Goal: Task Accomplishment & Management: Complete application form

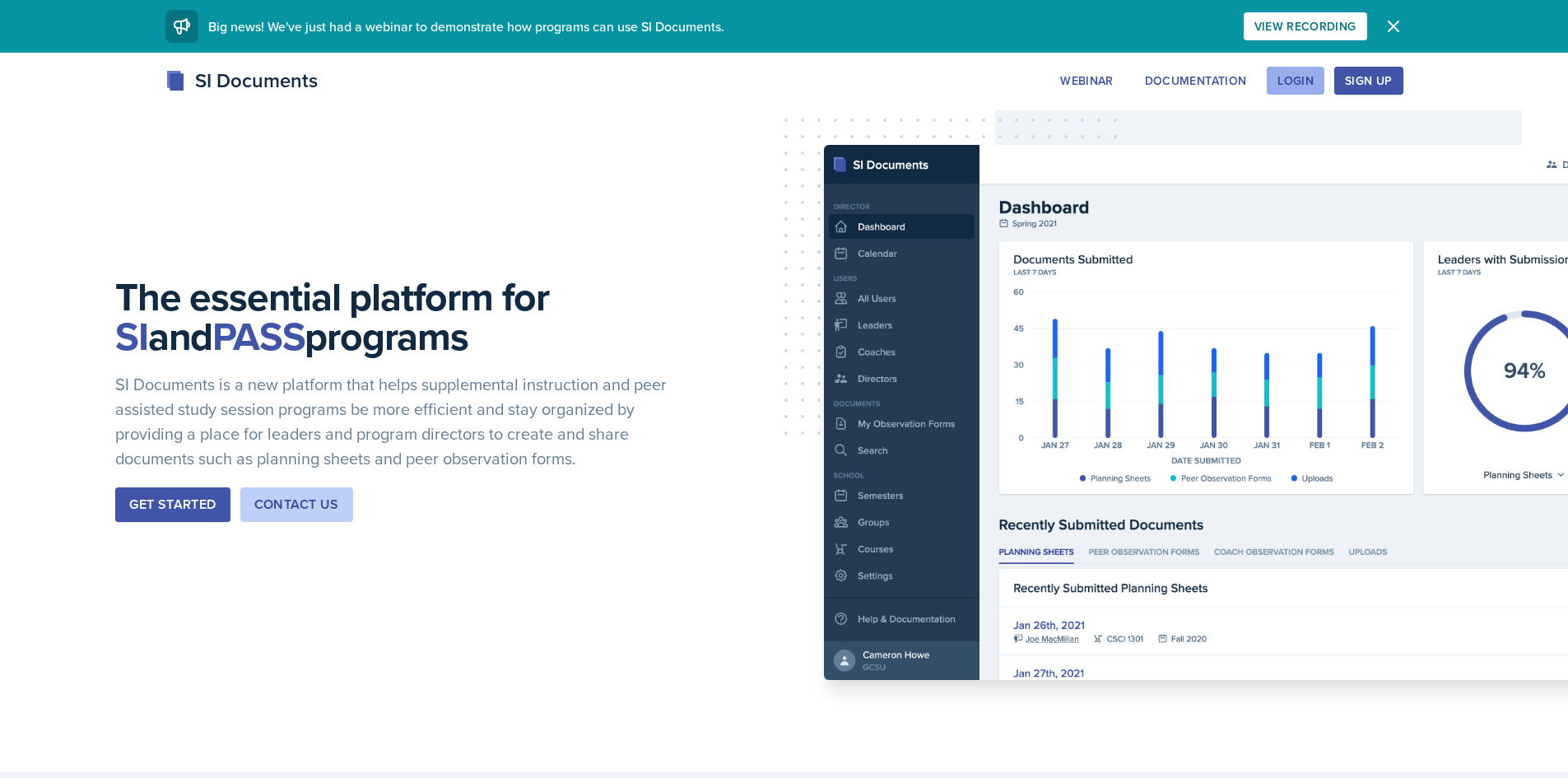
click at [1306, 76] on div "Login" at bounding box center [1296, 80] width 36 height 13
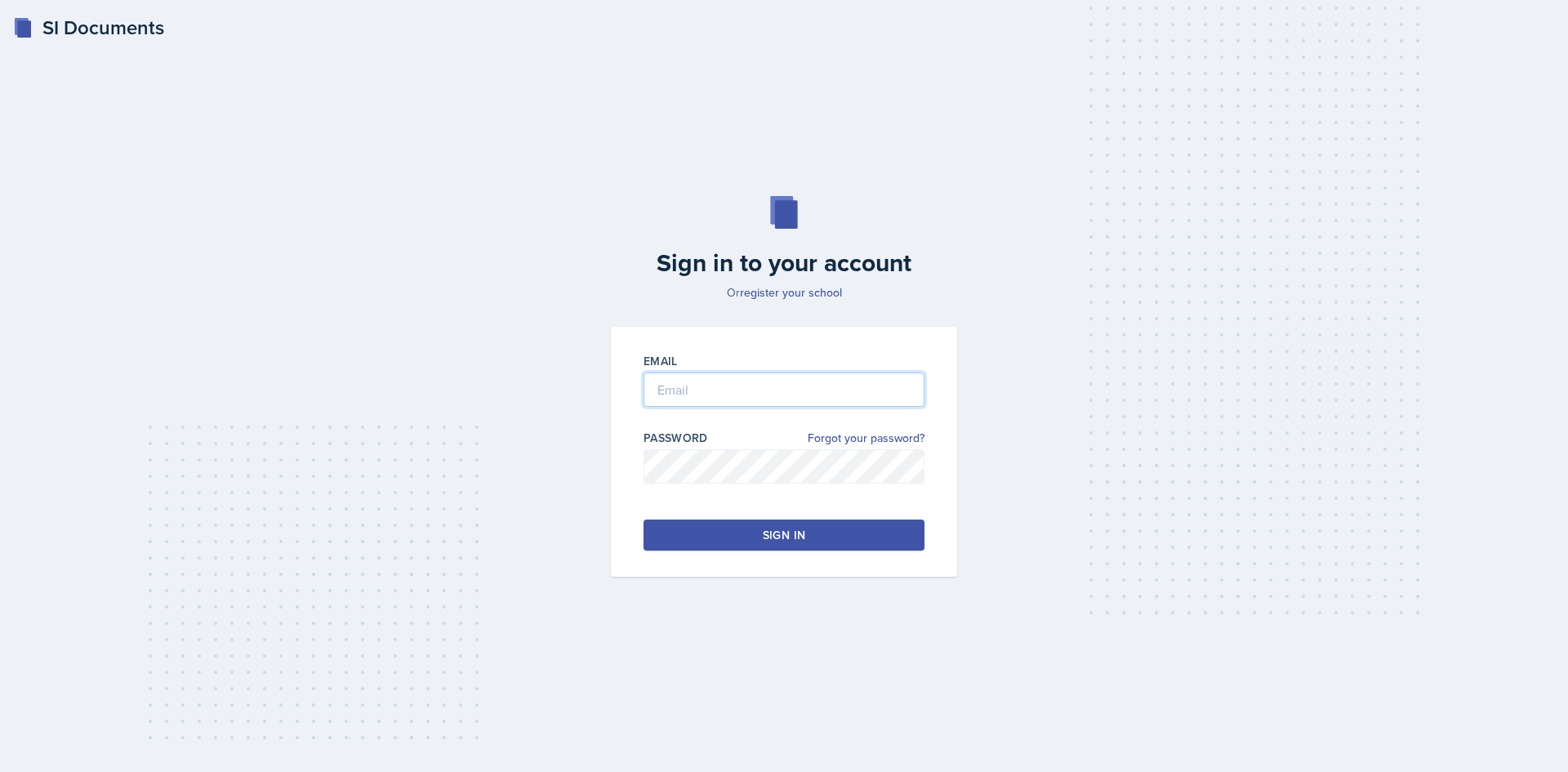
type input "[EMAIL_ADDRESS][DOMAIN_NAME]"
click at [770, 536] on div "Sign in" at bounding box center [784, 535] width 43 height 16
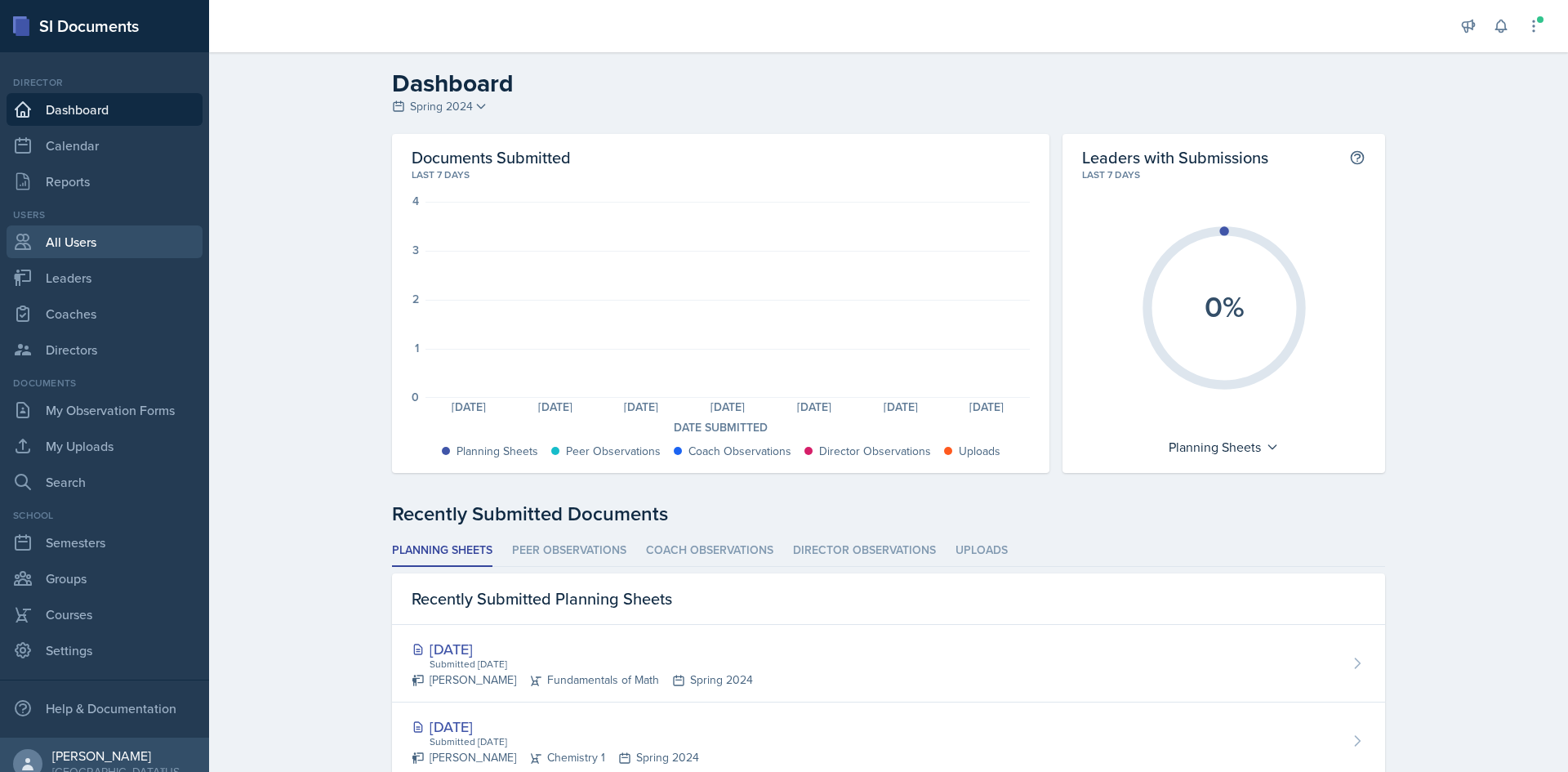
click at [99, 247] on link "All Users" at bounding box center [104, 241] width 196 height 33
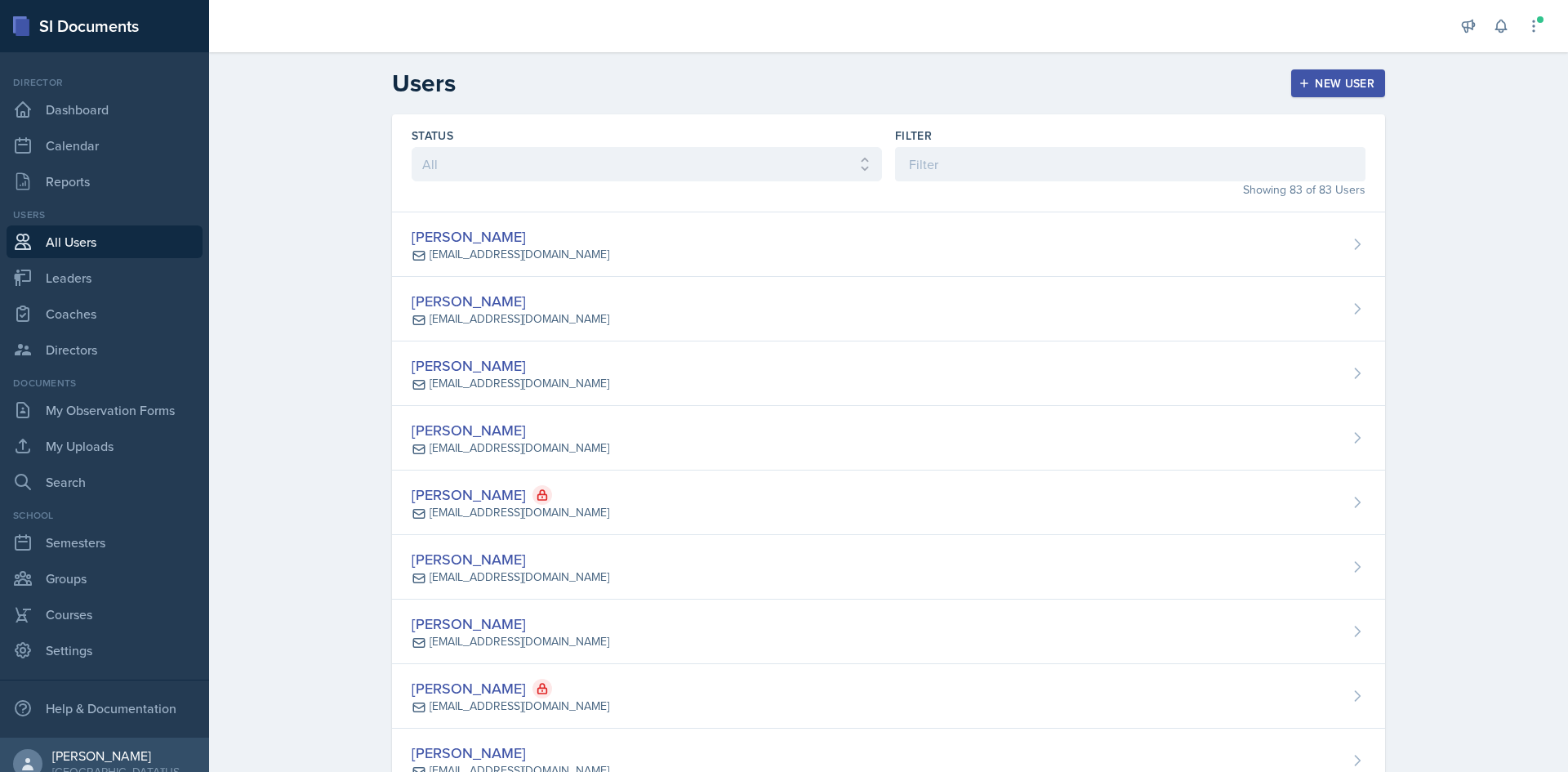
click at [1349, 94] on button "New User" at bounding box center [1338, 84] width 94 height 28
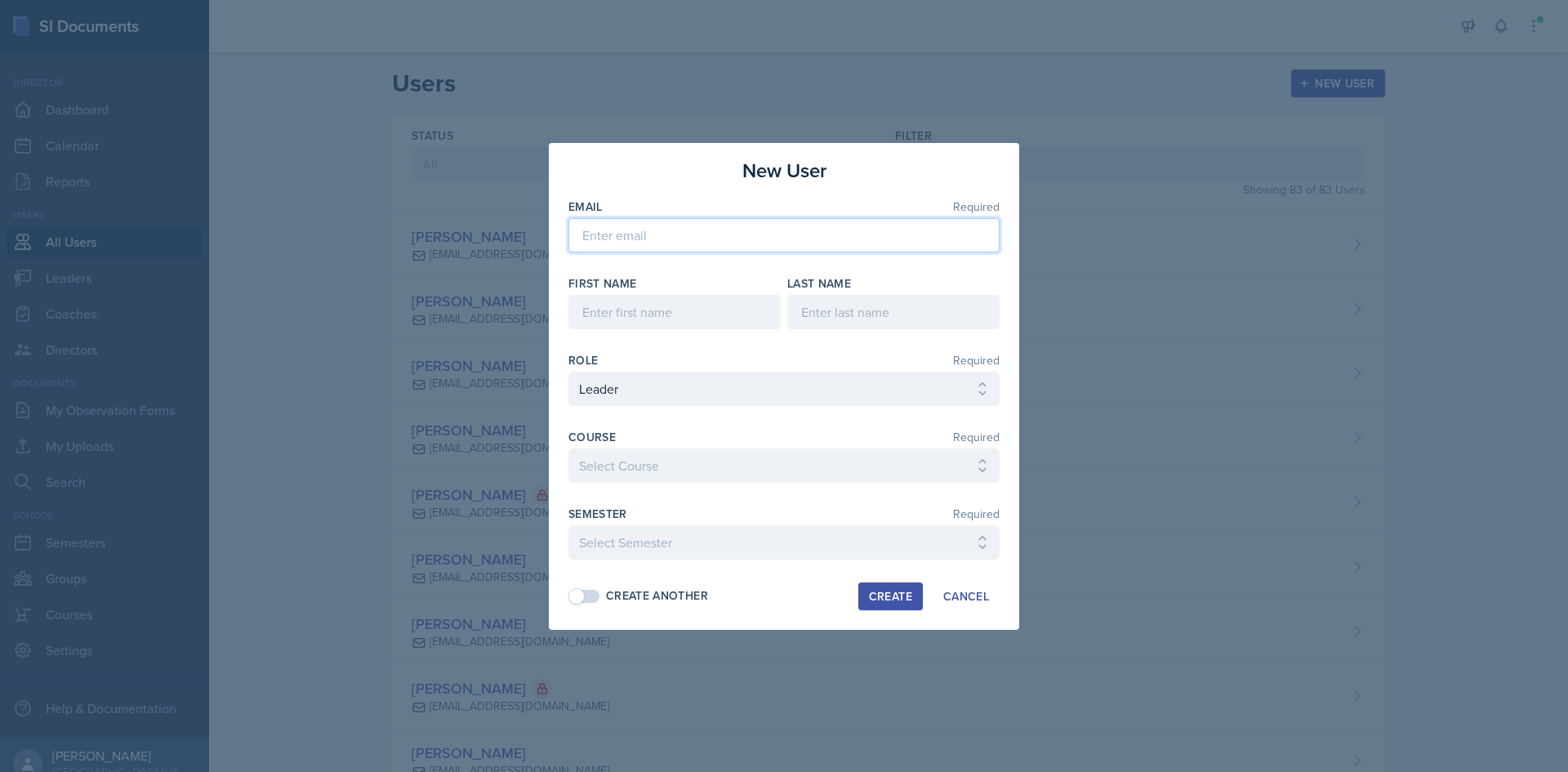
click at [772, 225] on input "email" at bounding box center [784, 235] width 431 height 34
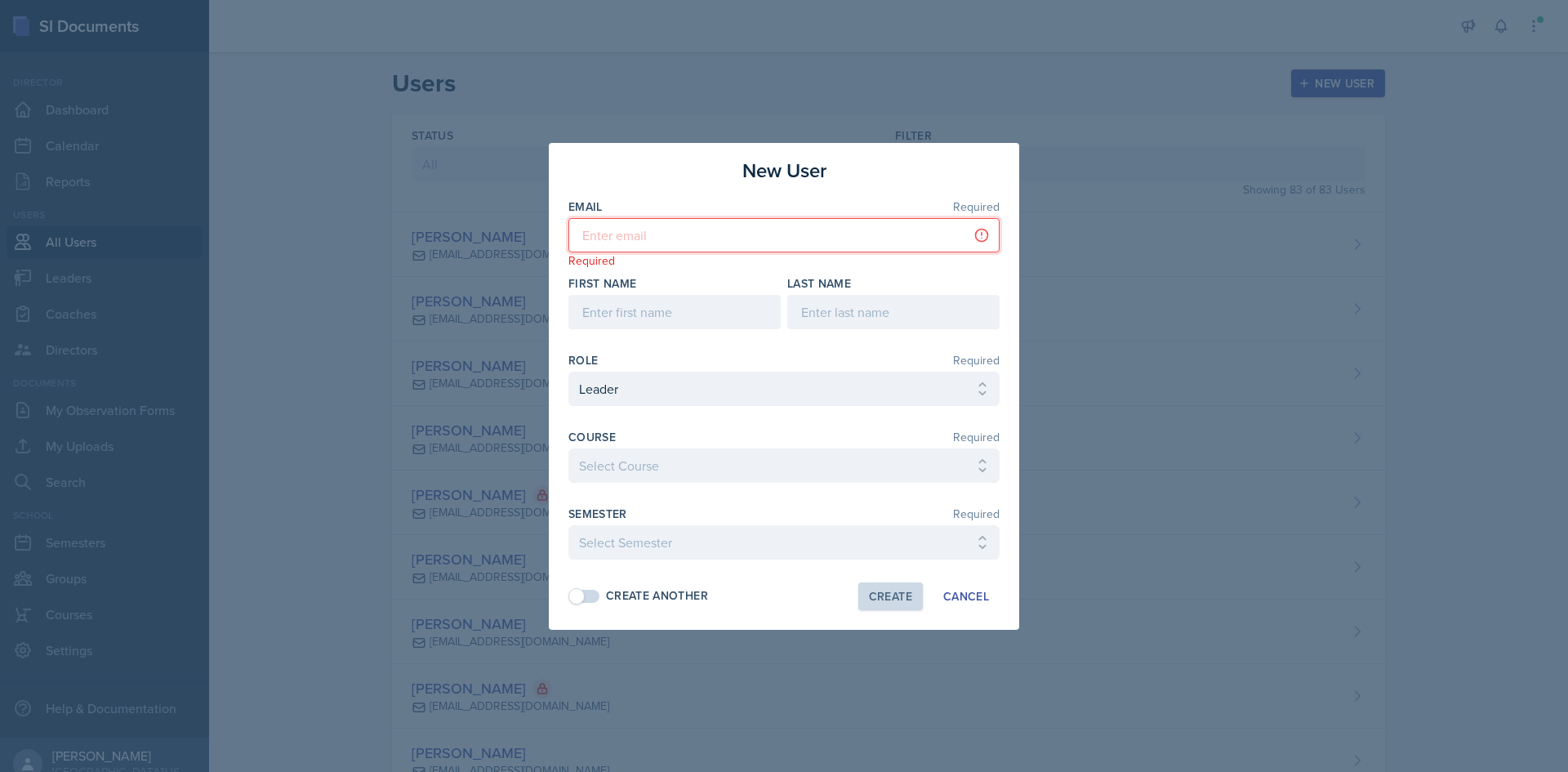
paste input "[EMAIL_ADDRESS][DOMAIN_NAME]"
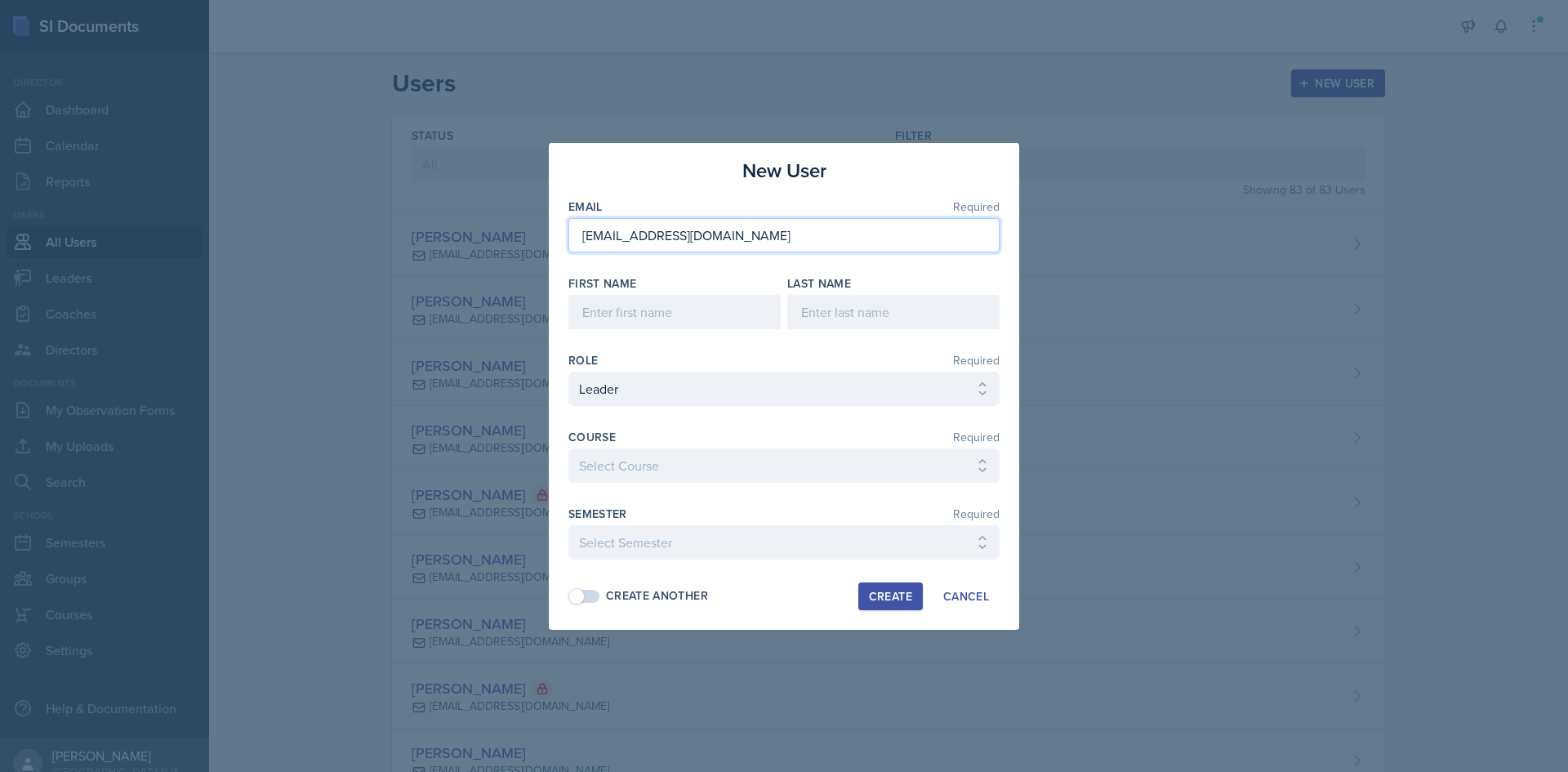
type input "[EMAIL_ADDRESS][DOMAIN_NAME]"
click at [693, 314] on input at bounding box center [674, 312] width 213 height 34
type input "[PERSON_NAME]"
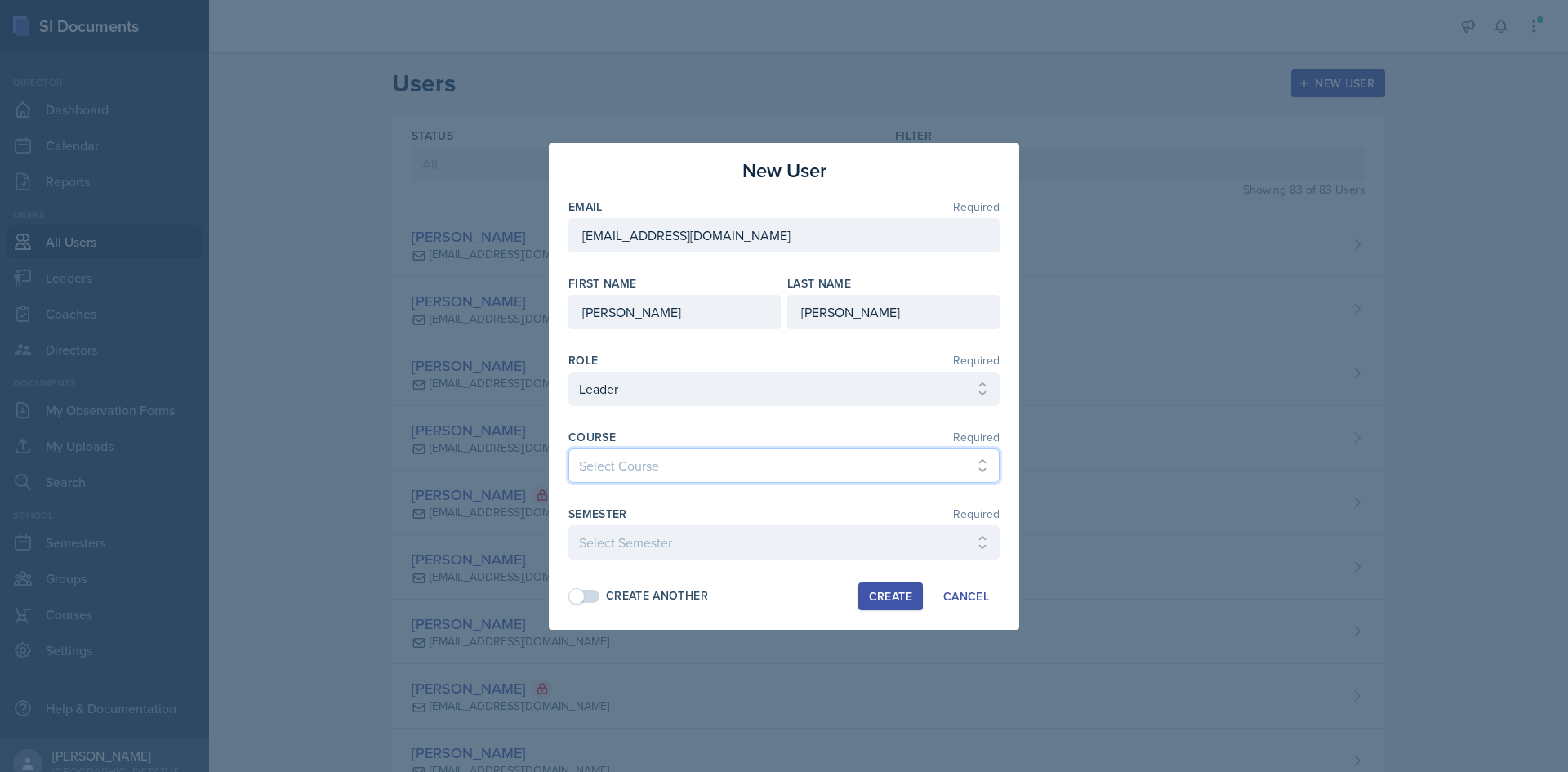
click at [724, 457] on select "Select Course Ag Econ Animal Science Botany Chem 2- [PERSON_NAME] Chem 2- [PERS…" at bounding box center [784, 466] width 431 height 34
click at [708, 466] on select "Select Course Ag Econ Animal Science Botany Chem 2- [PERSON_NAME] Chem 2- [PERS…" at bounding box center [784, 466] width 431 height 34
select select "1fdb8f72-c0e2-41f8-9062-a6c054faf7e9"
click at [568, 448] on select "Select Course Ag Econ Animal Science Botany Chem 2- [PERSON_NAME] Chem 2- [PERS…" at bounding box center [784, 466] width 431 height 34
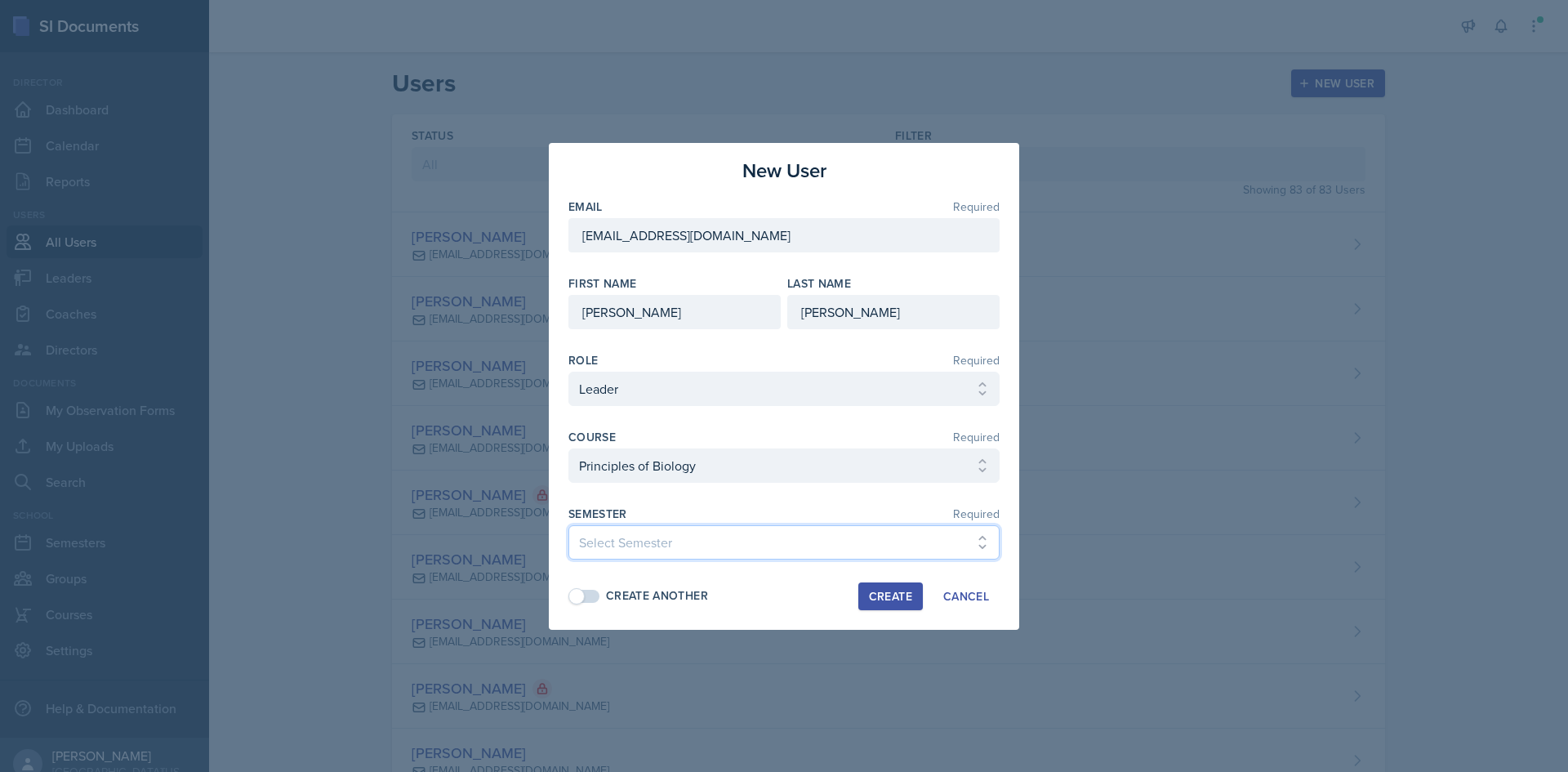
click at [863, 537] on select "Select Semester Spring 2025 Fall 2024 Spring 2024 Fall 2023 Spring 2023 Fall 20…" at bounding box center [784, 542] width 431 height 34
click at [729, 604] on div "Create Another Create Cancel" at bounding box center [784, 596] width 431 height 28
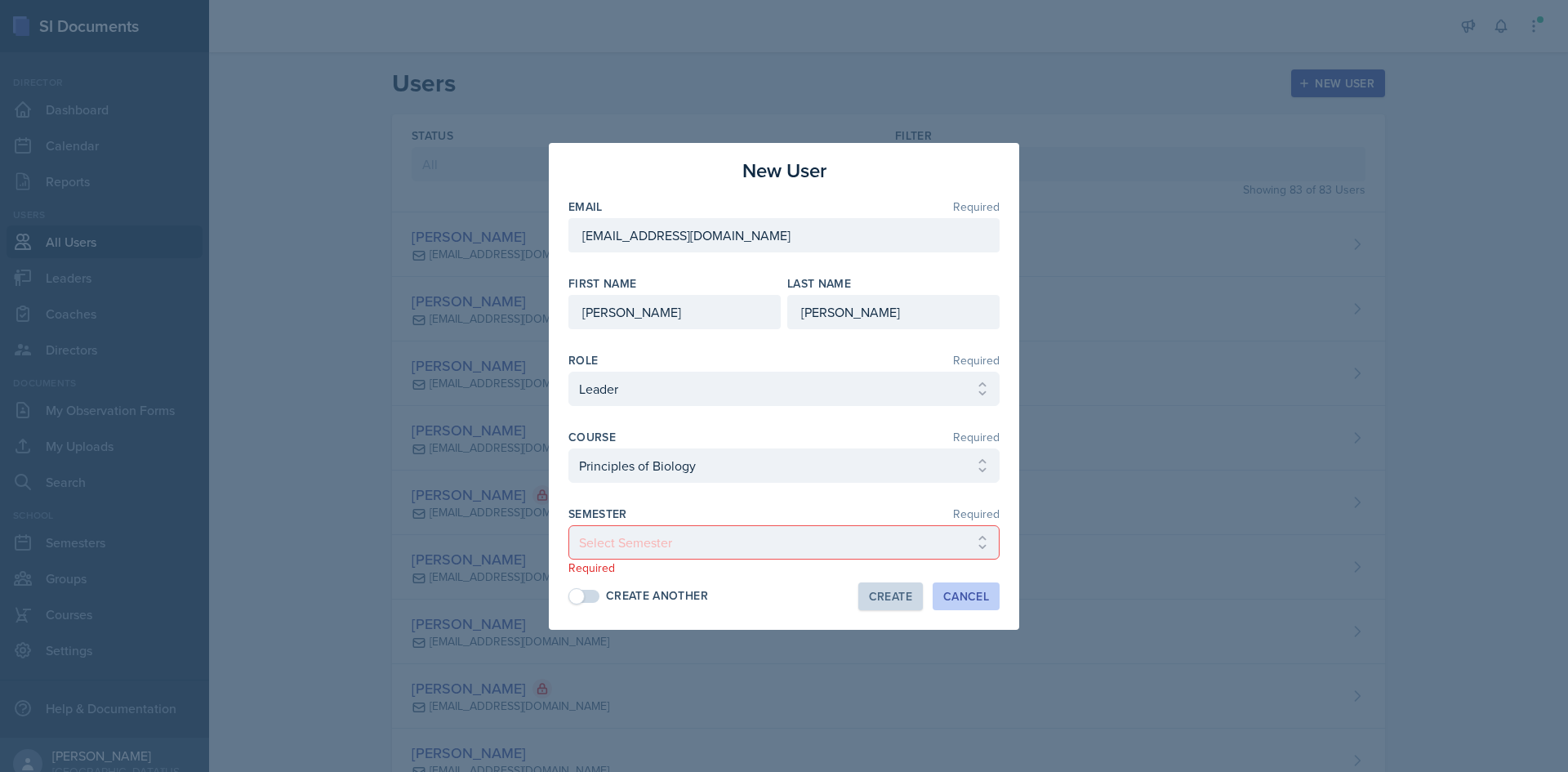
click at [973, 606] on button "Cancel" at bounding box center [966, 596] width 67 height 28
select select
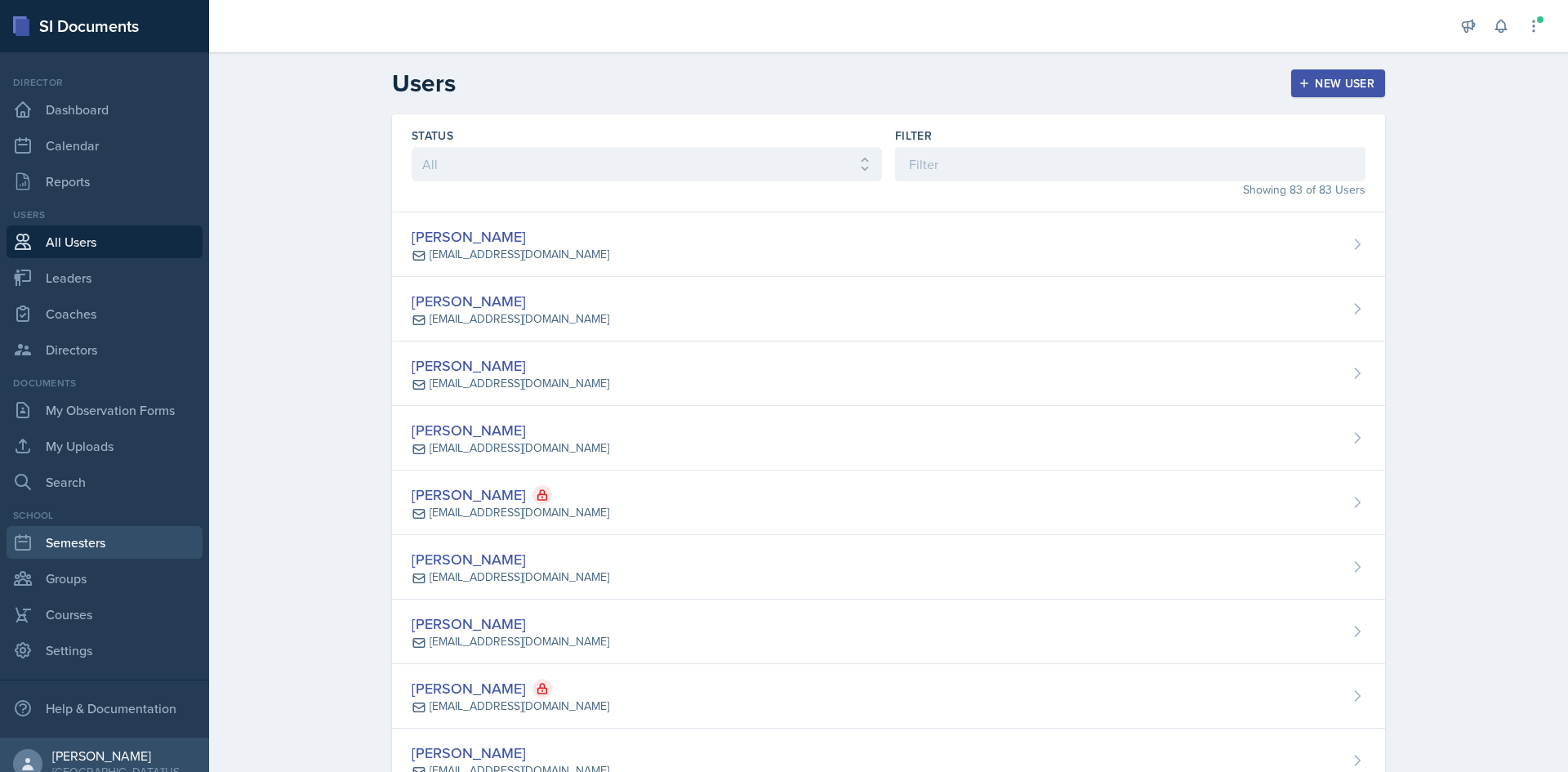
click at [80, 535] on link "Semesters" at bounding box center [104, 542] width 196 height 33
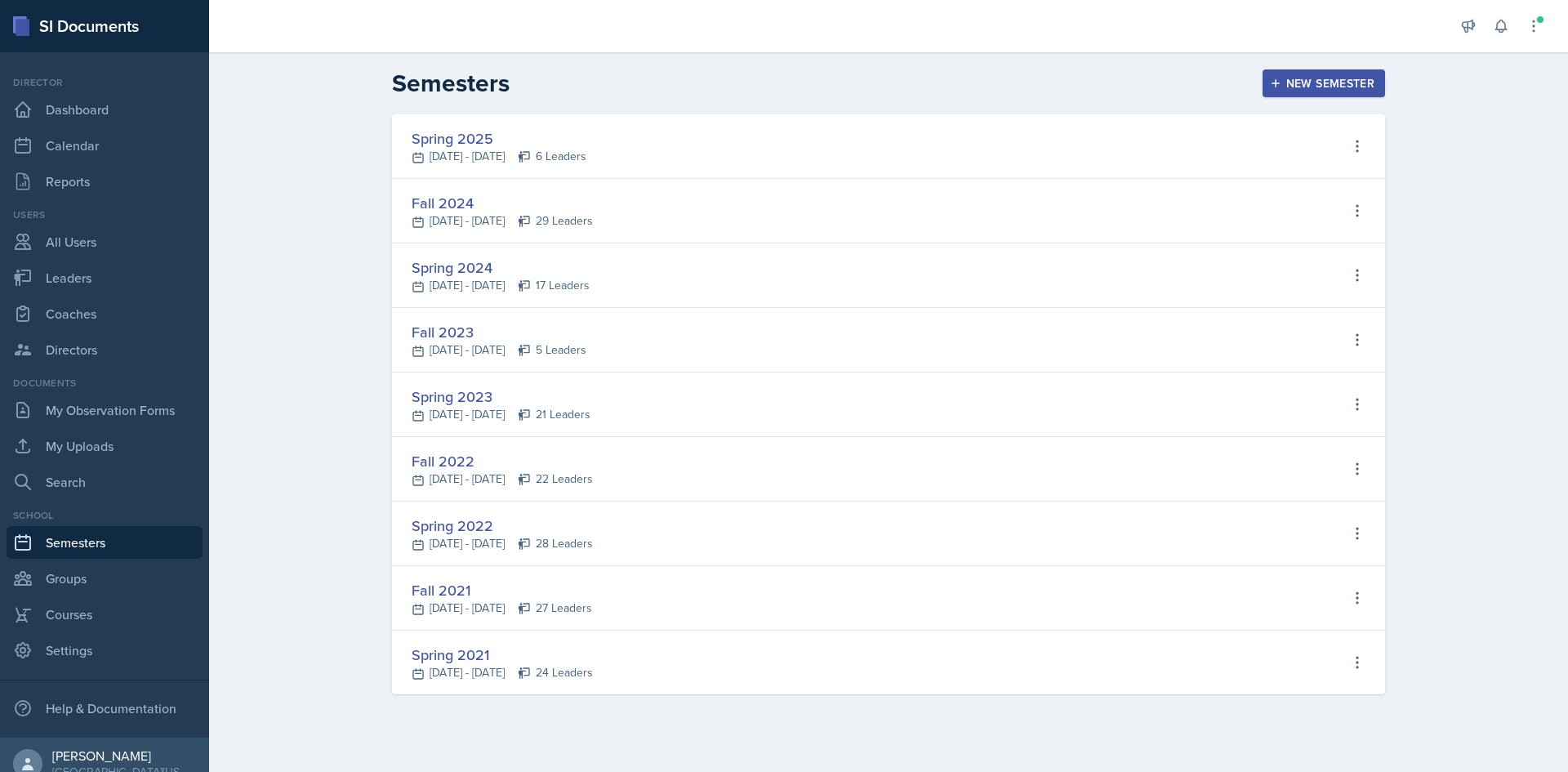
click at [1310, 76] on div "New Semester" at bounding box center [1323, 83] width 101 height 13
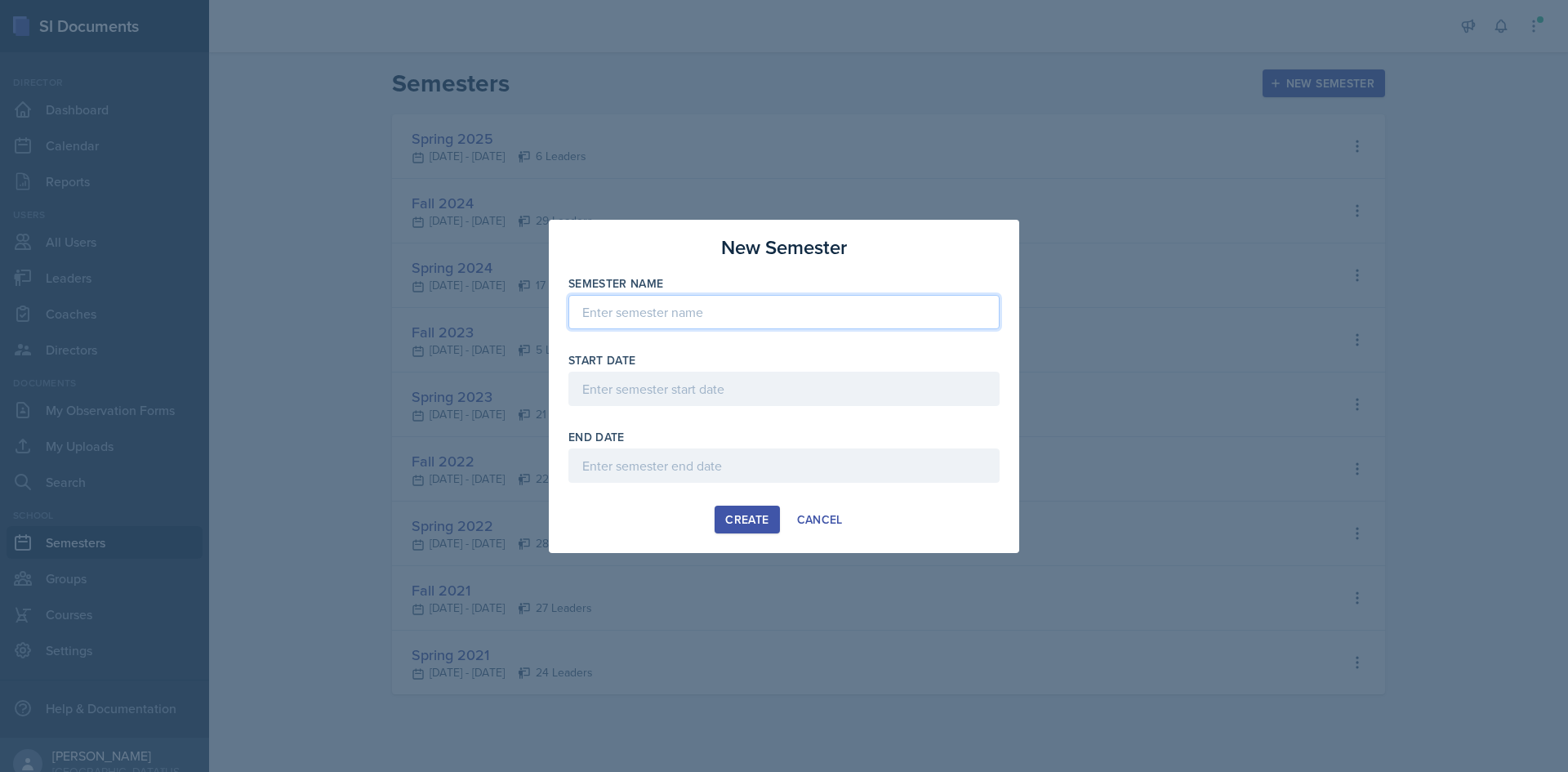
click at [794, 305] on input at bounding box center [784, 312] width 431 height 34
type input "Fall 2025"
click at [699, 379] on div at bounding box center [784, 388] width 431 height 34
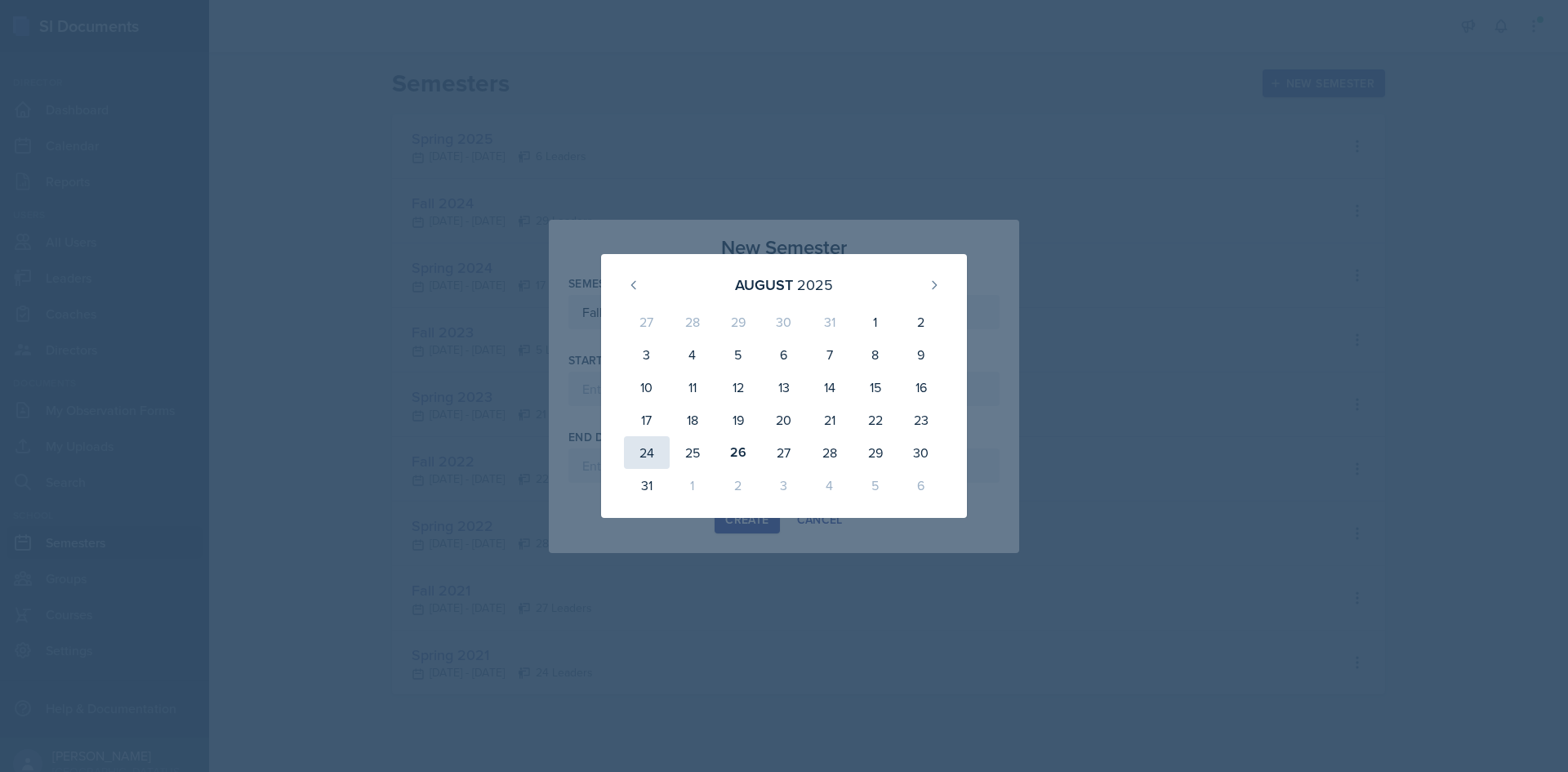
click at [0, 0] on div "24" at bounding box center [0, 0] width 0 height 0
type input "[DATE]"
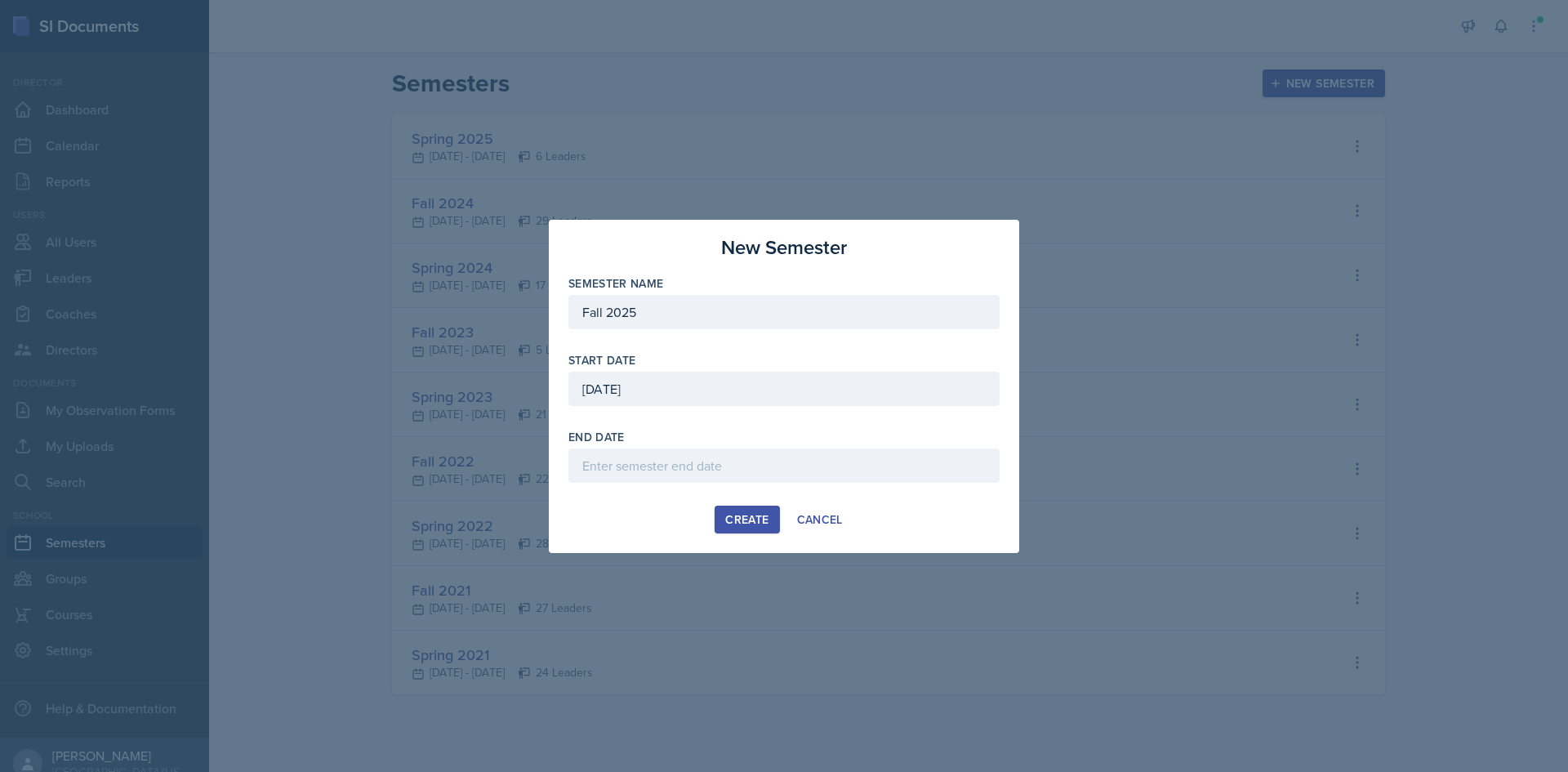
click at [680, 477] on div at bounding box center [784, 466] width 431 height 34
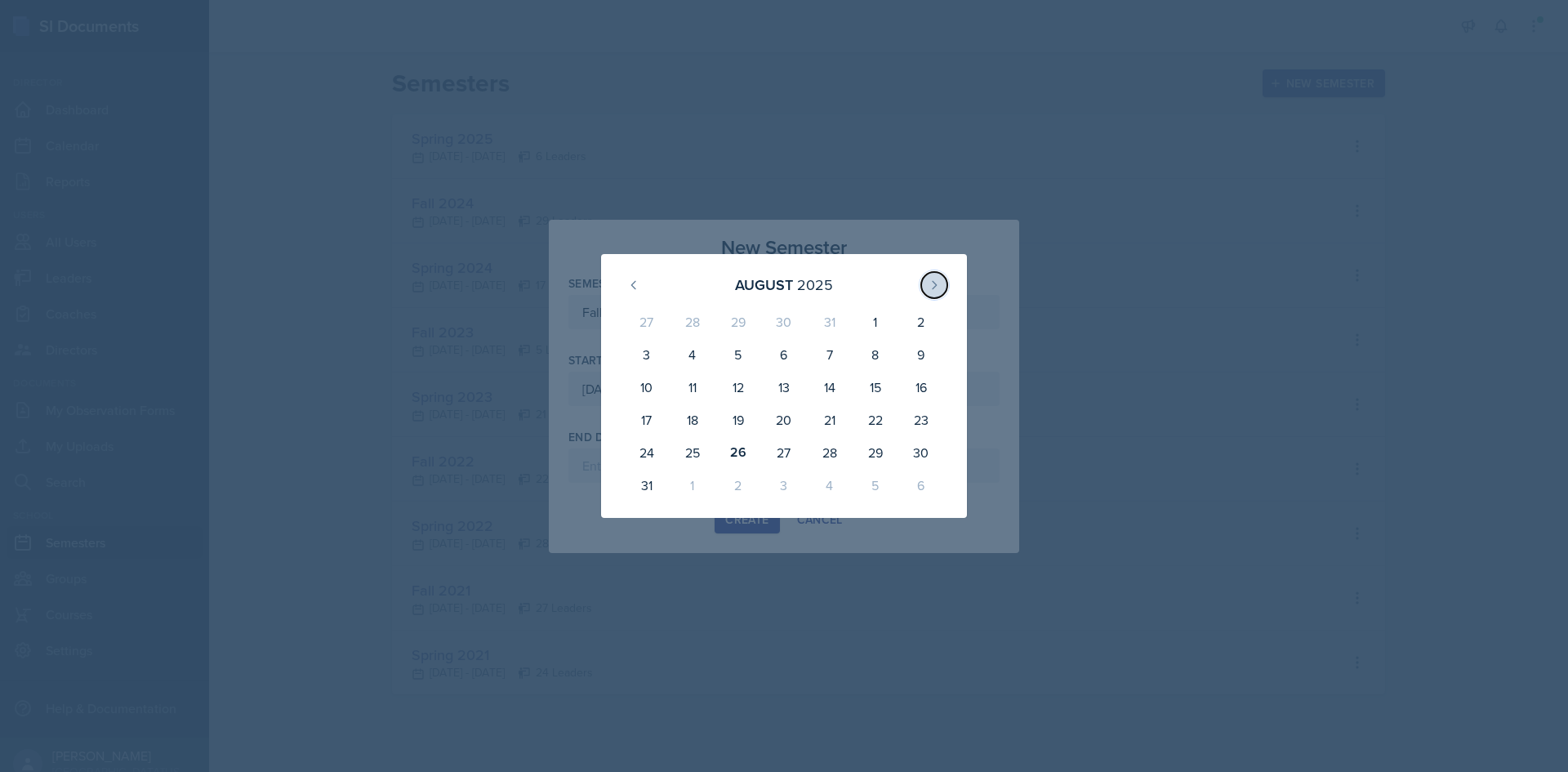
click at [922, 282] on button at bounding box center [935, 285] width 26 height 26
click at [0, 0] on div "5" at bounding box center [0, 0] width 0 height 0
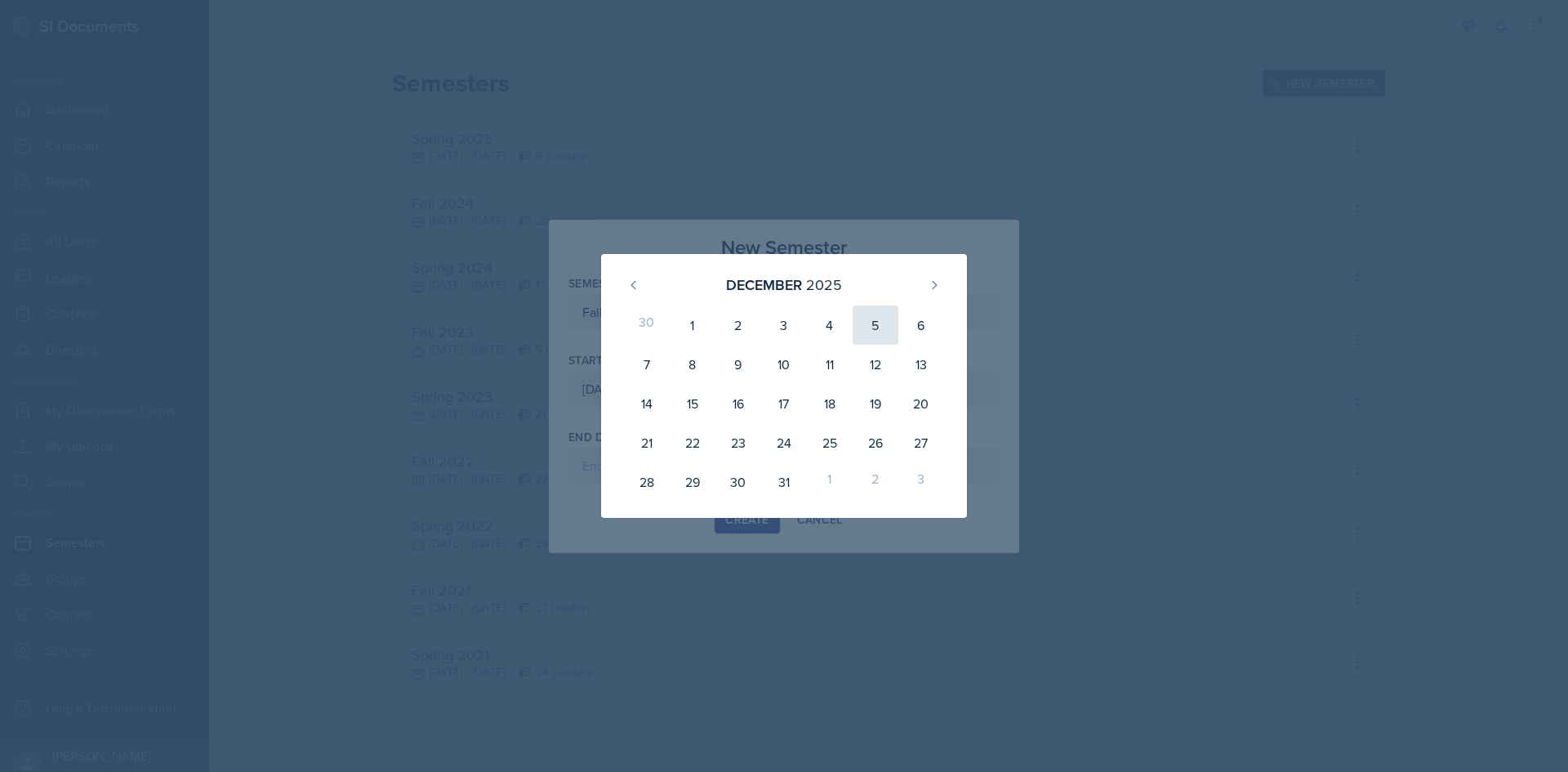
type input "[DATE]"
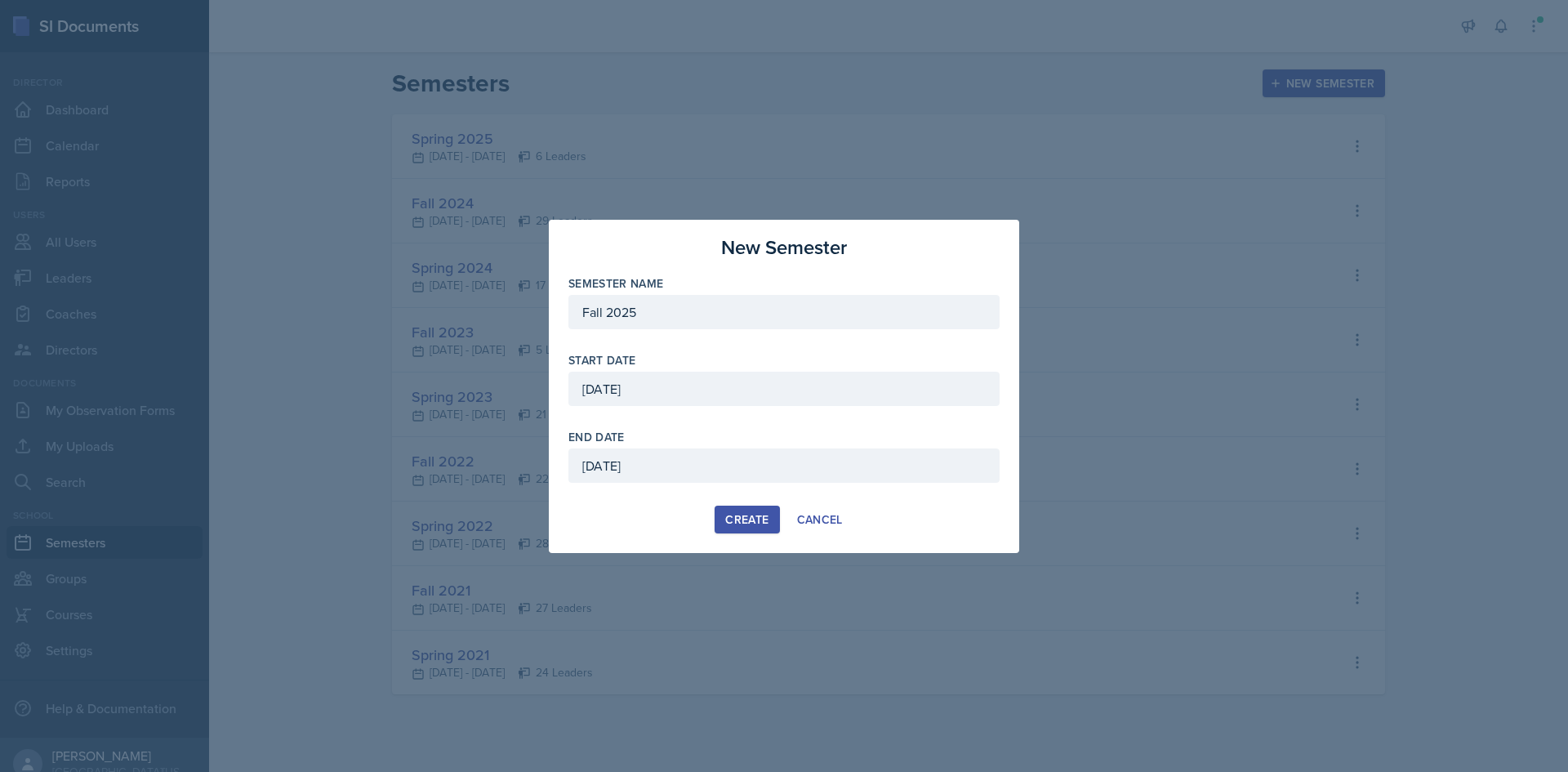
click at [764, 518] on div "Create" at bounding box center [747, 519] width 44 height 13
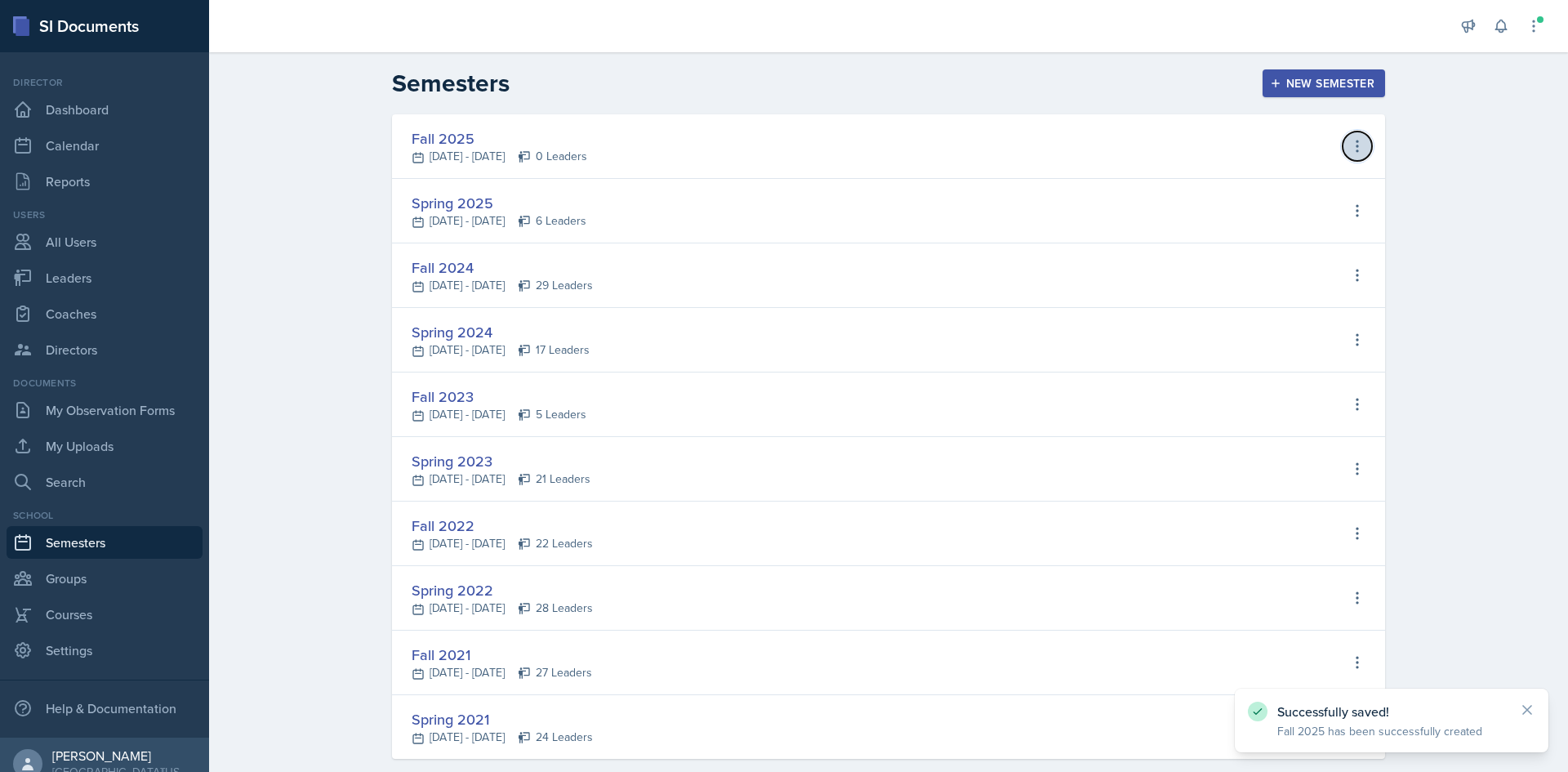
click at [1350, 151] on icon at bounding box center [1358, 146] width 16 height 16
click at [1326, 177] on button "View Leaders" at bounding box center [1286, 181] width 157 height 33
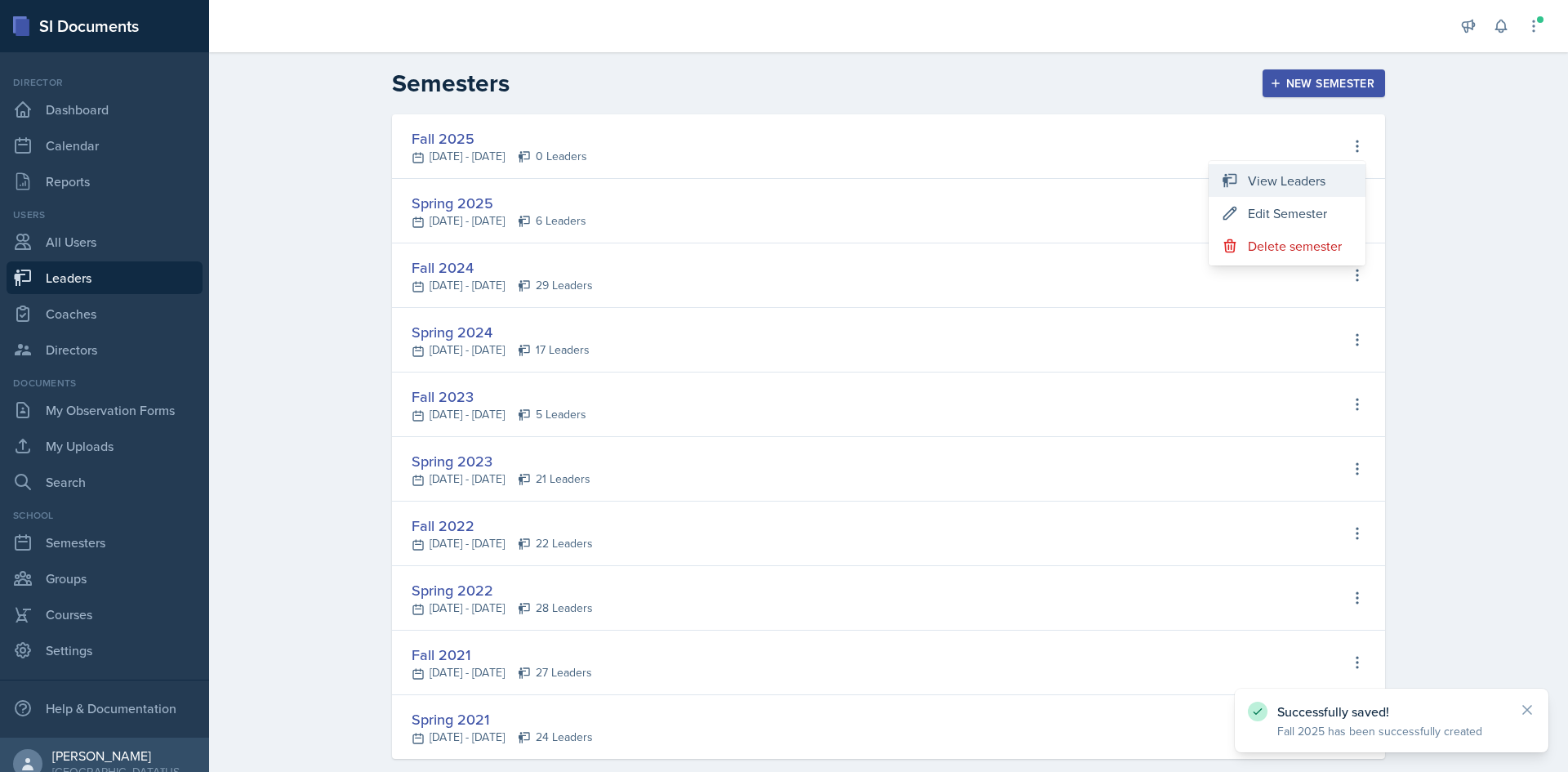
select select "c88fb8a2-0ae1-4674-9d8d-93ff3a907138"
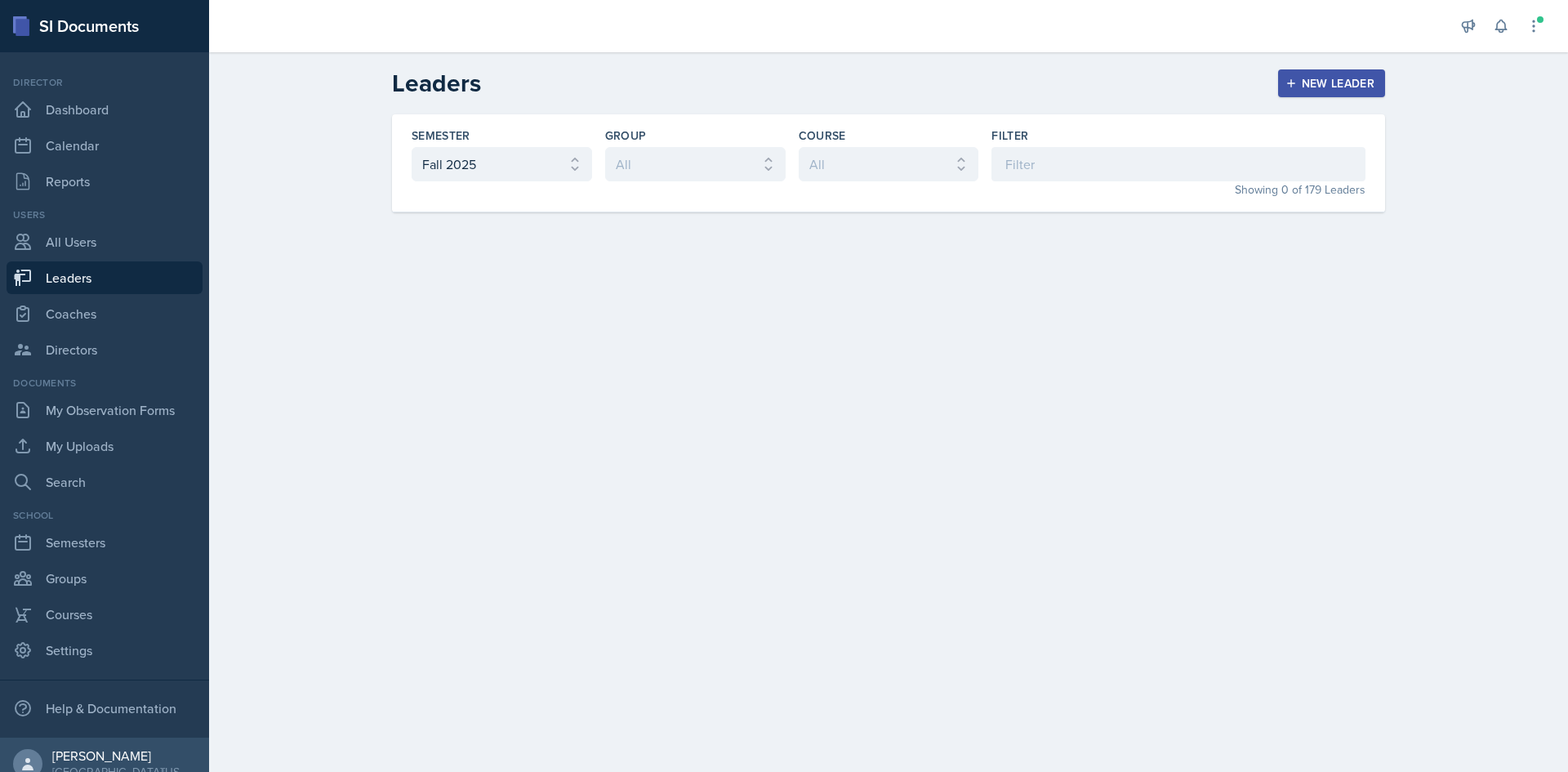
click at [1313, 87] on div "New Leader" at bounding box center [1331, 83] width 86 height 13
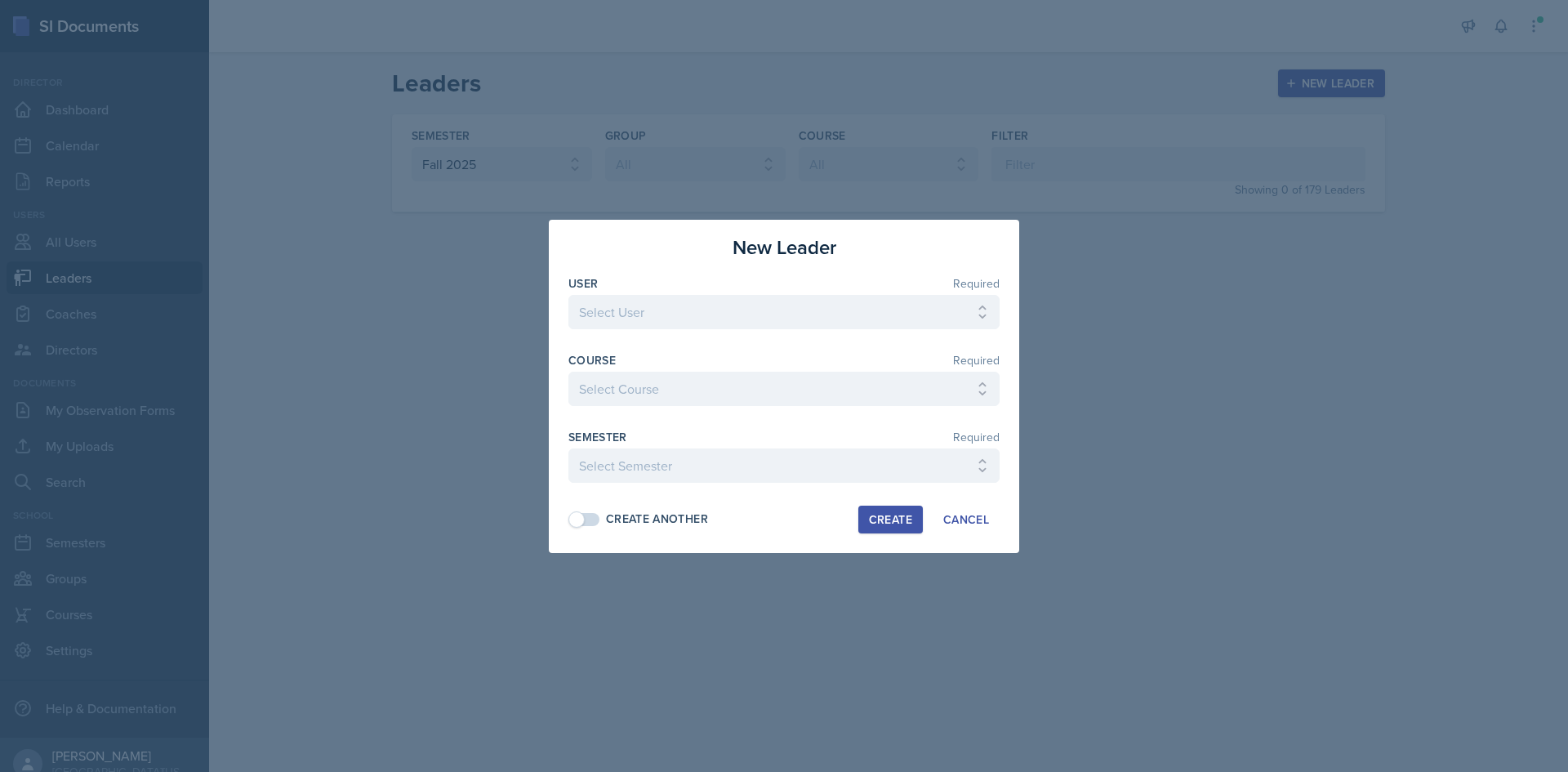
click at [1083, 279] on div at bounding box center [784, 386] width 1568 height 772
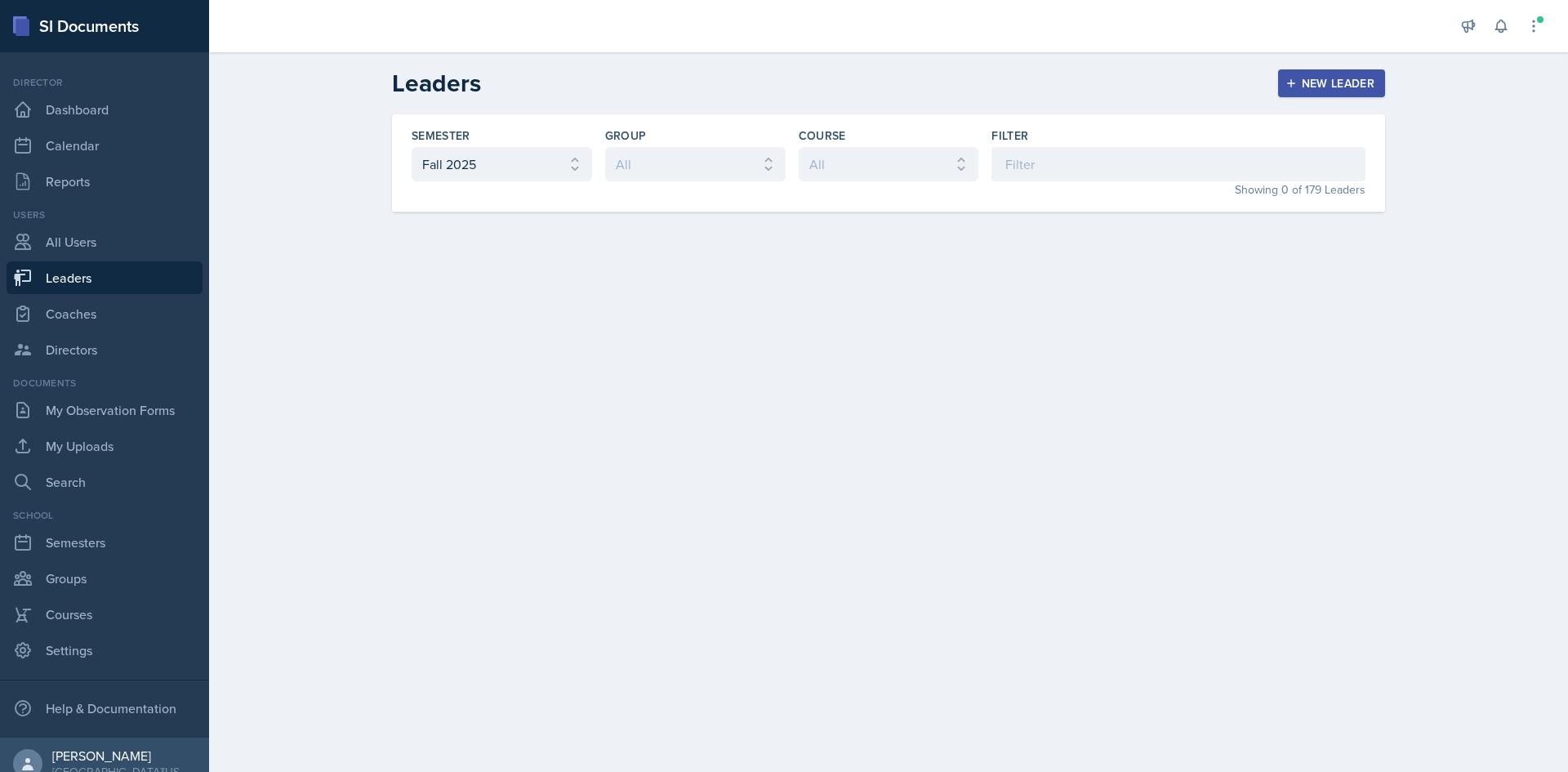
click at [113, 278] on link "Leaders" at bounding box center [104, 278] width 196 height 33
click at [109, 286] on link "Leaders" at bounding box center [104, 278] width 196 height 33
click at [106, 243] on link "All Users" at bounding box center [104, 241] width 196 height 33
select select "1"
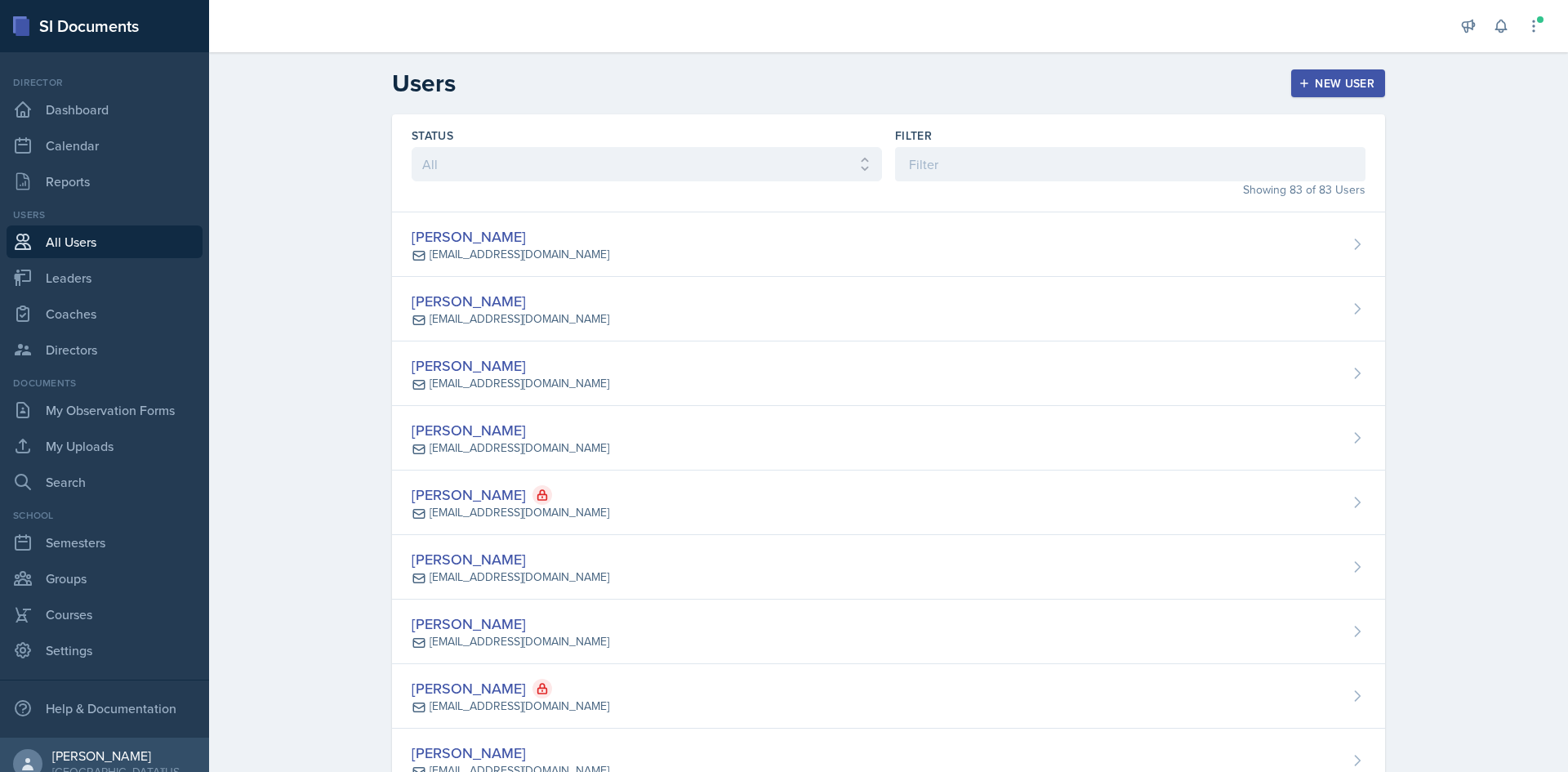
click at [1330, 82] on div "New User" at bounding box center [1338, 83] width 72 height 13
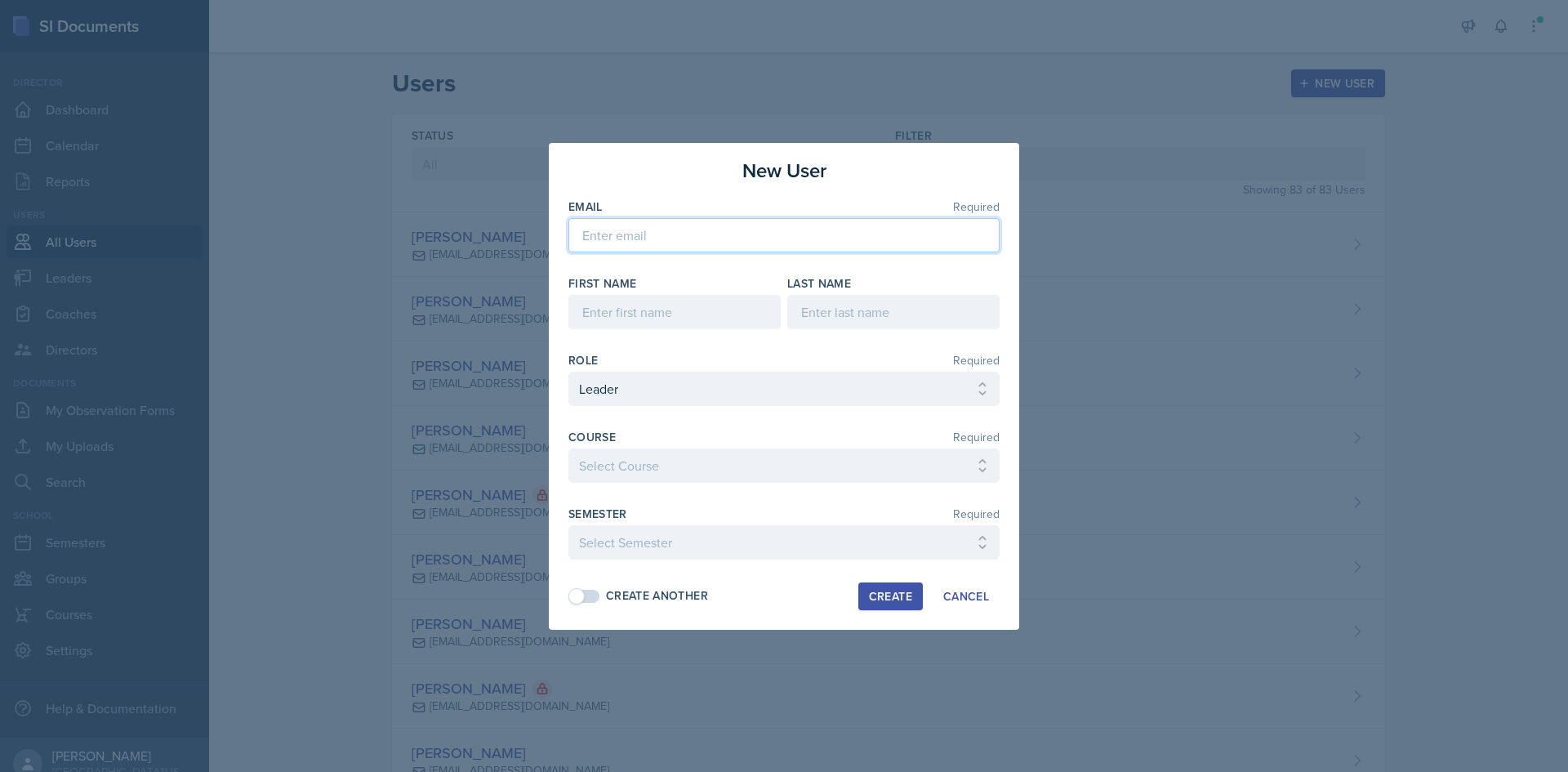
click at [819, 236] on input "email" at bounding box center [784, 235] width 431 height 34
paste input "[EMAIL_ADDRESS][DOMAIN_NAME]"
type input "[EMAIL_ADDRESS][DOMAIN_NAME]"
click at [691, 296] on input at bounding box center [674, 312] width 213 height 34
type input "[PERSON_NAME]"
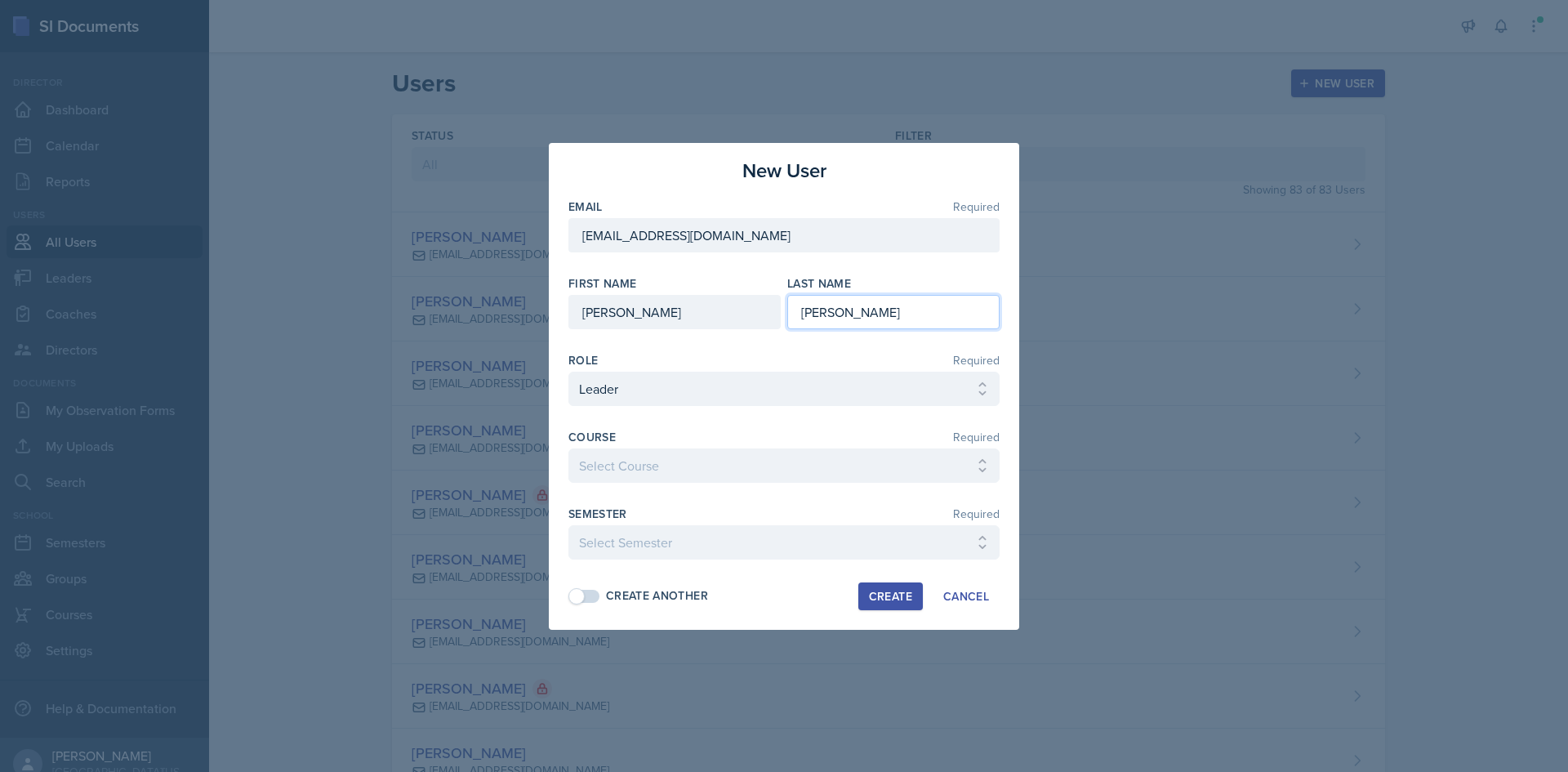
type input "[PERSON_NAME]"
click at [726, 477] on select "Select Course Ag Econ Animal Science Botany Chem 2- [PERSON_NAME] Chem 2- [PERS…" at bounding box center [784, 466] width 431 height 34
select select "1fdb8f72-c0e2-41f8-9062-a6c054faf7e9"
click at [568, 448] on select "Select Course Ag Econ Animal Science Botany Chem 2- [PERSON_NAME] Chem 2- [PERS…" at bounding box center [784, 466] width 431 height 34
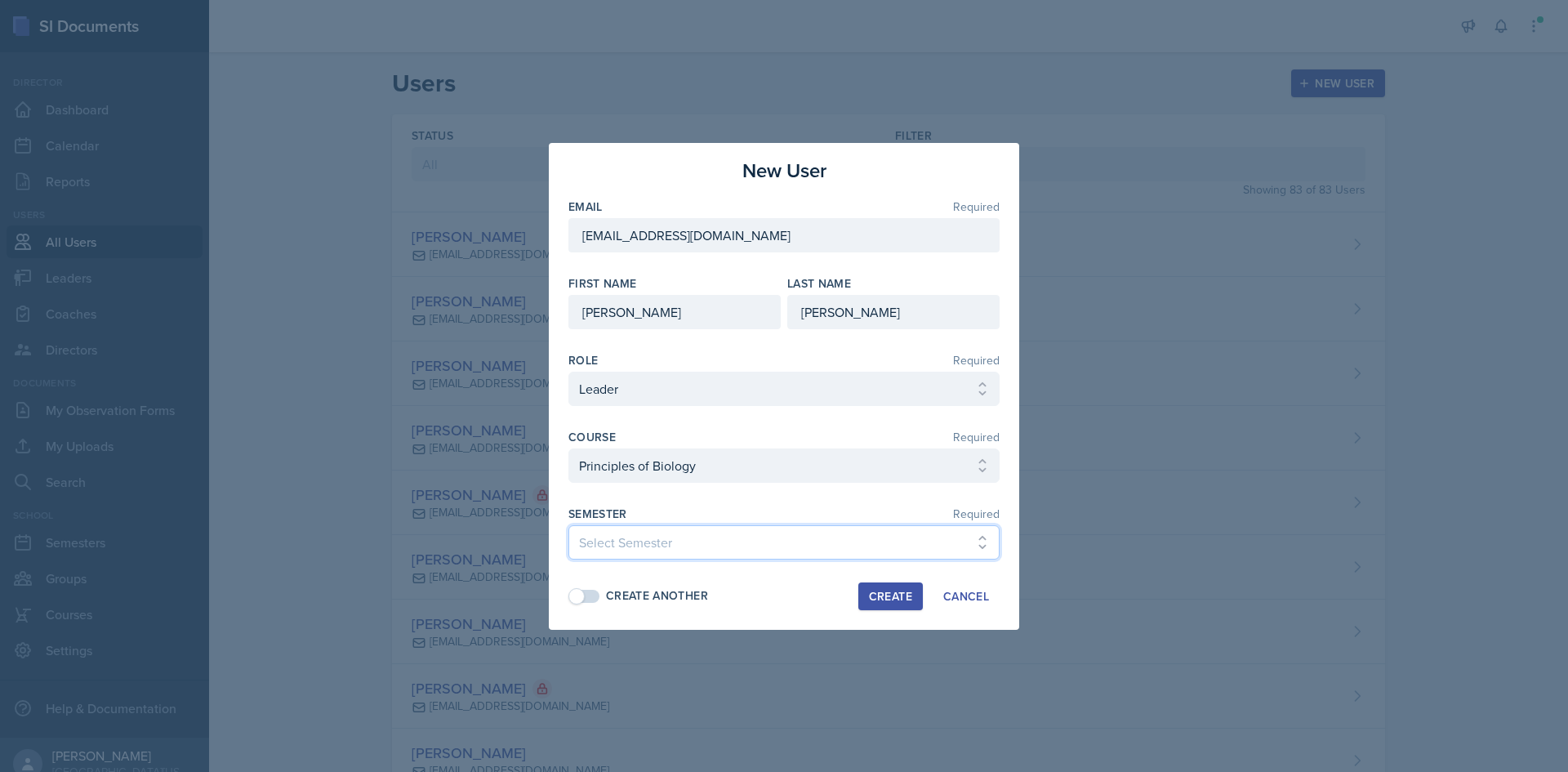
drag, startPoint x: 691, startPoint y: 528, endPoint x: 692, endPoint y: 539, distance: 11.0
click at [692, 535] on select "Select Semester Fall 2025 Spring 2025 Fall 2024 Spring 2024 Fall 2023 Spring 20…" at bounding box center [784, 542] width 431 height 34
select select "c88fb8a2-0ae1-4674-9d8d-93ff3a907138"
click at [568, 525] on select "Select Semester Fall 2025 Spring 2025 Fall 2024 Spring 2024 Fall 2023 Spring 20…" at bounding box center [784, 542] width 431 height 34
click at [609, 597] on div "Create Another" at bounding box center [657, 595] width 102 height 17
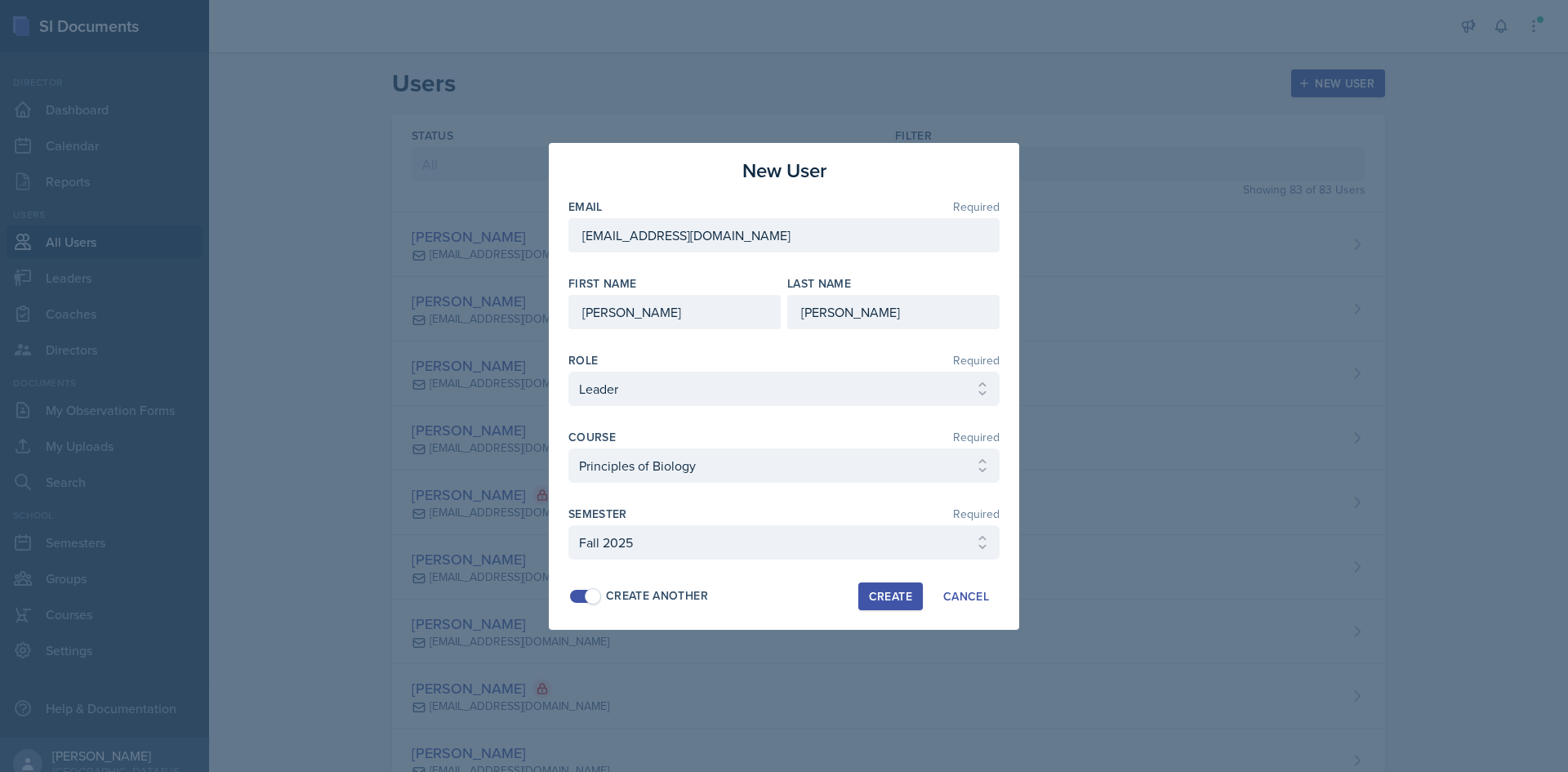
click at [880, 590] on div "Create" at bounding box center [890, 596] width 44 height 13
click at [904, 602] on div "Create" at bounding box center [890, 596] width 44 height 13
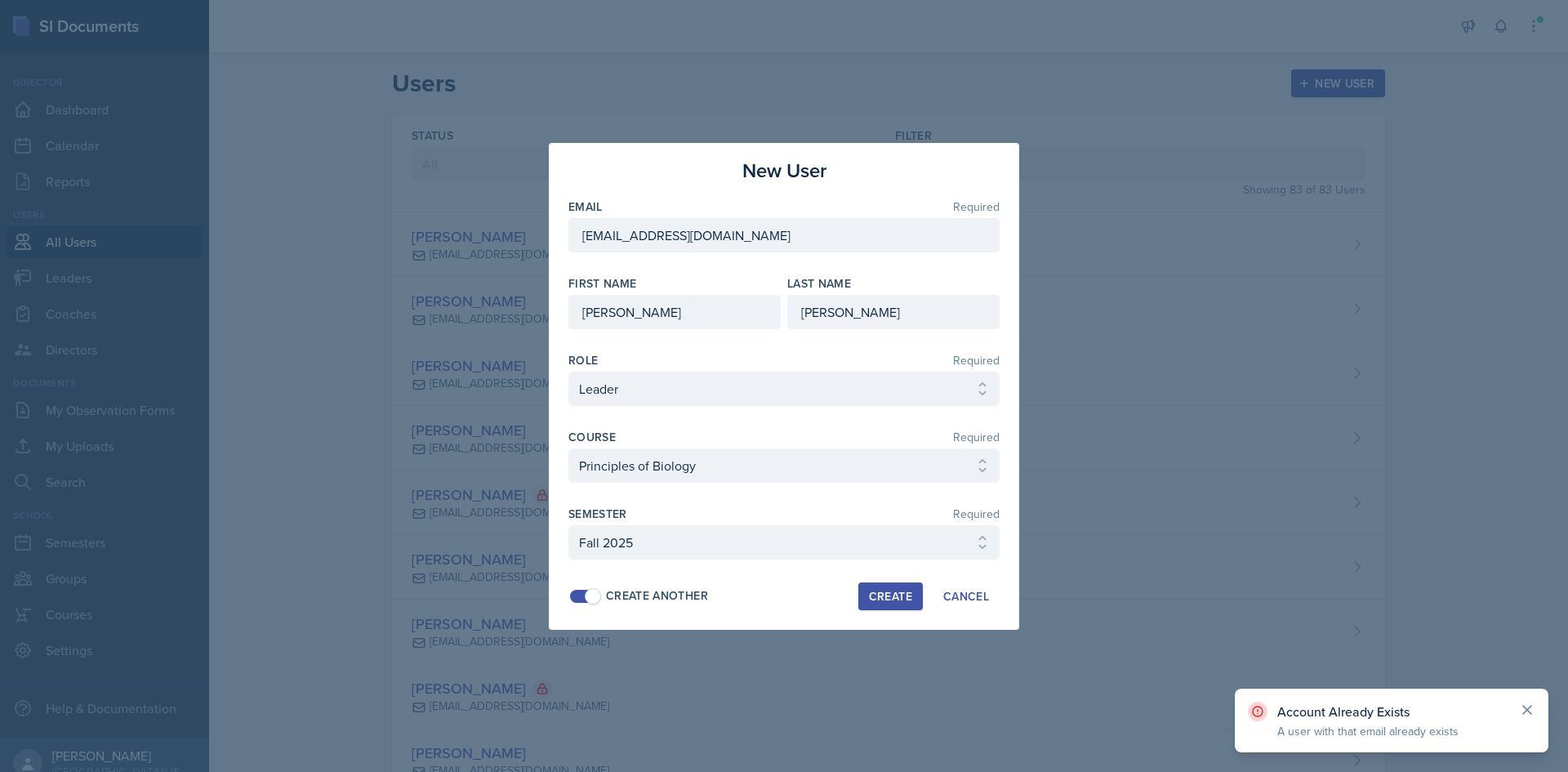
click at [1531, 710] on icon at bounding box center [1527, 710] width 16 height 16
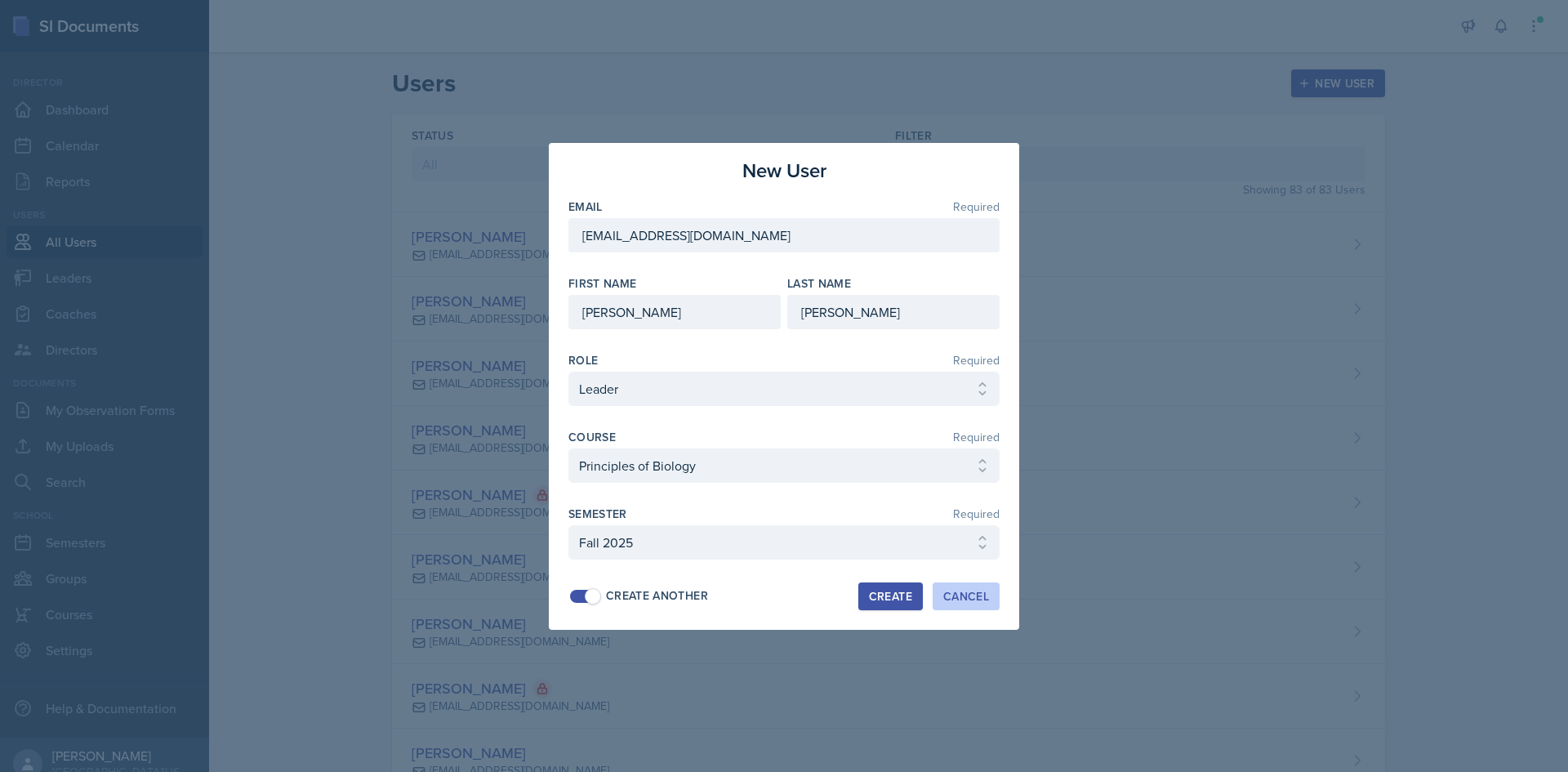
click at [954, 603] on div "Cancel" at bounding box center [966, 596] width 46 height 13
select select
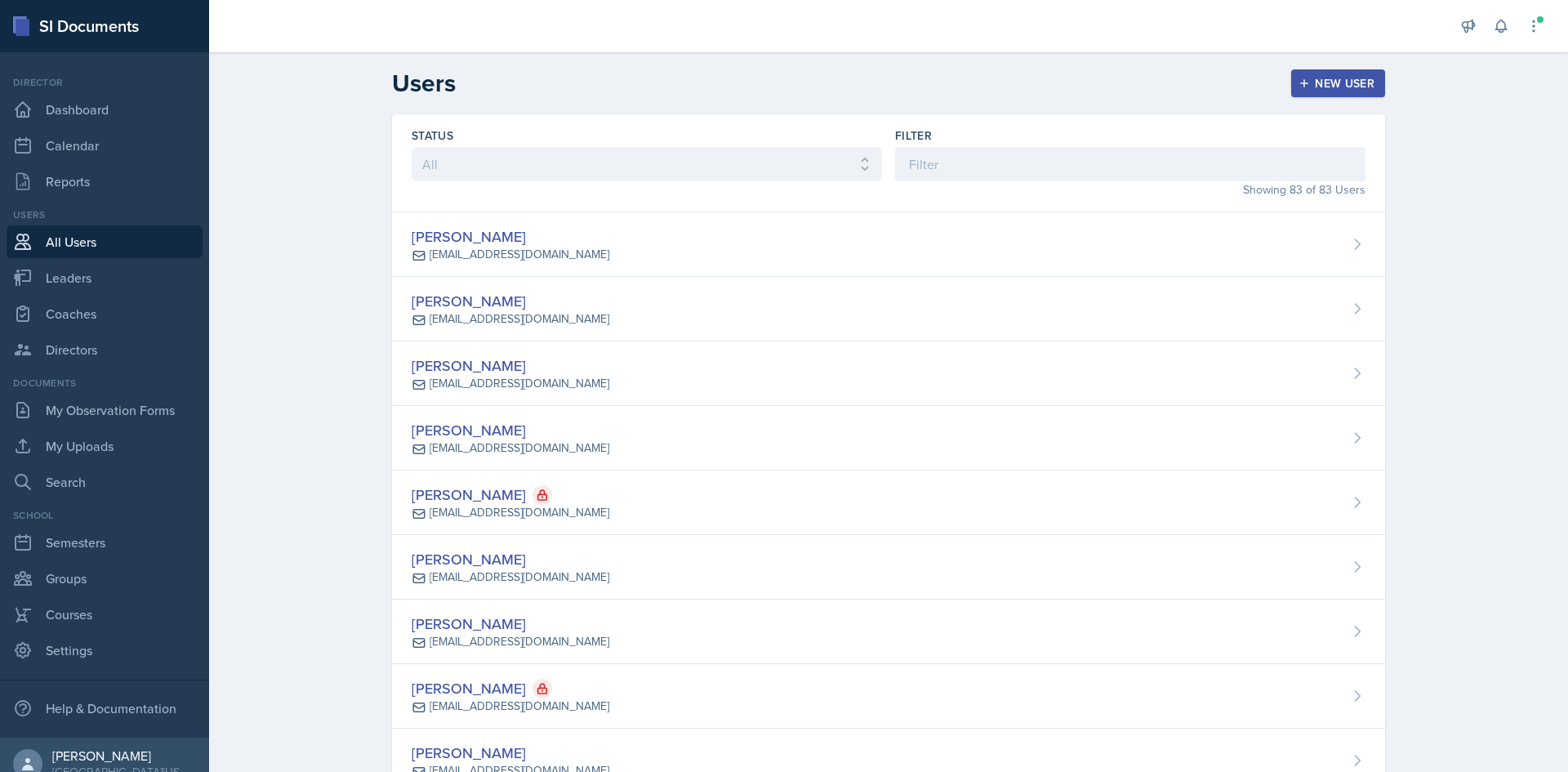
click at [1319, 90] on div "New User" at bounding box center [1338, 83] width 72 height 13
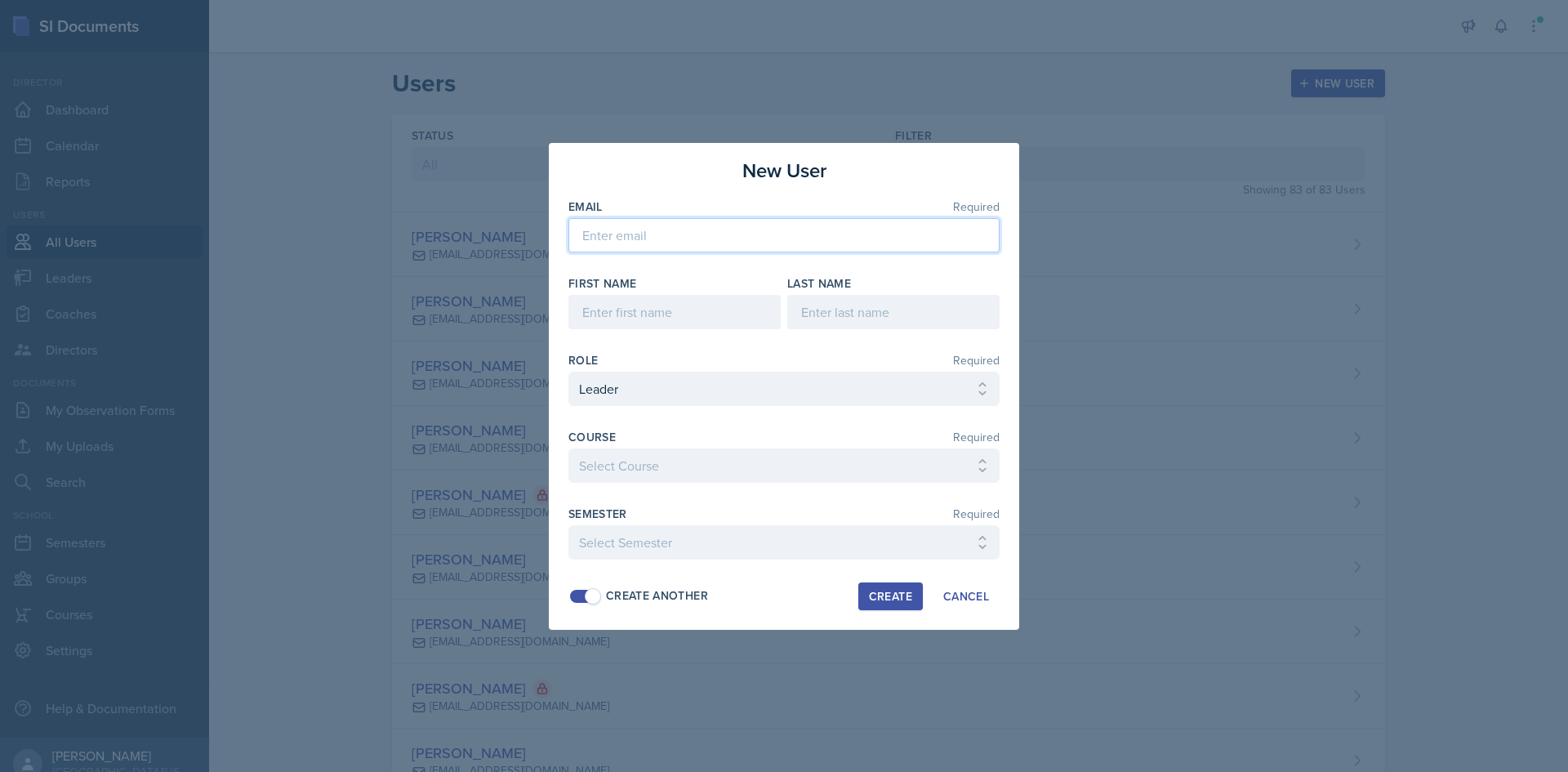
click at [639, 224] on input "email" at bounding box center [784, 235] width 431 height 34
paste input "[EMAIL_ADDRESS][DOMAIN_NAME]"
type input "[EMAIL_ADDRESS][DOMAIN_NAME]"
click at [637, 306] on input at bounding box center [674, 312] width 213 height 34
click at [715, 302] on input "Brookly" at bounding box center [674, 312] width 213 height 34
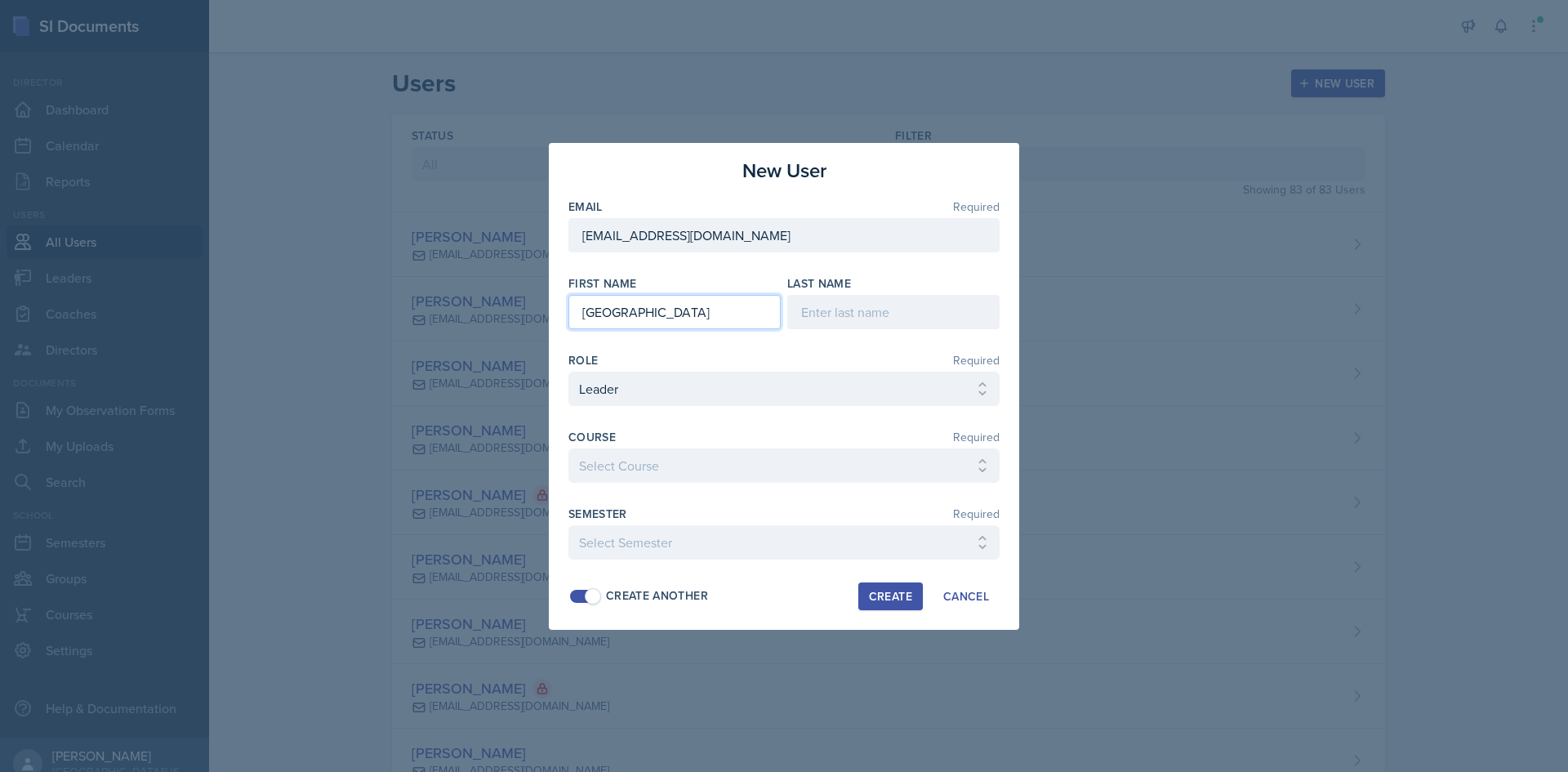
type input "[GEOGRAPHIC_DATA]"
type input "[PERSON_NAME]"
click at [751, 457] on select "Select Course Ag Econ Animal Science Botany Chem 2- [PERSON_NAME] Chem 2- [PERS…" at bounding box center [784, 466] width 431 height 34
select select "bc4c8693-7223-414d-beaf-a6e901f2a304"
click at [568, 448] on select "Select Course Ag Econ Animal Science Botany Chem 2- [PERSON_NAME] Chem 2- [PERS…" at bounding box center [784, 466] width 431 height 34
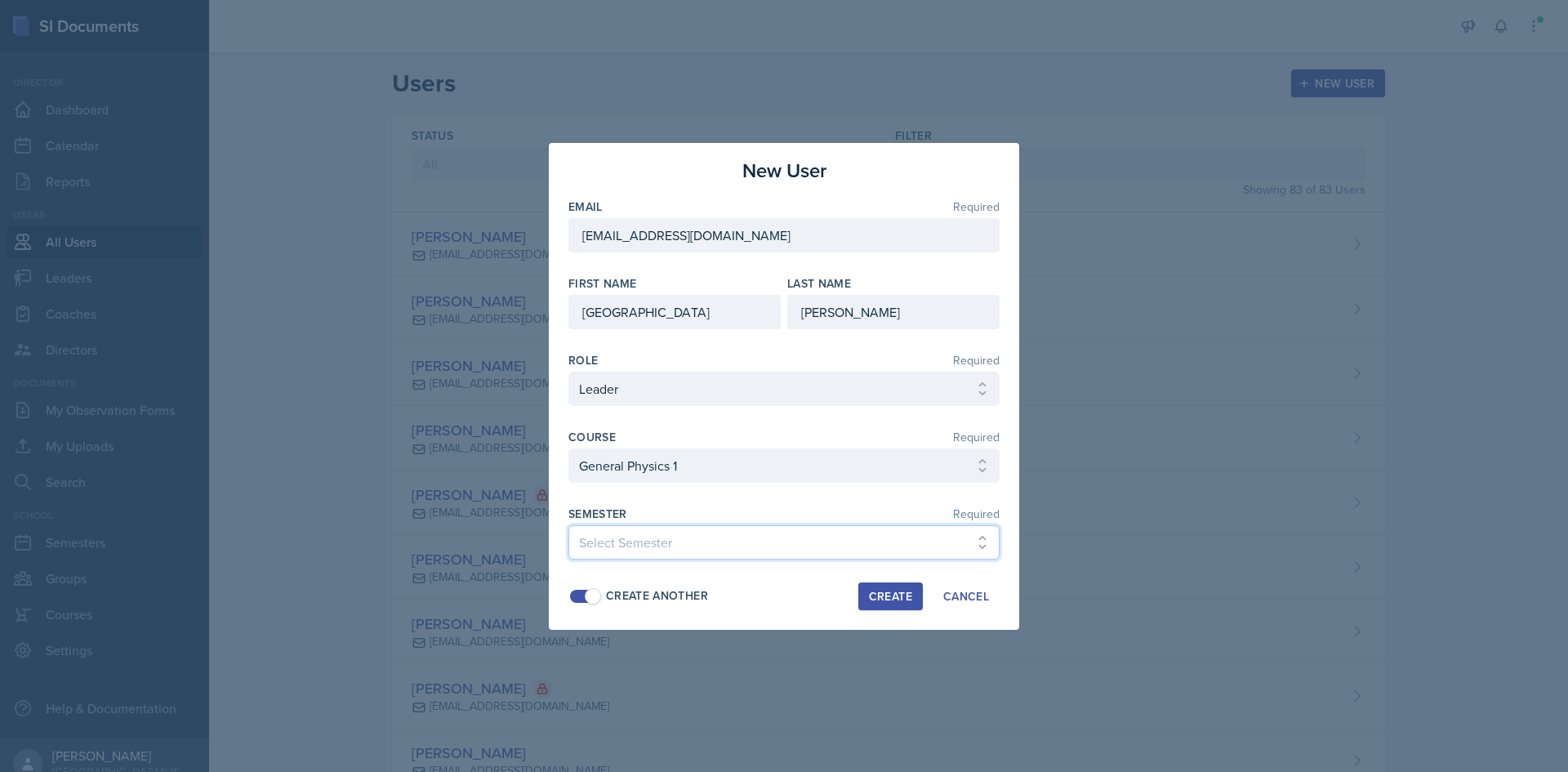
drag, startPoint x: 715, startPoint y: 550, endPoint x: 711, endPoint y: 535, distance: 15.5
click at [715, 550] on select "Select Semester Fall 2025 Spring 2025 Fall 2024 Spring 2024 Fall 2023 Spring 20…" at bounding box center [784, 542] width 431 height 34
select select "c88fb8a2-0ae1-4674-9d8d-93ff3a907138"
click at [568, 525] on select "Select Semester Fall 2025 Spring 2025 Fall 2024 Spring 2024 Fall 2023 Spring 20…" at bounding box center [784, 542] width 431 height 34
click at [890, 600] on div "Create" at bounding box center [890, 596] width 44 height 13
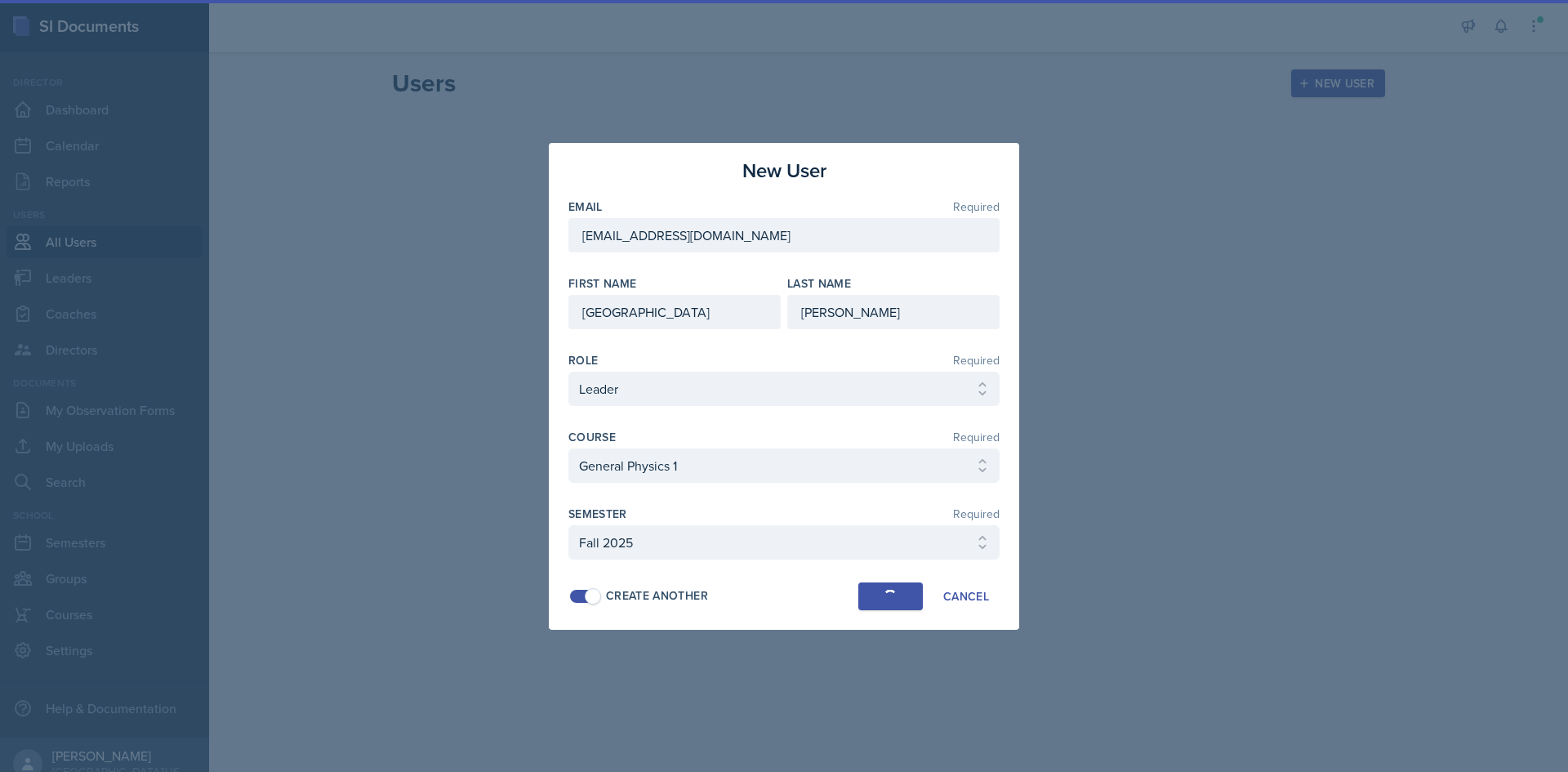
select select
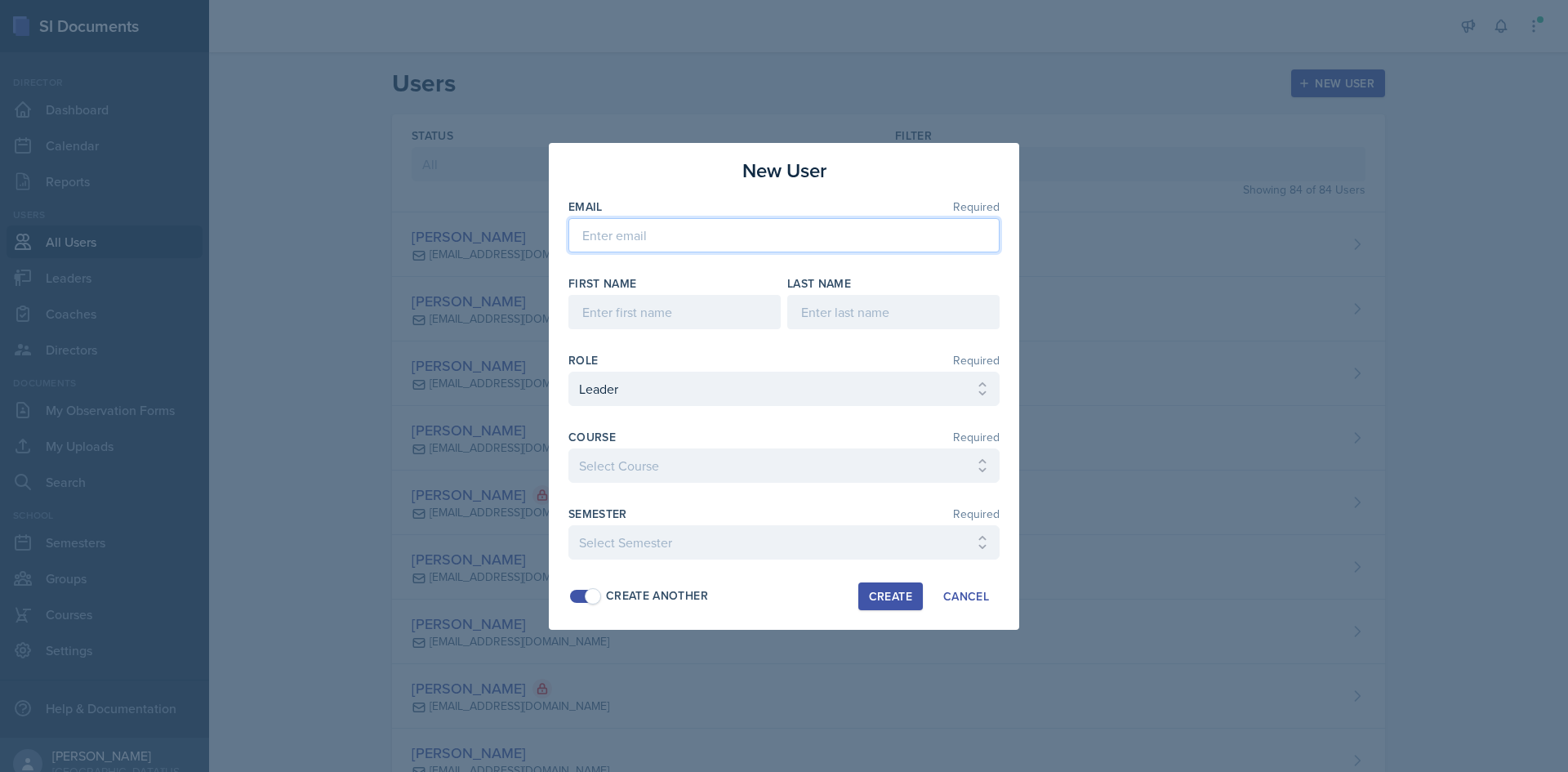
click at [713, 243] on input "email" at bounding box center [784, 235] width 431 height 34
paste input "[EMAIL_ADDRESS][DOMAIN_NAME]"
type input "[EMAIL_ADDRESS][DOMAIN_NAME]"
click at [639, 305] on input at bounding box center [674, 312] width 213 height 34
type input "Ruby"
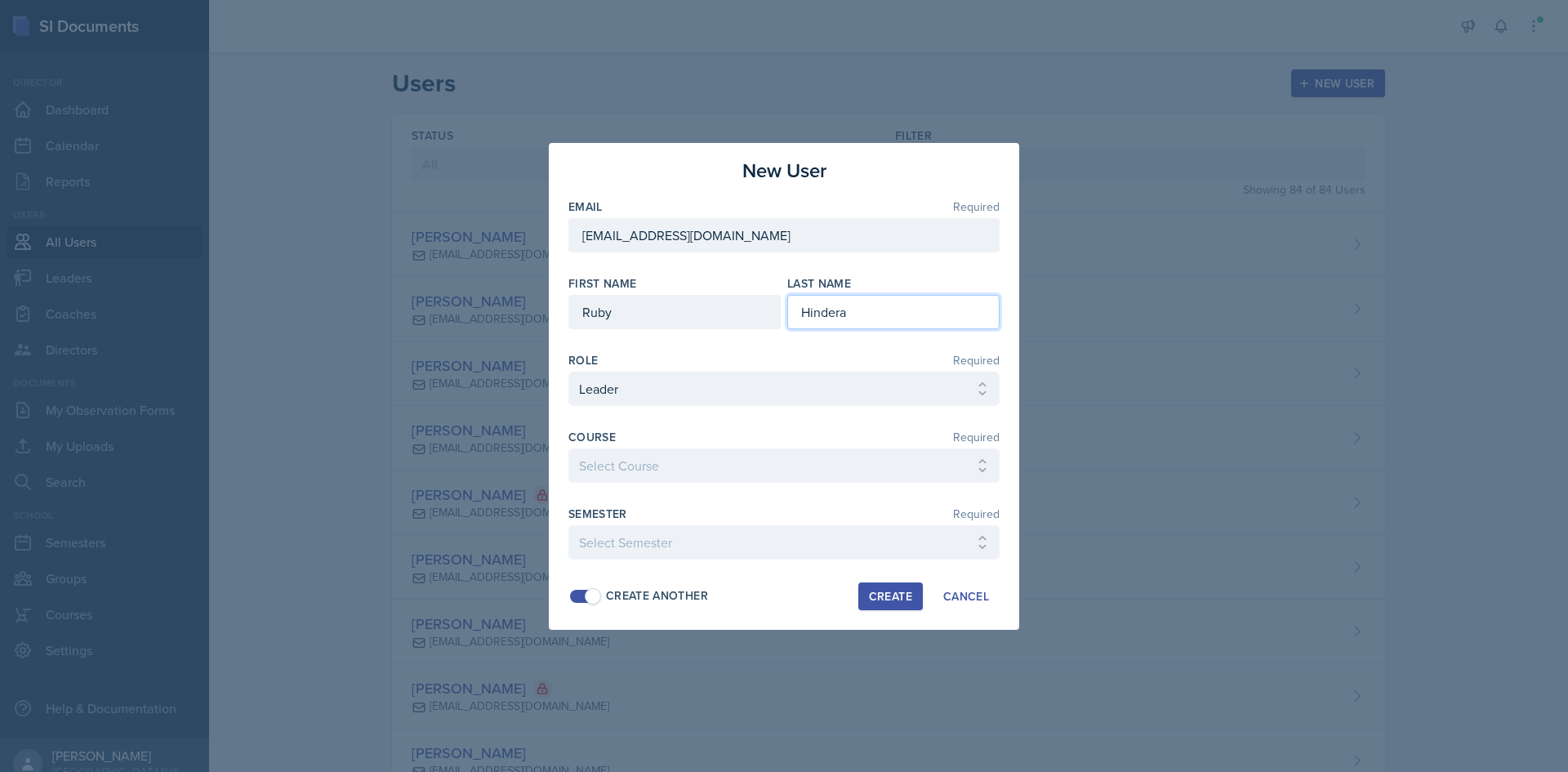
type input "Hindera"
click at [637, 467] on select "Select Course Ag Econ Animal Science Botany Chem 2- [PERSON_NAME] Chem 2- [PERS…" at bounding box center [784, 466] width 431 height 34
select select "05990365-d205-4a3c-bbe2-cdaf05d73745"
click at [568, 448] on select "Select Course Ag Econ Animal Science Botany Chem 2- [PERSON_NAME] Chem 2- [PERS…" at bounding box center [784, 466] width 431 height 34
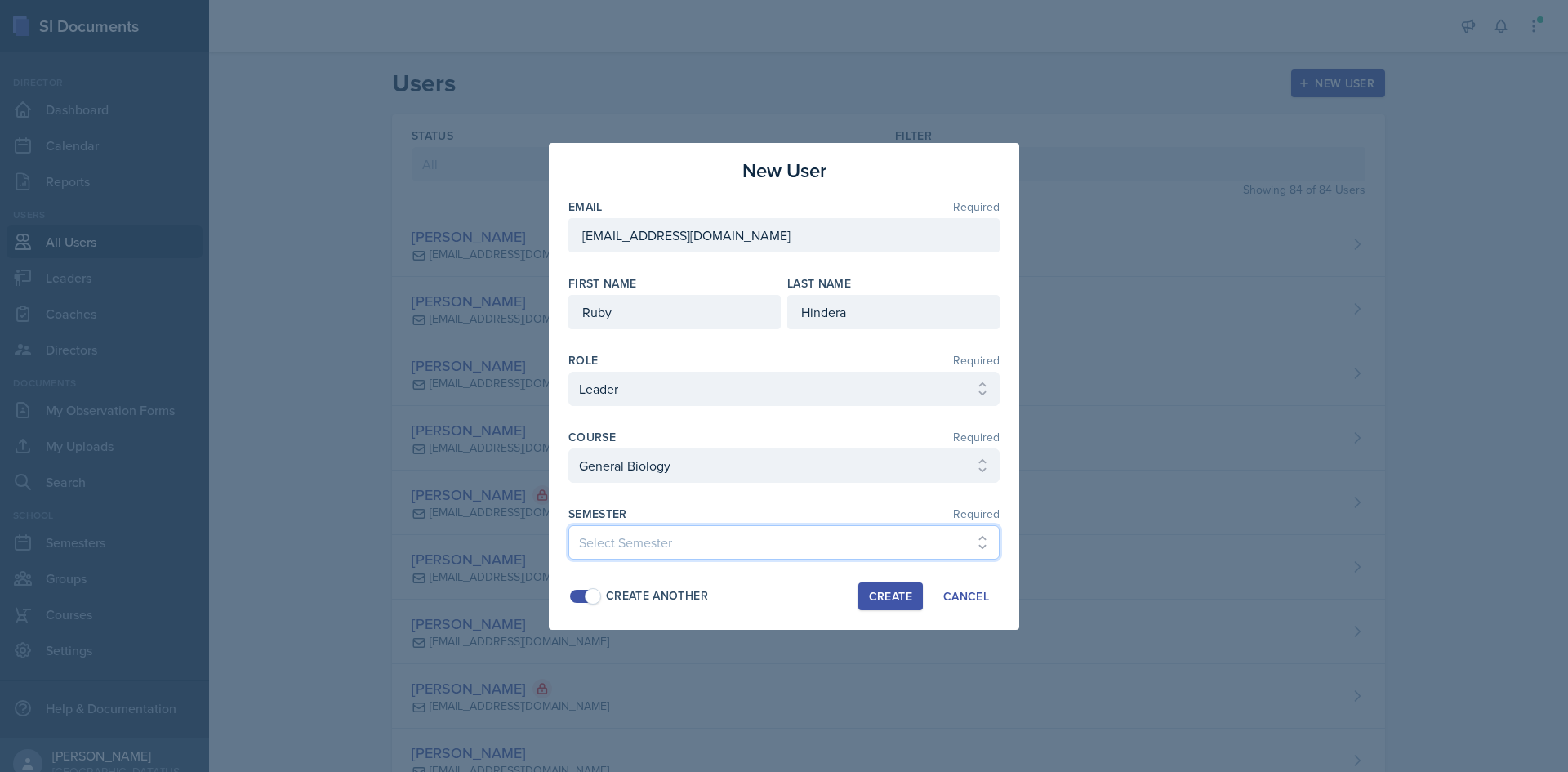
click at [720, 557] on select "Select Semester Fall 2025 Spring 2025 Fall 2024 Spring 2024 Fall 2023 Spring 20…" at bounding box center [784, 542] width 431 height 34
select select "c88fb8a2-0ae1-4674-9d8d-93ff3a907138"
click at [568, 525] on select "Select Semester Fall 2025 Spring 2025 Fall 2024 Spring 2024 Fall 2023 Spring 20…" at bounding box center [784, 542] width 431 height 34
click at [892, 593] on div "Create" at bounding box center [890, 596] width 44 height 13
select select
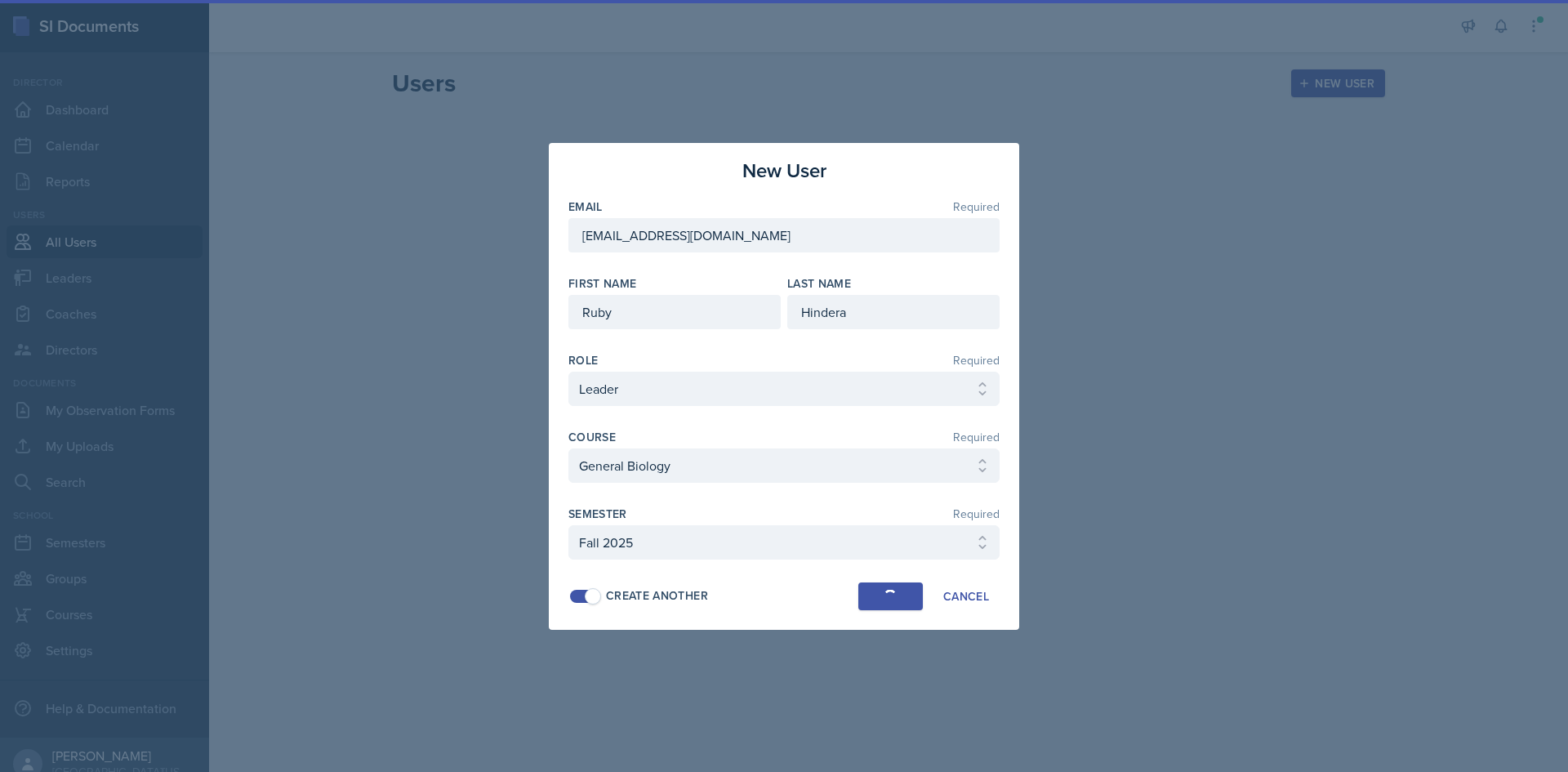
select select
click at [724, 240] on input "email" at bounding box center [784, 235] width 431 height 34
paste input "[EMAIL_ADDRESS][DOMAIN_NAME]"
type input "[EMAIL_ADDRESS][DOMAIN_NAME]"
click at [659, 306] on input at bounding box center [674, 312] width 213 height 34
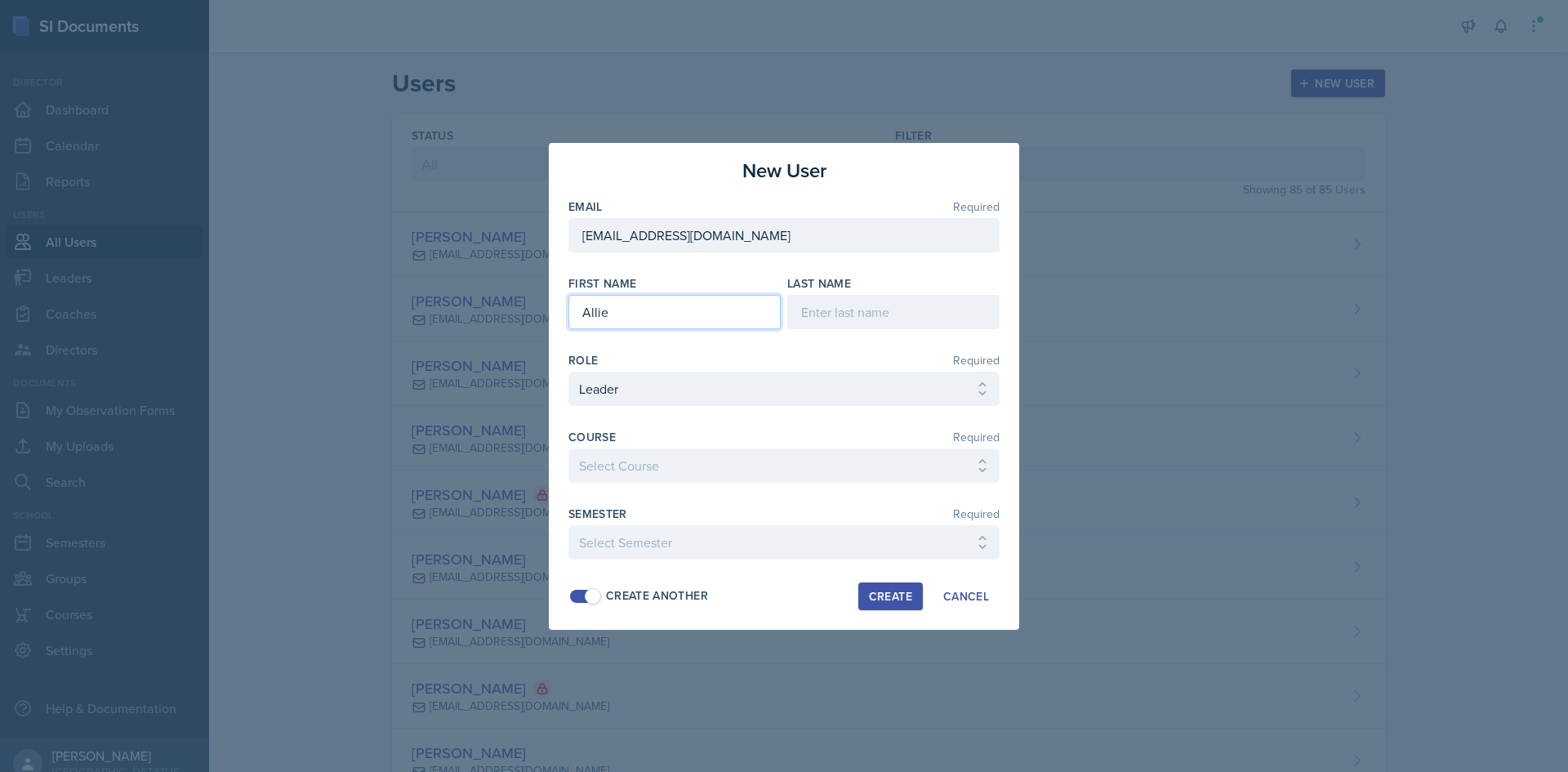
type input "Allie"
type input "<"
type input "[PERSON_NAME]"
click at [752, 464] on select "Select Course Ag Econ Animal Science Botany Chem 2- [PERSON_NAME] Chem 2- [PERS…" at bounding box center [784, 466] width 431 height 34
select select "9e138a34-c29b-4b51-9847-94438da5fec0"
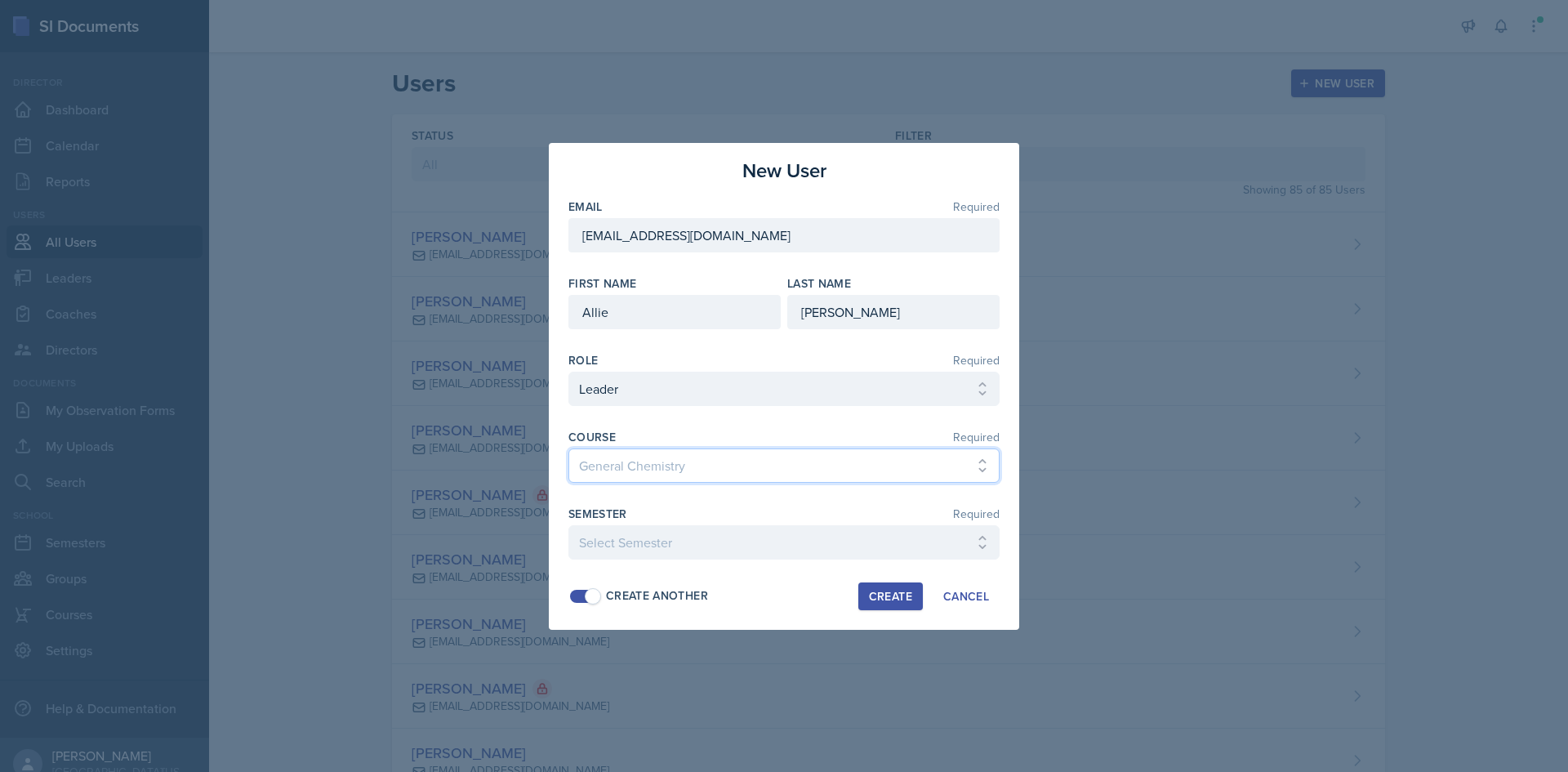
click at [568, 448] on select "Select Course Ag Econ Animal Science Botany Chem 2- [PERSON_NAME] Chem 2- [PERS…" at bounding box center [784, 466] width 431 height 34
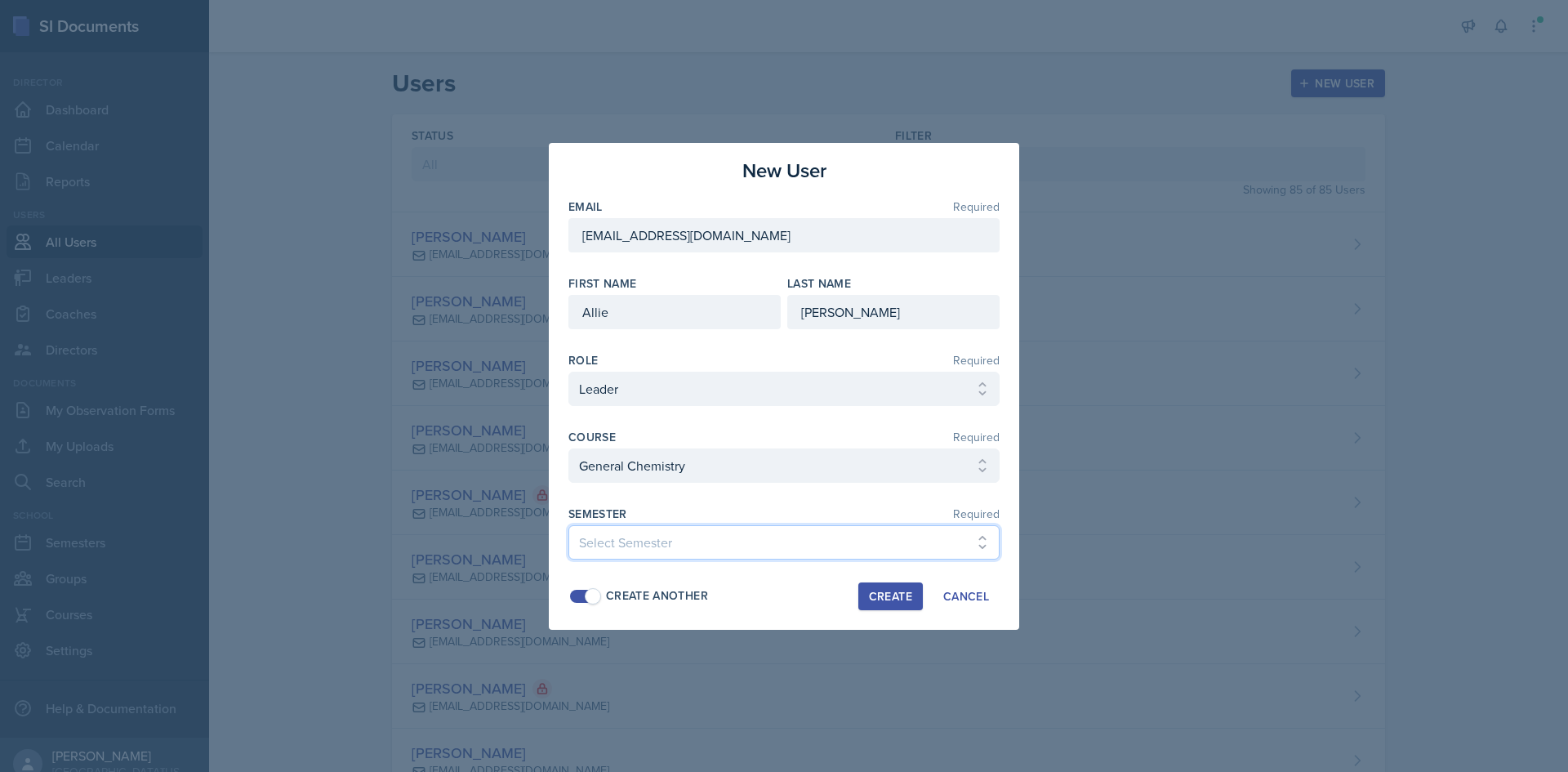
click at [692, 545] on select "Select Semester Fall 2025 Spring 2025 Fall 2024 Spring 2024 Fall 2023 Spring 20…" at bounding box center [784, 542] width 431 height 34
select select "c88fb8a2-0ae1-4674-9d8d-93ff3a907138"
click at [568, 525] on select "Select Semester Fall 2025 Spring 2025 Fall 2024 Spring 2024 Fall 2023 Spring 20…" at bounding box center [784, 542] width 431 height 34
click at [588, 593] on span at bounding box center [593, 596] width 16 height 16
click at [888, 607] on button "Create" at bounding box center [890, 596] width 65 height 28
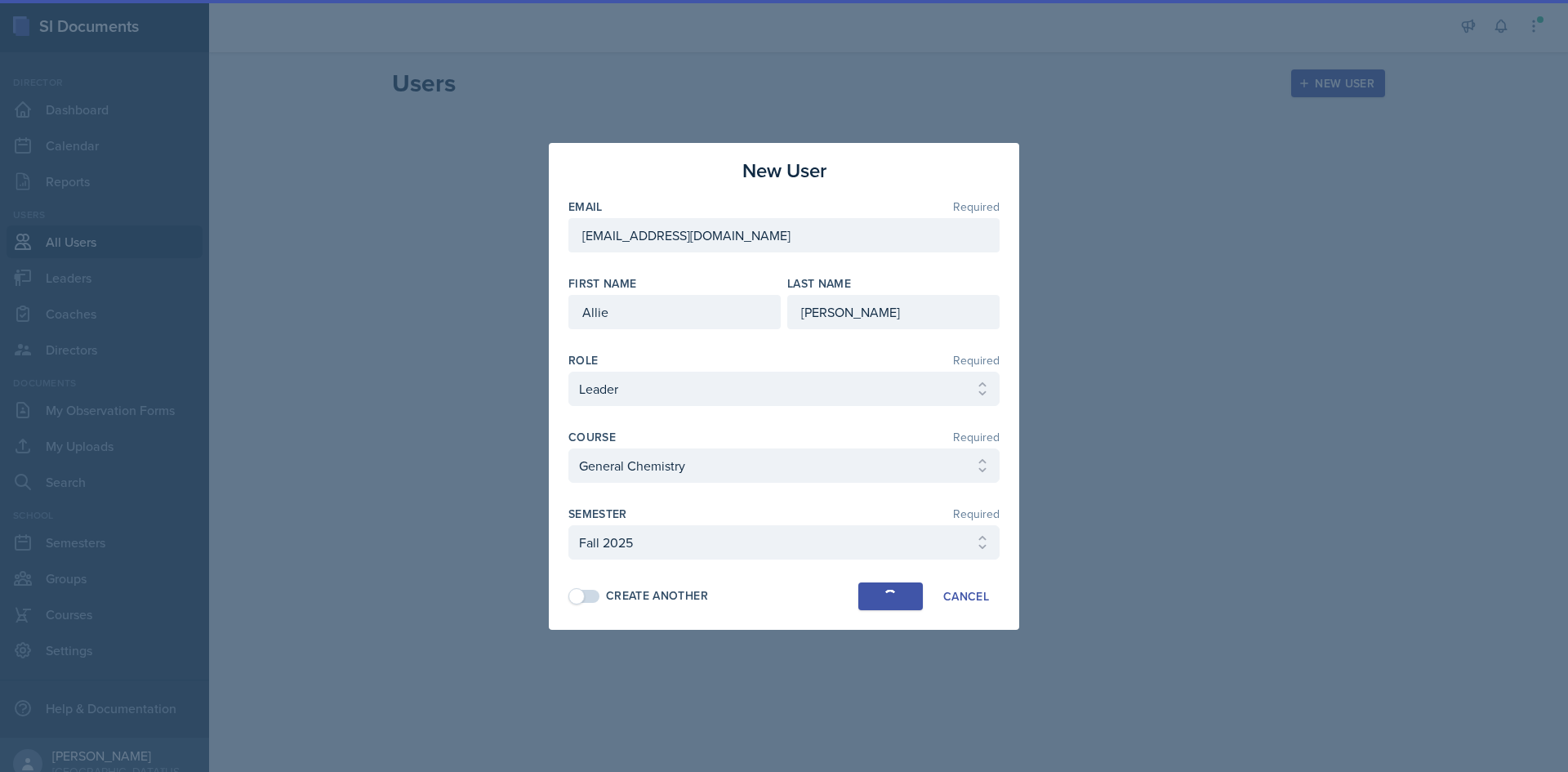
select select
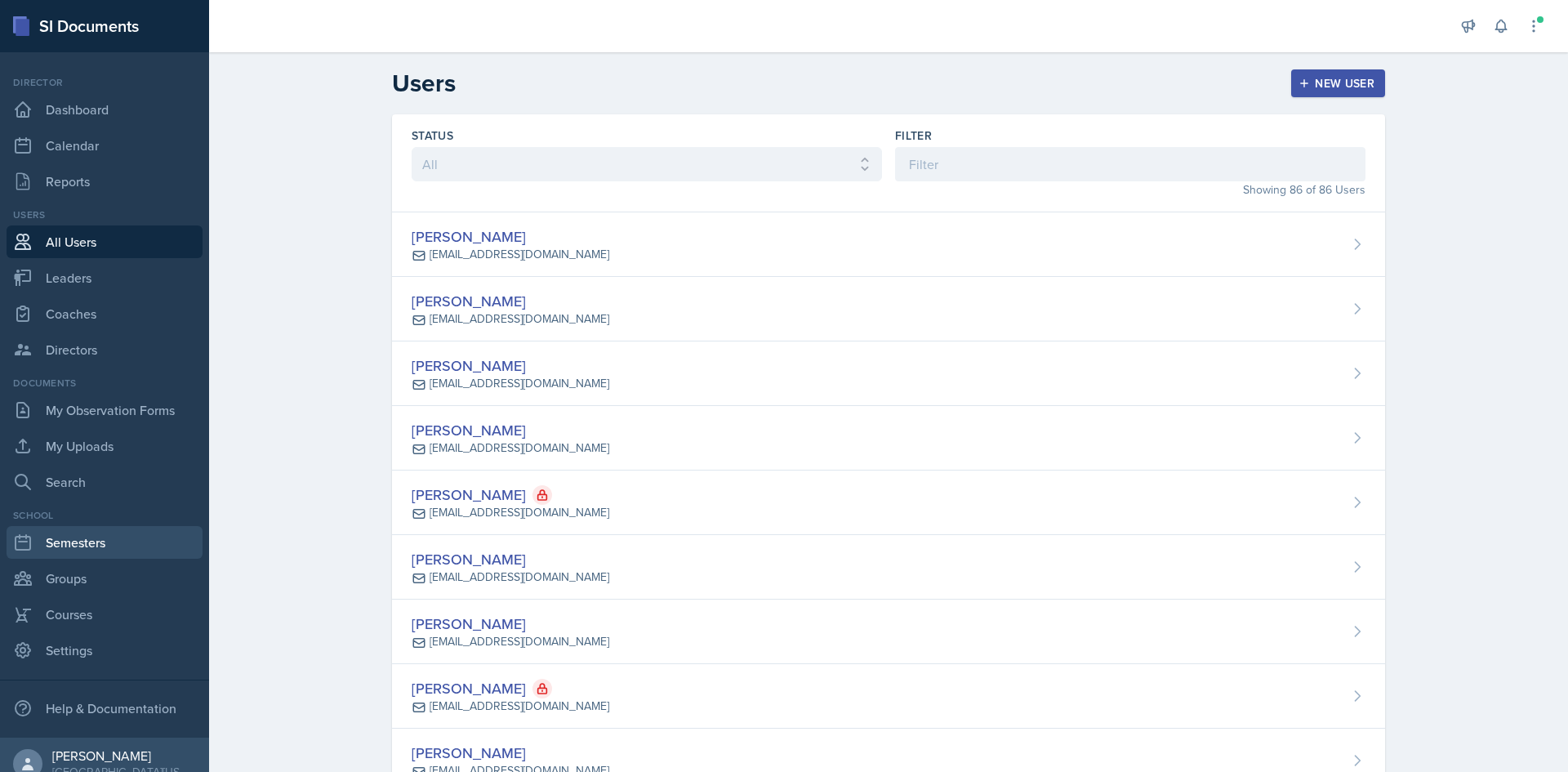
click at [126, 531] on link "Semesters" at bounding box center [104, 542] width 196 height 33
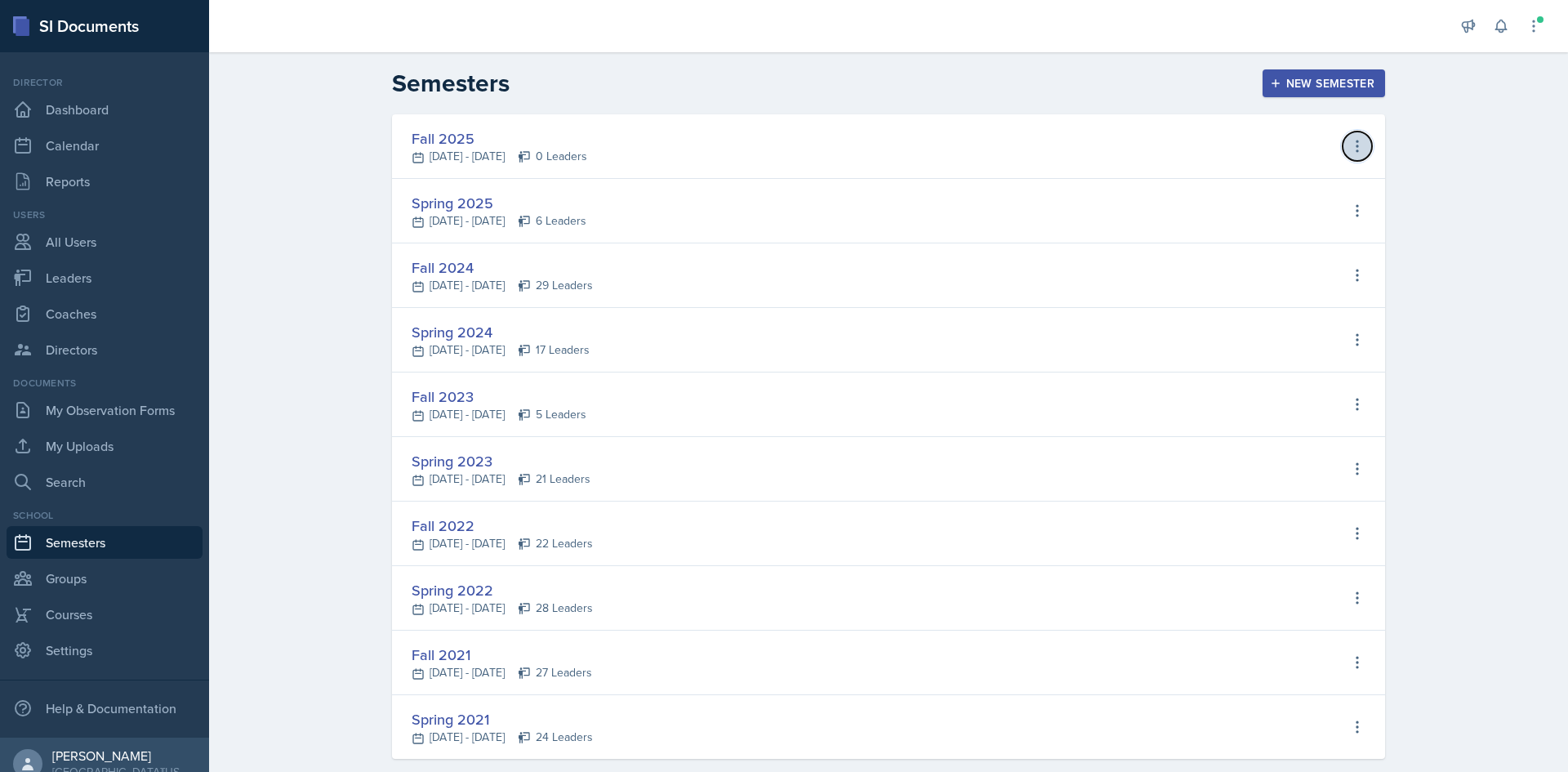
click at [1353, 137] on button at bounding box center [1358, 146] width 30 height 30
click at [1295, 182] on div "View Leaders" at bounding box center [1286, 181] width 77 height 20
select select "c88fb8a2-0ae1-4674-9d8d-93ff3a907138"
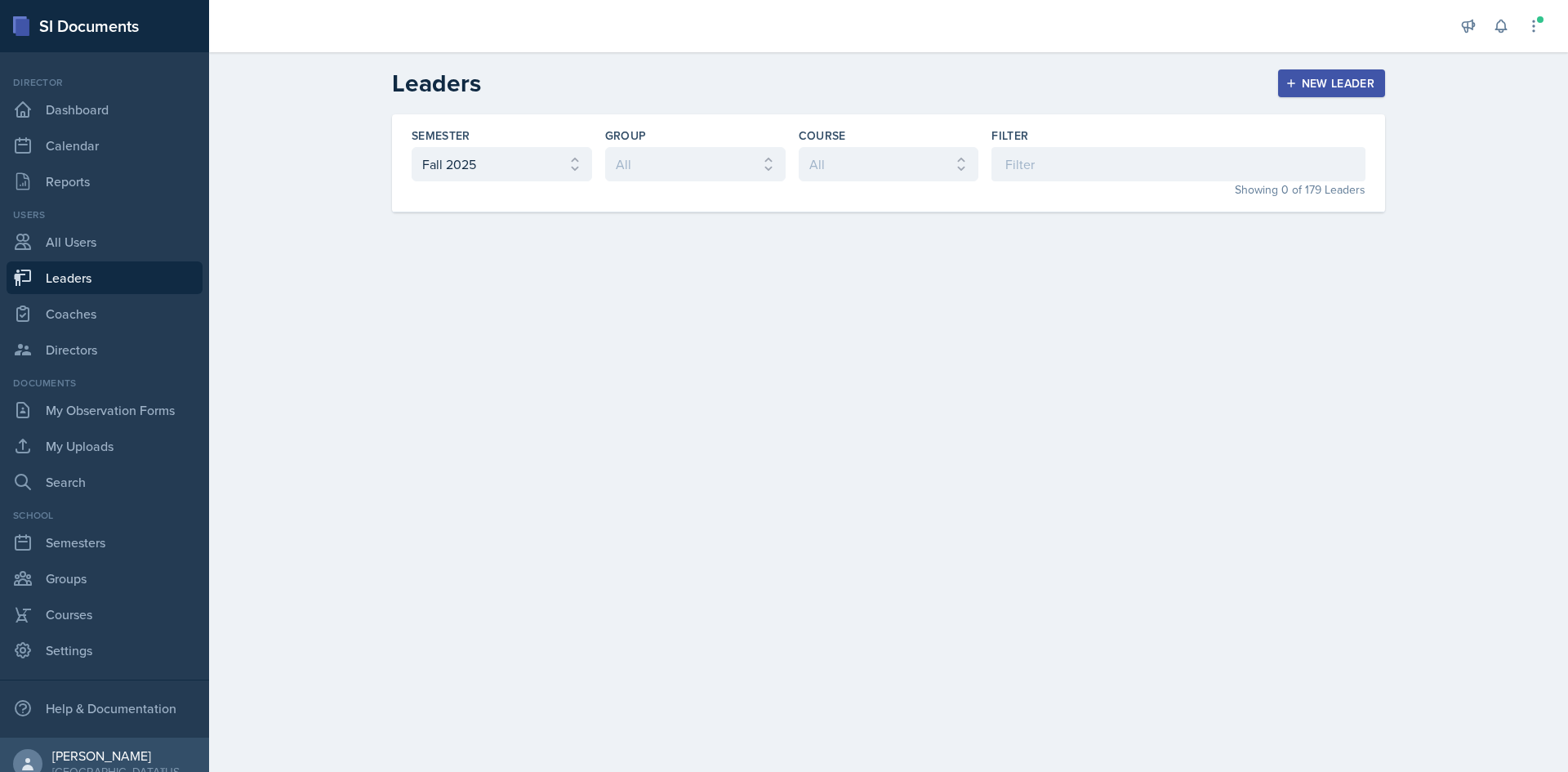
click at [1337, 96] on button "New Leader" at bounding box center [1331, 84] width 108 height 28
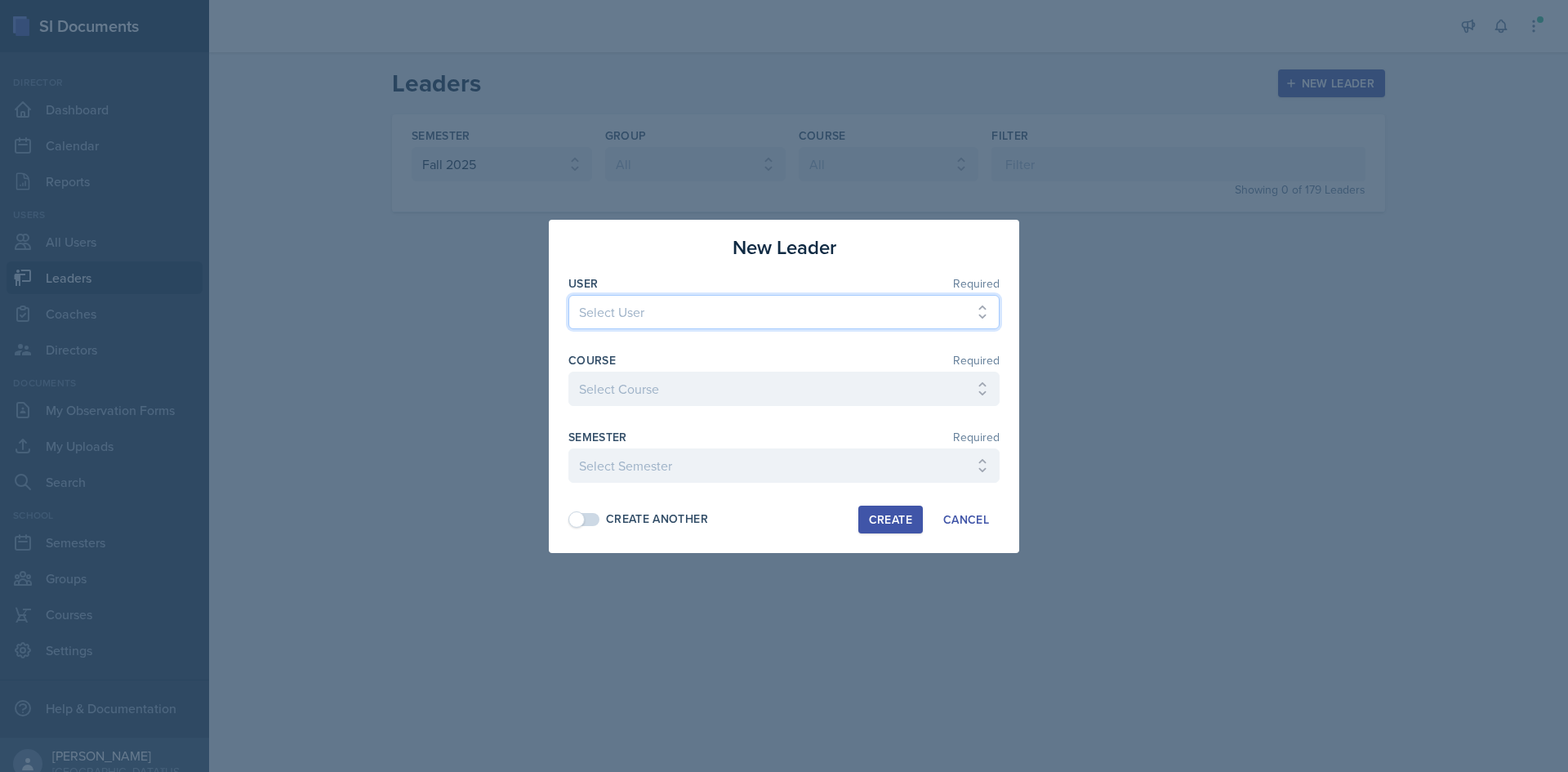
click at [688, 317] on select "Select User [PERSON_NAME] [PERSON_NAME] [PERSON_NAME] [PERSON_NAME] [PERSON_NAM…" at bounding box center [784, 312] width 431 height 34
select select "12fc52ce-d341-4957-a0a7-6a1c6e58f3a7"
click at [568, 295] on select "Select User [PERSON_NAME] [PERSON_NAME] [PERSON_NAME] [PERSON_NAME] [PERSON_NAM…" at bounding box center [784, 312] width 431 height 34
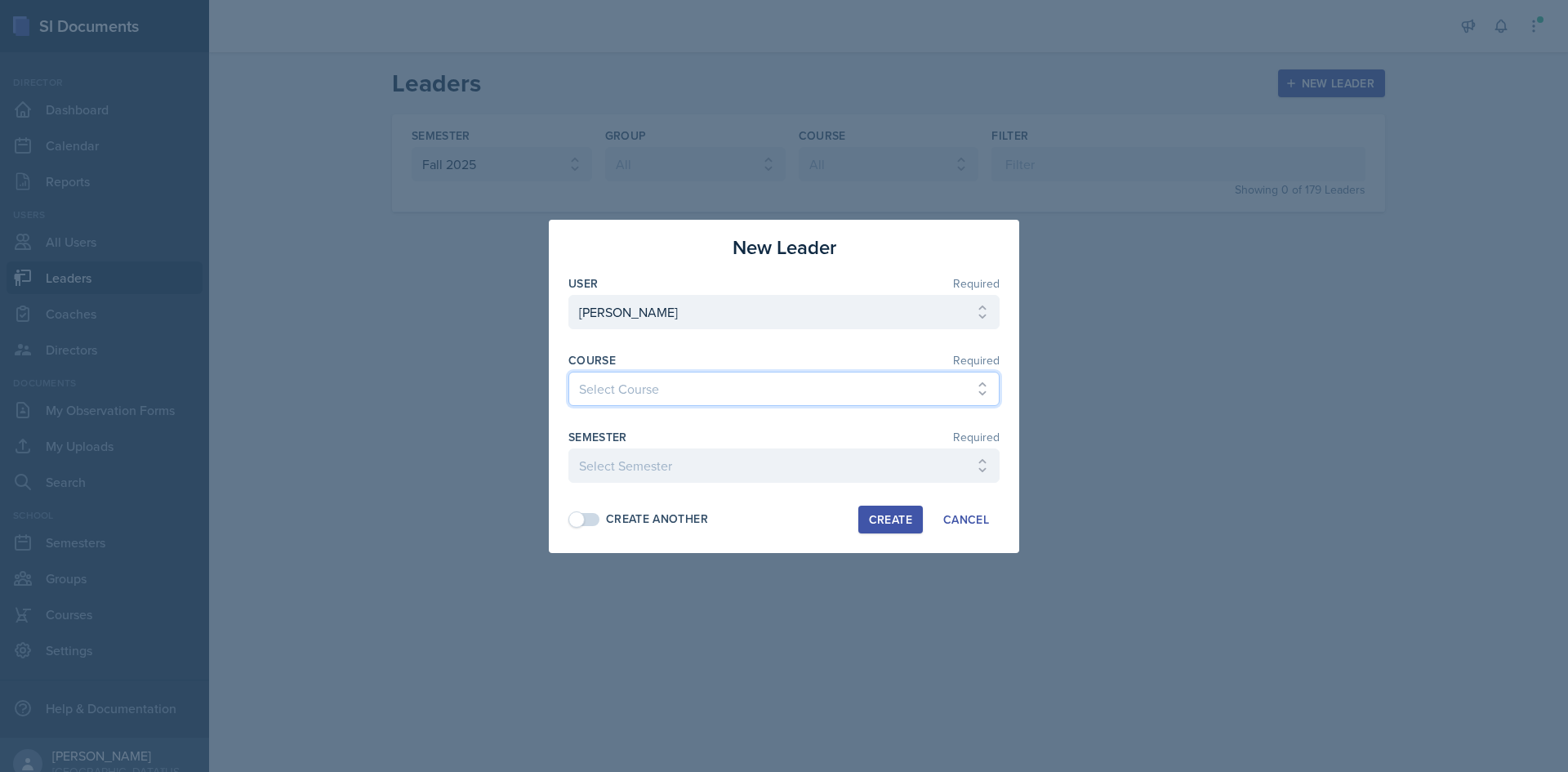
click at [688, 388] on select "Select Course Ag Econ Animal Science Botany Chem 2- [PERSON_NAME] Chem 2- [PERS…" at bounding box center [784, 388] width 431 height 34
select select "8f59f29c-ad2b-4fd0-b28f-eba29eb95056"
click at [568, 371] on select "Select Course Ag Econ Animal Science Botany Chem 2- [PERSON_NAME] Chem 2- [PERS…" at bounding box center [784, 388] width 431 height 34
click at [678, 467] on select "Select Semester Fall 2025 Spring 2025 Fall 2024 Spring 2024 Fall 2023 Spring 20…" at bounding box center [784, 466] width 431 height 34
select select "c88fb8a2-0ae1-4674-9d8d-93ff3a907138"
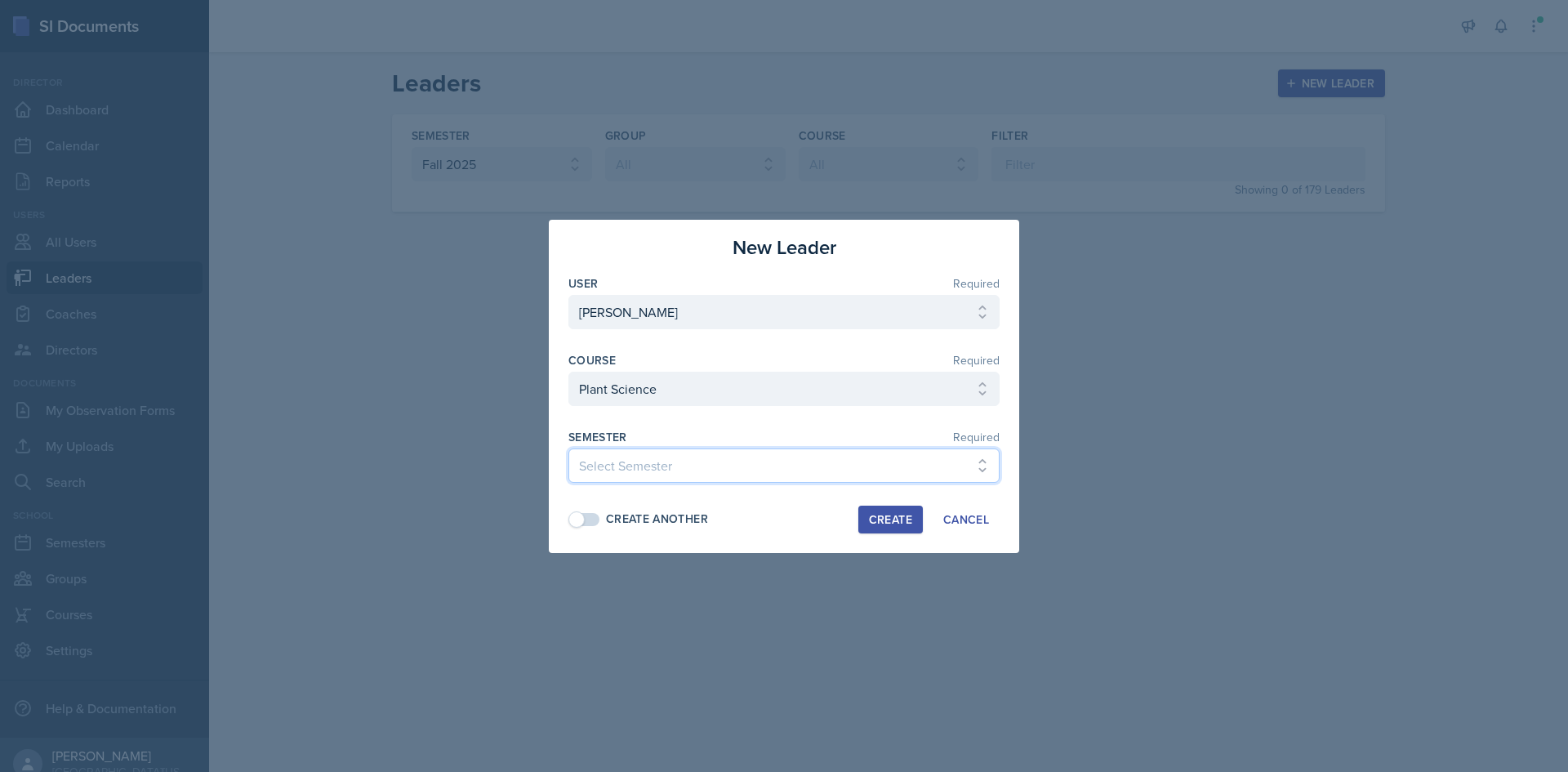
click at [568, 448] on select "Select Semester Fall 2025 Spring 2025 Fall 2024 Spring 2024 Fall 2023 Spring 20…" at bounding box center [784, 466] width 431 height 34
click at [612, 520] on div "Create Another" at bounding box center [657, 518] width 102 height 17
click at [890, 515] on div "Create" at bounding box center [890, 519] width 44 height 13
select select
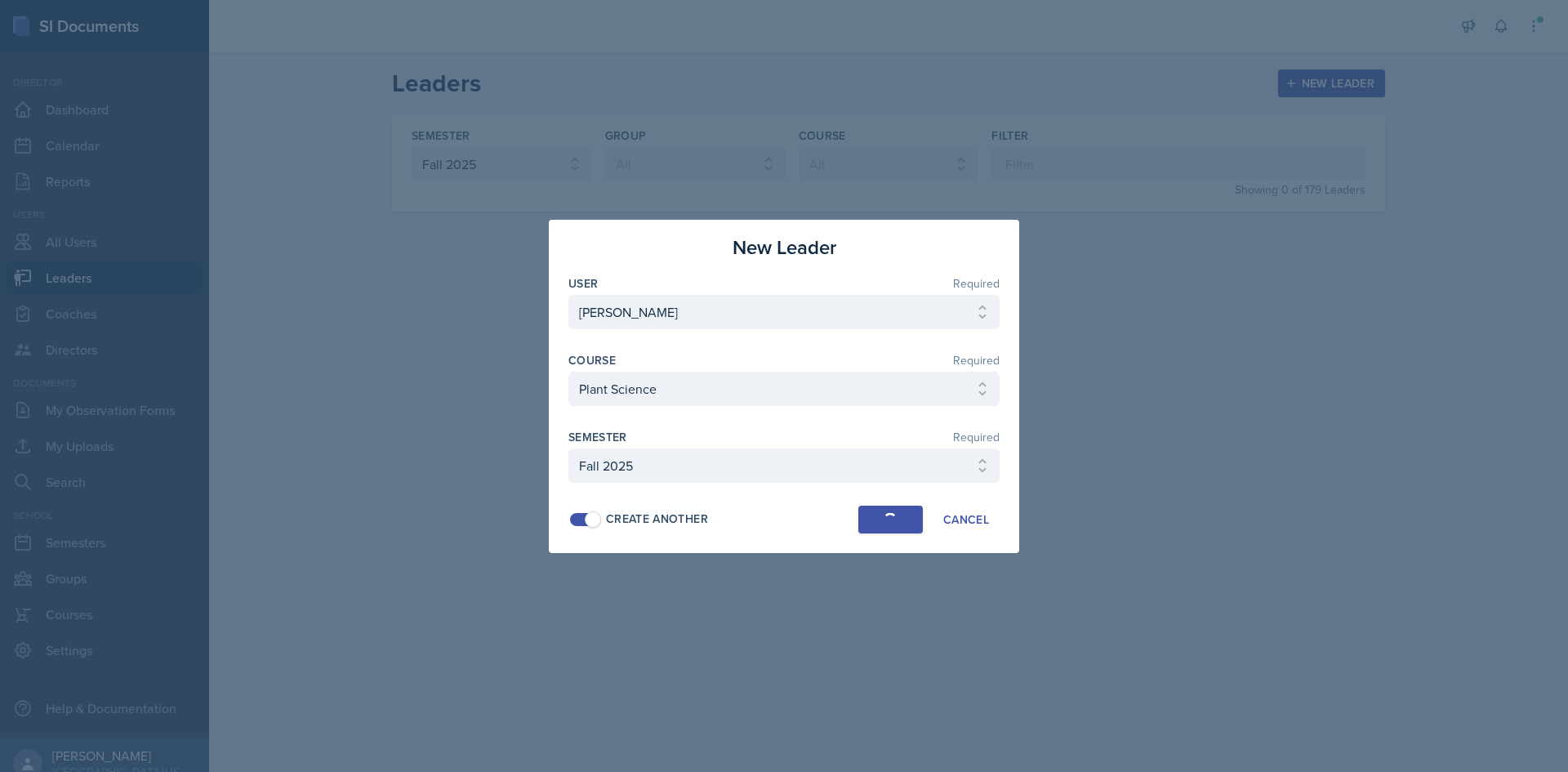
select select
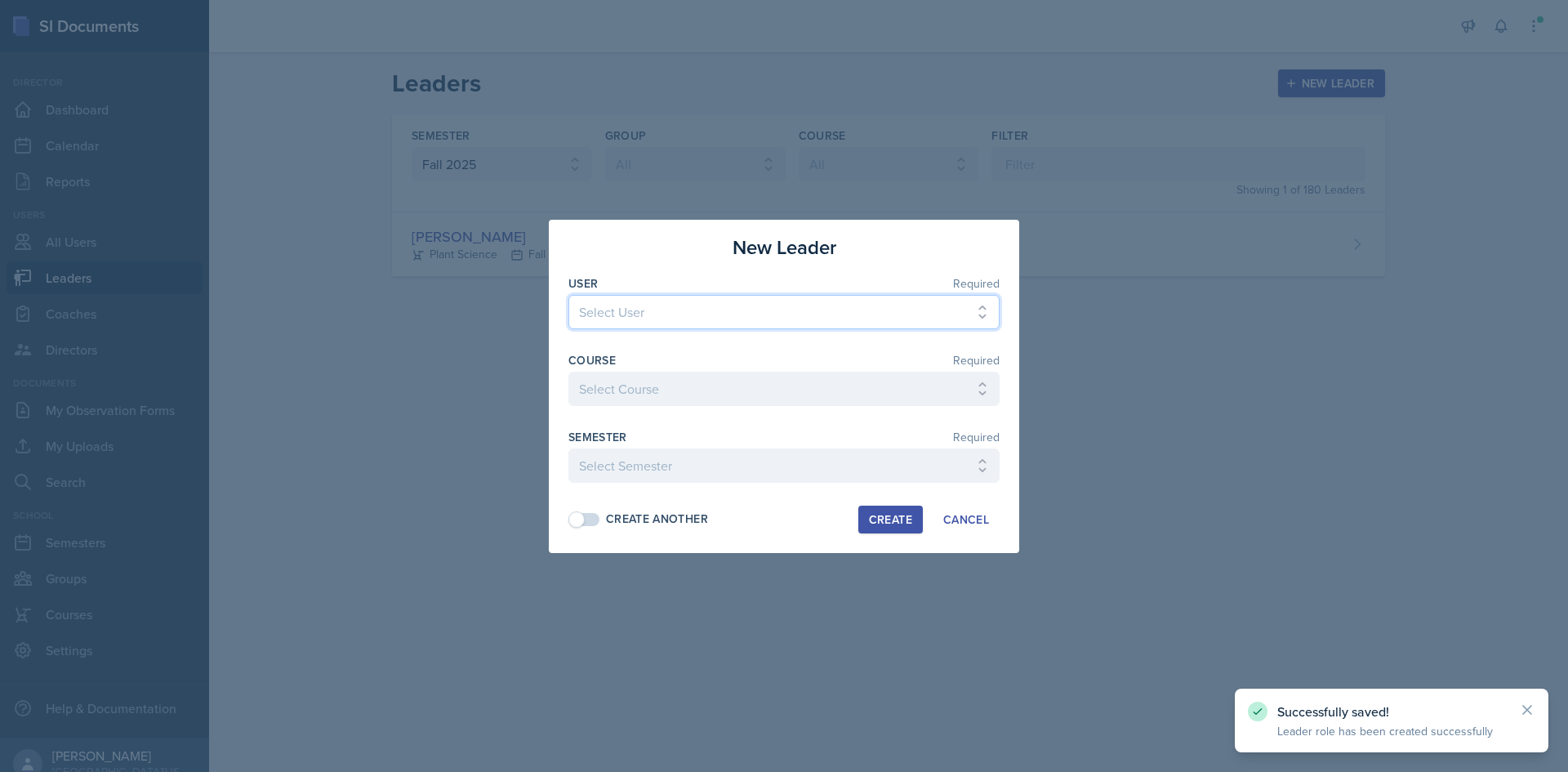
drag, startPoint x: 735, startPoint y: 311, endPoint x: 723, endPoint y: 286, distance: 27.7
click at [735, 311] on select "Select User [PERSON_NAME] [PERSON_NAME] [PERSON_NAME] [PERSON_NAME] [PERSON_NAM…" at bounding box center [784, 312] width 431 height 34
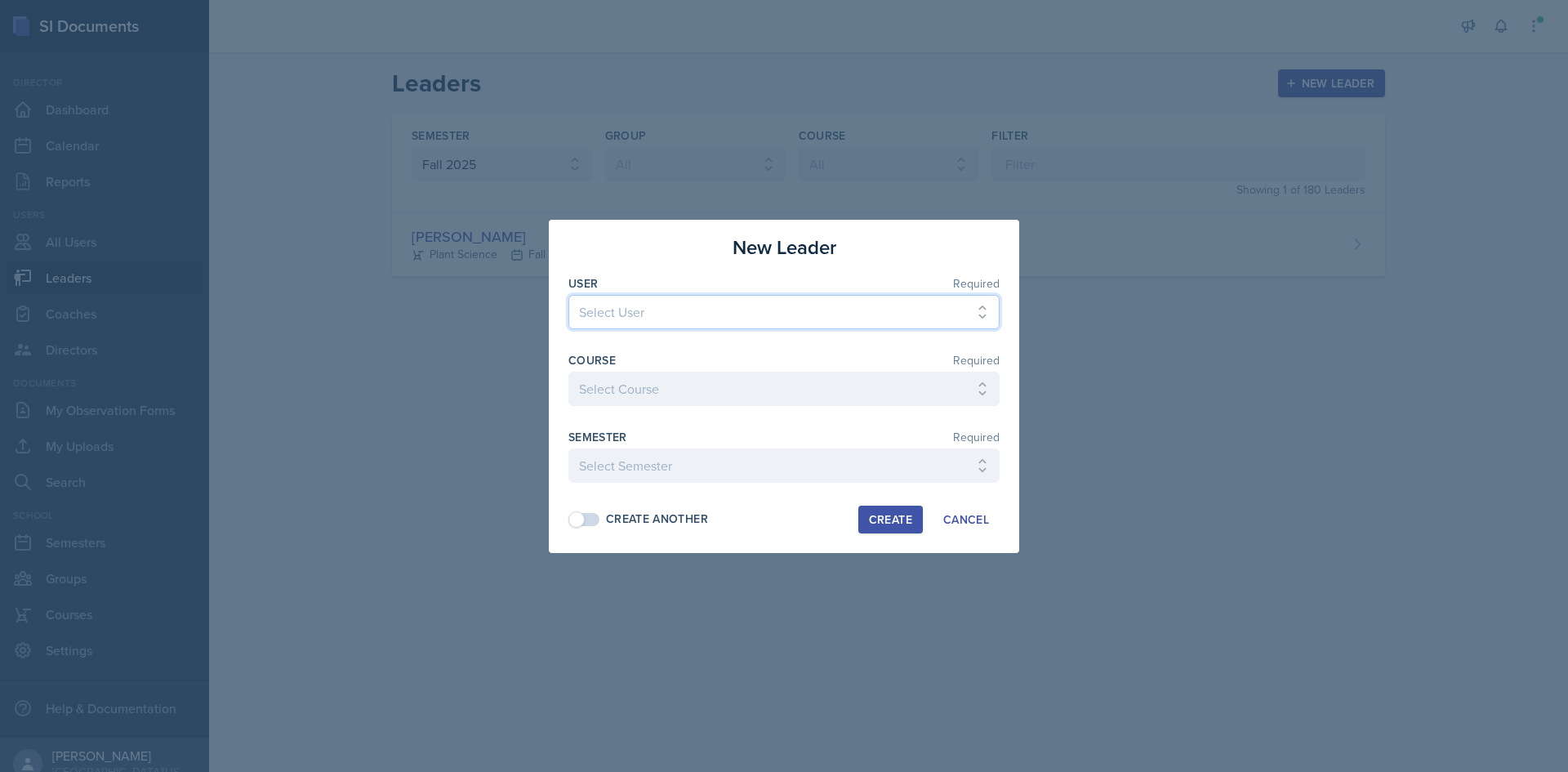
select select "8ff4e137-2993-442b-94a6-d82364195610"
click at [568, 295] on select "Select User [PERSON_NAME] [PERSON_NAME] [PERSON_NAME] [PERSON_NAME] [PERSON_NAM…" at bounding box center [784, 312] width 431 height 34
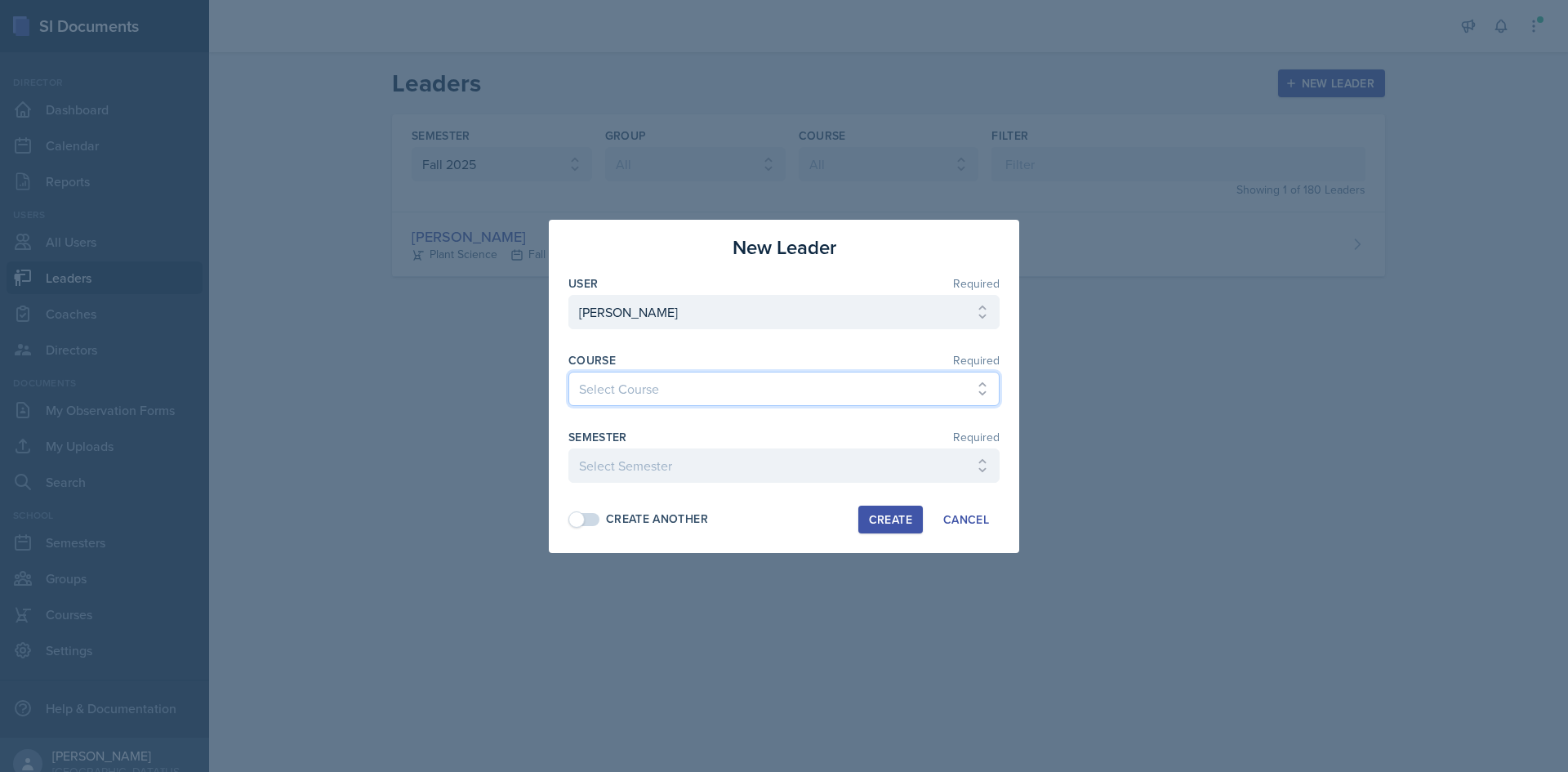
click at [720, 377] on select "Select Course Ag Econ Animal Science Botany Chem 2- [PERSON_NAME] Chem 2- [PERS…" at bounding box center [784, 388] width 431 height 34
select select "a8721cb7-e09b-4e63-9c9d-6b2d62bcfd8e"
click at [568, 371] on select "Select Course Ag Econ Animal Science Botany Chem 2- [PERSON_NAME] Chem 2- [PERS…" at bounding box center [784, 388] width 431 height 34
click at [666, 462] on select "Select Semester Fall 2025 Spring 2025 Fall 2024 Spring 2024 Fall 2023 Spring 20…" at bounding box center [784, 466] width 431 height 34
select select "c88fb8a2-0ae1-4674-9d8d-93ff3a907138"
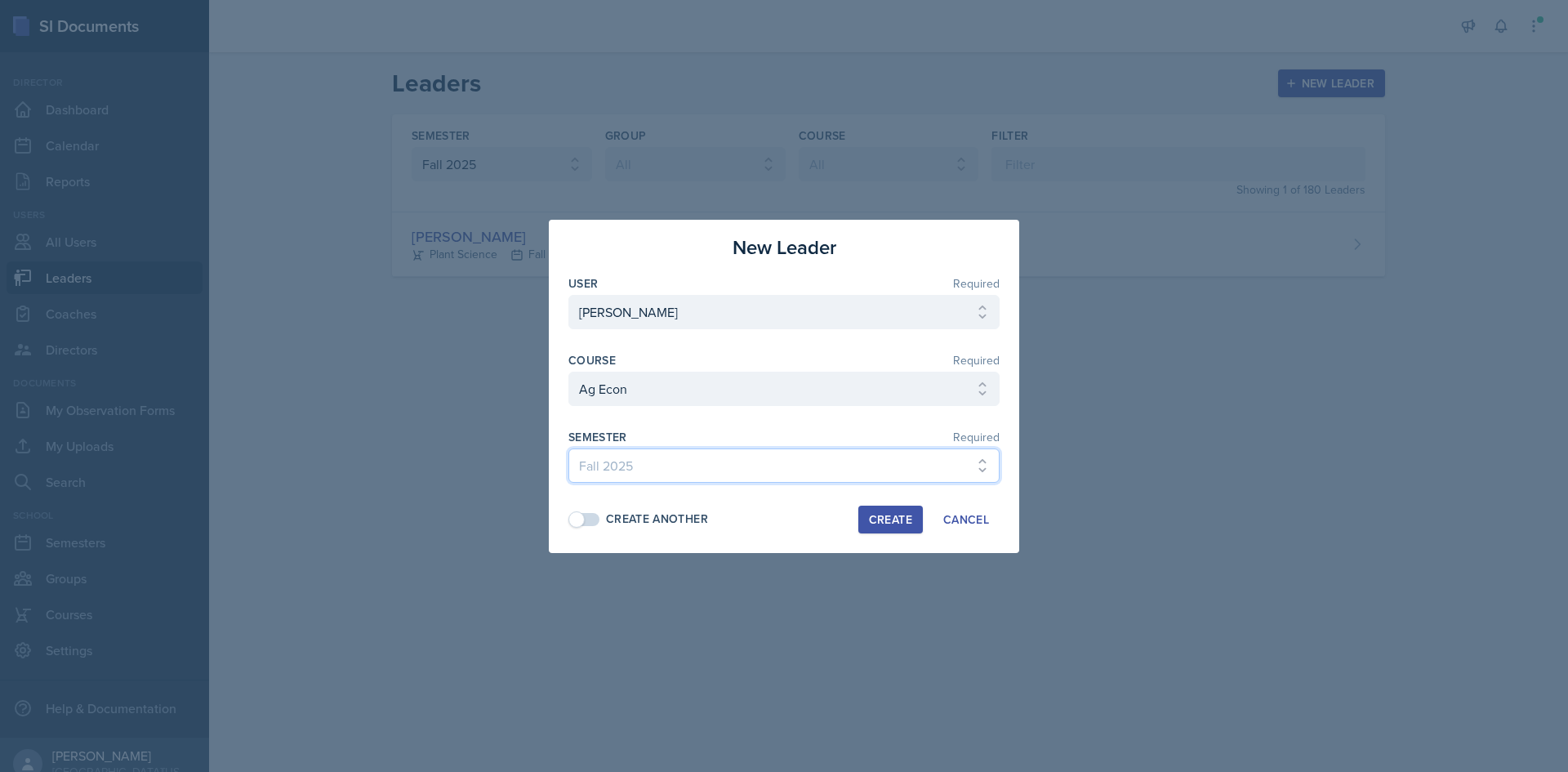
click at [568, 448] on select "Select Semester Fall 2025 Spring 2025 Fall 2024 Spring 2024 Fall 2023 Spring 20…" at bounding box center [784, 466] width 431 height 34
click at [885, 515] on div "Create" at bounding box center [890, 519] width 44 height 13
select select
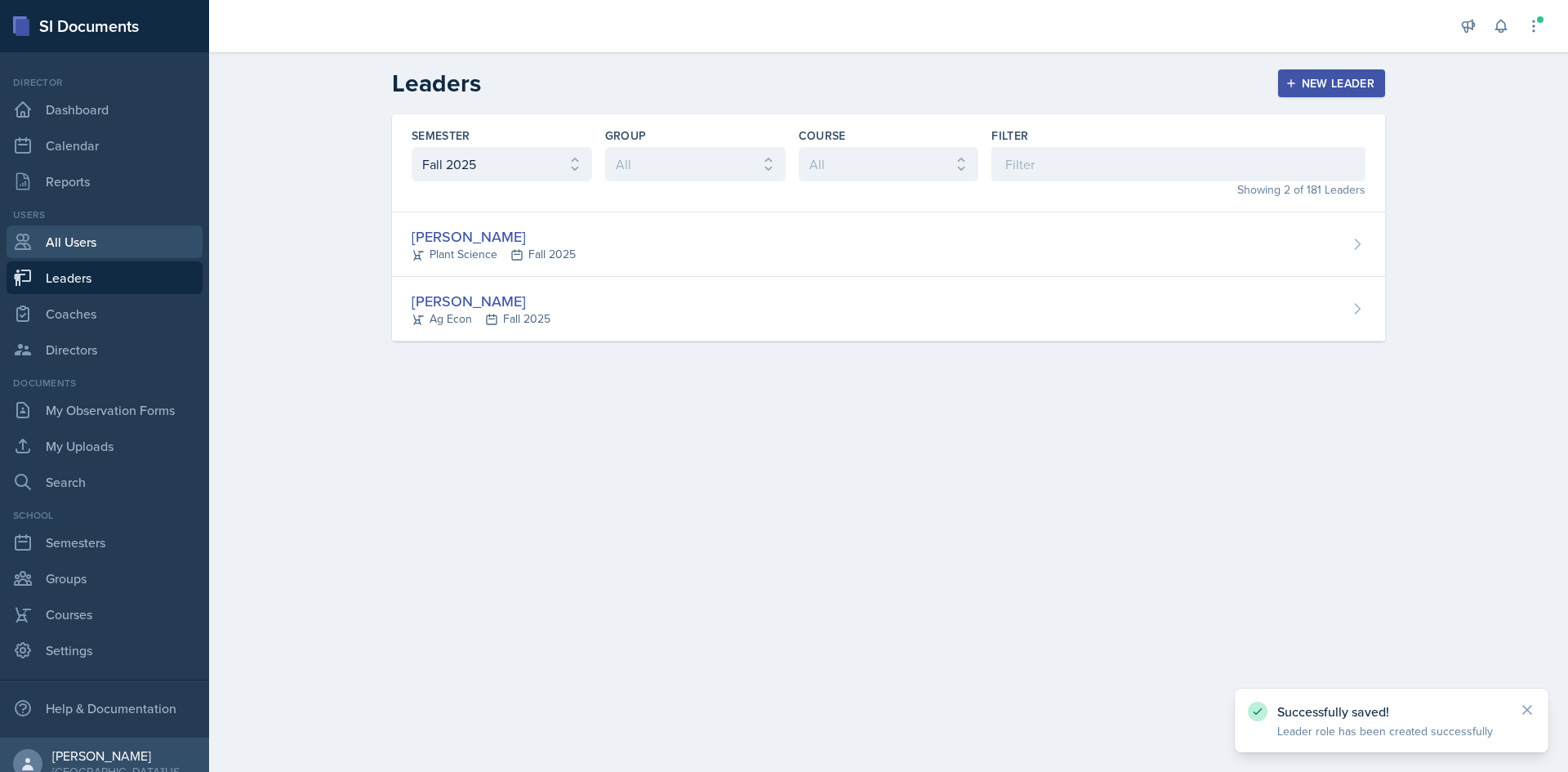
click at [125, 235] on link "All Users" at bounding box center [104, 241] width 196 height 33
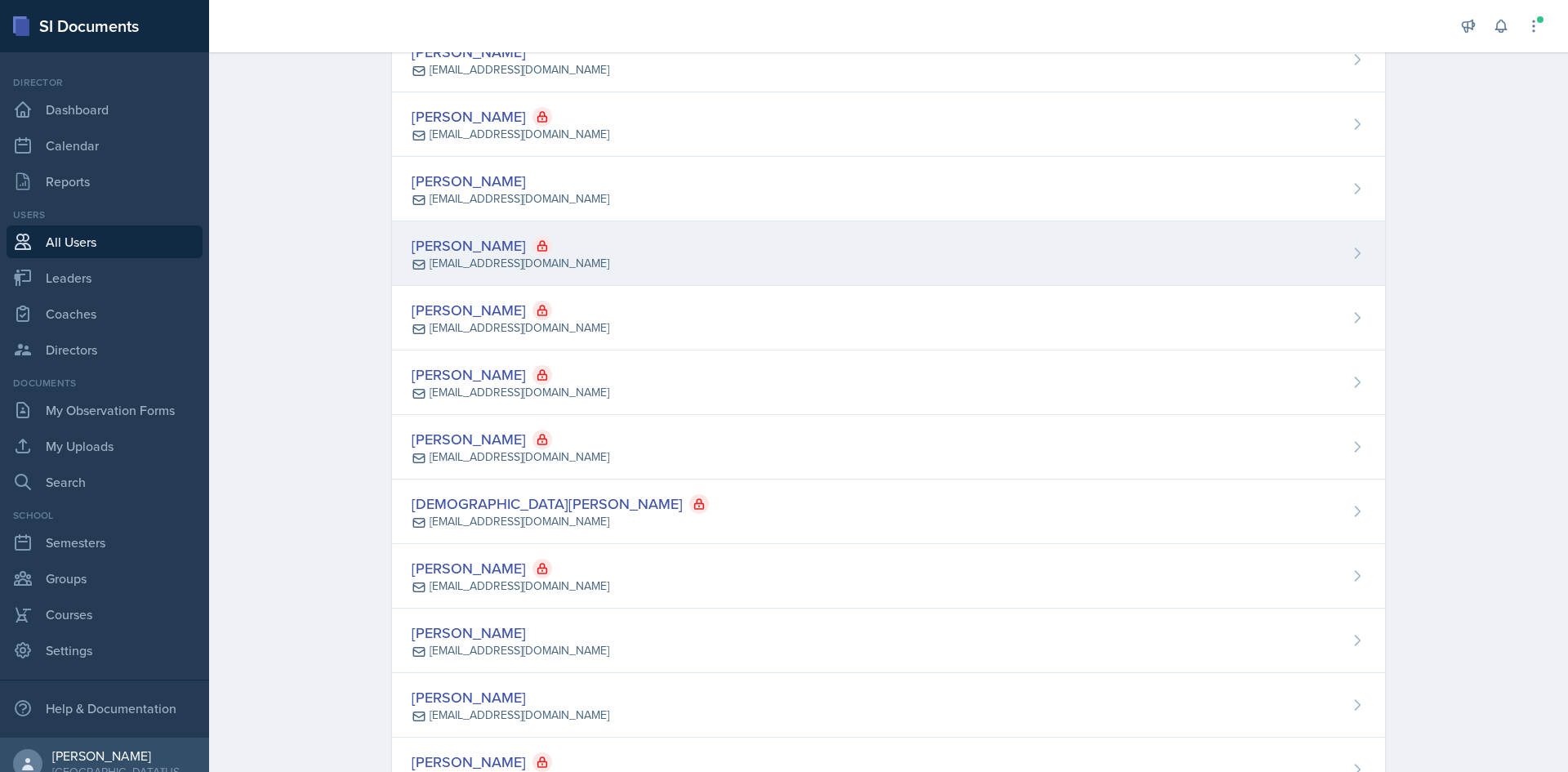
scroll to position [327, 0]
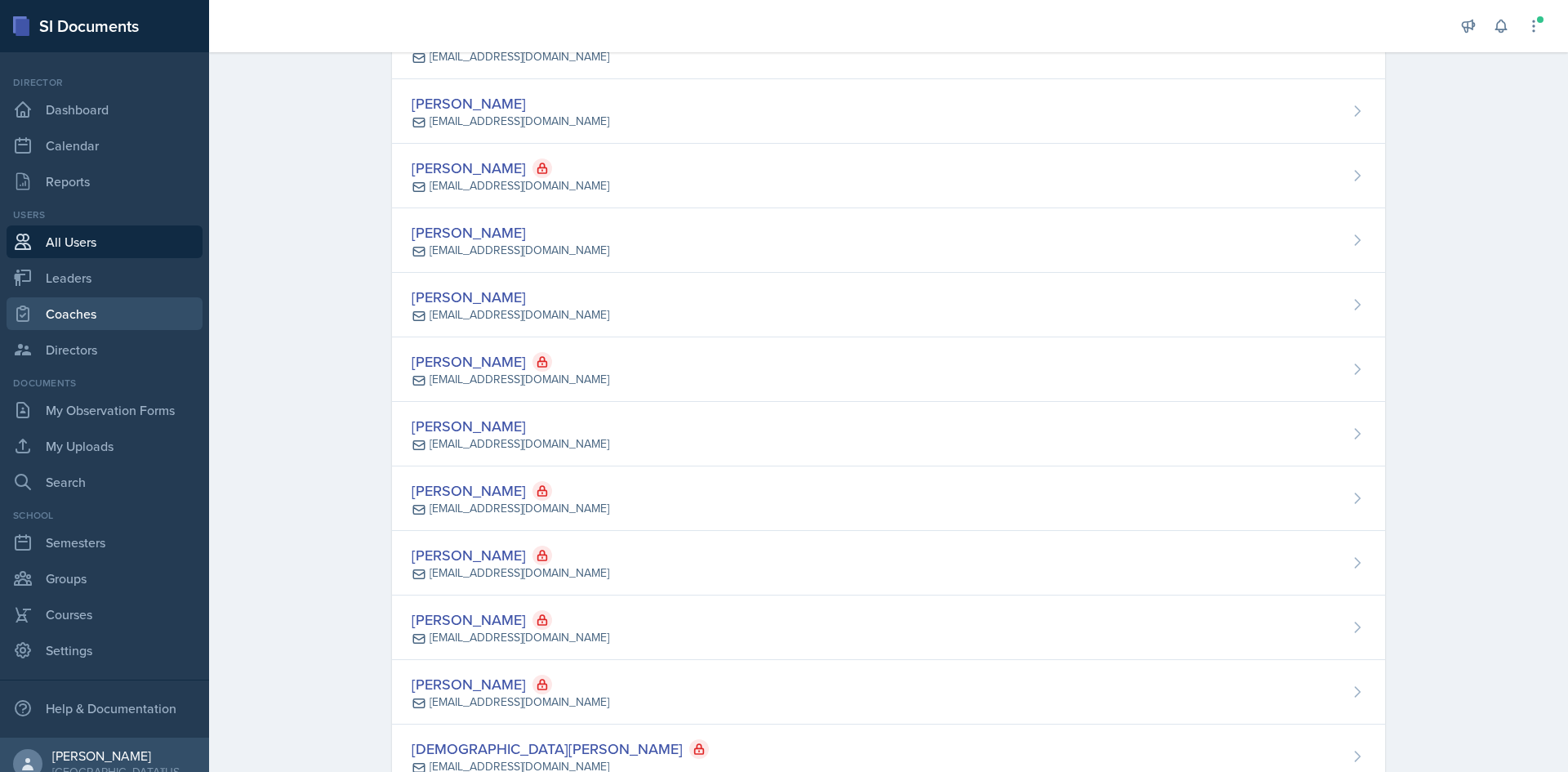
click at [115, 309] on link "Coaches" at bounding box center [104, 314] width 196 height 33
select select "c88fb8a2-0ae1-4674-9d8d-93ff3a907138"
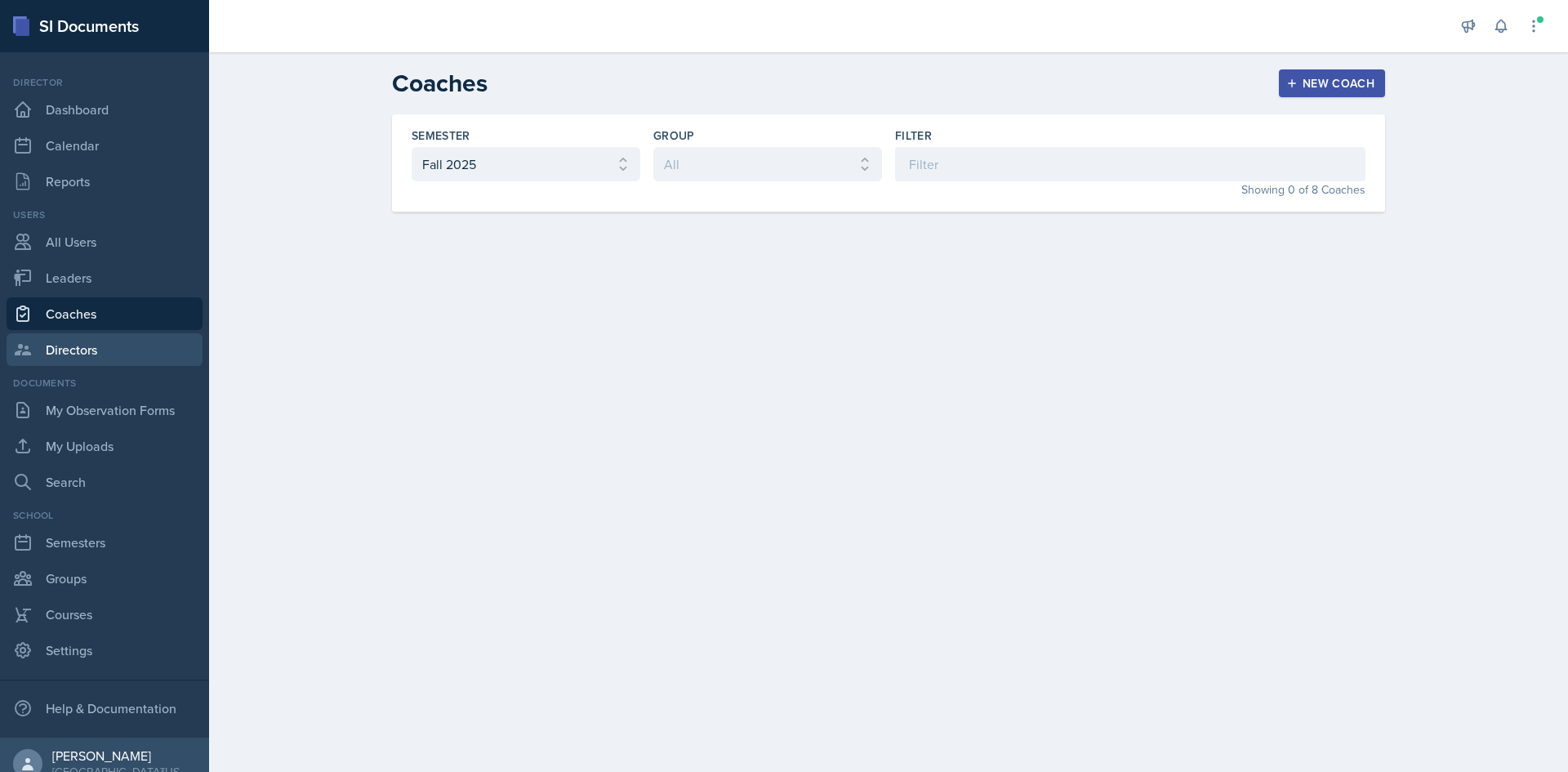
click at [72, 348] on link "Directors" at bounding box center [104, 350] width 196 height 33
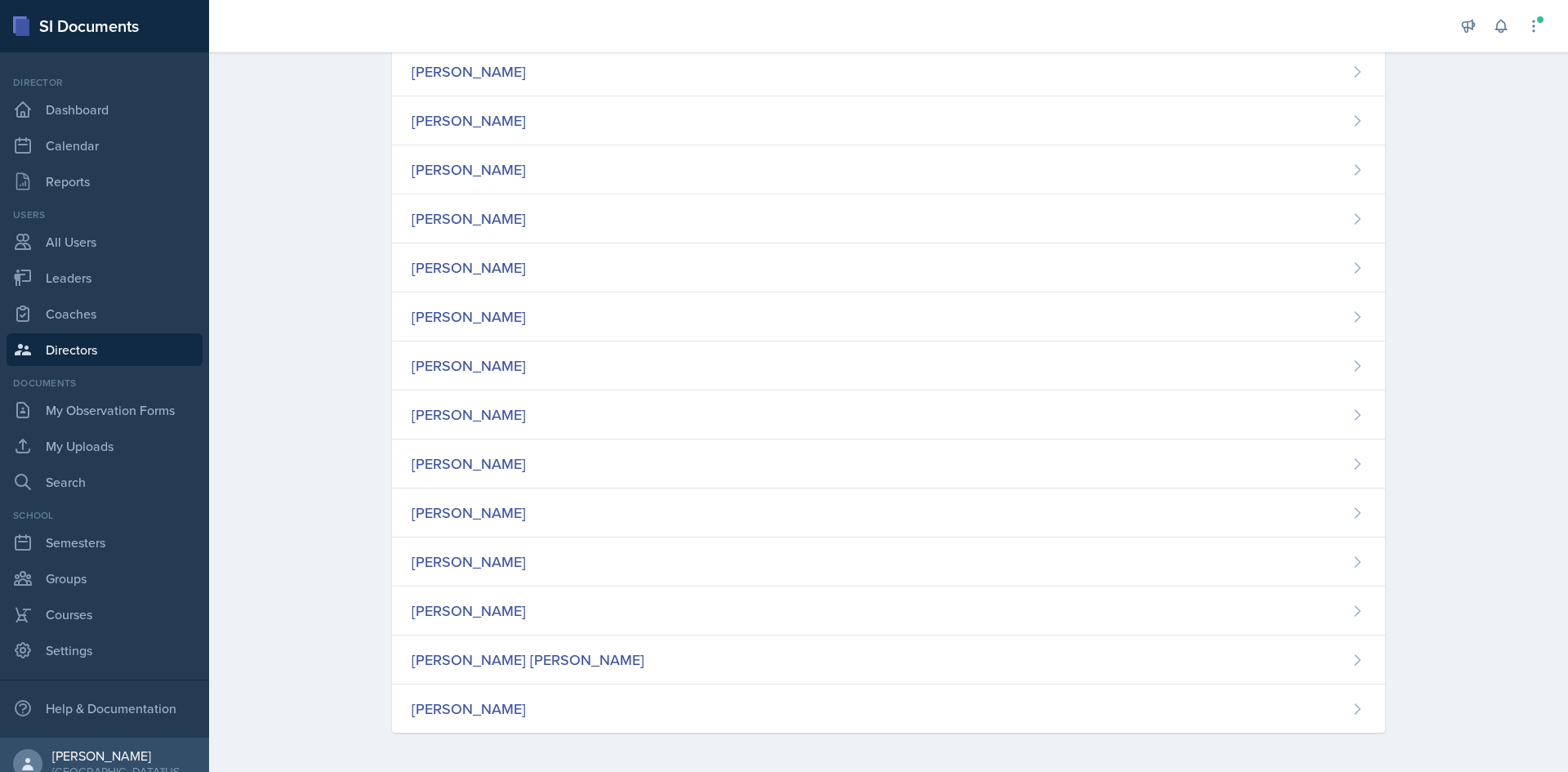
scroll to position [18, 0]
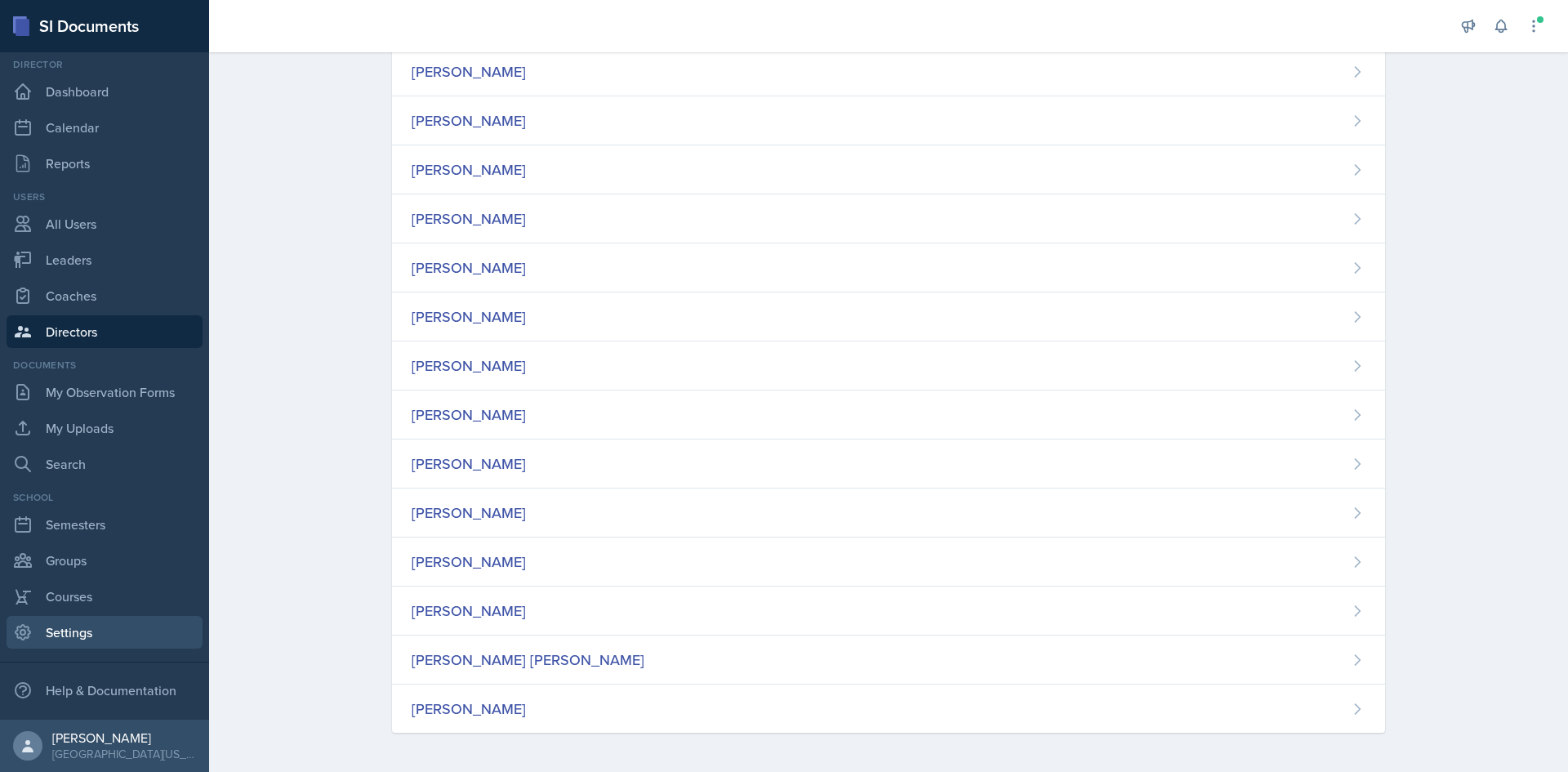
click at [94, 621] on link "Settings" at bounding box center [104, 632] width 196 height 33
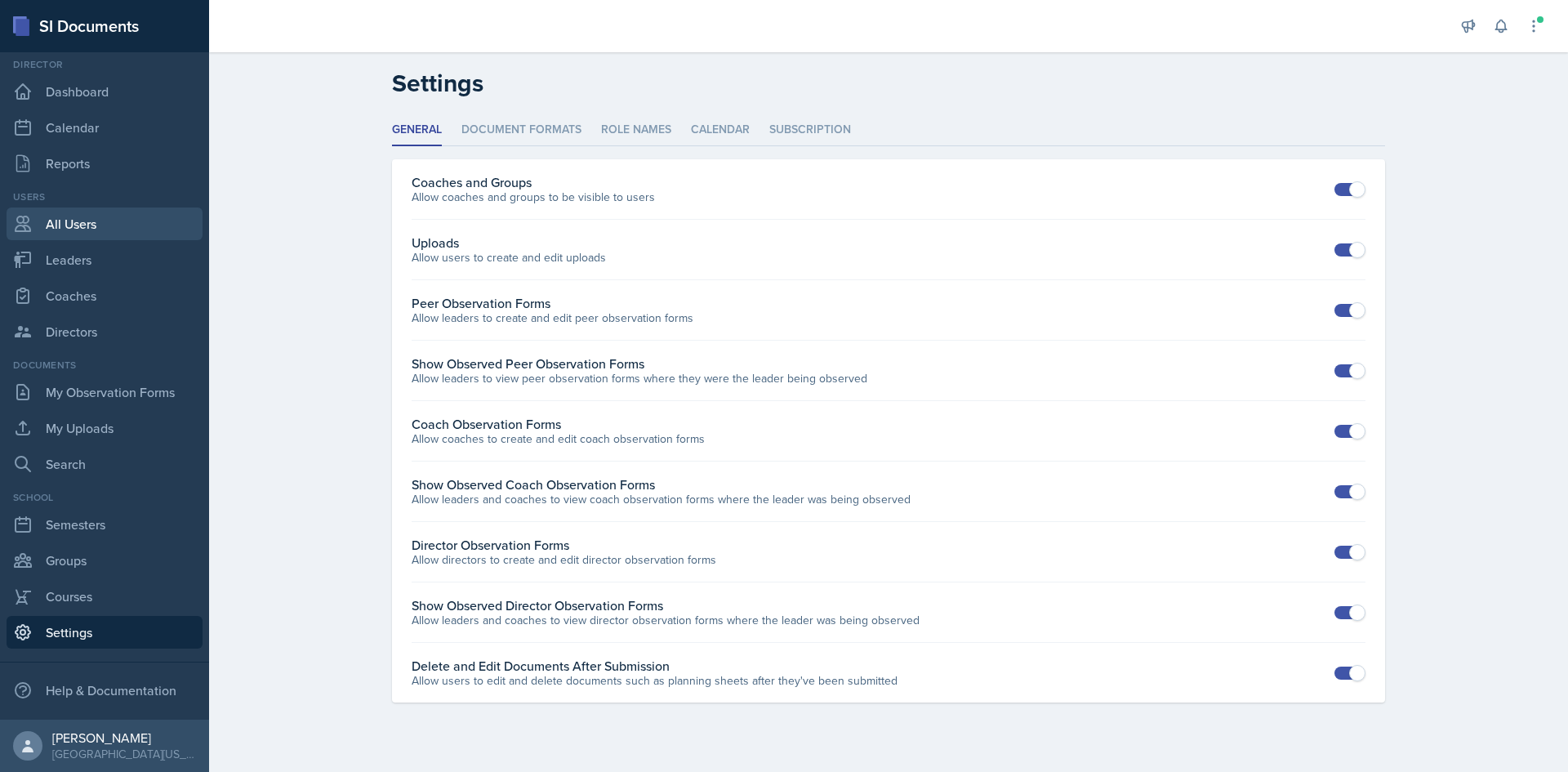
click at [94, 227] on link "All Users" at bounding box center [104, 224] width 196 height 33
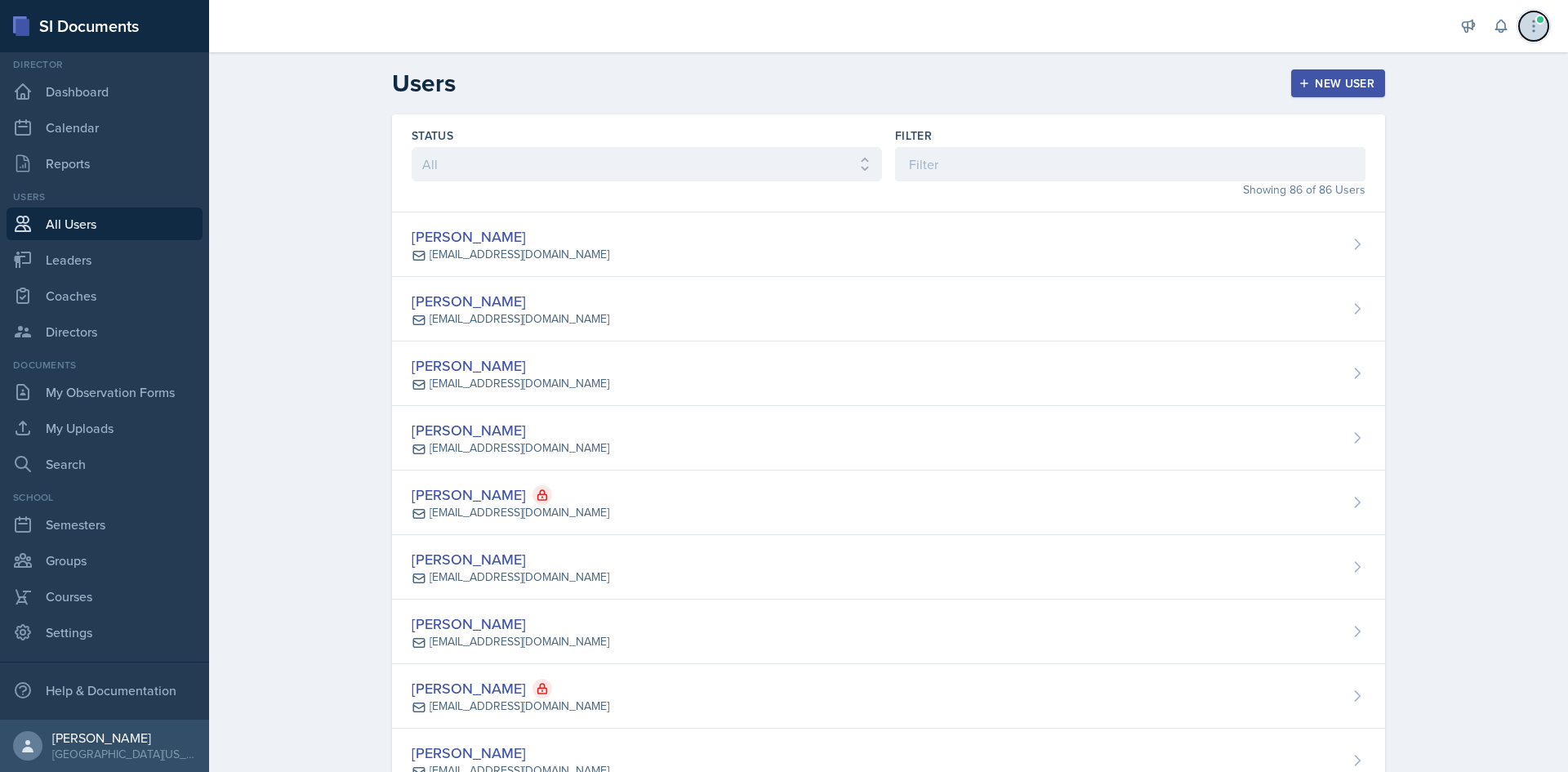
click at [1541, 24] on span at bounding box center [1540, 20] width 10 height 10
click at [79, 96] on link "Dashboard" at bounding box center [104, 91] width 196 height 33
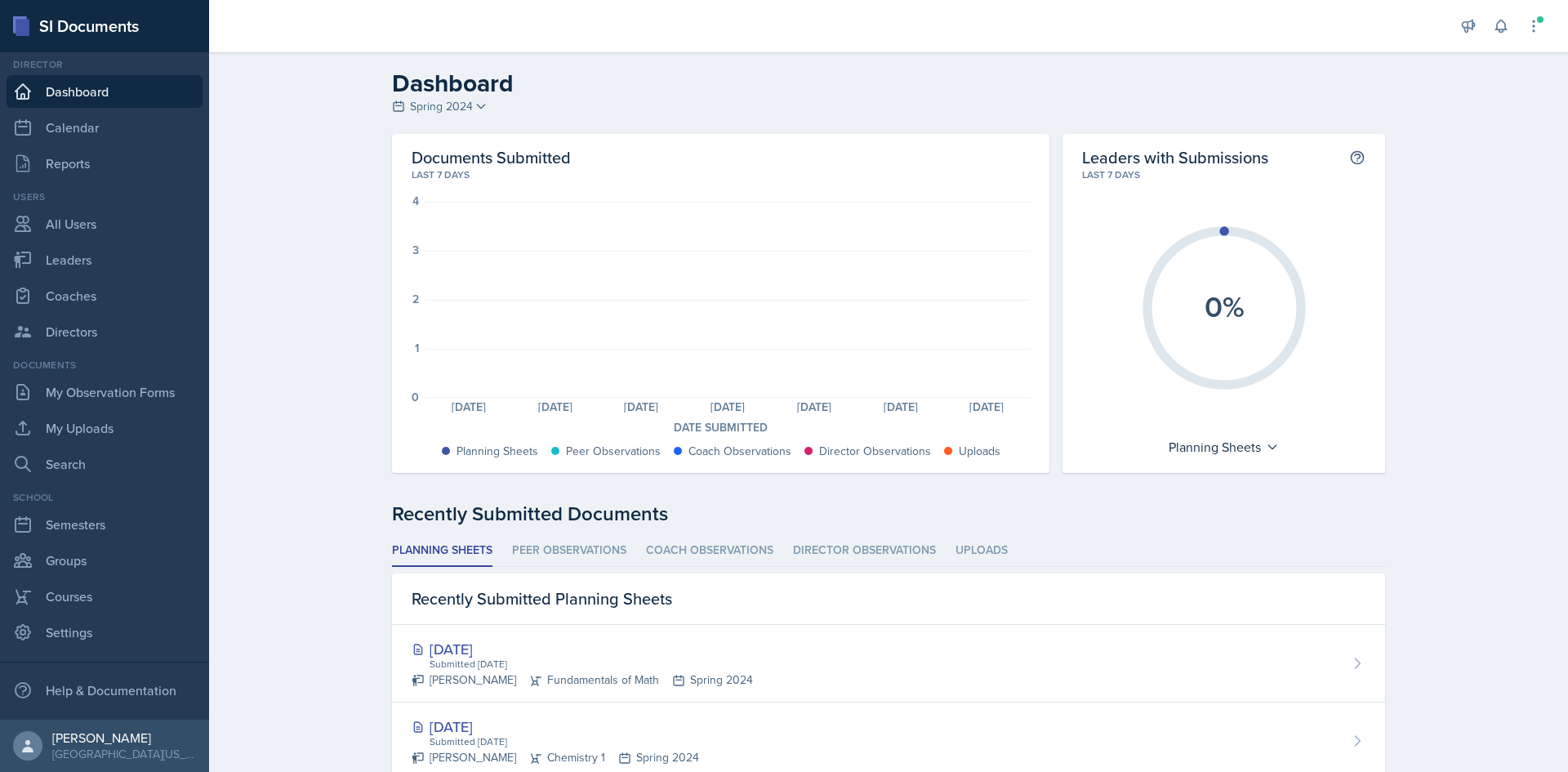
click at [475, 101] on icon at bounding box center [481, 106] width 13 height 13
click at [462, 142] on div "Fall 2025" at bounding box center [470, 141] width 157 height 33
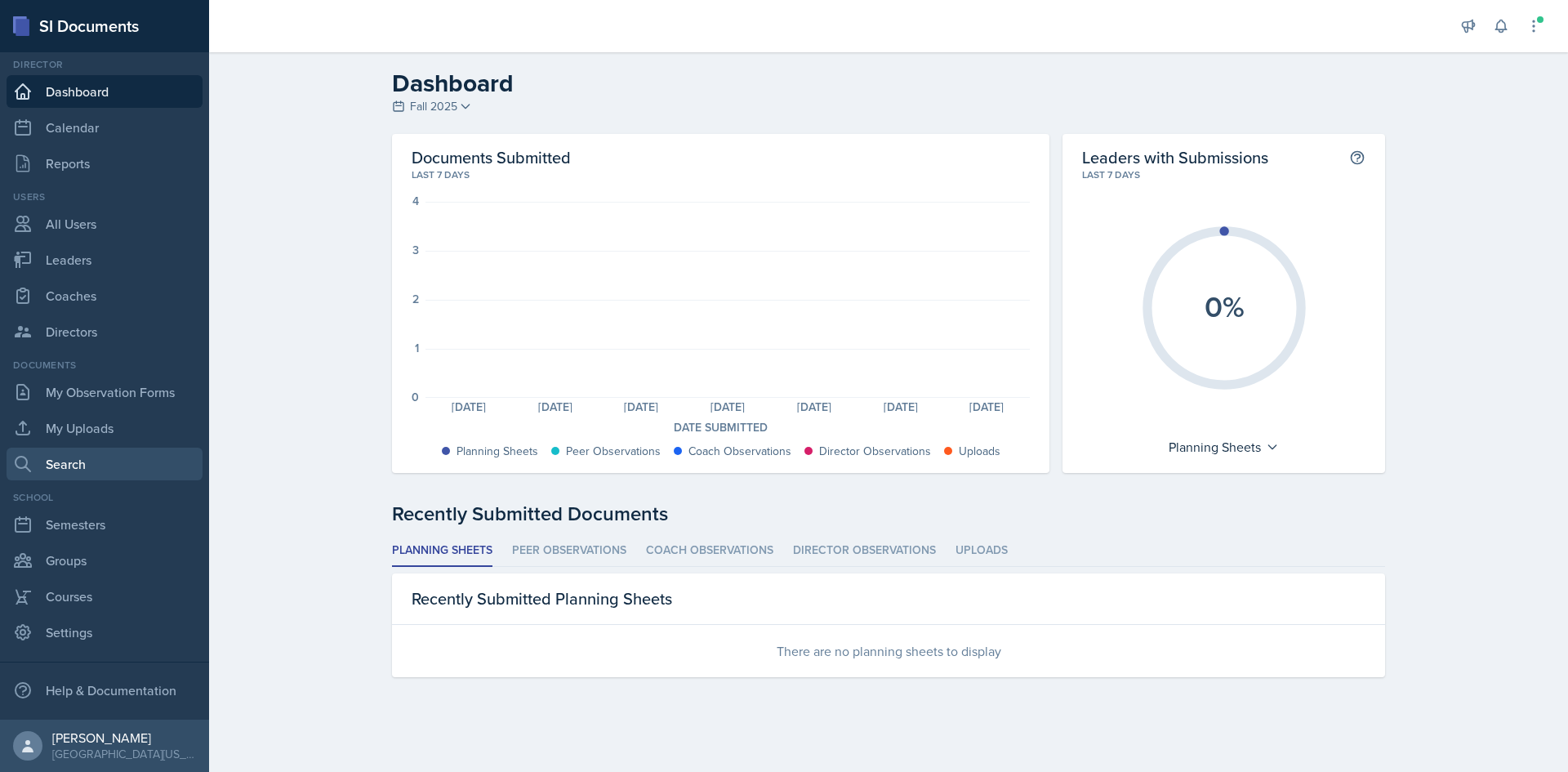
click at [94, 461] on link "Search" at bounding box center [104, 464] width 196 height 33
select select "all"
select select "1"
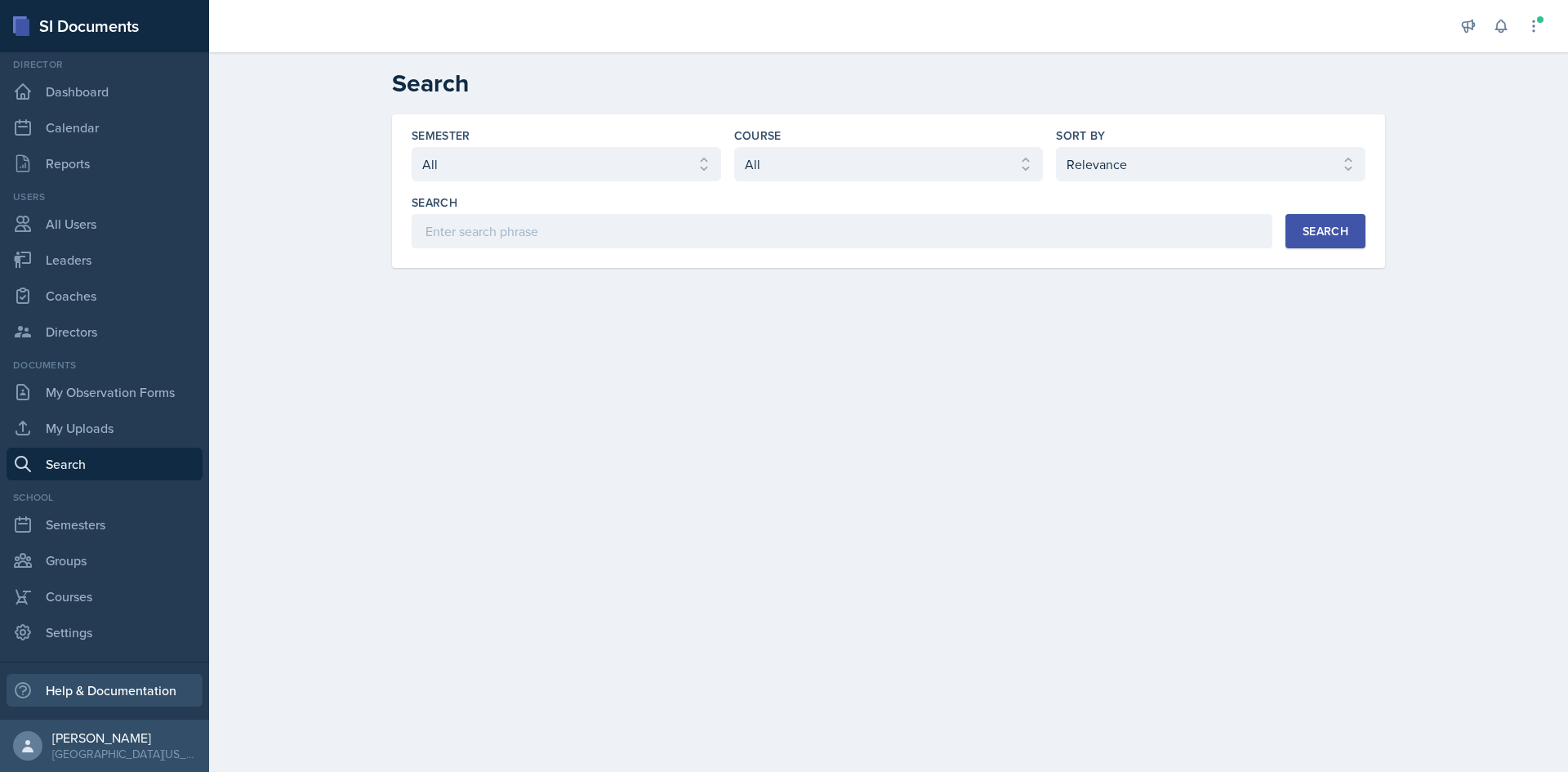
click at [126, 695] on div "Help & Documentation" at bounding box center [104, 690] width 196 height 33
click at [106, 228] on link "All Users" at bounding box center [104, 224] width 196 height 33
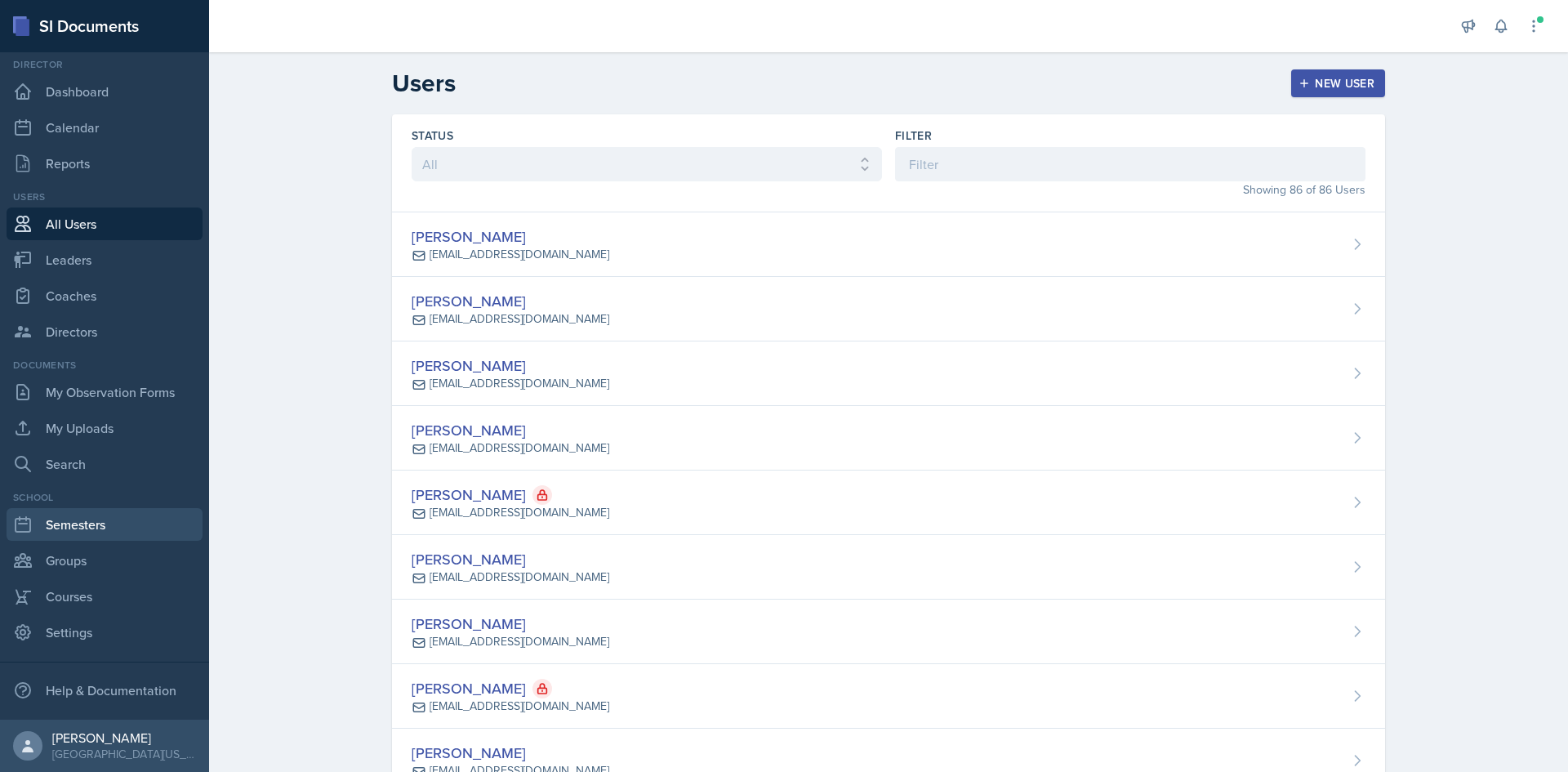
click at [97, 537] on link "Semesters" at bounding box center [104, 524] width 196 height 33
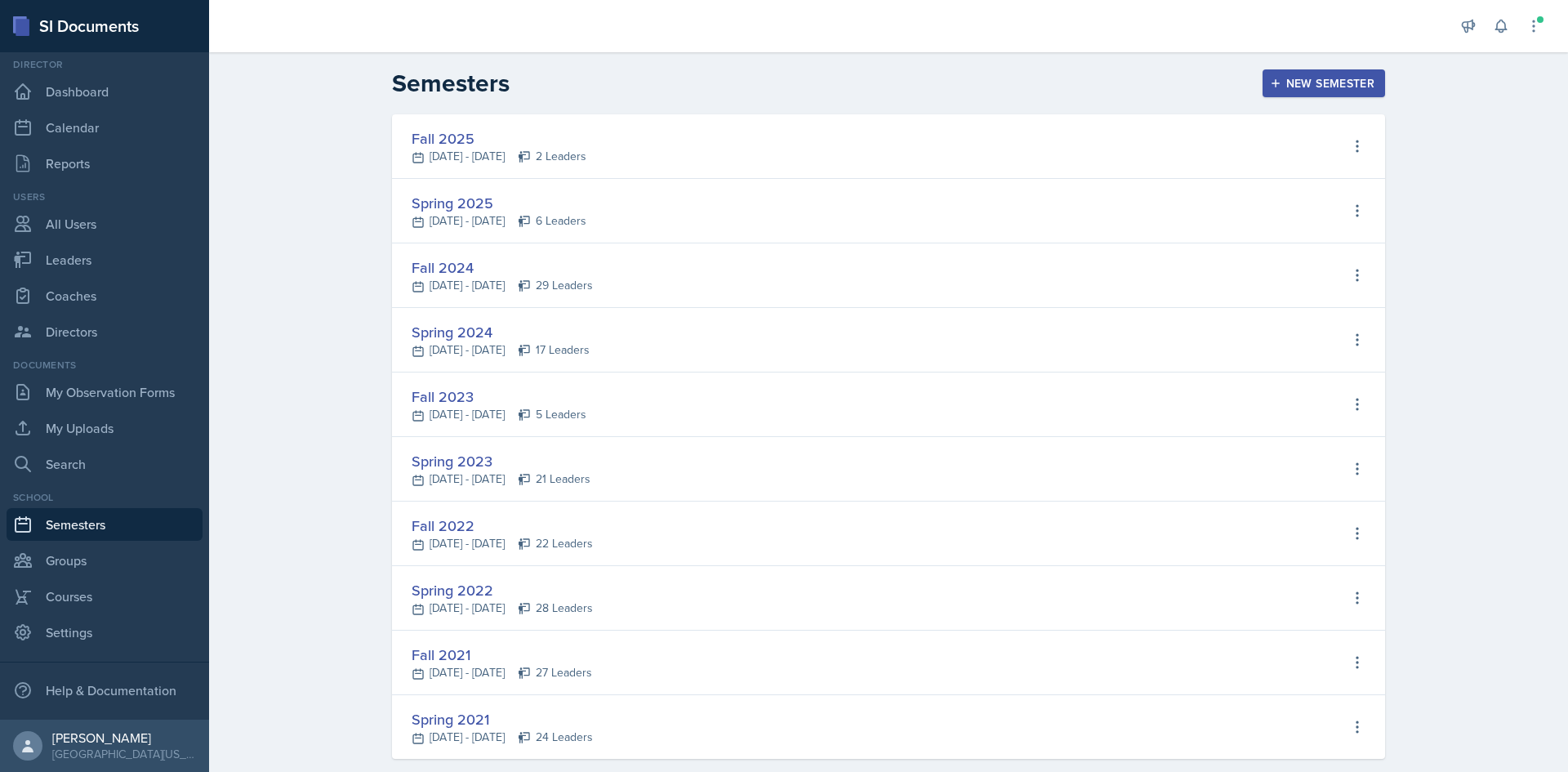
click at [458, 134] on div "Fall 2025" at bounding box center [499, 138] width 175 height 22
click at [1350, 147] on icon at bounding box center [1358, 146] width 16 height 16
click at [1304, 174] on div "View Leaders" at bounding box center [1286, 181] width 77 height 20
select select "c88fb8a2-0ae1-4674-9d8d-93ff3a907138"
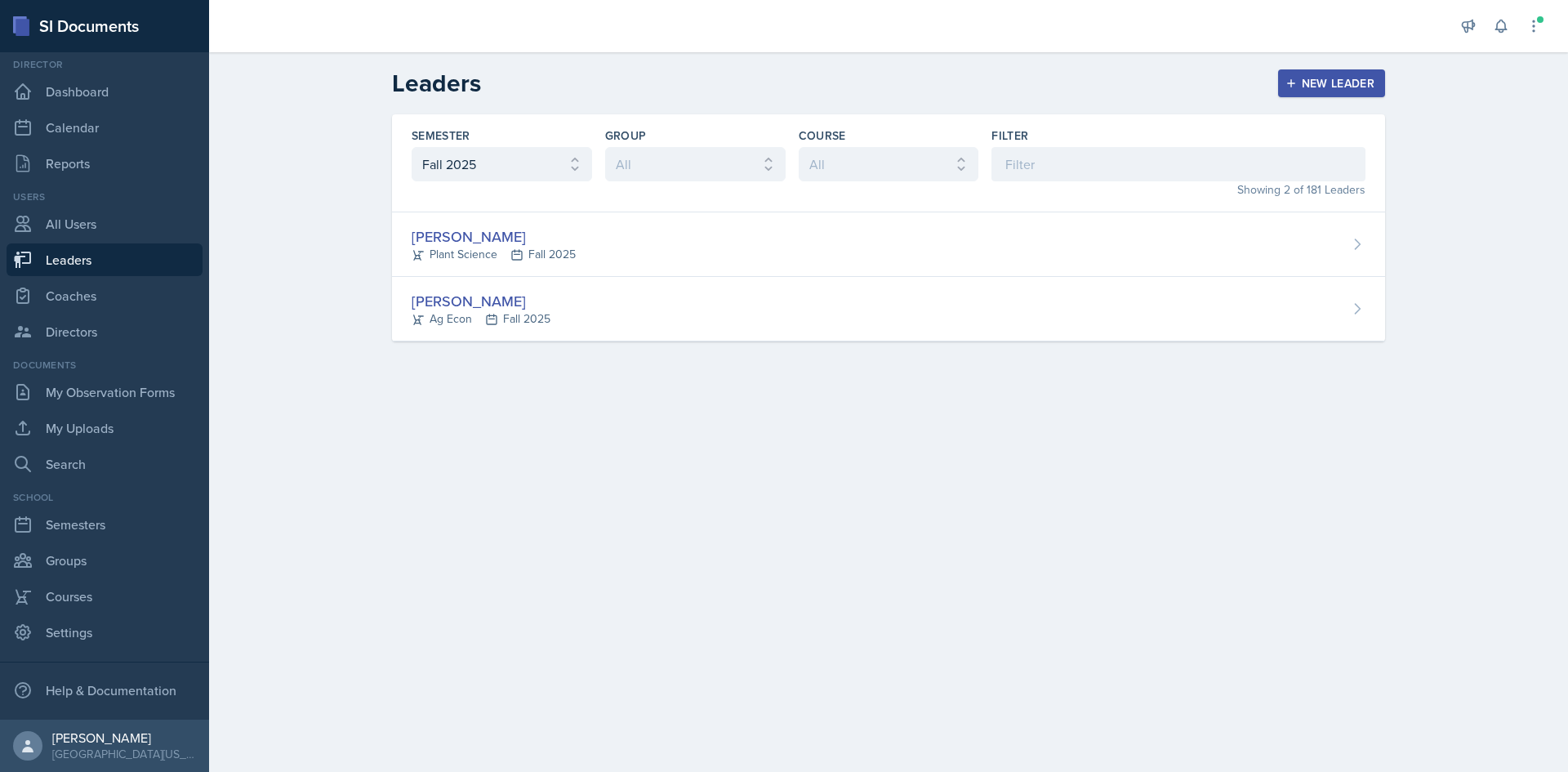
click at [1327, 72] on button "New Leader" at bounding box center [1331, 84] width 108 height 28
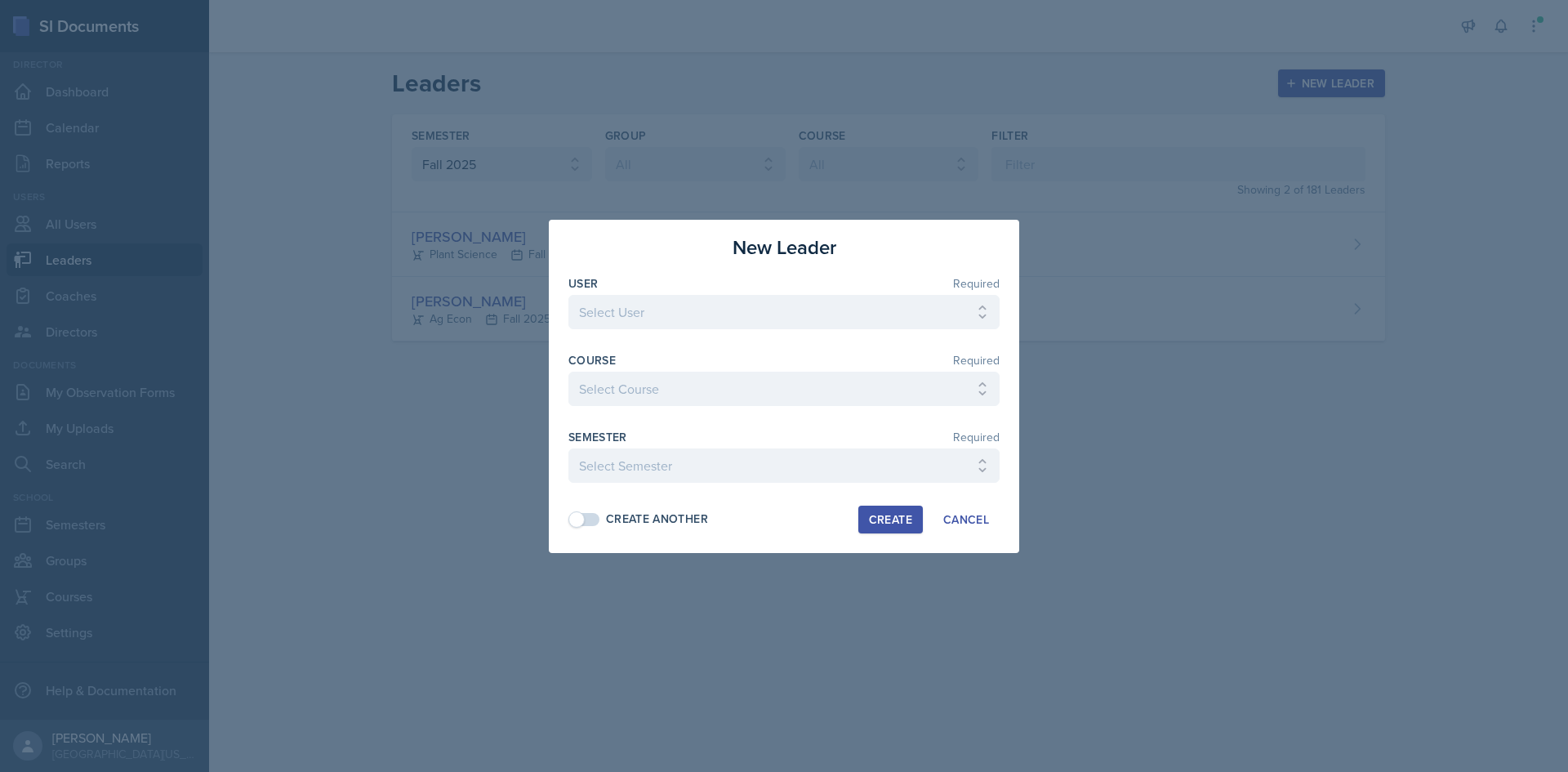
click at [837, 292] on div "User Required Select User [PERSON_NAME] [PERSON_NAME] [PERSON_NAME] [PERSON_NAM…" at bounding box center [784, 310] width 431 height 71
click at [812, 304] on select "Select User [PERSON_NAME] [PERSON_NAME] [PERSON_NAME] [PERSON_NAME] [PERSON_NAM…" at bounding box center [784, 312] width 431 height 34
select select "ca831f3d-6188-45d6-b6e0-e46265bc5fc1"
click at [568, 295] on select "Select User [PERSON_NAME] [PERSON_NAME] [PERSON_NAME] [PERSON_NAME] [PERSON_NAM…" at bounding box center [784, 312] width 431 height 34
click at [680, 397] on select "Select Course Ag Econ Animal Science Botany Chem 2- [PERSON_NAME] Chem 2- [PERS…" at bounding box center [784, 388] width 431 height 34
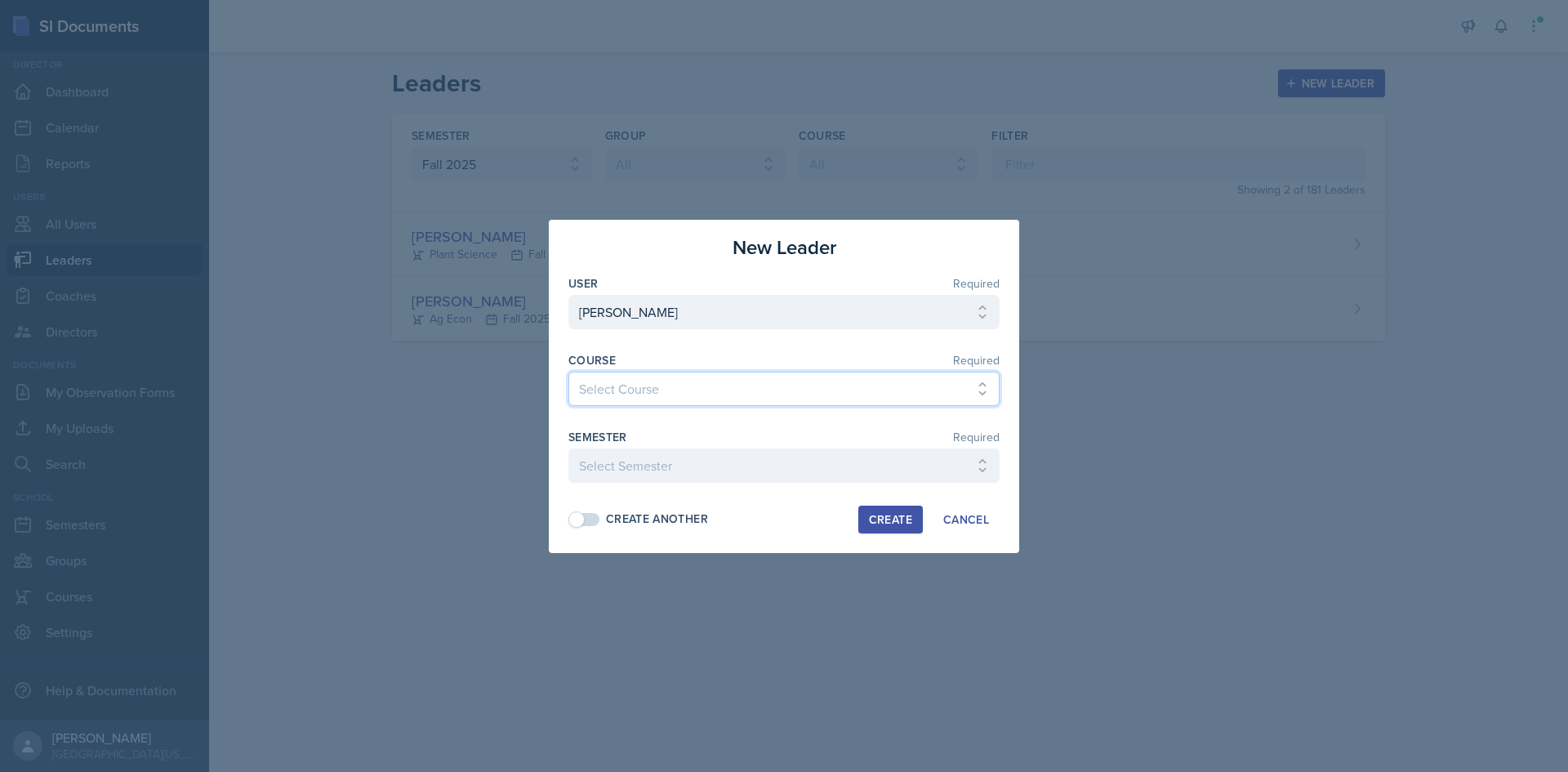
select select "0fa09dfe-c6cc-4705-996d-71c86b6acfb4"
click at [568, 371] on select "Select Course Ag Econ Animal Science Botany Chem 2- [PERSON_NAME] Chem 2- [PERS…" at bounding box center [784, 388] width 431 height 34
click at [681, 465] on select "Select Semester Fall 2025 Spring 2025 Fall 2024 Spring 2024 Fall 2023 Spring 20…" at bounding box center [784, 466] width 431 height 34
select select "c88fb8a2-0ae1-4674-9d8d-93ff3a907138"
click at [568, 448] on select "Select Semester Fall 2025 Spring 2025 Fall 2024 Spring 2024 Fall 2023 Spring 20…" at bounding box center [784, 466] width 431 height 34
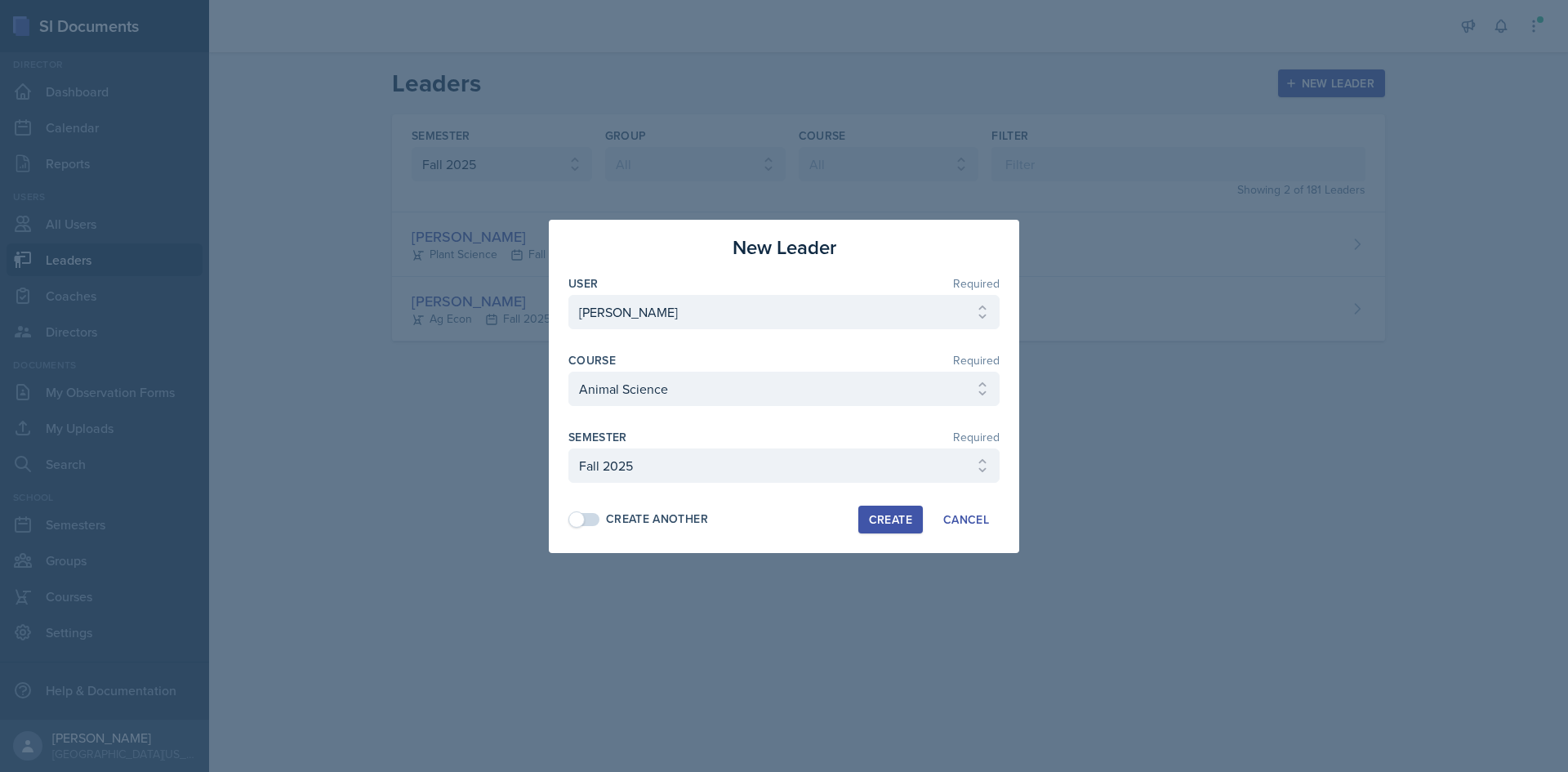
click at [585, 522] on span at bounding box center [585, 519] width 30 height 13
click at [898, 518] on div "Create" at bounding box center [890, 519] width 44 height 13
select select
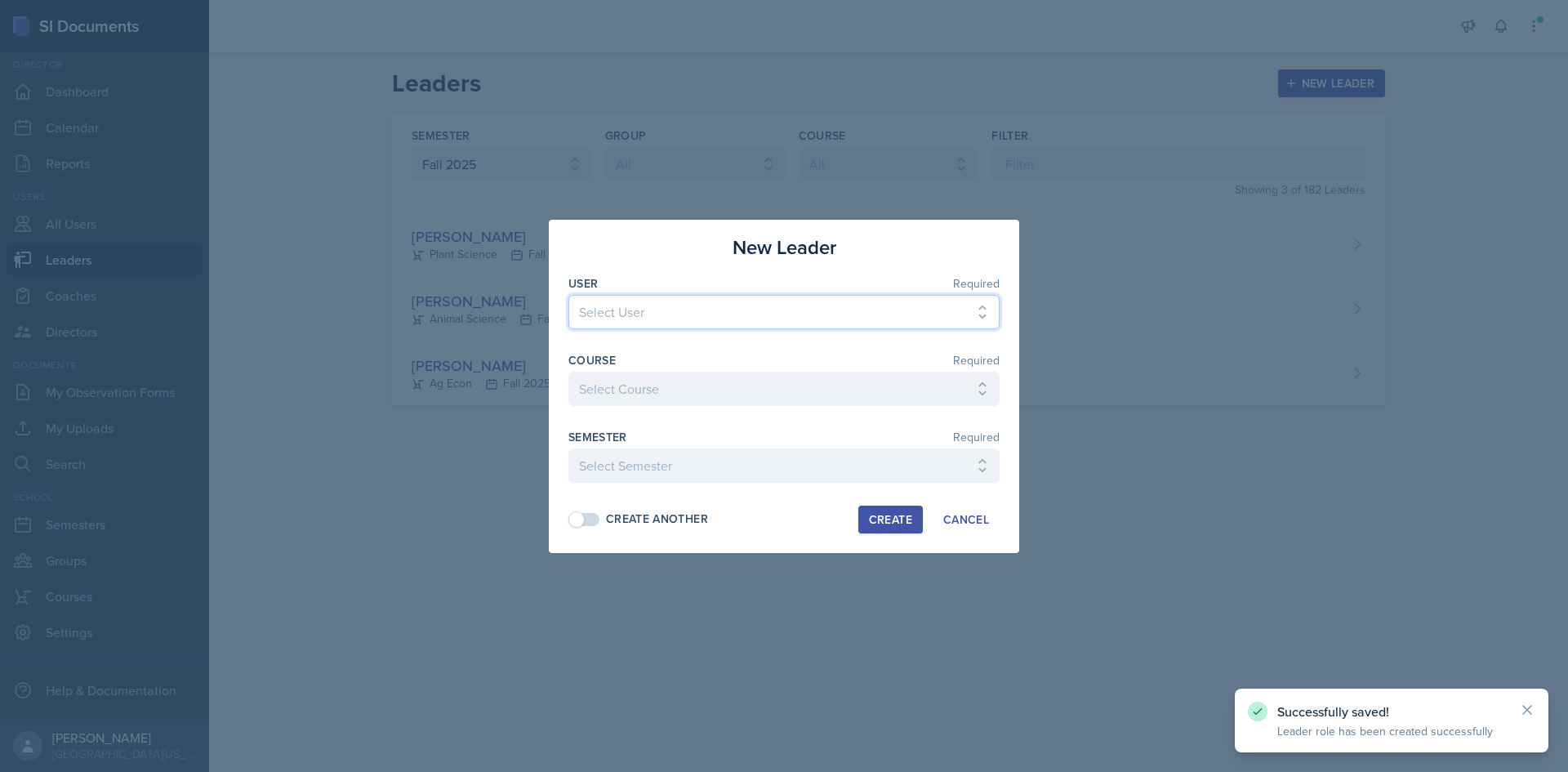
click at [664, 322] on select "Select User [PERSON_NAME] [PERSON_NAME] [PERSON_NAME] [PERSON_NAME] [PERSON_NAM…" at bounding box center [784, 312] width 431 height 34
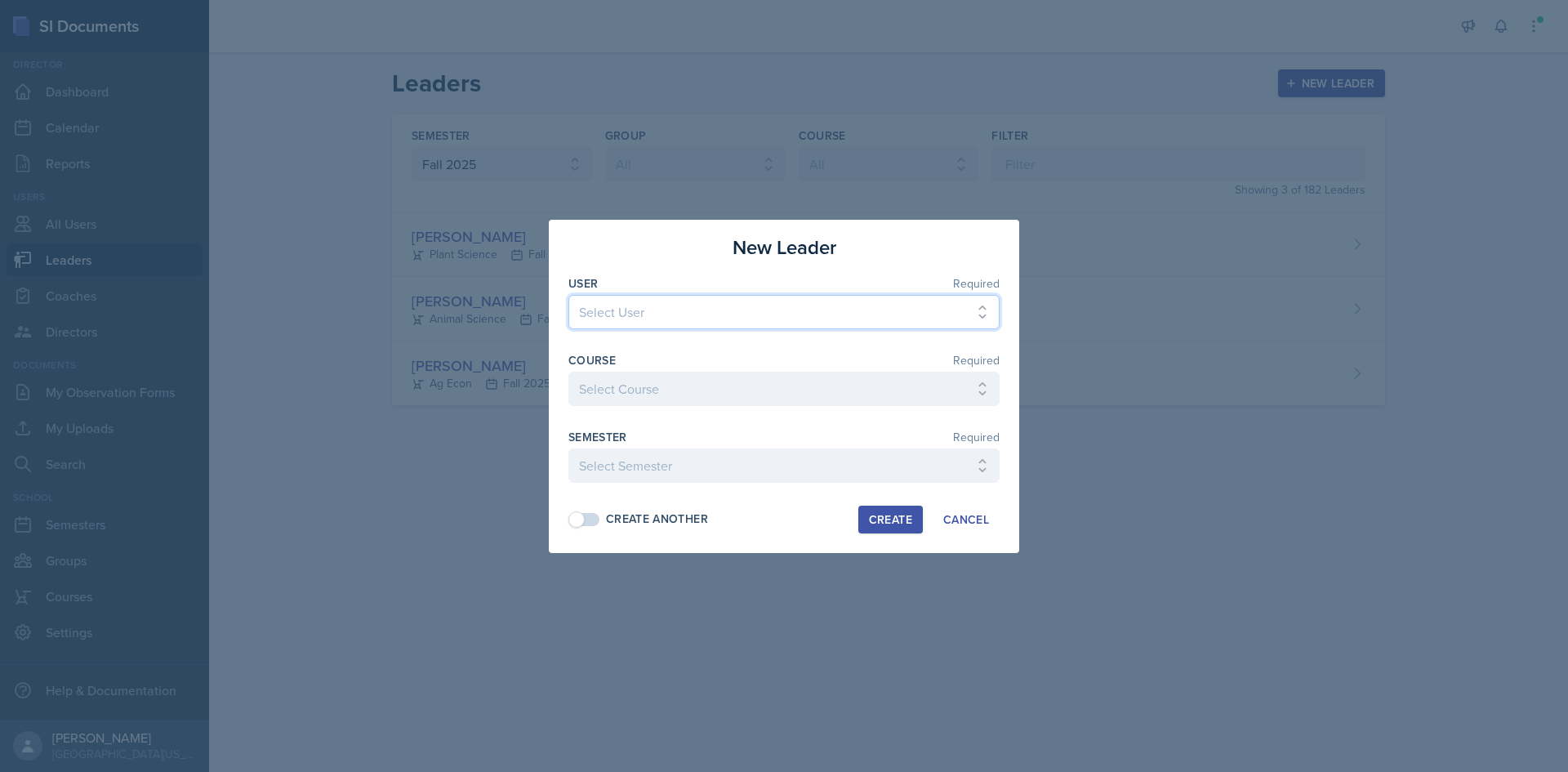
select select "746b1f43-7e59-4557-a27f-43238e7b3a27"
click at [568, 295] on select "Select User [PERSON_NAME] [PERSON_NAME] [PERSON_NAME] [PERSON_NAME] [PERSON_NAM…" at bounding box center [784, 312] width 431 height 34
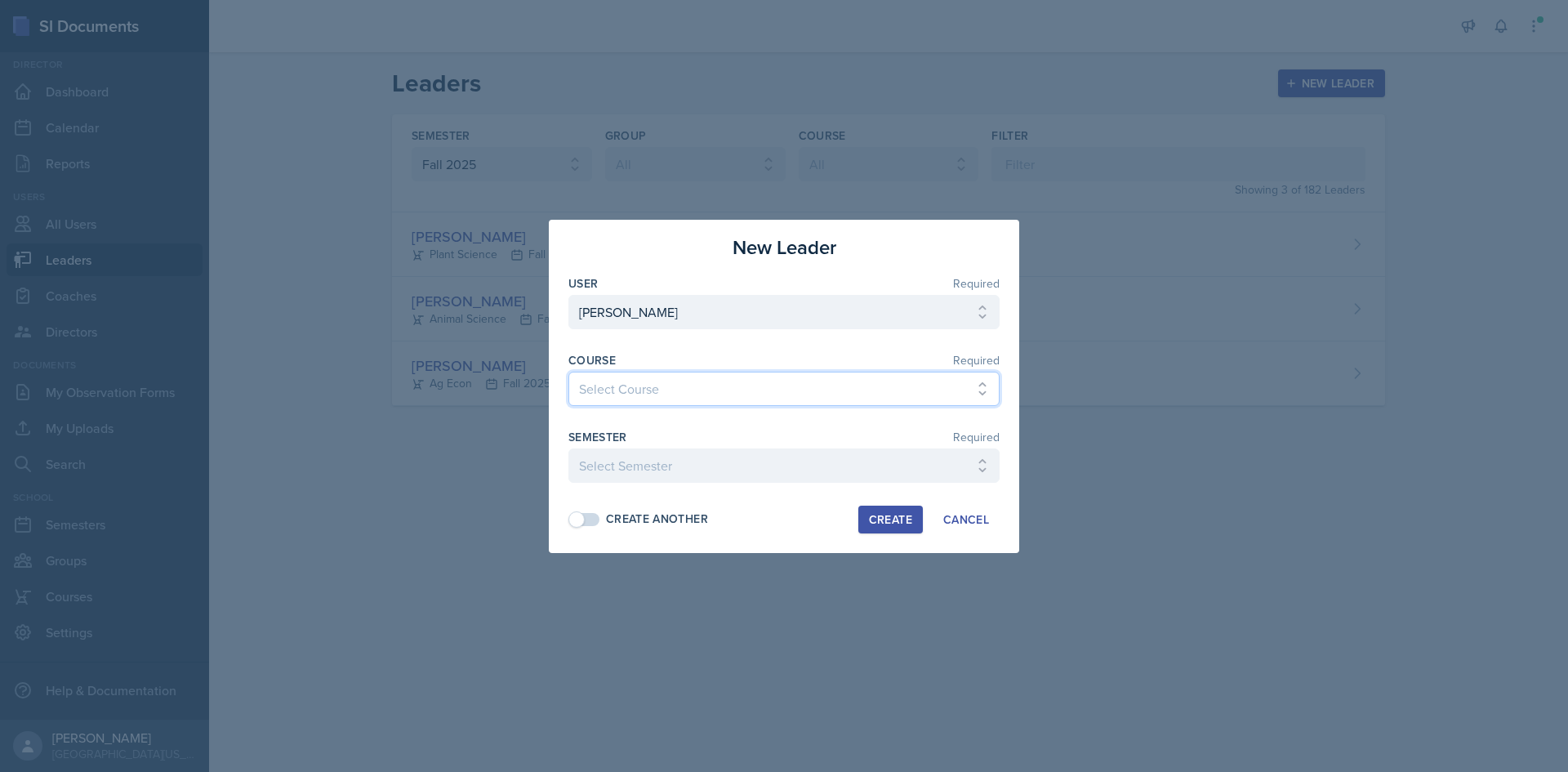
click at [650, 384] on select "Select Course Ag Econ Animal Science Botany Chem 2- [PERSON_NAME] Chem 2- [PERS…" at bounding box center [784, 388] width 431 height 34
select select "9e138a34-c29b-4b51-9847-94438da5fec0"
click at [568, 371] on select "Select Course Ag Econ Animal Science Botany Chem 2- [PERSON_NAME] Chem 2- [PERS…" at bounding box center [784, 388] width 431 height 34
click at [667, 469] on select "Select Semester Fall 2025 Spring 2025 Fall 2024 Spring 2024 Fall 2023 Spring 20…" at bounding box center [784, 466] width 431 height 34
select select "c88fb8a2-0ae1-4674-9d8d-93ff3a907138"
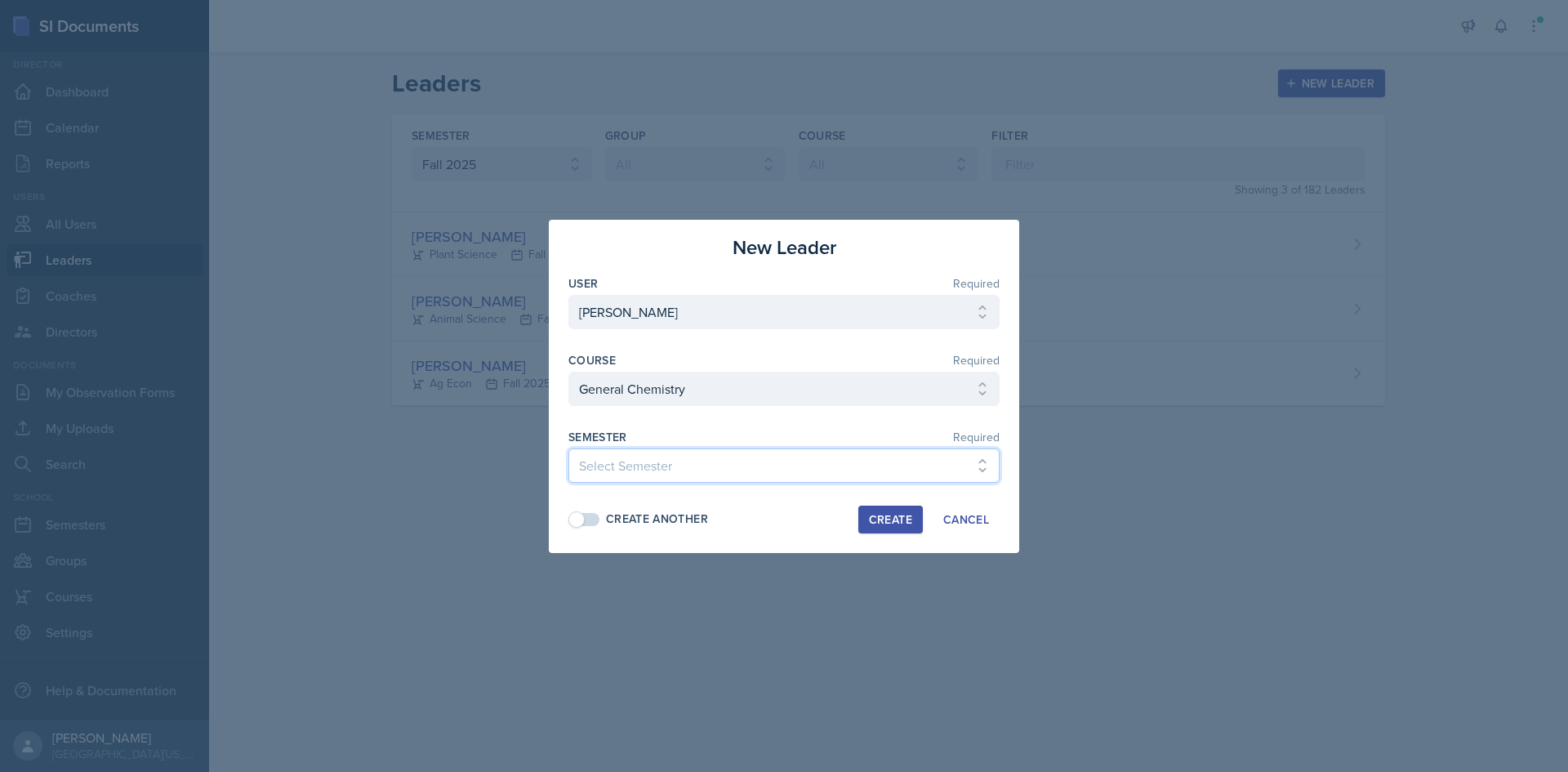
click at [568, 448] on select "Select Semester Fall 2025 Spring 2025 Fall 2024 Spring 2024 Fall 2023 Spring 20…" at bounding box center [784, 466] width 431 height 34
click at [576, 517] on span at bounding box center [577, 519] width 16 height 16
click at [892, 523] on div "Create" at bounding box center [890, 519] width 44 height 13
select select
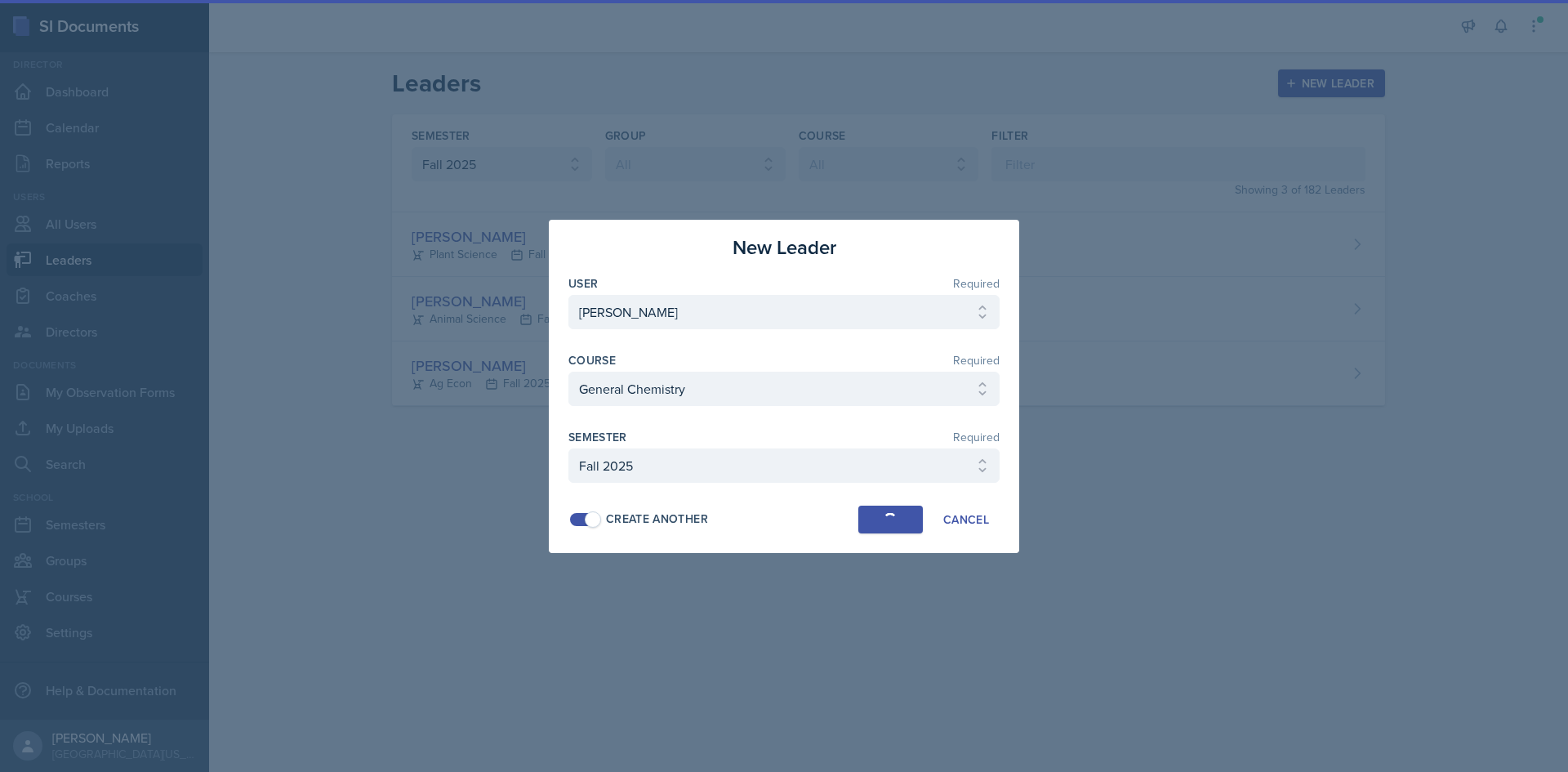
select select
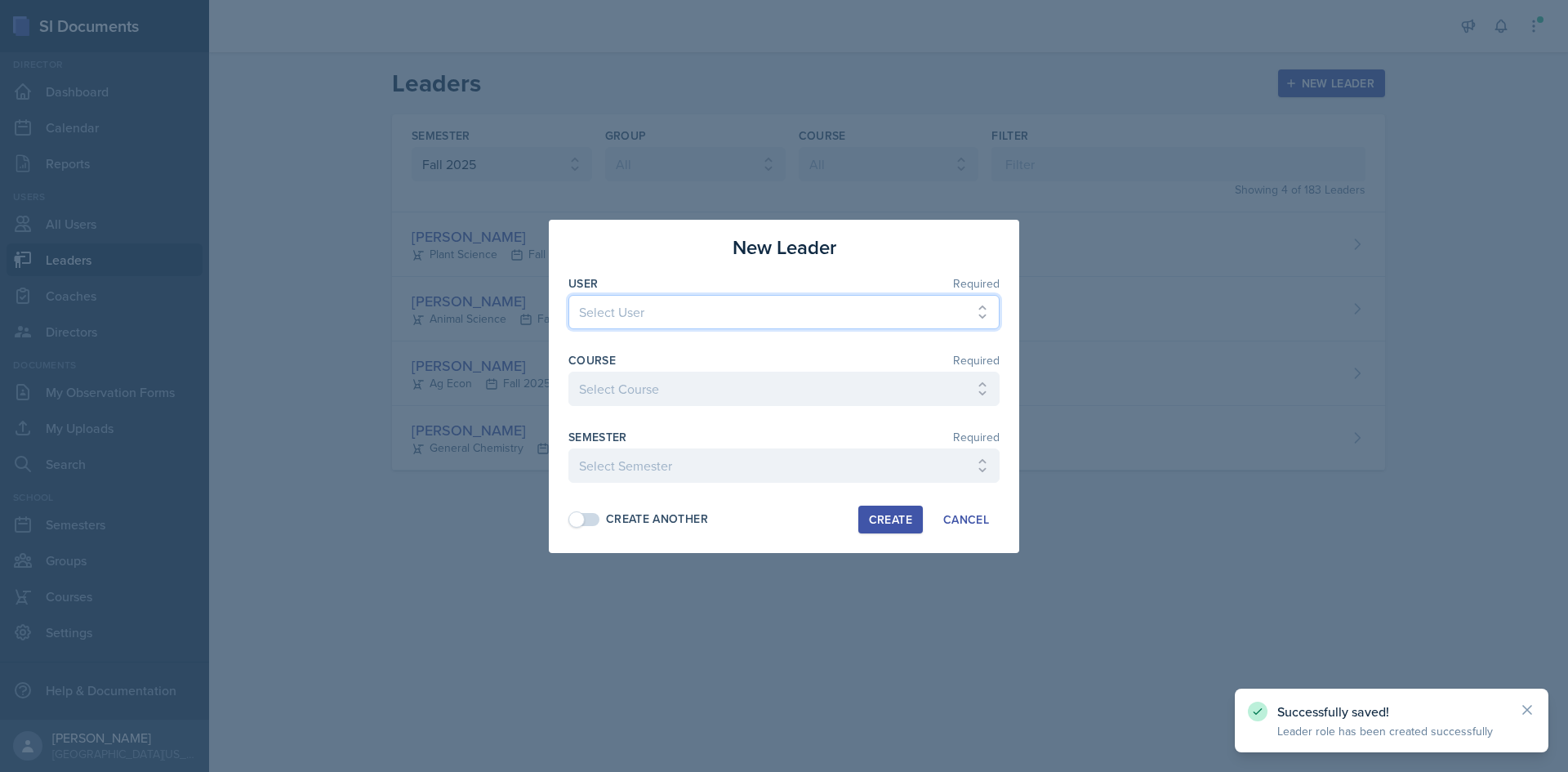
click at [705, 309] on select "Select User [PERSON_NAME] [PERSON_NAME] [PERSON_NAME] [PERSON_NAME] [PERSON_NAM…" at bounding box center [784, 312] width 431 height 34
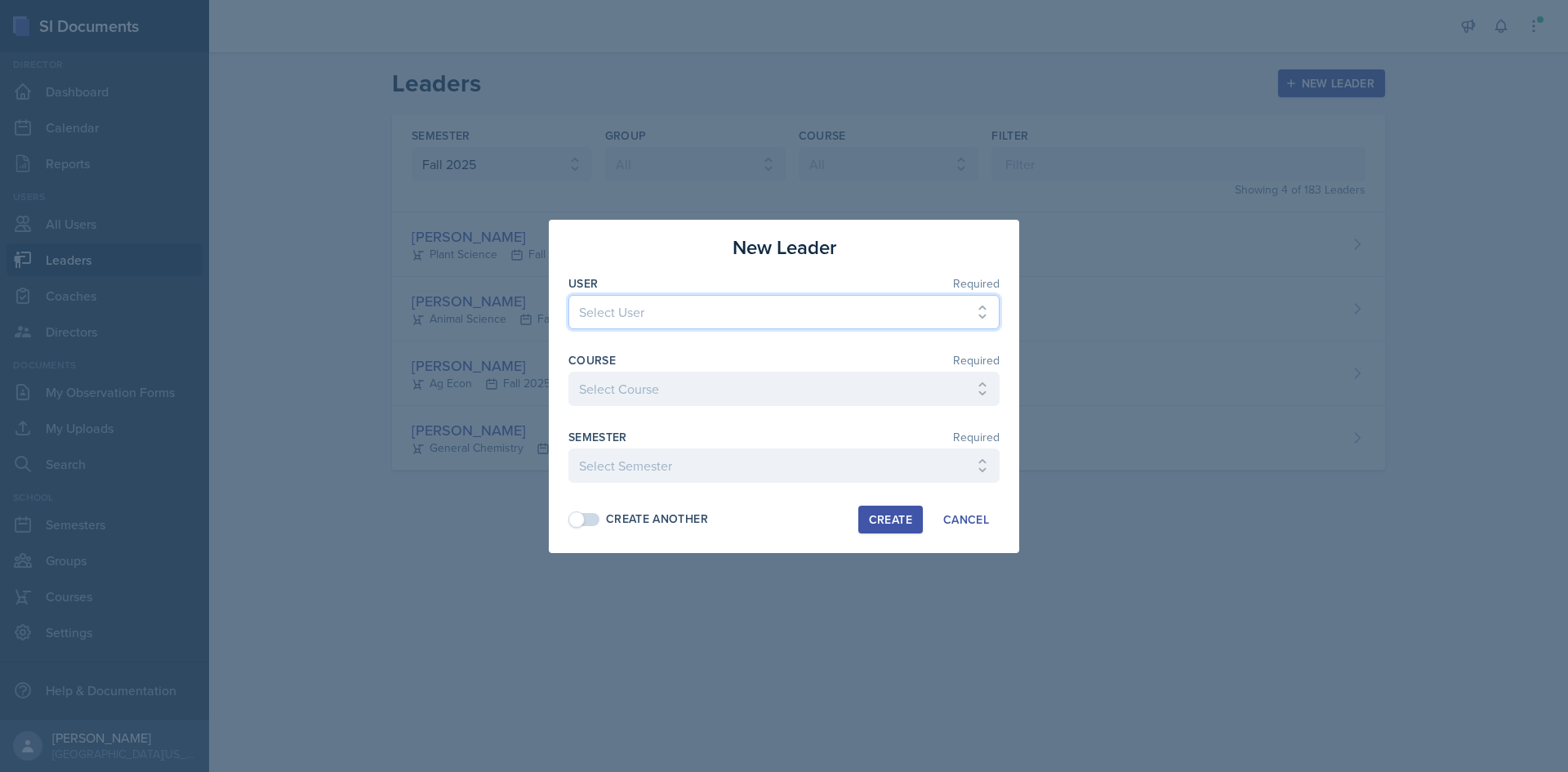
select select "94aea20c-fd1b-476c-ad3e-b30eb574ccea"
click at [568, 295] on select "Select User [PERSON_NAME] [PERSON_NAME] [PERSON_NAME] [PERSON_NAME] [PERSON_NAM…" at bounding box center [784, 312] width 431 height 34
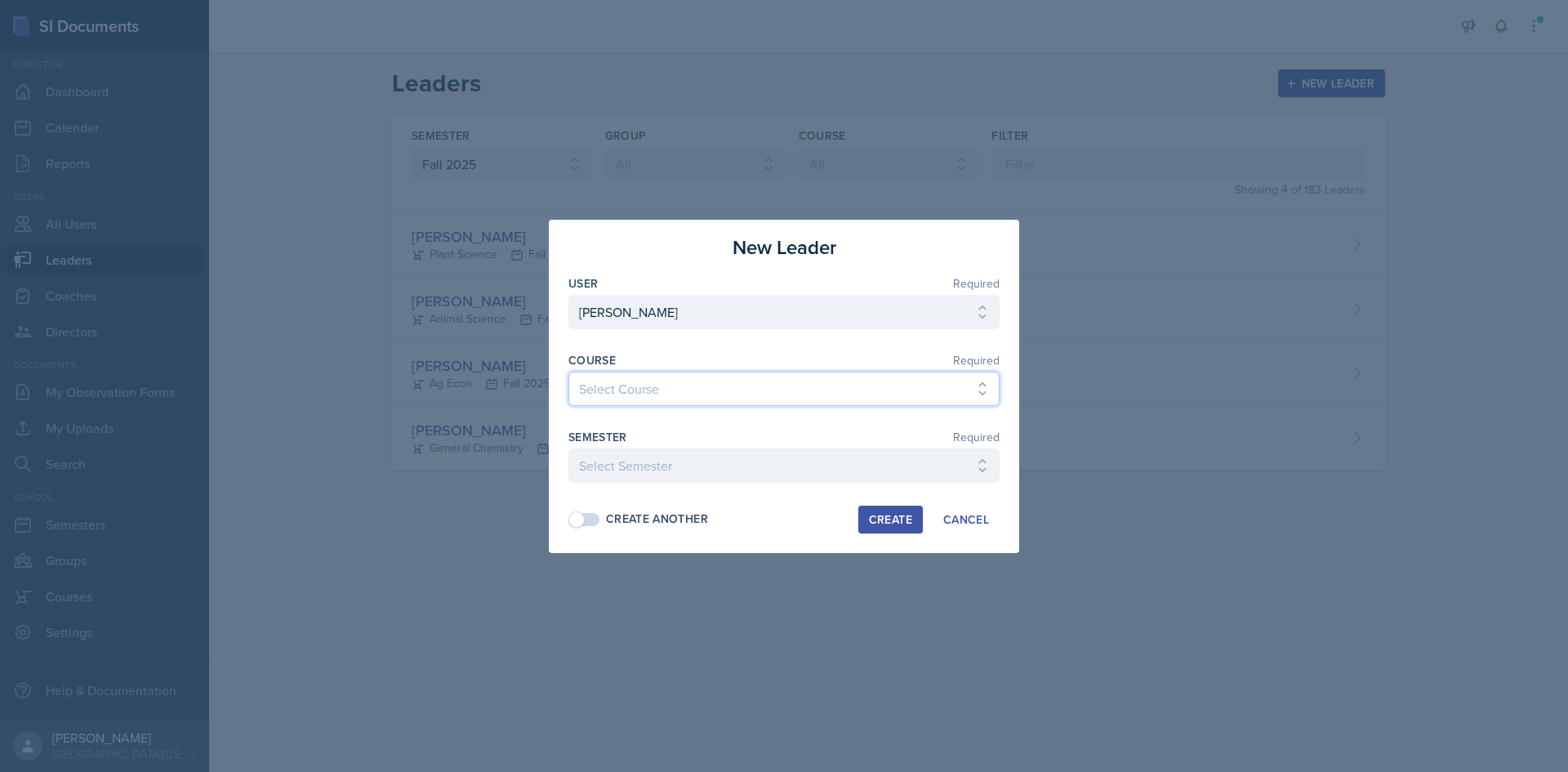
click at [674, 389] on select "Select Course Ag Econ Animal Science Botany Chem 2- [PERSON_NAME] Chem 2- [PERS…" at bounding box center [784, 388] width 431 height 34
select select "9e138a34-c29b-4b51-9847-94438da5fec0"
click at [568, 371] on select "Select Course Ag Econ Animal Science Botany Chem 2- [PERSON_NAME] Chem 2- [PERS…" at bounding box center [784, 388] width 431 height 34
click at [641, 462] on select "Select Semester Fall 2025 Spring 2025 Fall 2024 Spring 2024 Fall 2023 Spring 20…" at bounding box center [784, 466] width 431 height 34
select select "c88fb8a2-0ae1-4674-9d8d-93ff3a907138"
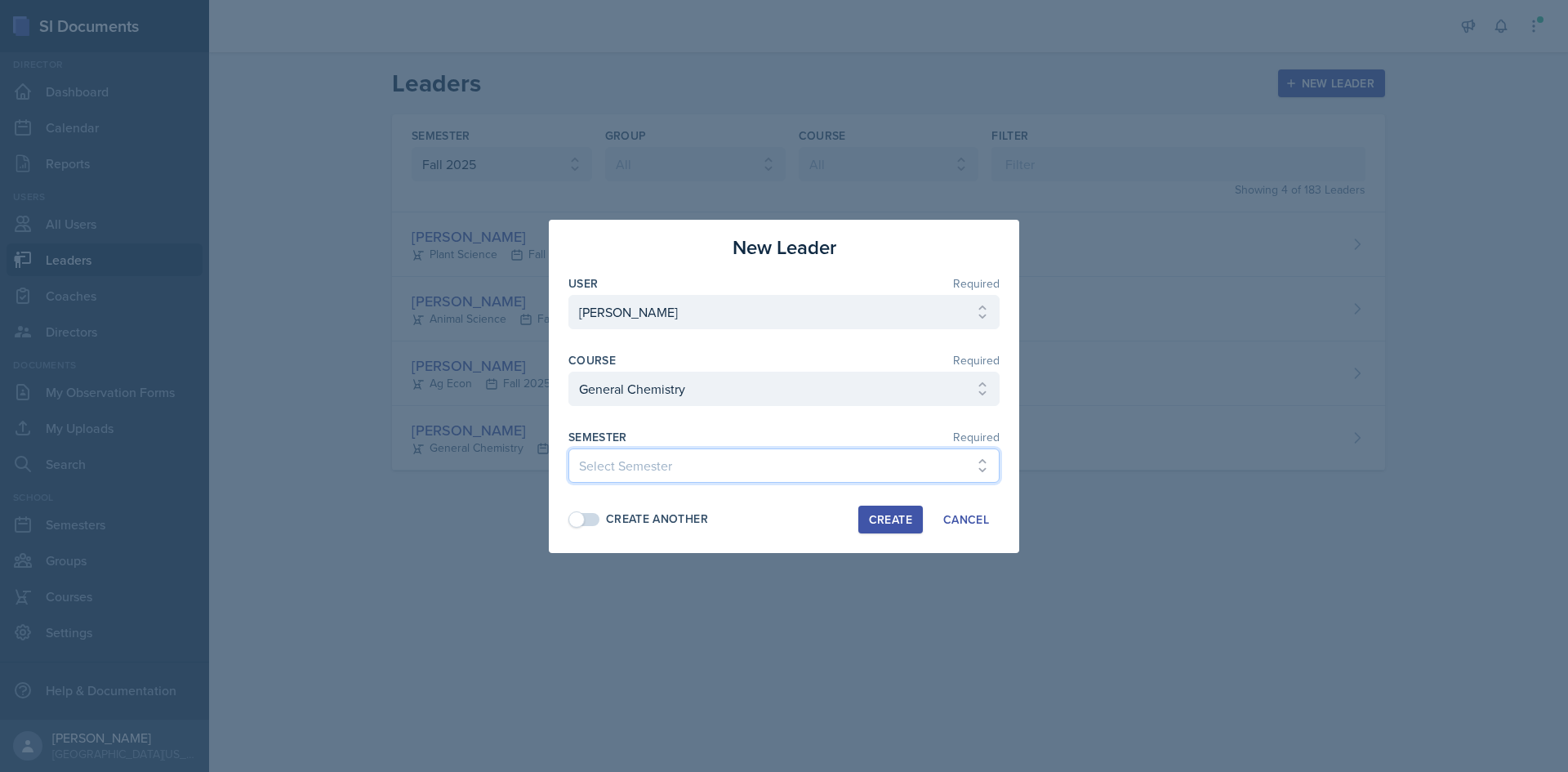
click at [568, 448] on select "Select Semester Fall 2025 Spring 2025 Fall 2024 Spring 2024 Fall 2023 Spring 20…" at bounding box center [784, 466] width 431 height 34
click at [604, 517] on div "Create Another" at bounding box center [638, 518] width 140 height 17
click at [919, 522] on button "Create" at bounding box center [890, 519] width 65 height 28
select select
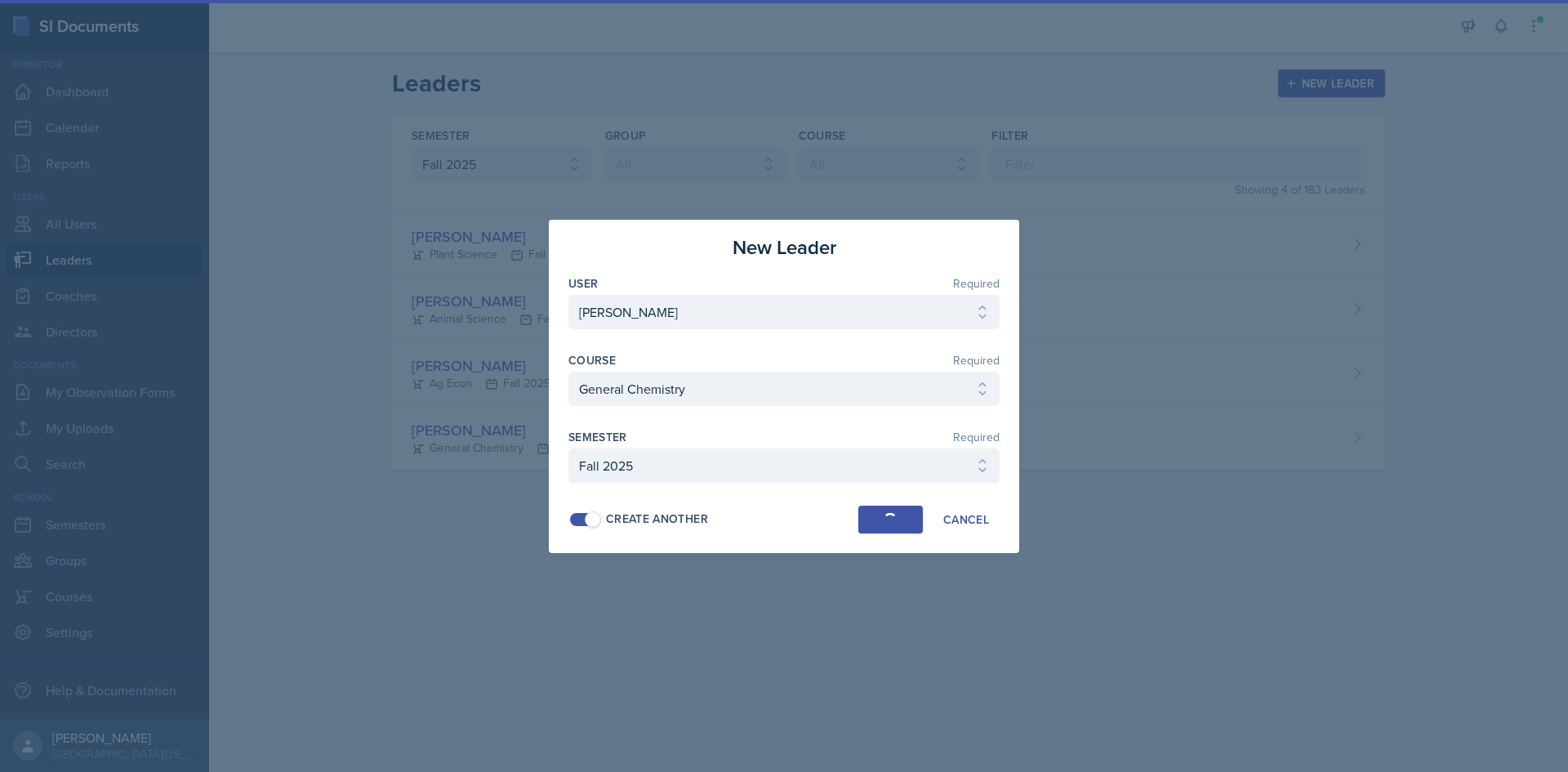
select select
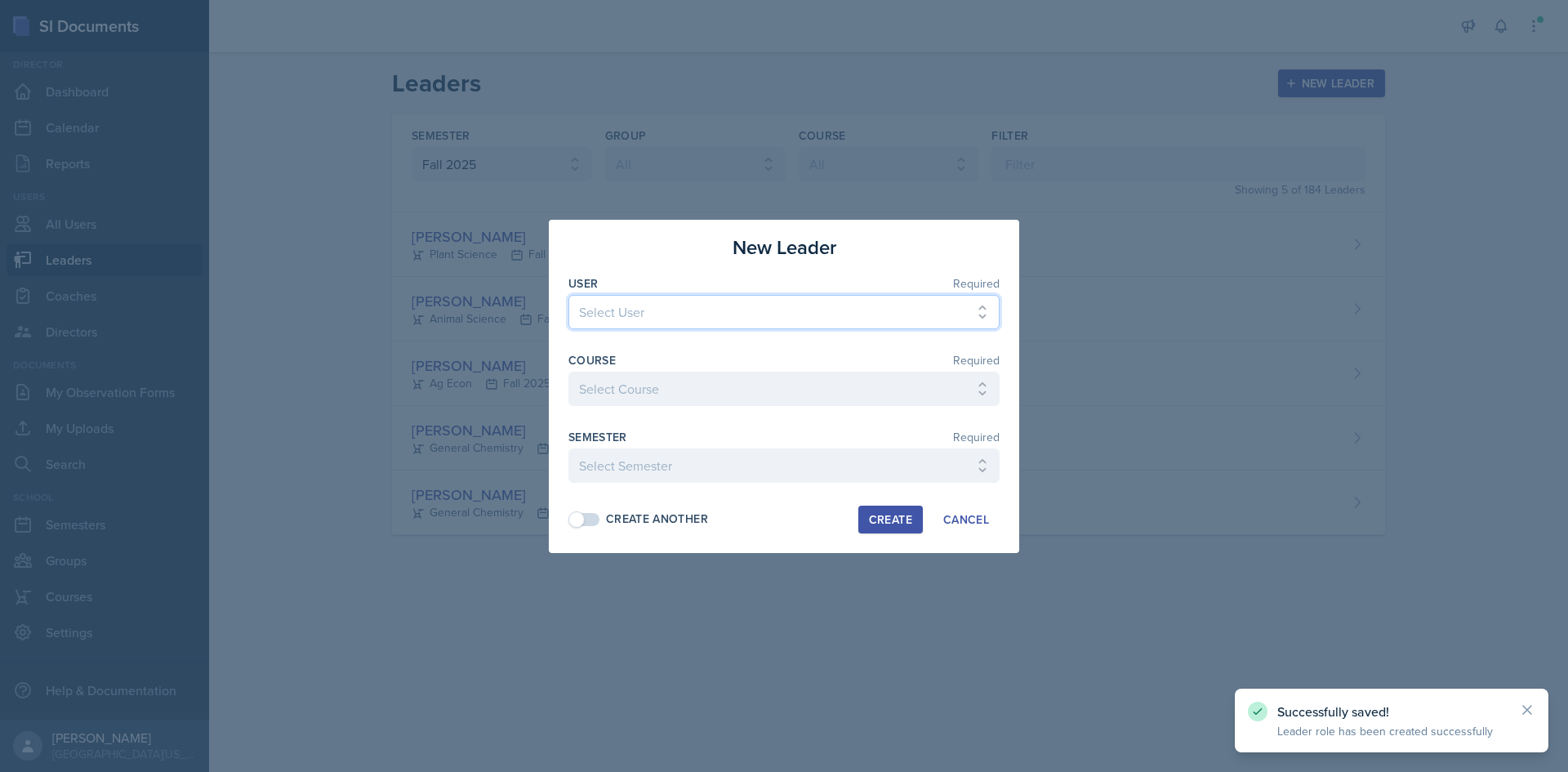
click at [697, 315] on select "Select User [PERSON_NAME] [PERSON_NAME] [PERSON_NAME] [PERSON_NAME] [PERSON_NAM…" at bounding box center [784, 312] width 431 height 34
select select "cc3ad2c2-1977-4736-99cb-83bf19df5a8e"
click at [568, 295] on select "Select User [PERSON_NAME] [PERSON_NAME] [PERSON_NAME] [PERSON_NAME] [PERSON_NAM…" at bounding box center [784, 312] width 431 height 34
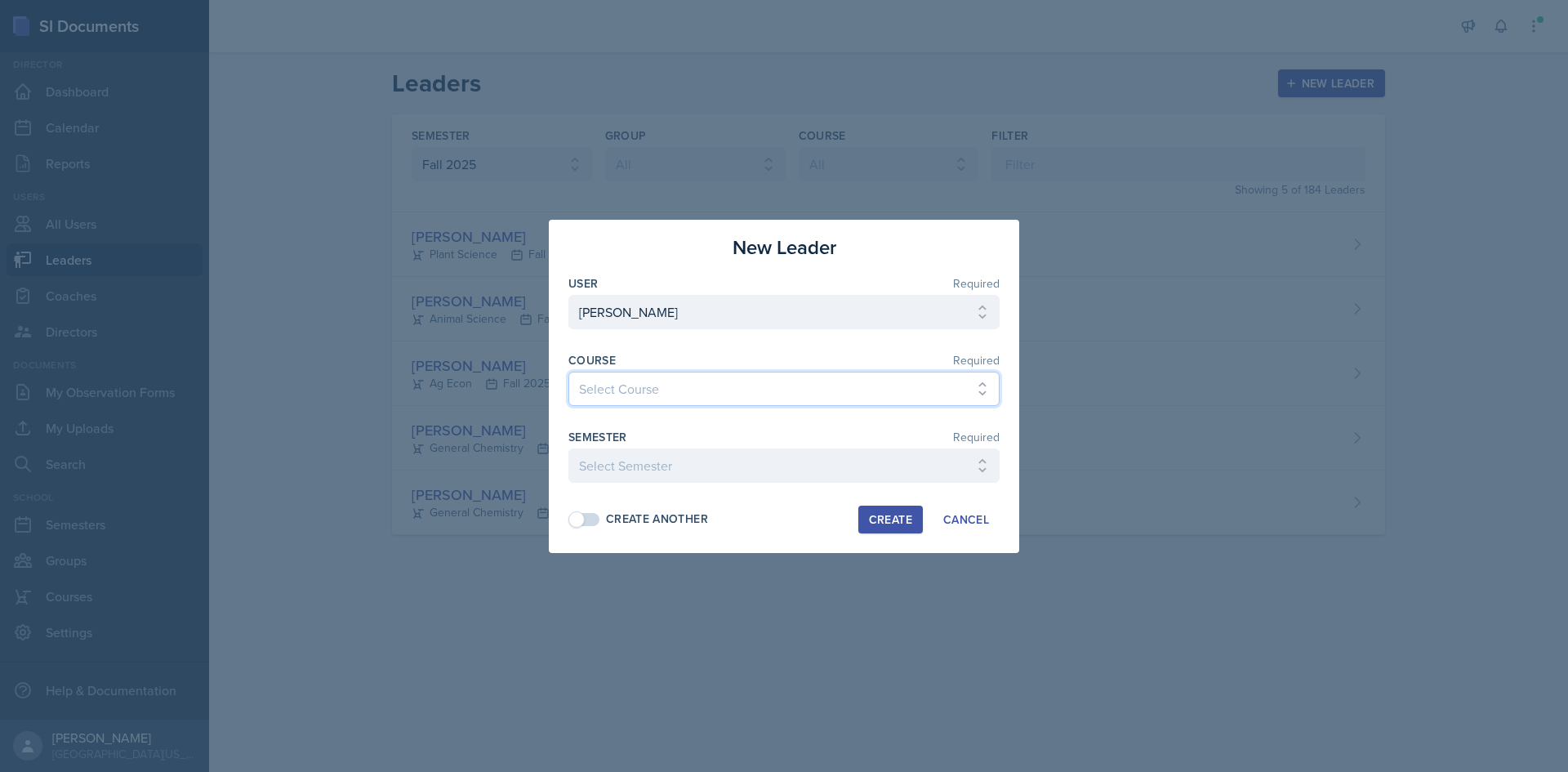
click at [682, 384] on select "Select Course Ag Econ Animal Science Botany Chem 2- [PERSON_NAME] Chem 2- [PERS…" at bounding box center [784, 388] width 431 height 34
select select "a24cdb79-0fe7-402c-8fce-3d8b63b2a7dc"
click at [568, 371] on select "Select Course Ag Econ Animal Science Botany Chem 2- [PERSON_NAME] Chem 2- [PERS…" at bounding box center [784, 388] width 431 height 34
click at [646, 467] on select "Select Semester Fall 2025 Spring 2025 Fall 2024 Spring 2024 Fall 2023 Spring 20…" at bounding box center [784, 466] width 431 height 34
select select "c88fb8a2-0ae1-4674-9d8d-93ff3a907138"
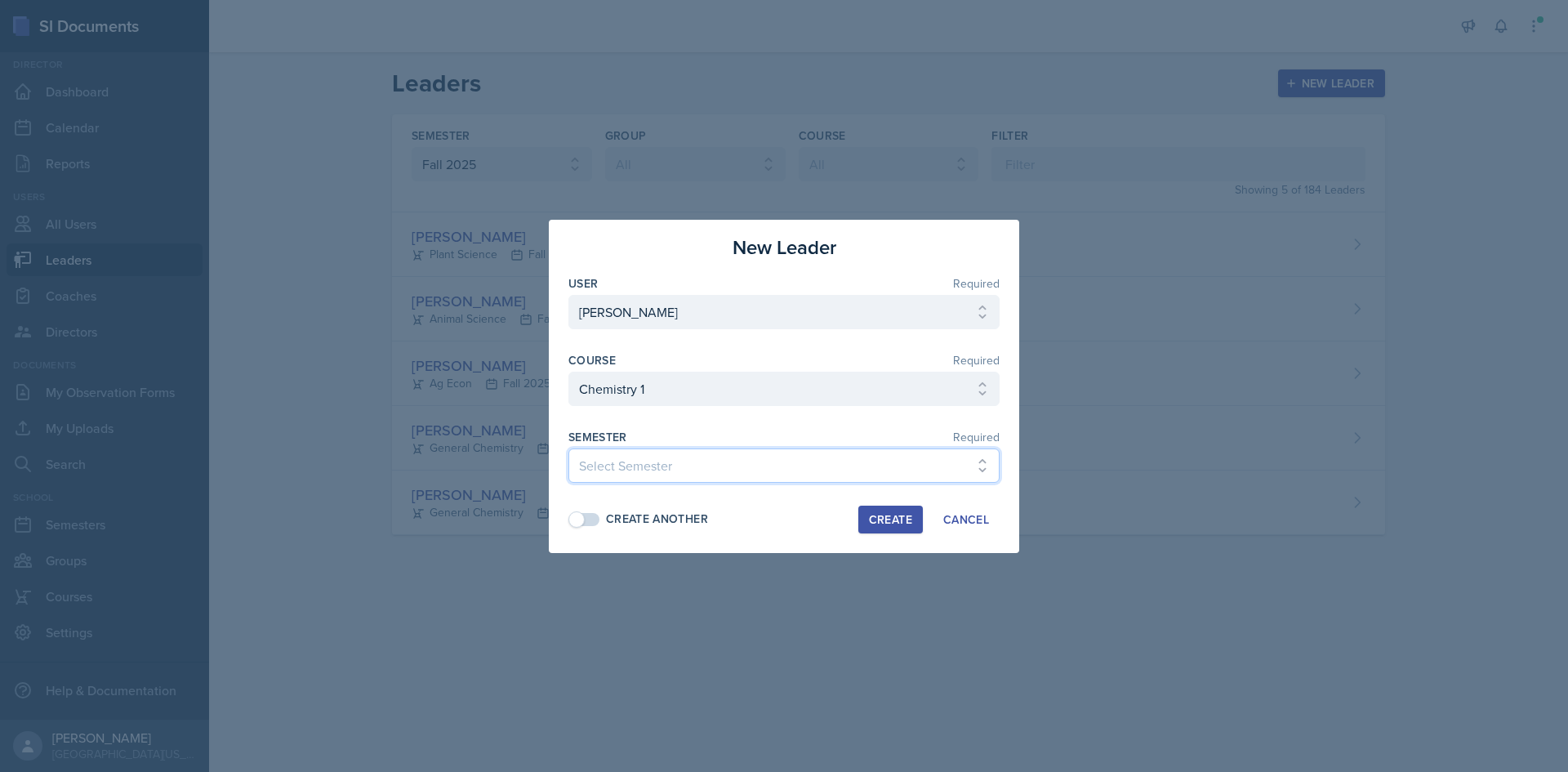
click at [568, 448] on select "Select Semester Fall 2025 Spring 2025 Fall 2024 Spring 2024 Fall 2023 Spring 20…" at bounding box center [784, 466] width 431 height 34
click at [631, 508] on div "Create Another Create Cancel" at bounding box center [784, 519] width 431 height 28
click at [600, 520] on span at bounding box center [585, 519] width 33 height 16
click at [886, 518] on div "Create" at bounding box center [890, 519] width 44 height 13
select select
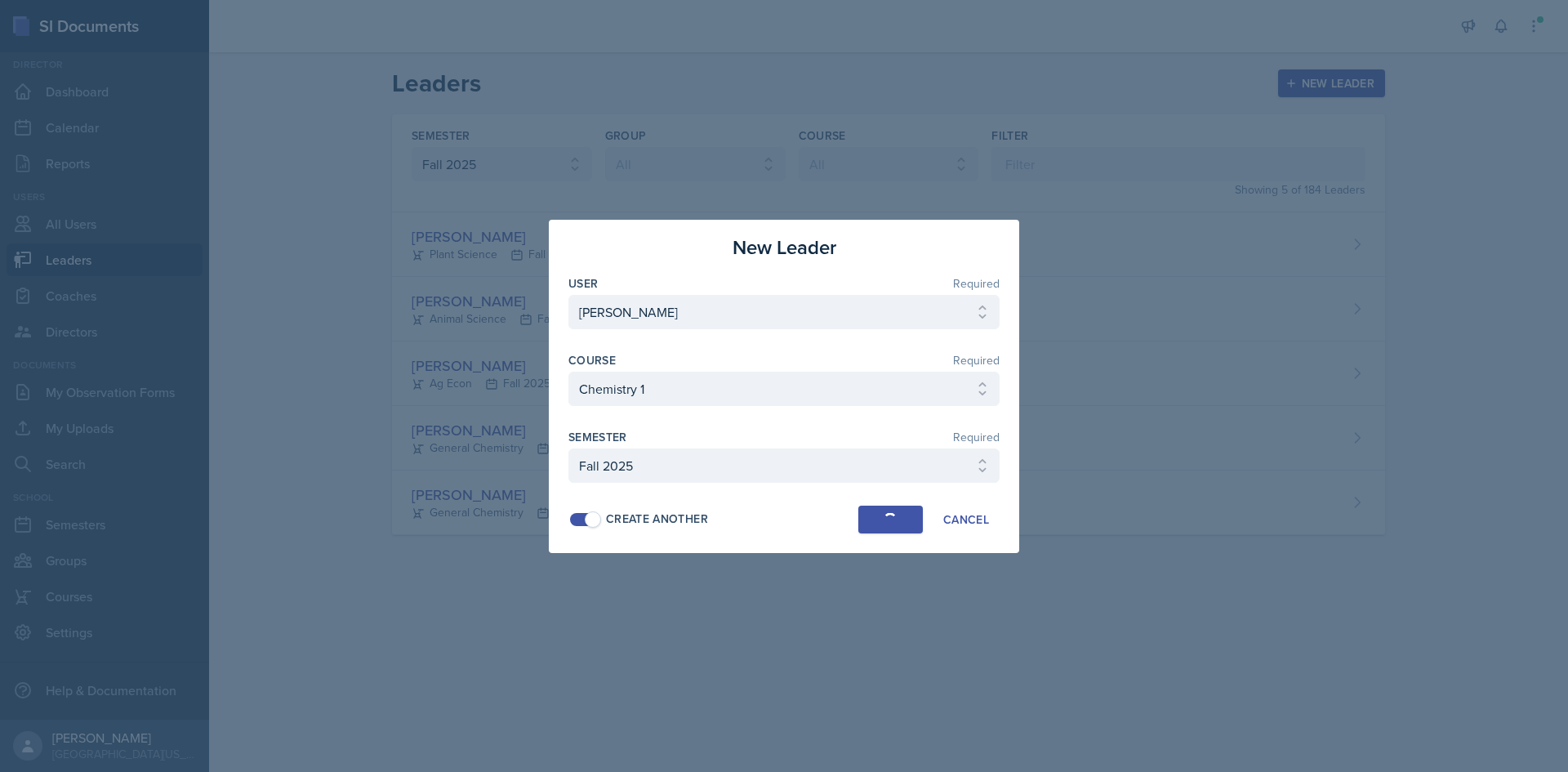
select select
click at [664, 310] on select "Select User [PERSON_NAME] [PERSON_NAME] [PERSON_NAME] [PERSON_NAME] [PERSON_NAM…" at bounding box center [784, 312] width 431 height 34
select select "d16da871-b7a0-44bf-b22c-005310f37378"
click at [568, 295] on select "Select User [PERSON_NAME] [PERSON_NAME] [PERSON_NAME] [PERSON_NAME] [PERSON_NAM…" at bounding box center [784, 312] width 431 height 34
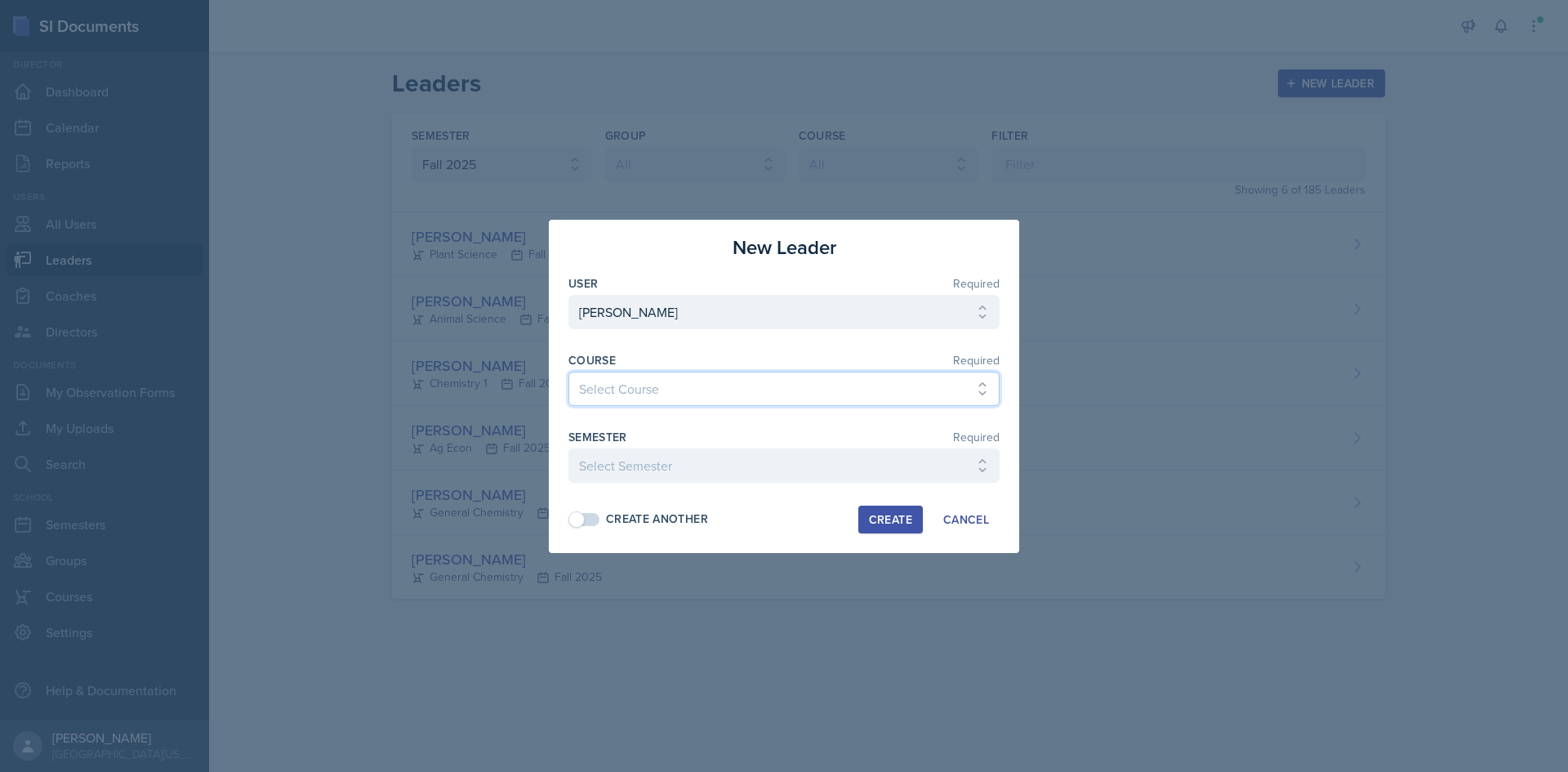
click at [661, 396] on select "Select Course Ag Econ Animal Science Botany Chem 2- [PERSON_NAME] Chem 2- [PERS…" at bounding box center [784, 388] width 431 height 34
select select "916150b4-0252-484f-a3fa-dee5c8ea1238"
click at [568, 371] on select "Select Course Ag Econ Animal Science Botany Chem 2- [PERSON_NAME] Chem 2- [PERS…" at bounding box center [784, 388] width 431 height 34
click at [746, 462] on select "Select Semester Fall 2025 Spring 2025 Fall 2024 Spring 2024 Fall 2023 Spring 20…" at bounding box center [784, 466] width 431 height 34
select select "c88fb8a2-0ae1-4674-9d8d-93ff3a907138"
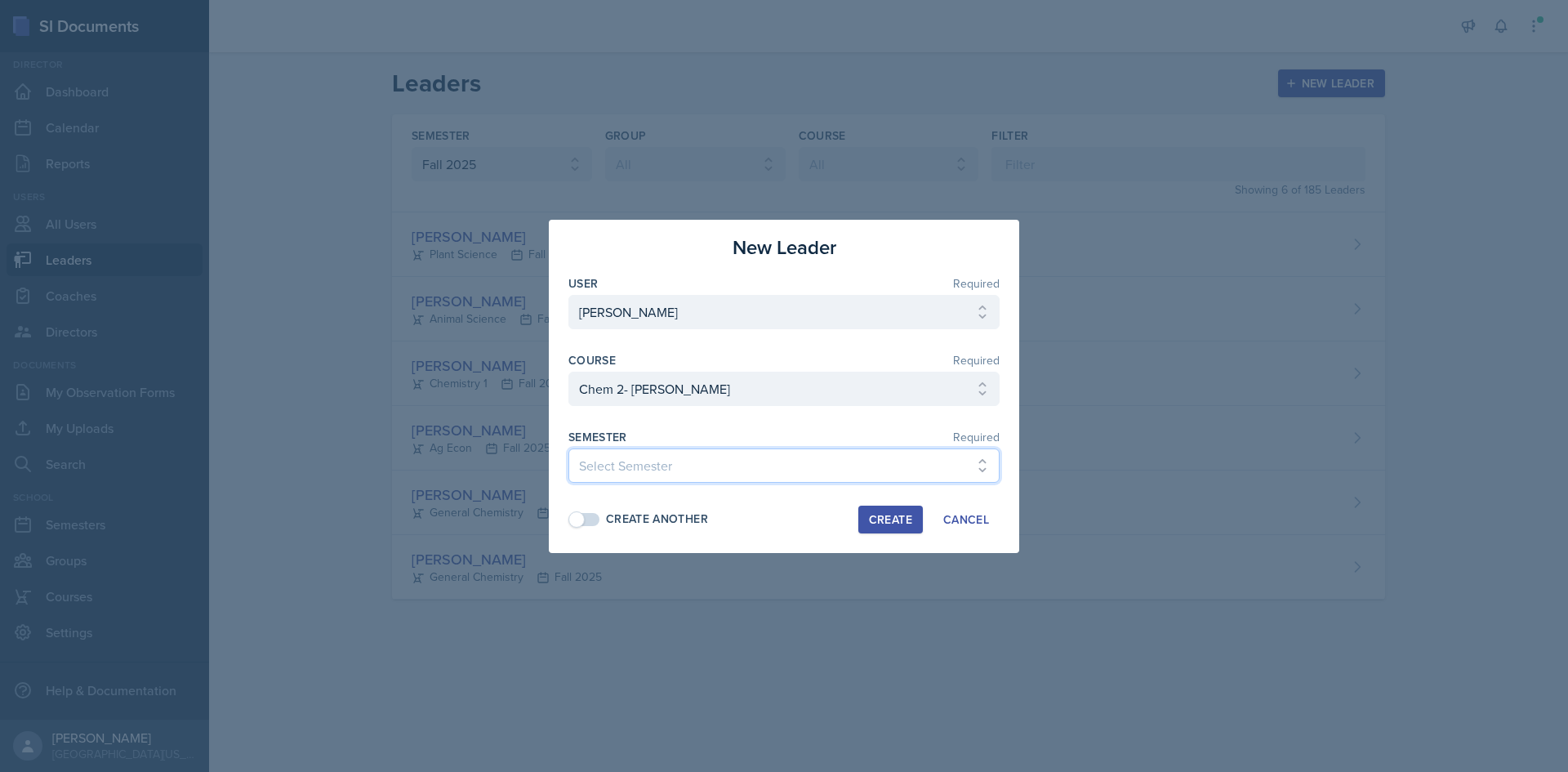
click at [568, 448] on select "Select Semester Fall 2025 Spring 2025 Fall 2024 Spring 2024 Fall 2023 Spring 20…" at bounding box center [784, 466] width 431 height 34
click at [591, 517] on span at bounding box center [585, 519] width 30 height 13
click at [894, 517] on div "Create" at bounding box center [890, 519] width 44 height 13
select select
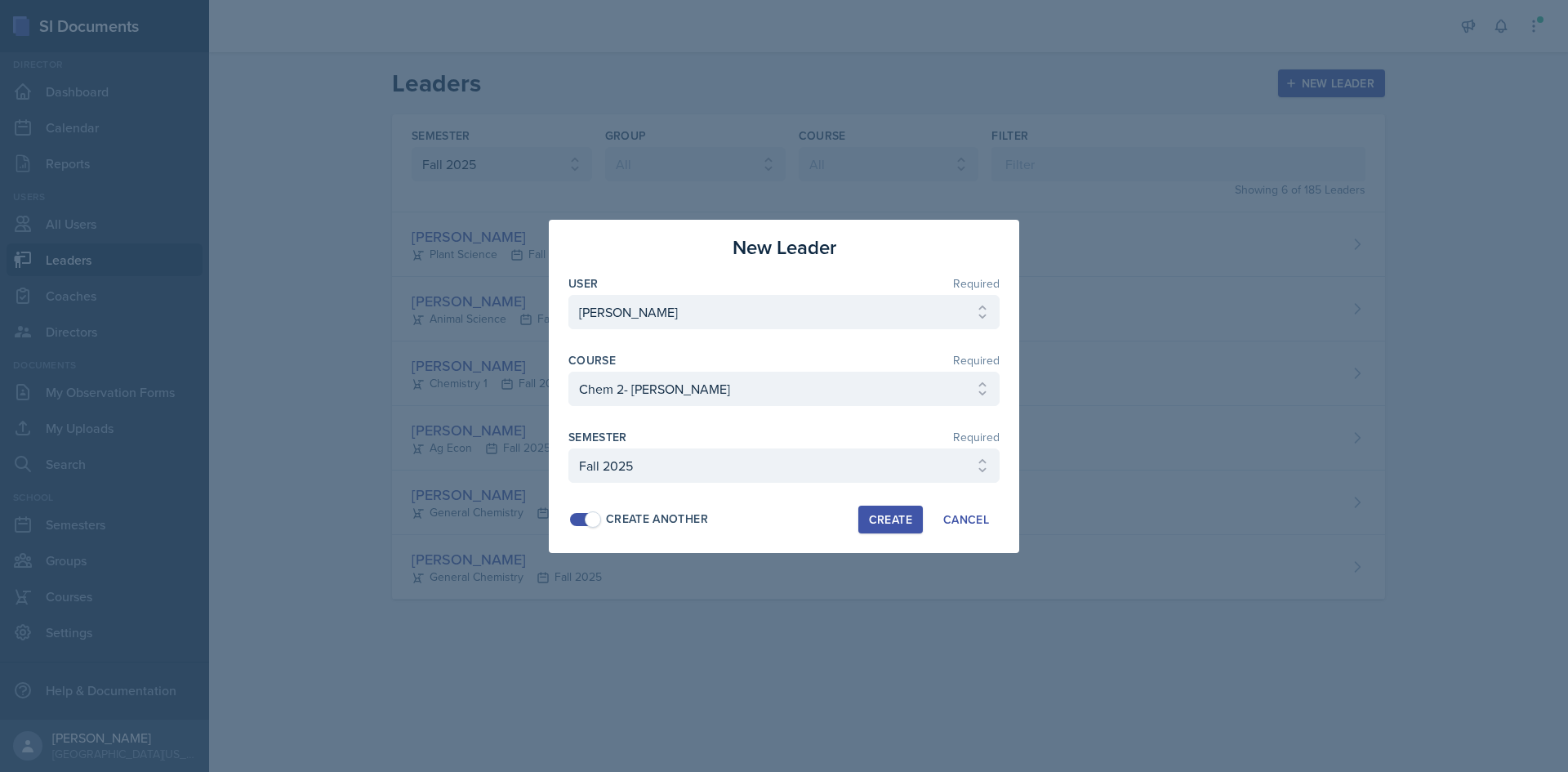
select select
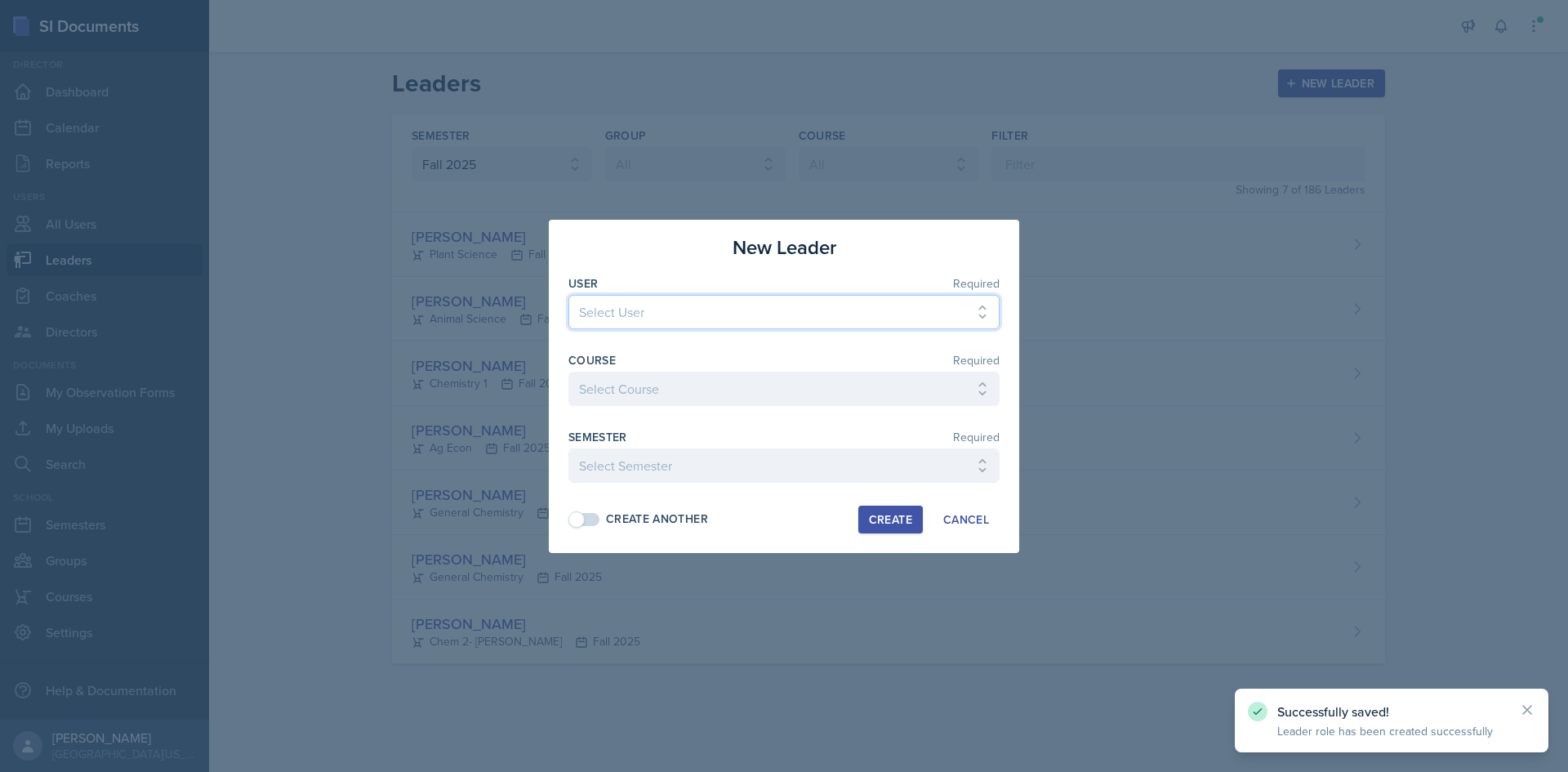
click at [678, 310] on select "Select User [PERSON_NAME] [PERSON_NAME] [PERSON_NAME] [PERSON_NAME] [PERSON_NAM…" at bounding box center [784, 312] width 431 height 34
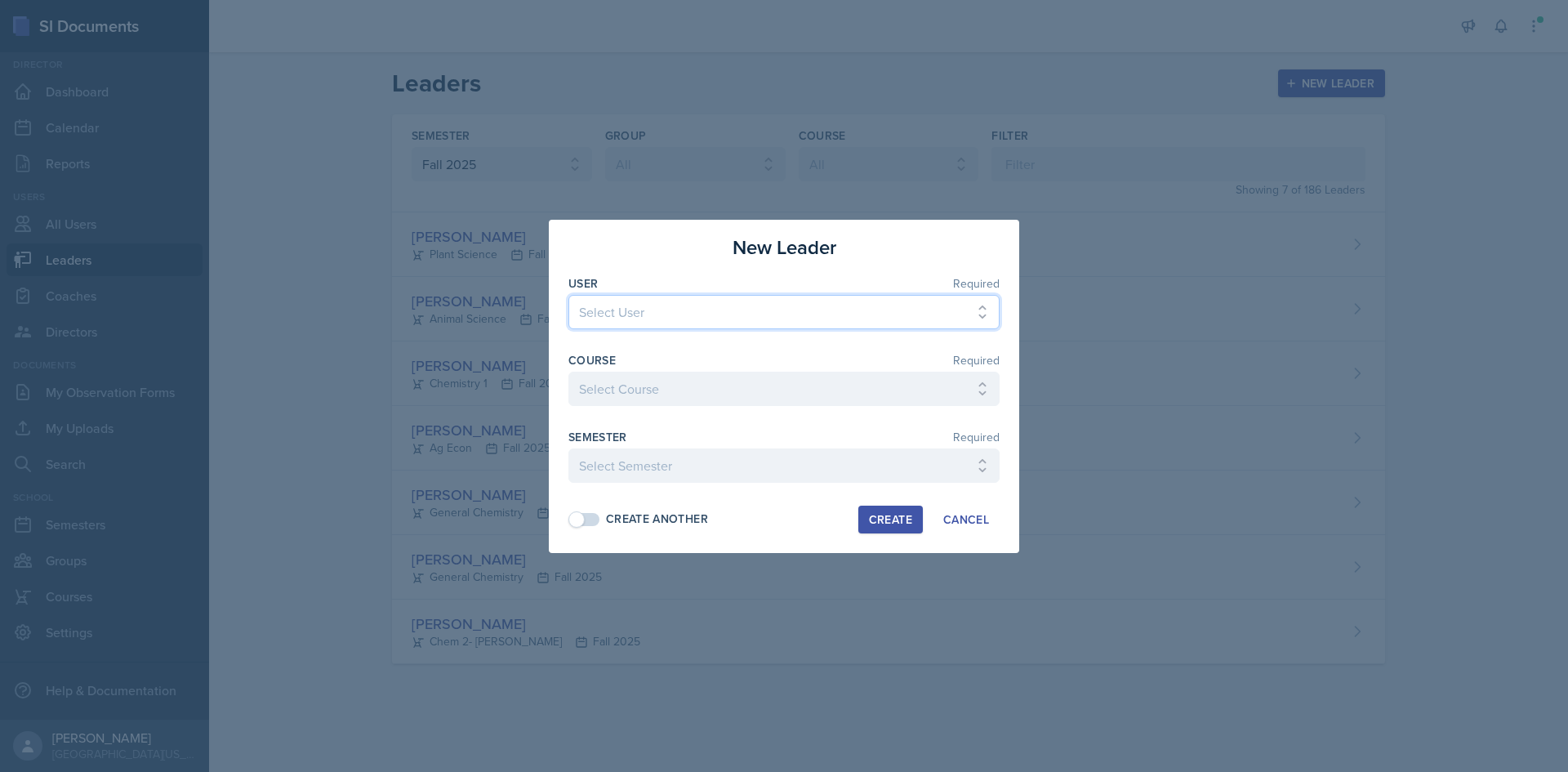
select select "e7ae87ab-3583-42dc-8734-d12a47ae31ad"
click at [568, 295] on select "Select User [PERSON_NAME] [PERSON_NAME] [PERSON_NAME] [PERSON_NAME] [PERSON_NAM…" at bounding box center [784, 312] width 431 height 34
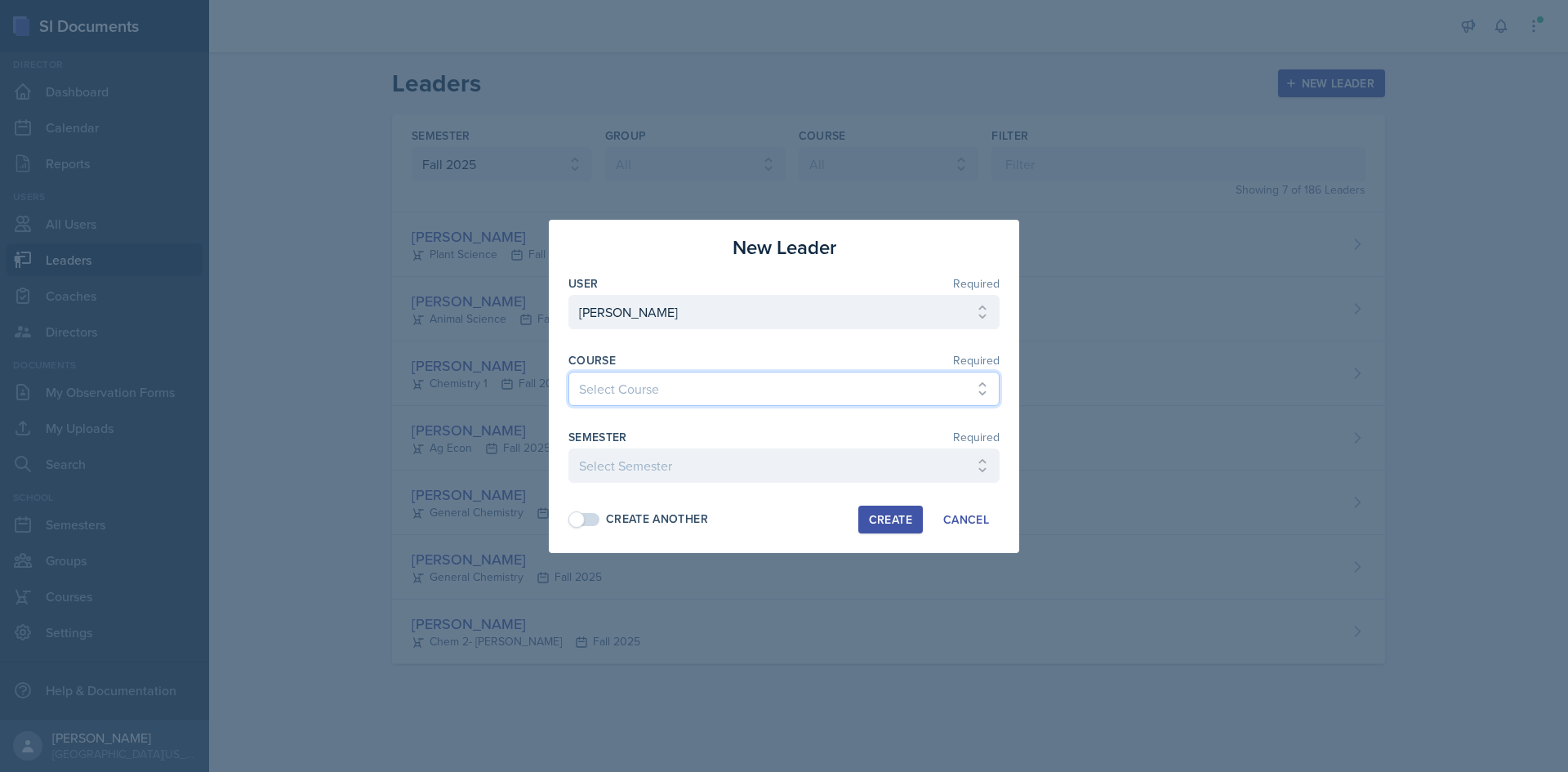
click at [676, 384] on select "Select Course Ag Econ Animal Science Botany Chem 2- [PERSON_NAME] Chem 2- [PERS…" at bounding box center [784, 388] width 431 height 34
select select "ad165763-1229-4e33-b38f-54c5c3337ce2"
click at [568, 371] on select "Select Course Ag Econ Animal Science Botany Chem 2- [PERSON_NAME] Chem 2- [PERS…" at bounding box center [784, 388] width 431 height 34
click at [702, 456] on select "Select Semester Fall 2025 Spring 2025 Fall 2024 Spring 2024 Fall 2023 Spring 20…" at bounding box center [784, 466] width 431 height 34
select select "c88fb8a2-0ae1-4674-9d8d-93ff3a907138"
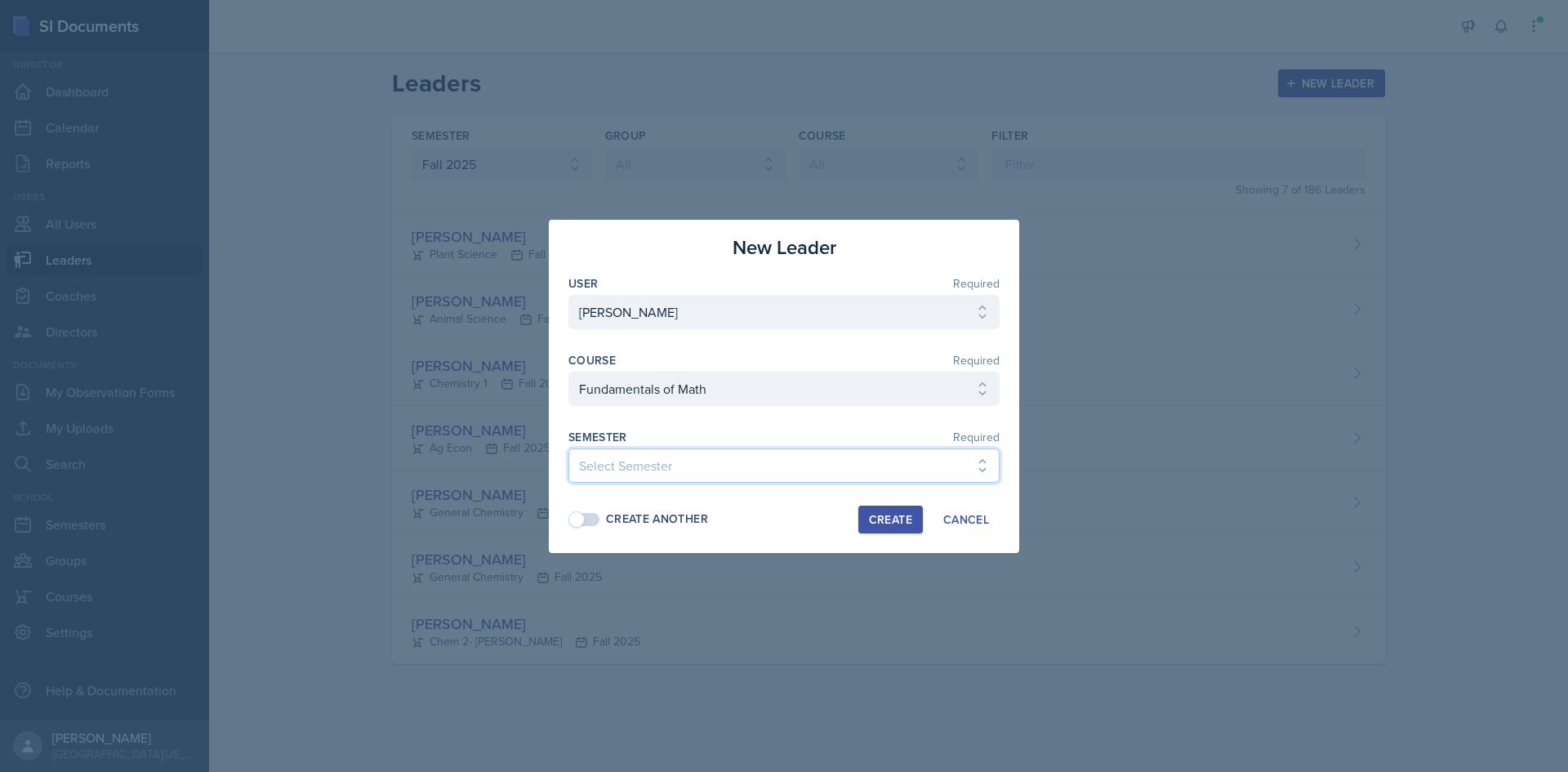
click at [568, 448] on select "Select Semester Fall 2025 Spring 2025 Fall 2024 Spring 2024 Fall 2023 Spring 20…" at bounding box center [784, 466] width 431 height 34
click at [593, 519] on span at bounding box center [585, 519] width 30 height 13
click at [896, 523] on div "Create" at bounding box center [890, 519] width 44 height 13
select select
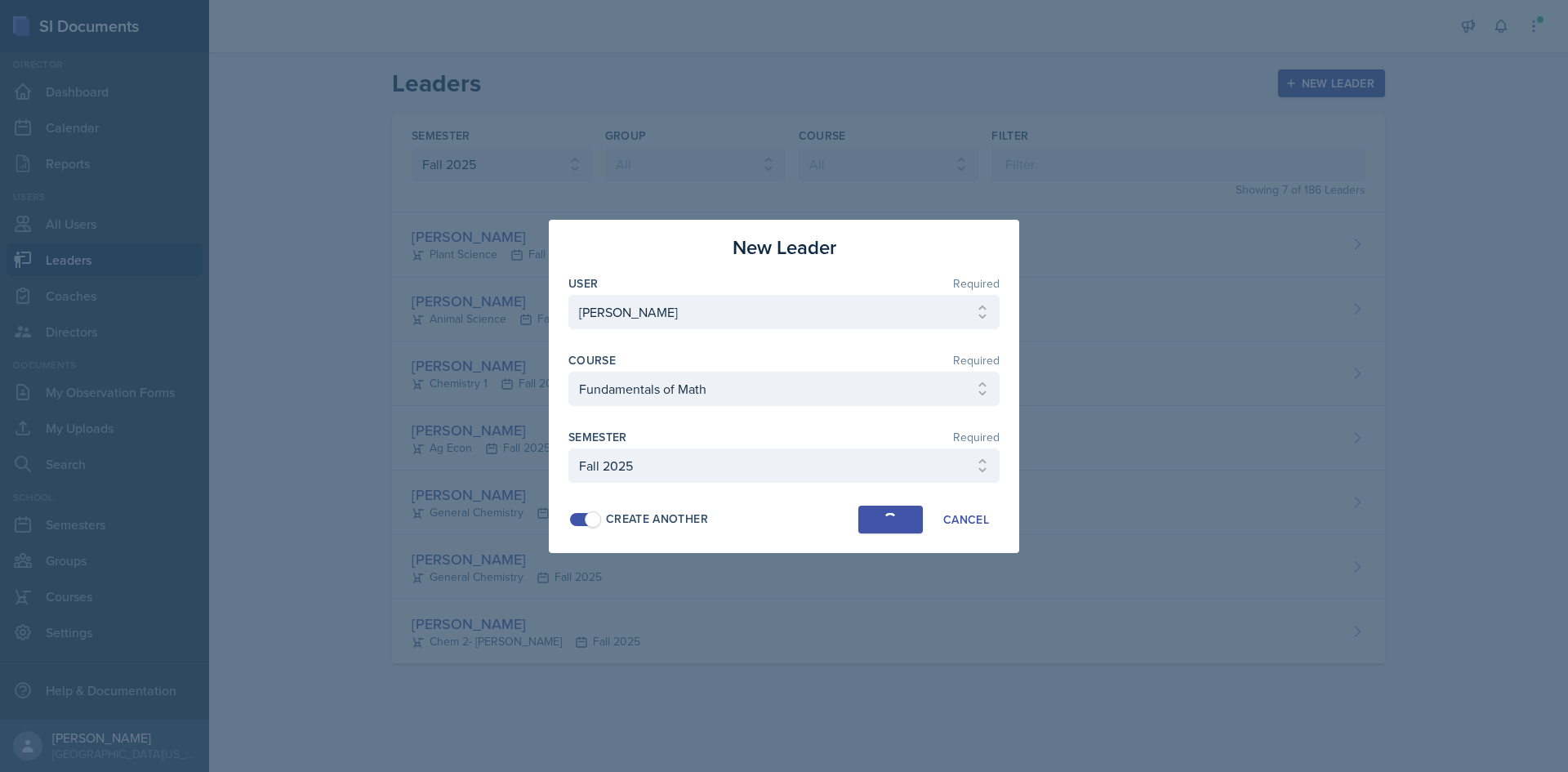
select select
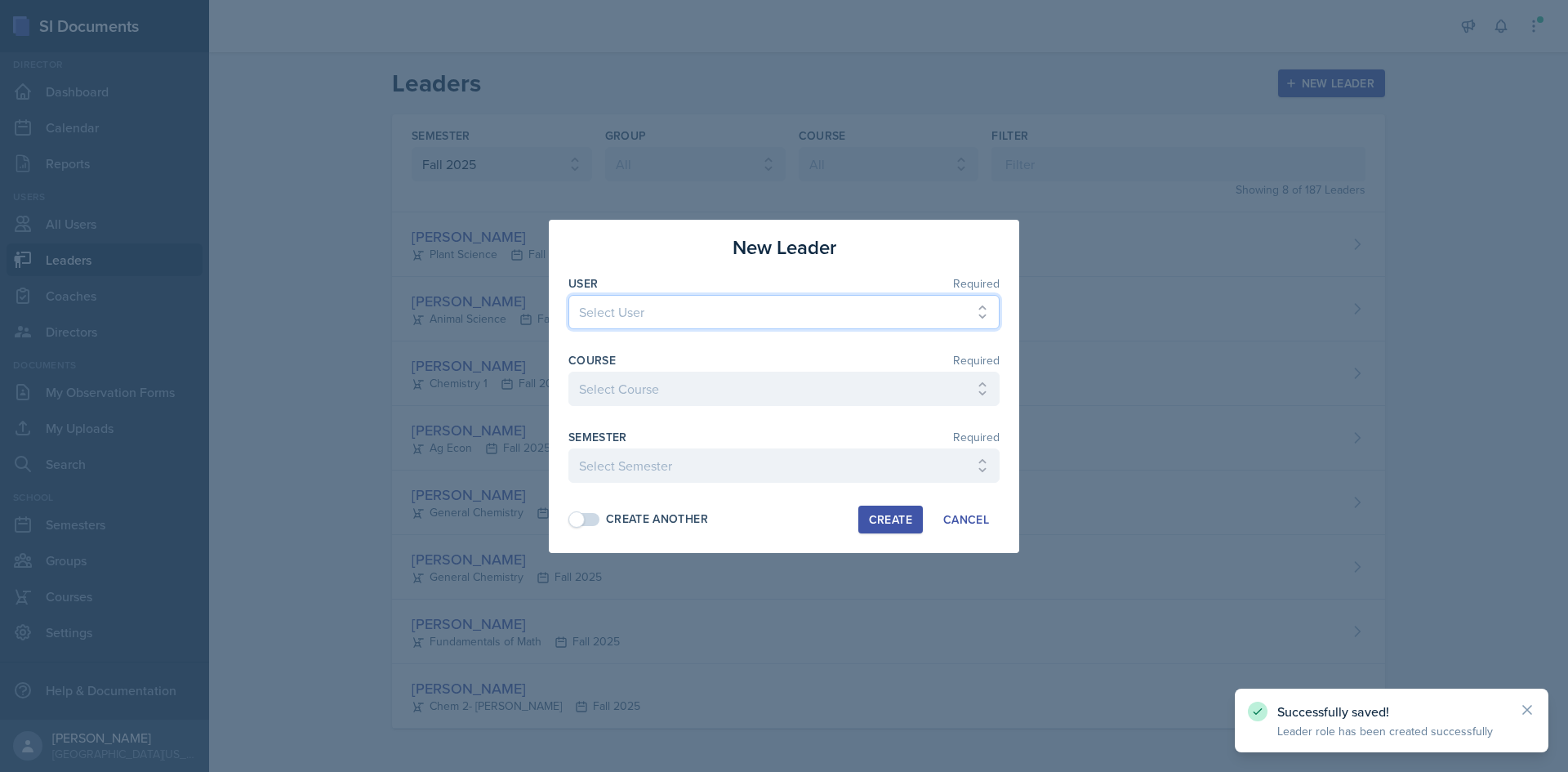
click at [725, 301] on select "Select User [PERSON_NAME] [PERSON_NAME] [PERSON_NAME] [PERSON_NAME] [PERSON_NAM…" at bounding box center [784, 312] width 431 height 34
select select "ea989e22-0b17-4c5e-8ac5-309016b3ebe3"
click at [568, 295] on select "Select User [PERSON_NAME] [PERSON_NAME] [PERSON_NAME] [PERSON_NAME] [PERSON_NAM…" at bounding box center [784, 312] width 431 height 34
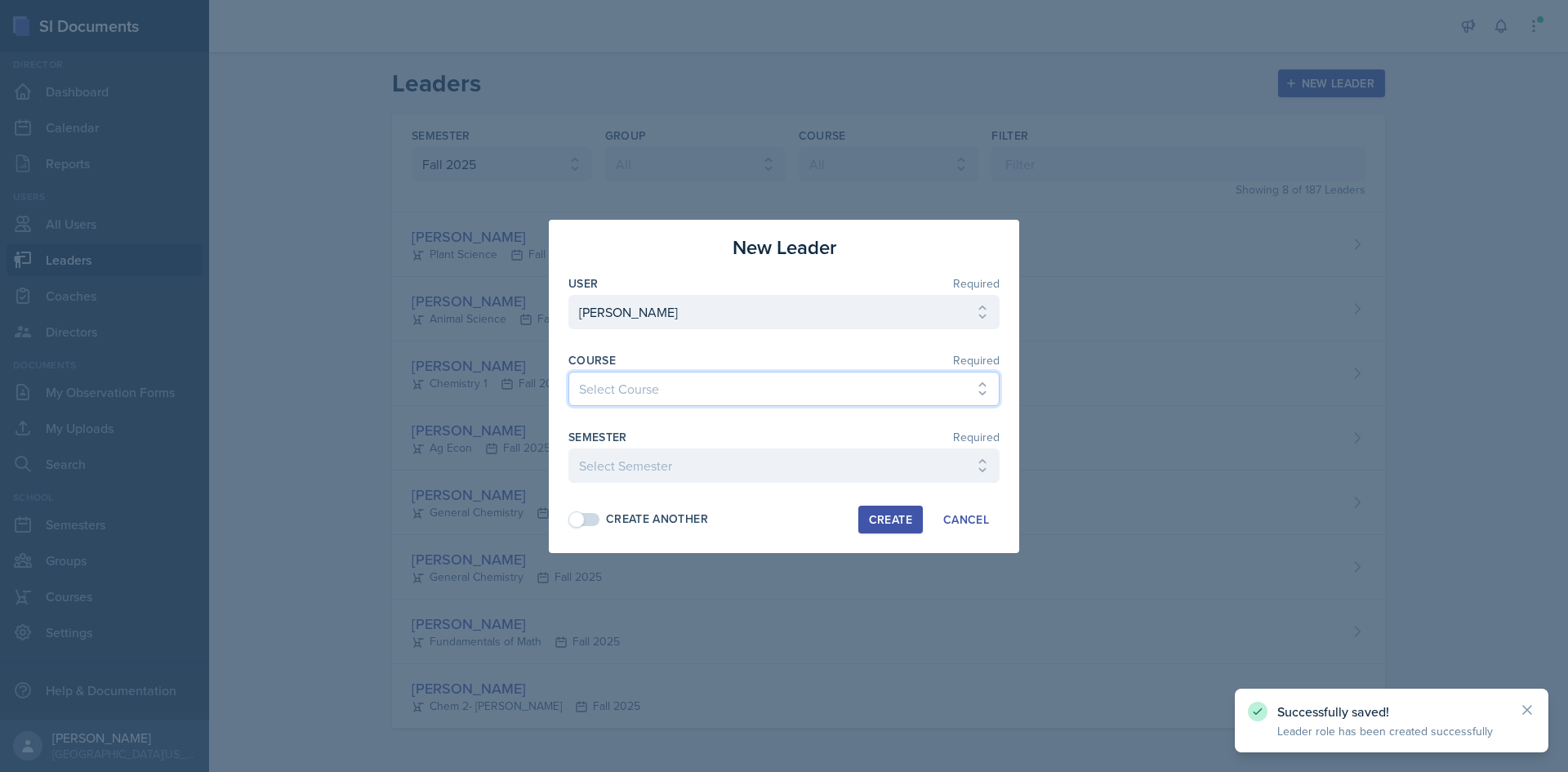
click at [656, 383] on select "Select Course Ag Econ Animal Science Botany Chem 2- [PERSON_NAME] Chem 2- [PERS…" at bounding box center [784, 388] width 431 height 34
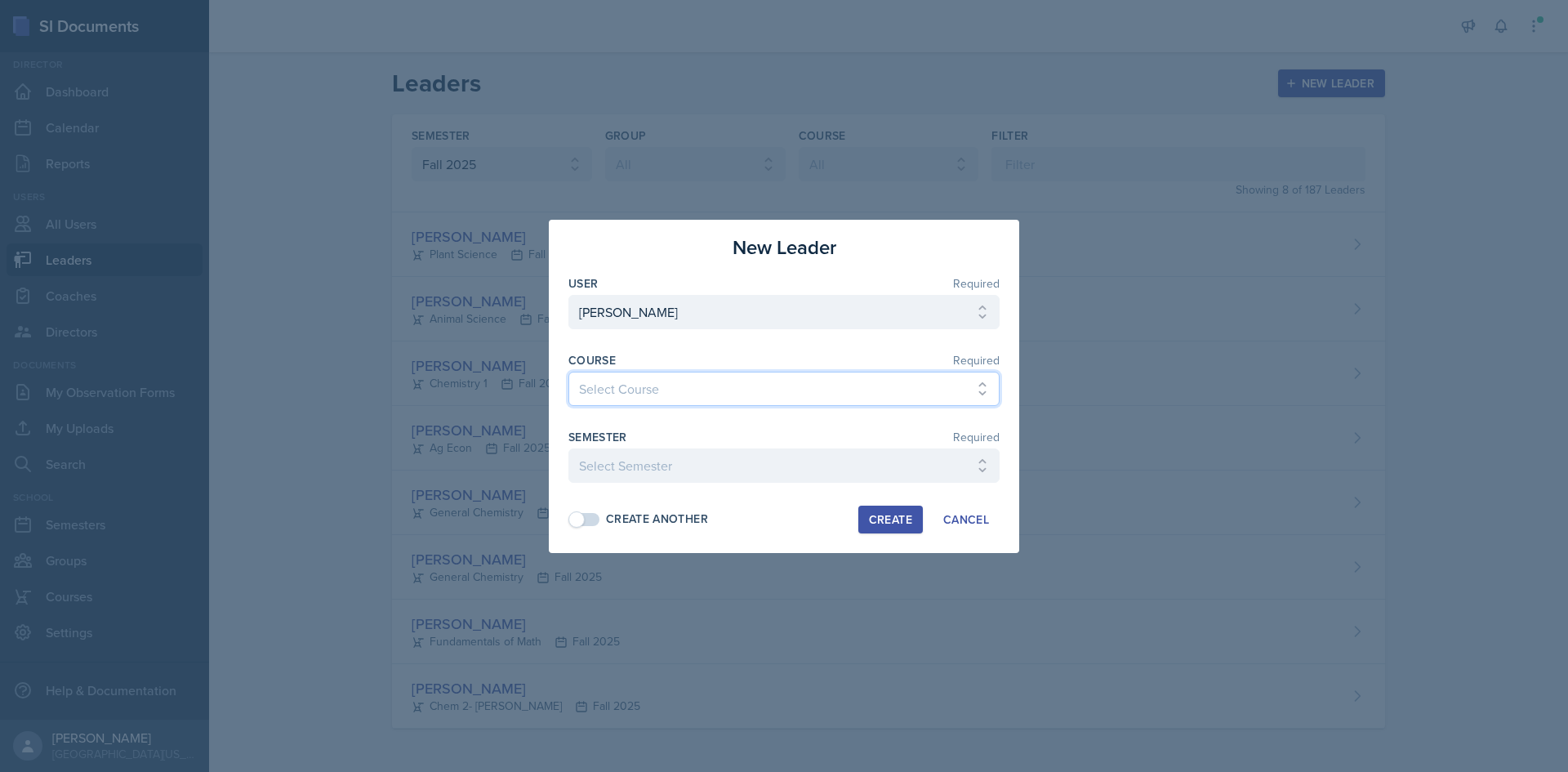
select select "05990365-d205-4a3c-bbe2-cdaf05d73745"
click at [568, 371] on select "Select Course Ag Econ Animal Science Botany Chem 2- [PERSON_NAME] Chem 2- [PERS…" at bounding box center [784, 388] width 431 height 34
click at [687, 464] on select "Select Semester Fall 2025 Spring 2025 Fall 2024 Spring 2024 Fall 2023 Spring 20…" at bounding box center [784, 466] width 431 height 34
select select "c88fb8a2-0ae1-4674-9d8d-93ff3a907138"
click at [568, 448] on select "Select Semester Fall 2025 Spring 2025 Fall 2024 Spring 2024 Fall 2023 Spring 20…" at bounding box center [784, 466] width 431 height 34
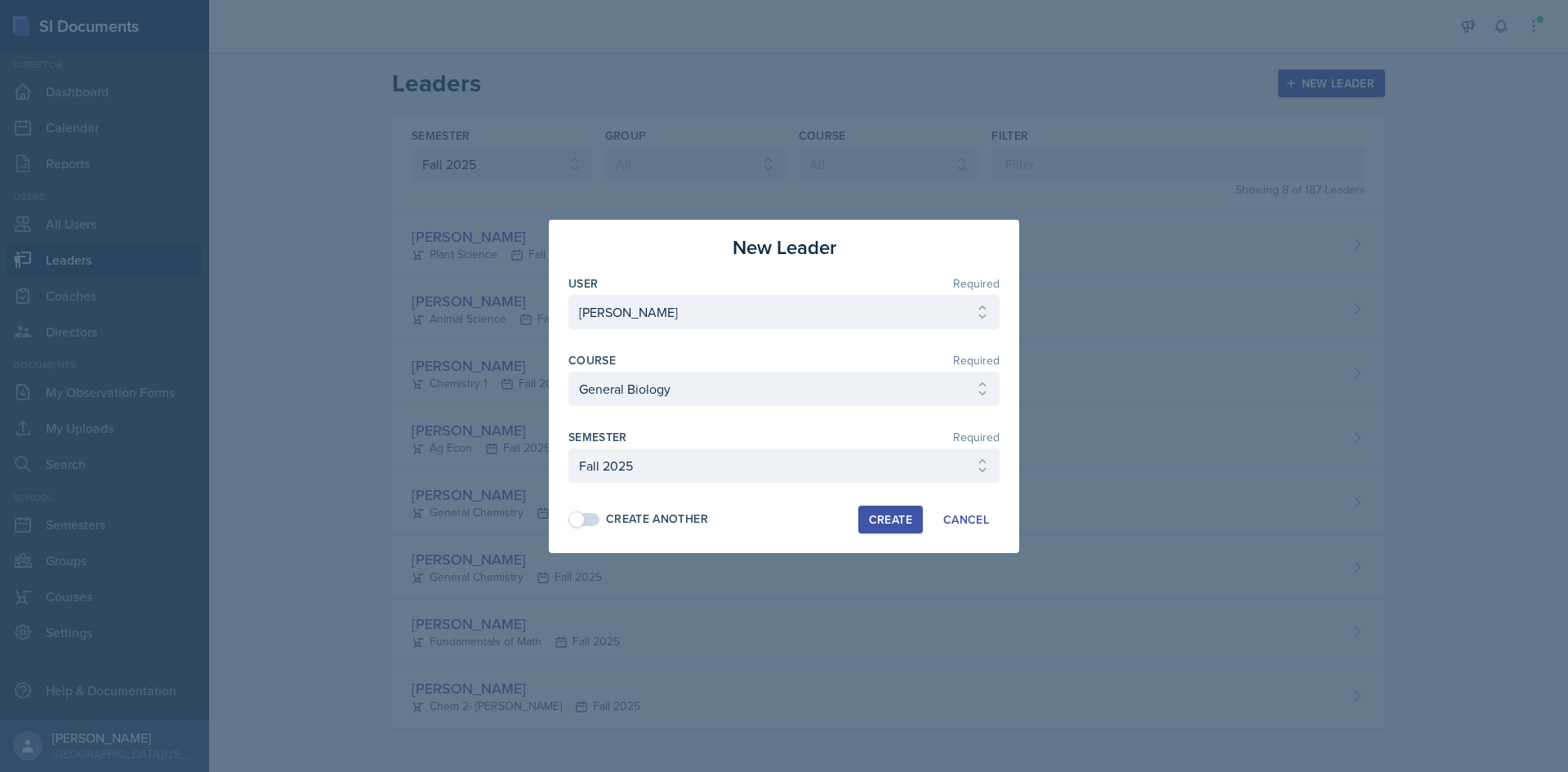
click at [617, 516] on div "Create Another" at bounding box center [657, 518] width 102 height 17
click at [897, 524] on div "Create" at bounding box center [890, 519] width 44 height 13
select select
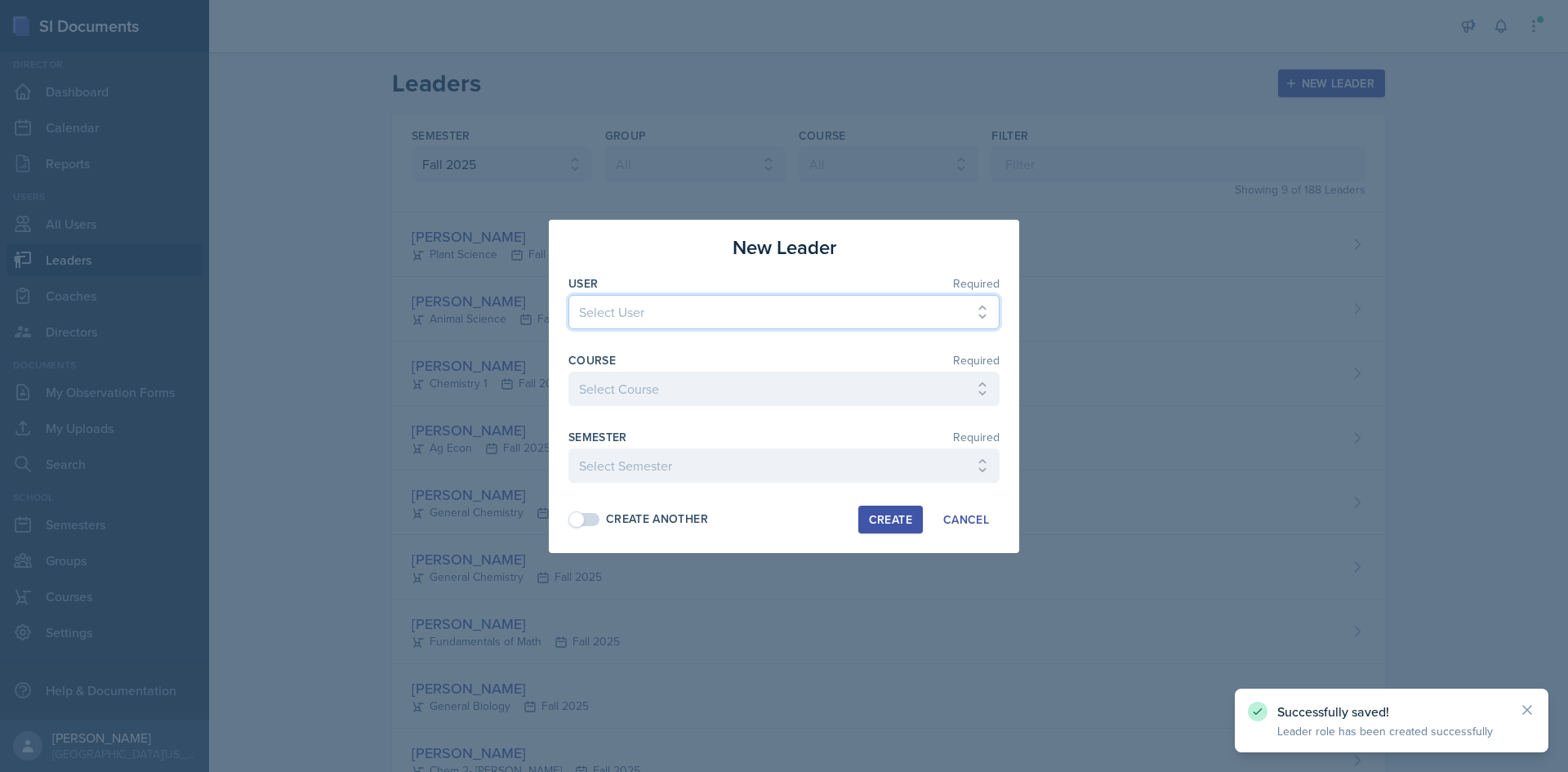
click at [684, 321] on select "Select User [PERSON_NAME] [PERSON_NAME] [PERSON_NAME] [PERSON_NAME] [PERSON_NAM…" at bounding box center [784, 312] width 431 height 34
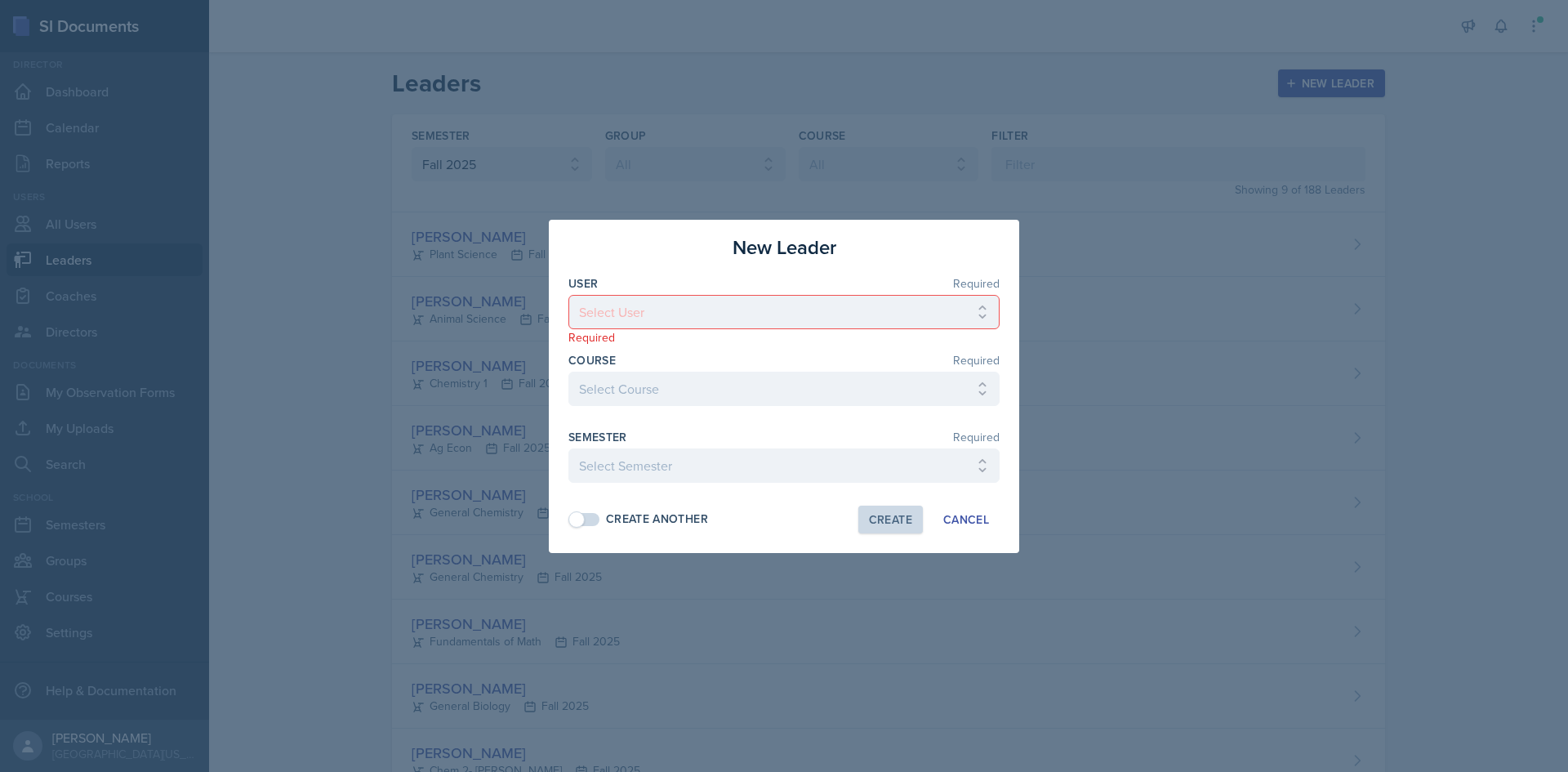
click at [302, 506] on div at bounding box center [784, 386] width 1568 height 772
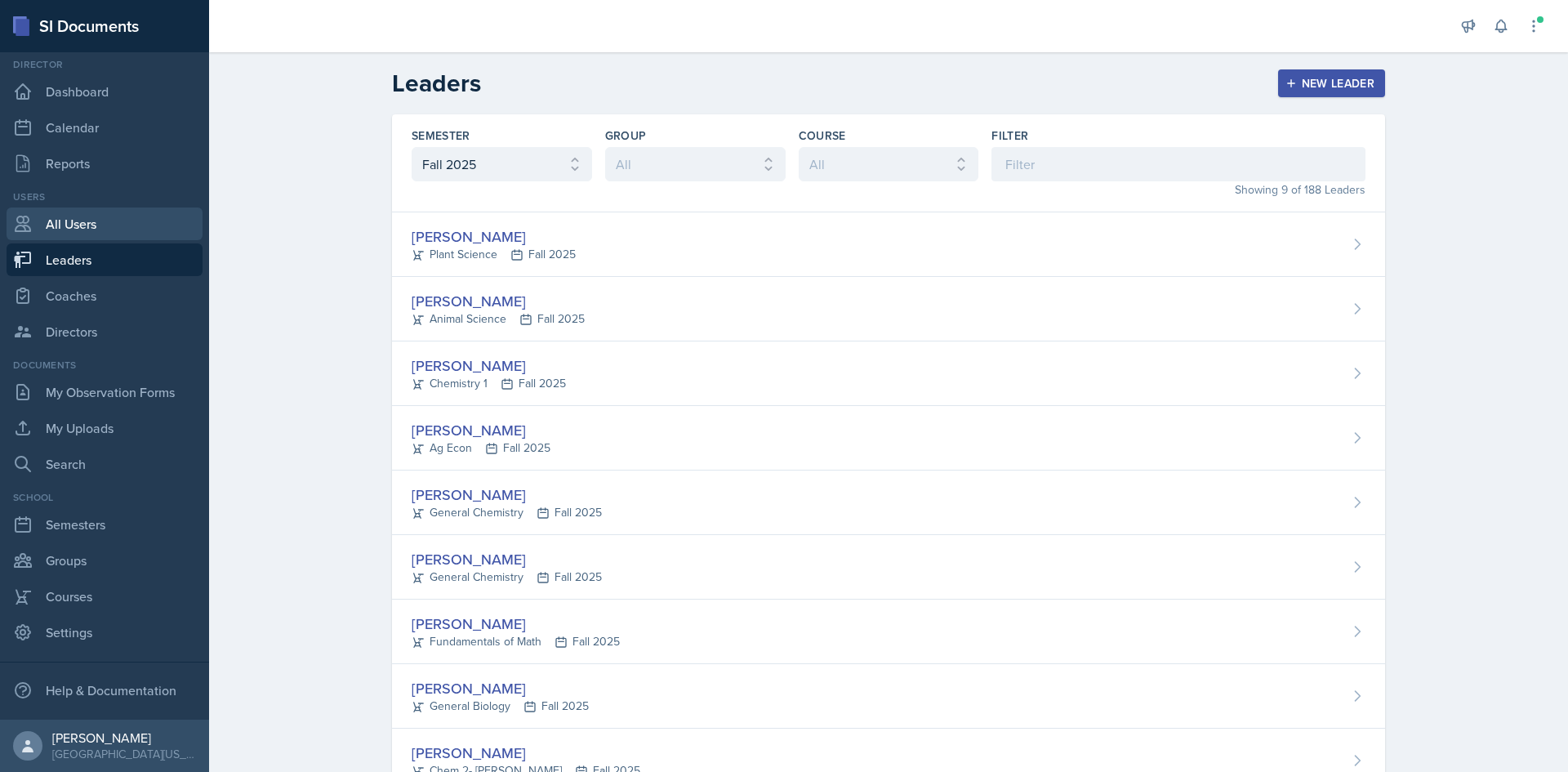
click at [105, 224] on link "All Users" at bounding box center [104, 224] width 196 height 33
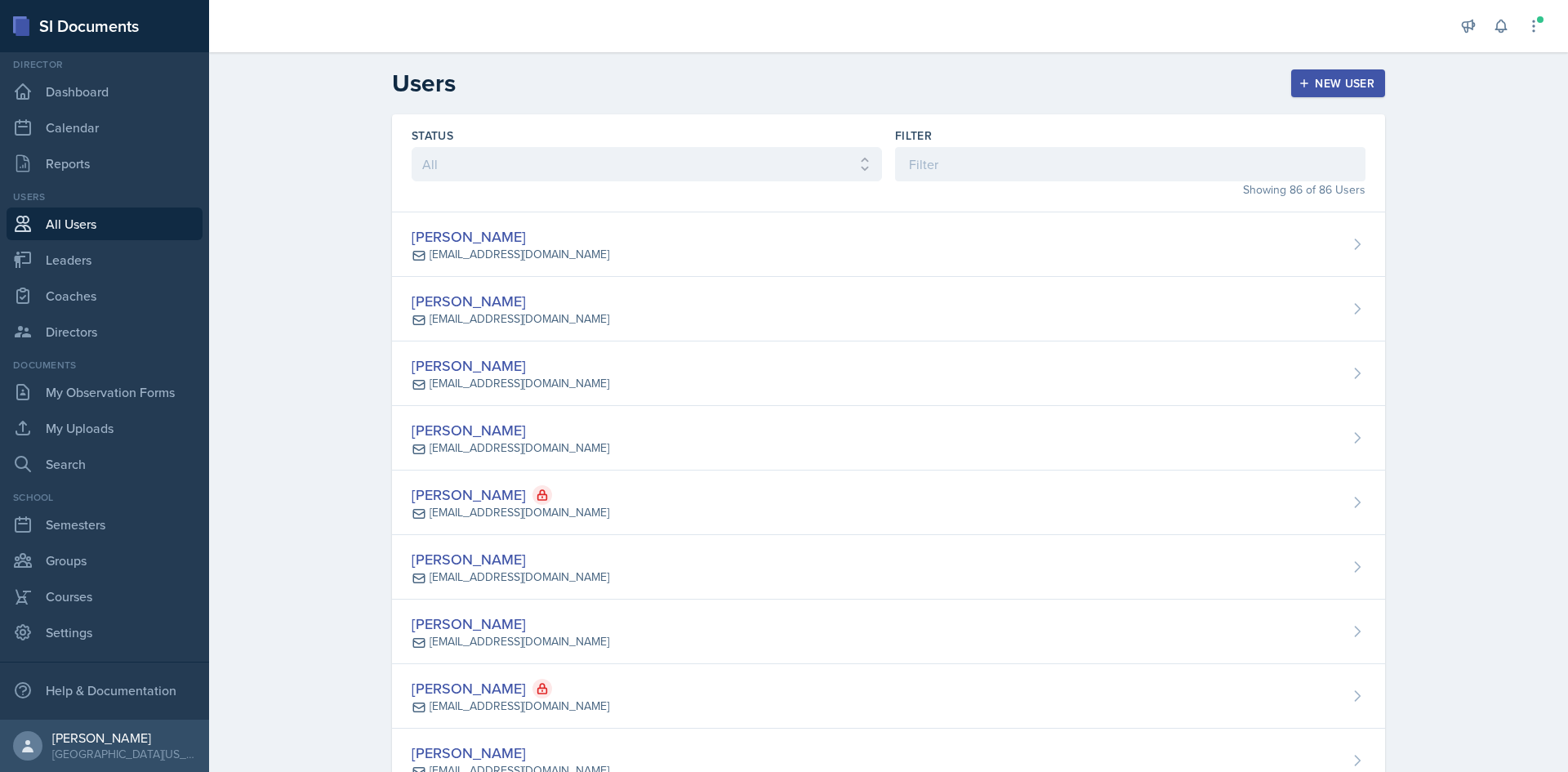
click at [1319, 78] on div "New User" at bounding box center [1338, 83] width 72 height 13
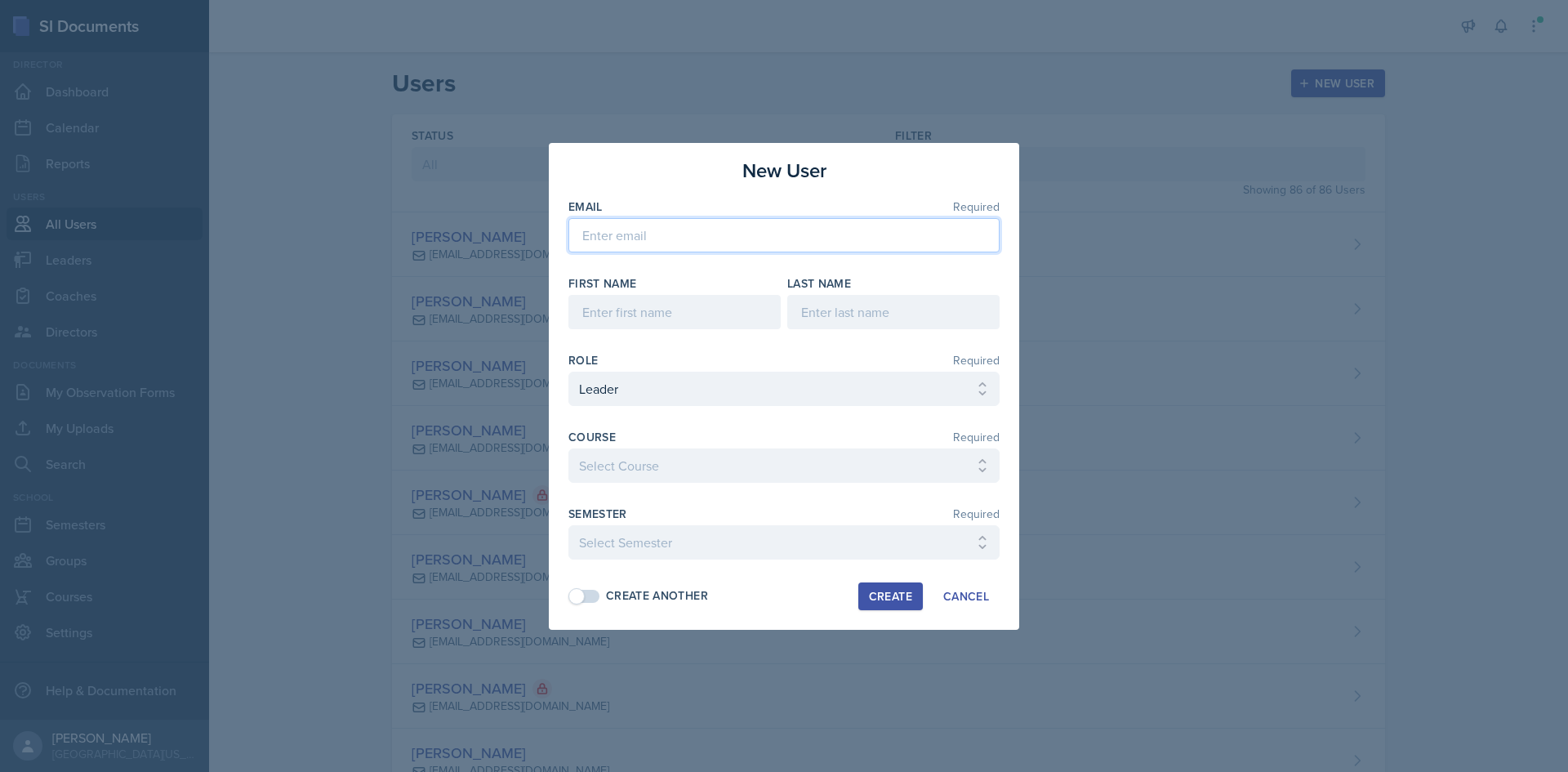
click at [699, 234] on input "email" at bounding box center [784, 235] width 431 height 34
paste input "[EMAIL_ADDRESS][DOMAIN_NAME]"
type input "[EMAIL_ADDRESS][DOMAIN_NAME]"
click at [632, 319] on input at bounding box center [674, 312] width 213 height 34
type input "Bella"
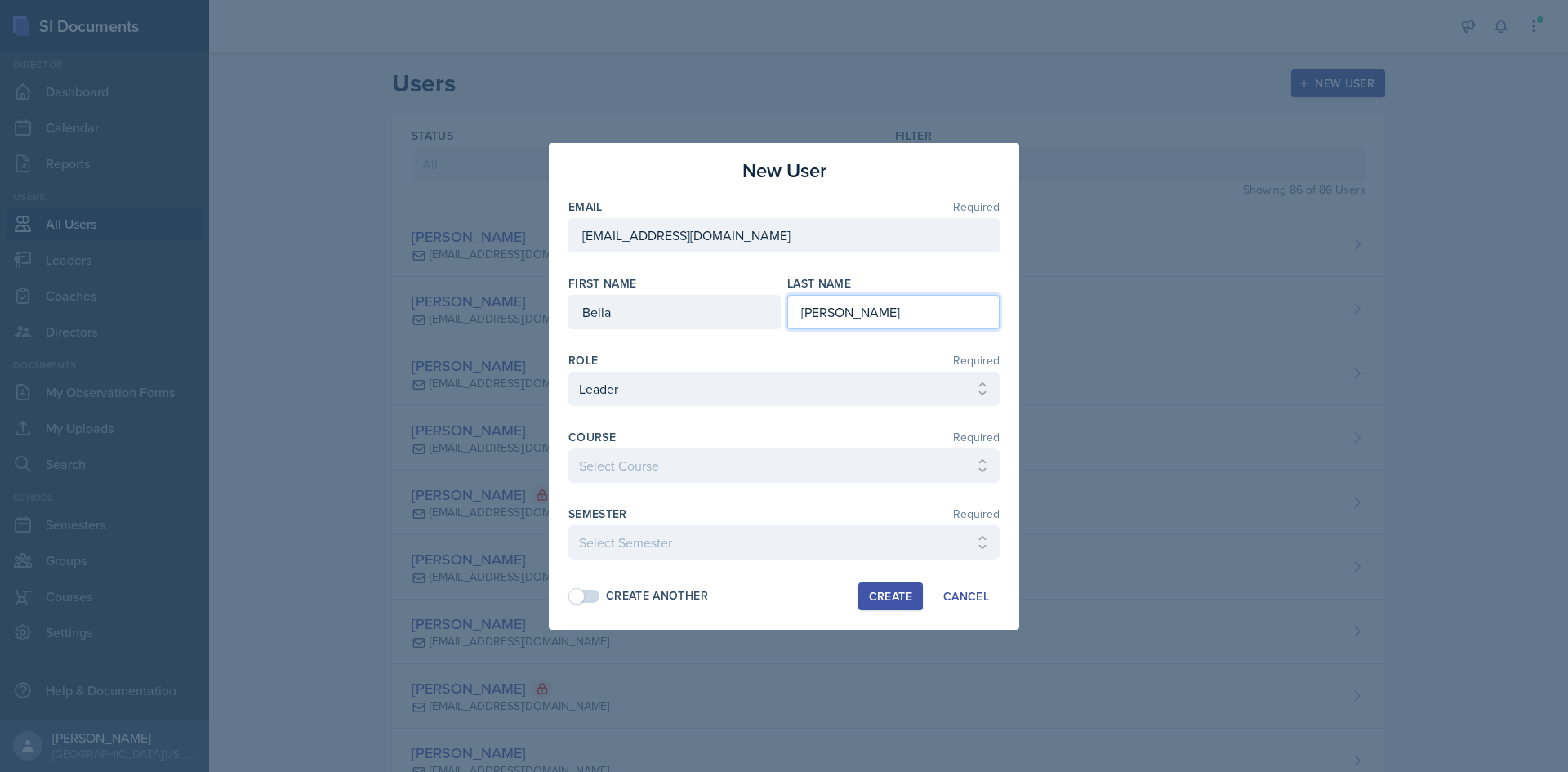
type input "[PERSON_NAME]"
click at [655, 391] on select "Select Role Leader Coach Director" at bounding box center [784, 388] width 431 height 34
click at [568, 371] on select "Select Role Leader Coach Director" at bounding box center [784, 388] width 431 height 34
click at [623, 446] on div "Course Required Select Course Ag Econ Animal Science Botany Chem 2- [PERSON_NAM…" at bounding box center [784, 464] width 431 height 71
click at [635, 466] on select "Select Course Ag Econ Animal Science Botany Chem 2- [PERSON_NAME] Chem 2- [PERS…" at bounding box center [784, 466] width 431 height 34
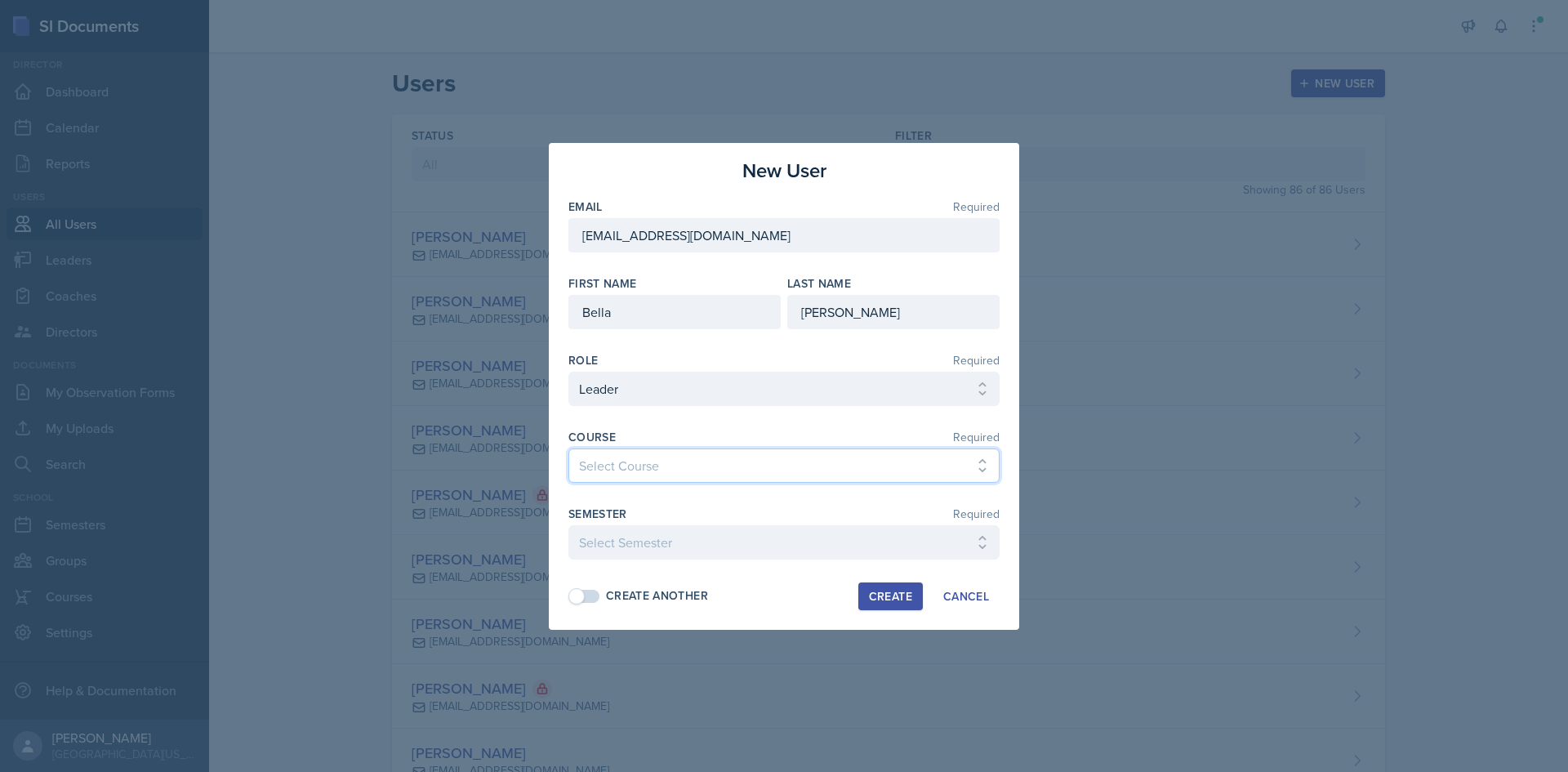
select select "1fdb8f72-c0e2-41f8-9062-a6c054faf7e9"
click at [568, 448] on select "Select Course Ag Econ Animal Science Botany Chem 2- [PERSON_NAME] Chem 2- [PERS…" at bounding box center [784, 466] width 431 height 34
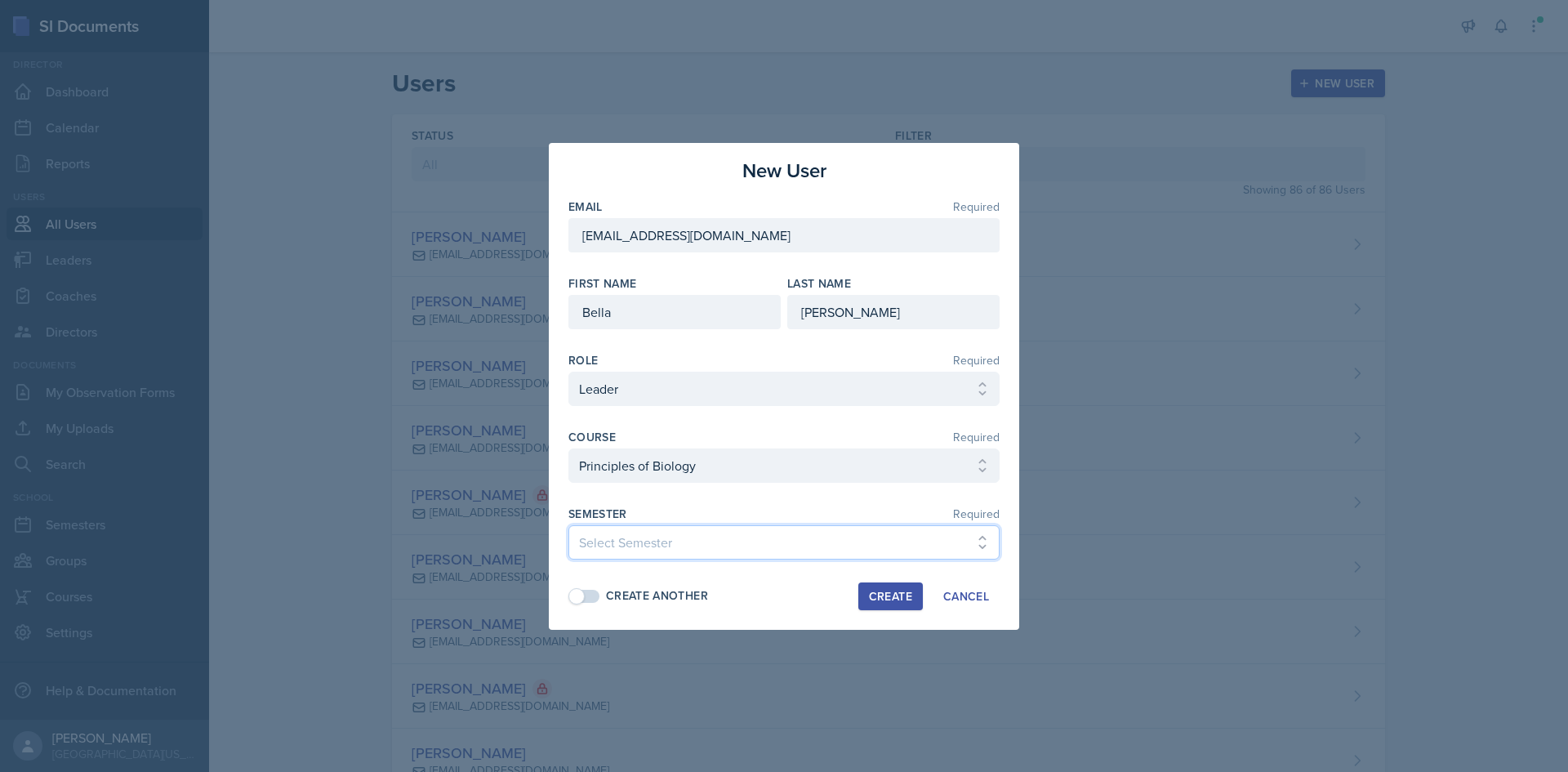
click at [673, 535] on select "Select Semester Fall 2025 Spring 2025 Fall 2024 Spring 2024 Fall 2023 Spring 20…" at bounding box center [784, 542] width 431 height 34
select select "c88fb8a2-0ae1-4674-9d8d-93ff3a907138"
click at [568, 525] on select "Select Semester Fall 2025 Spring 2025 Fall 2024 Spring 2024 Fall 2023 Spring 20…" at bounding box center [784, 542] width 431 height 34
click at [596, 591] on span at bounding box center [585, 596] width 30 height 13
click at [593, 598] on span at bounding box center [593, 596] width 16 height 16
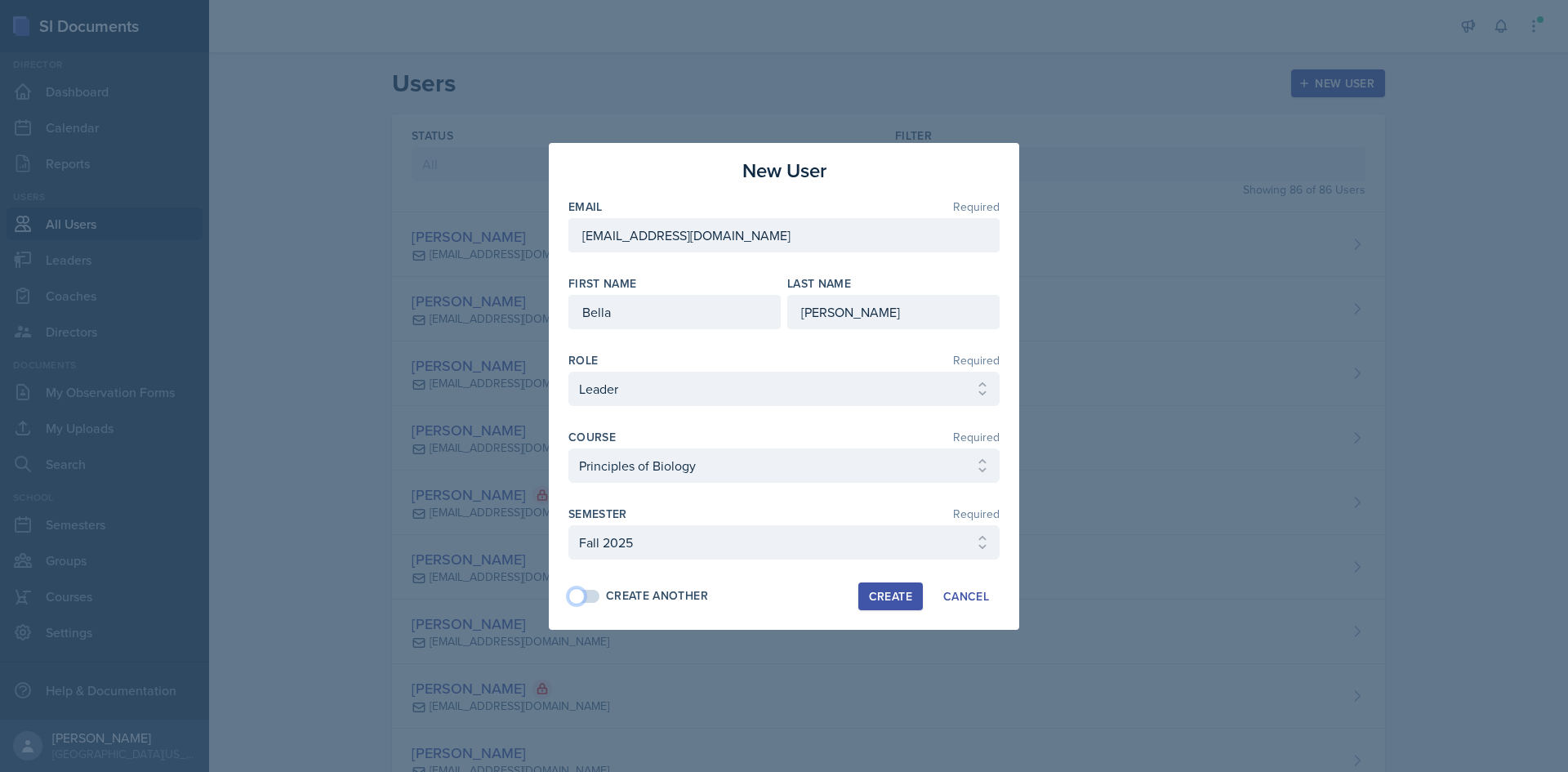
click at [876, 602] on div "Create" at bounding box center [890, 596] width 44 height 13
click at [977, 595] on div "Cancel" at bounding box center [966, 596] width 46 height 13
select select
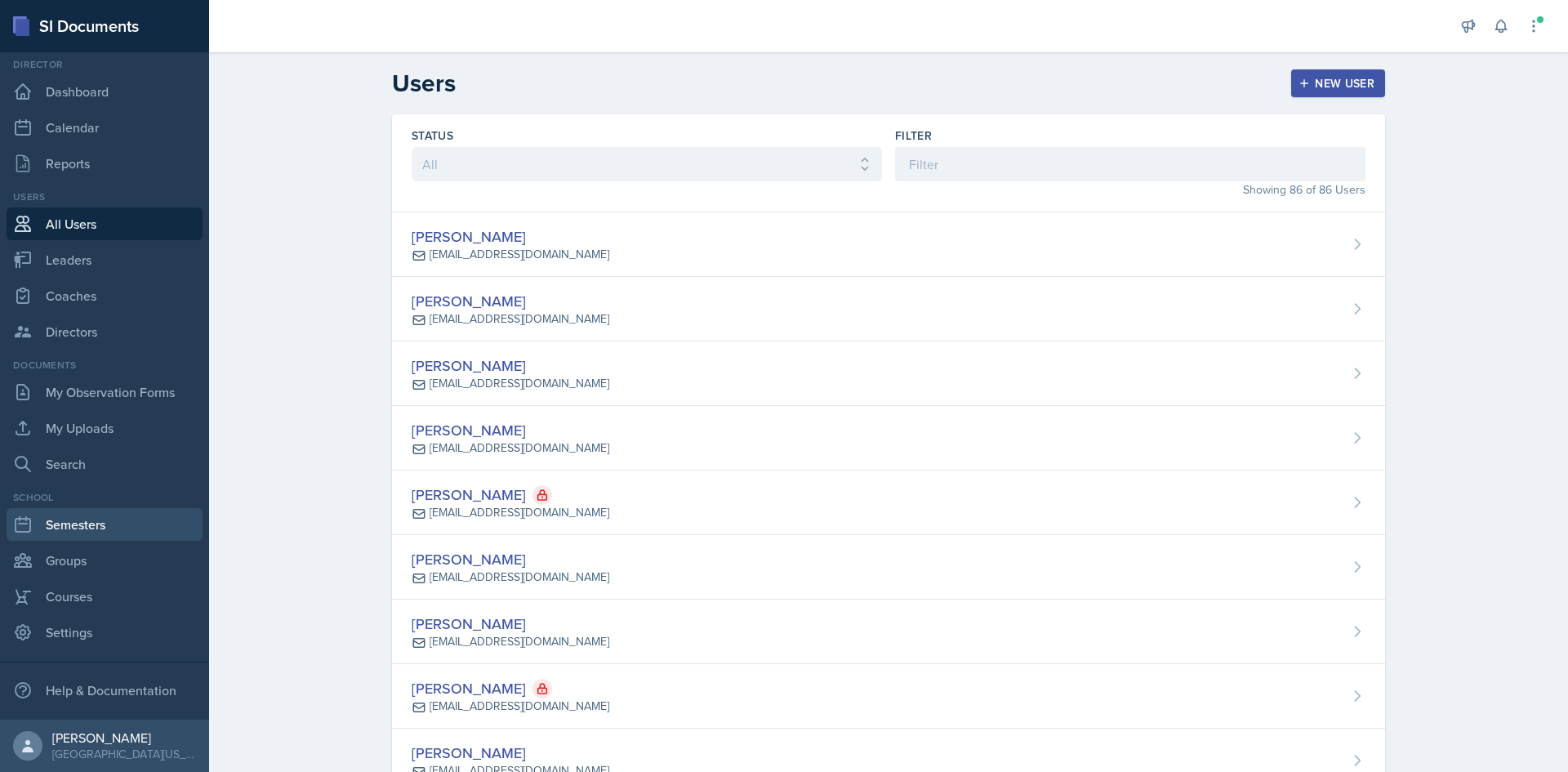
click at [104, 526] on link "Semesters" at bounding box center [104, 524] width 196 height 33
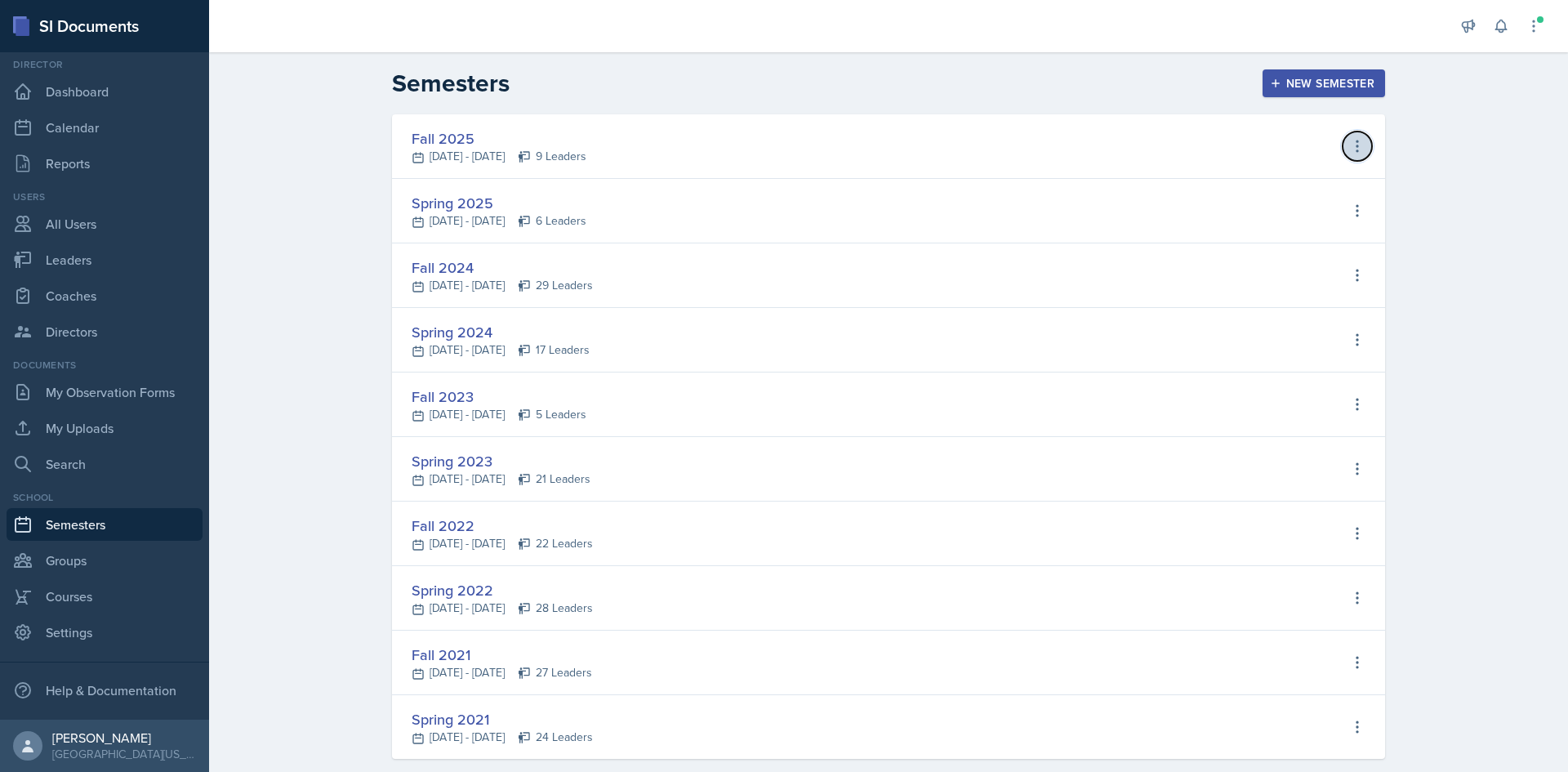
click at [1350, 145] on icon at bounding box center [1358, 146] width 16 height 16
click at [1288, 187] on div "View Leaders" at bounding box center [1286, 181] width 77 height 20
select select "c88fb8a2-0ae1-4674-9d8d-93ff3a907138"
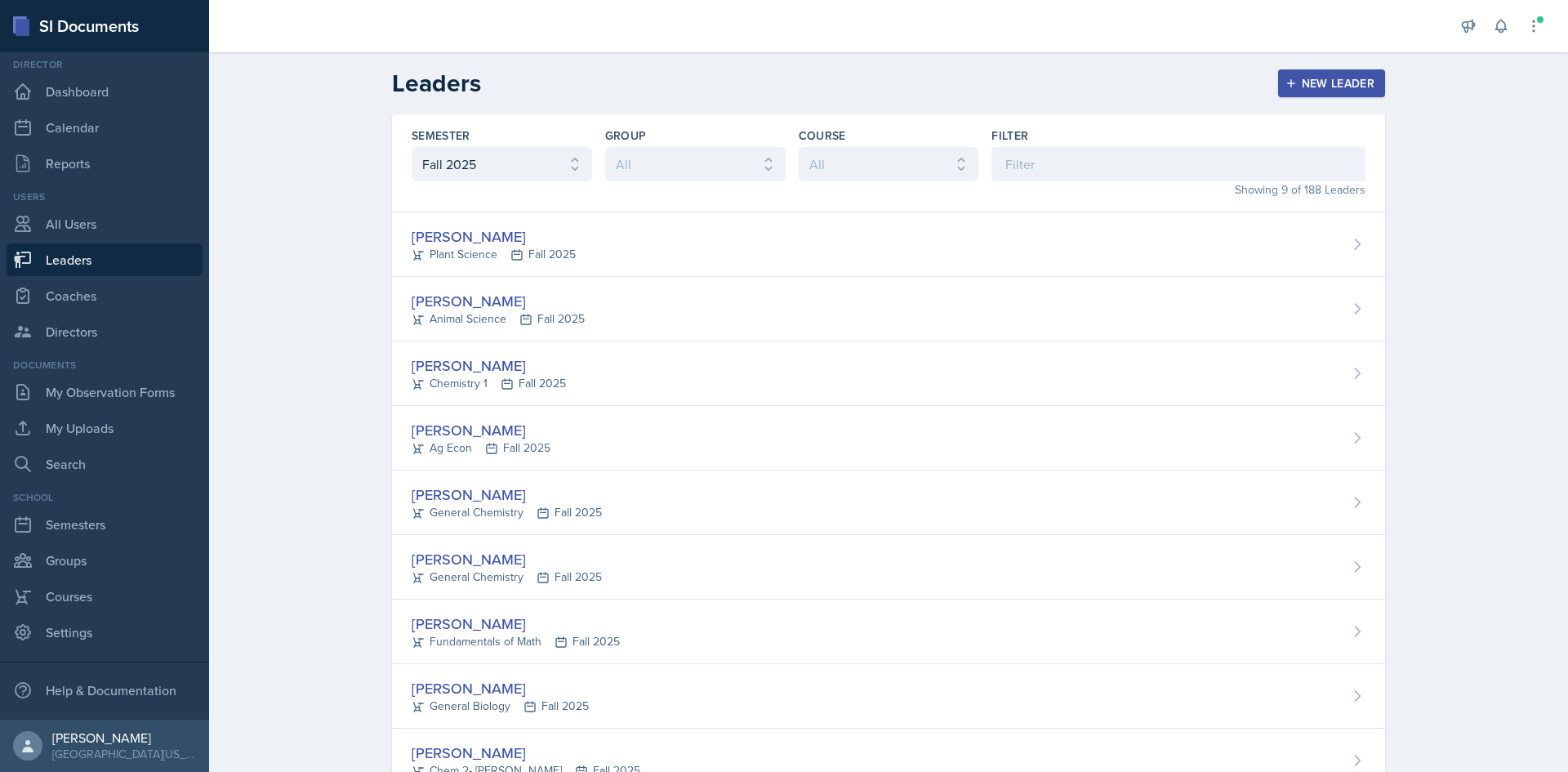
click at [1332, 91] on button "New Leader" at bounding box center [1331, 84] width 108 height 28
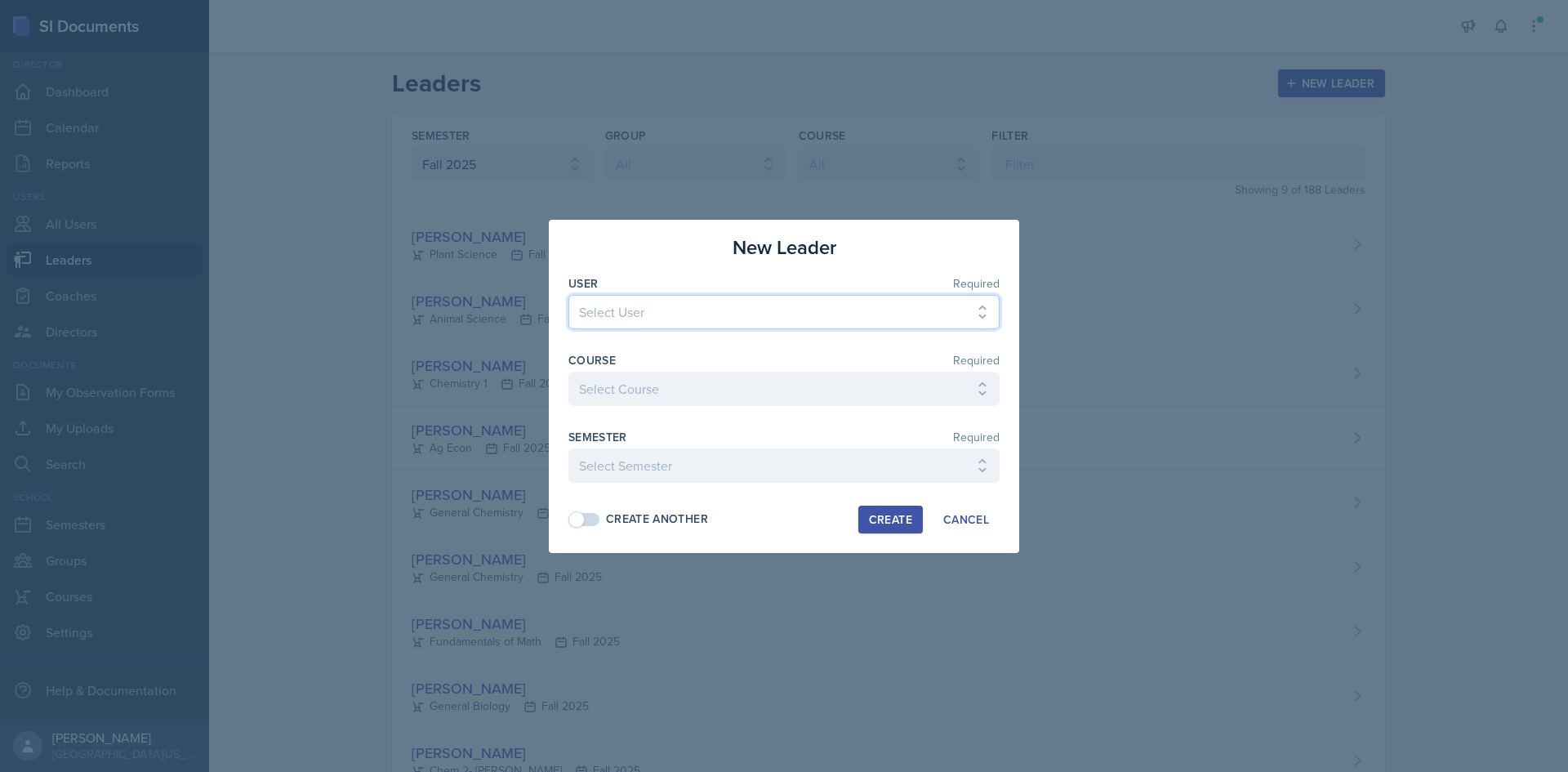
click at [714, 306] on select "Select User [PERSON_NAME] [PERSON_NAME] [PERSON_NAME] [PERSON_NAME] [PERSON_NAM…" at bounding box center [784, 312] width 431 height 34
select select "2248f37f-cbe2-4004-8e3d-b44d383dc882"
click at [568, 295] on select "Select User [PERSON_NAME] [PERSON_NAME] [PERSON_NAME] [PERSON_NAME] [PERSON_NAM…" at bounding box center [784, 312] width 431 height 34
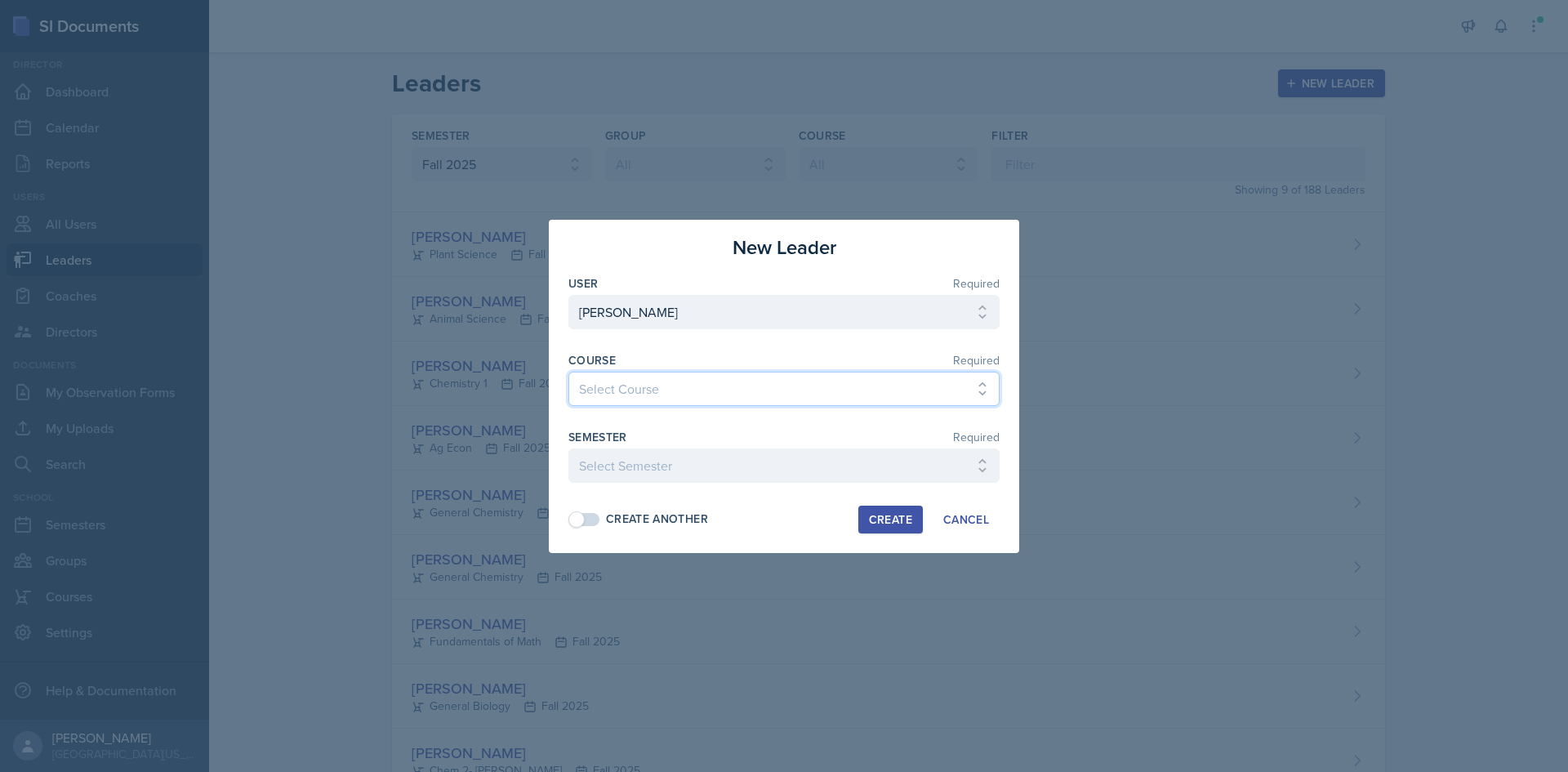
click at [680, 396] on select "Select Course Ag Econ Animal Science Botany Chem 2- [PERSON_NAME] Chem 2- [PERS…" at bounding box center [784, 388] width 431 height 34
select select "1fdb8f72-c0e2-41f8-9062-a6c054faf7e9"
click at [568, 371] on select "Select Course Ag Econ Animal Science Botany Chem 2- [PERSON_NAME] Chem 2- [PERS…" at bounding box center [784, 388] width 431 height 34
click at [594, 473] on select "Select Semester Fall 2025 Spring 2025 Fall 2024 Spring 2024 Fall 2023 Spring 20…" at bounding box center [784, 466] width 431 height 34
select select "c88fb8a2-0ae1-4674-9d8d-93ff3a907138"
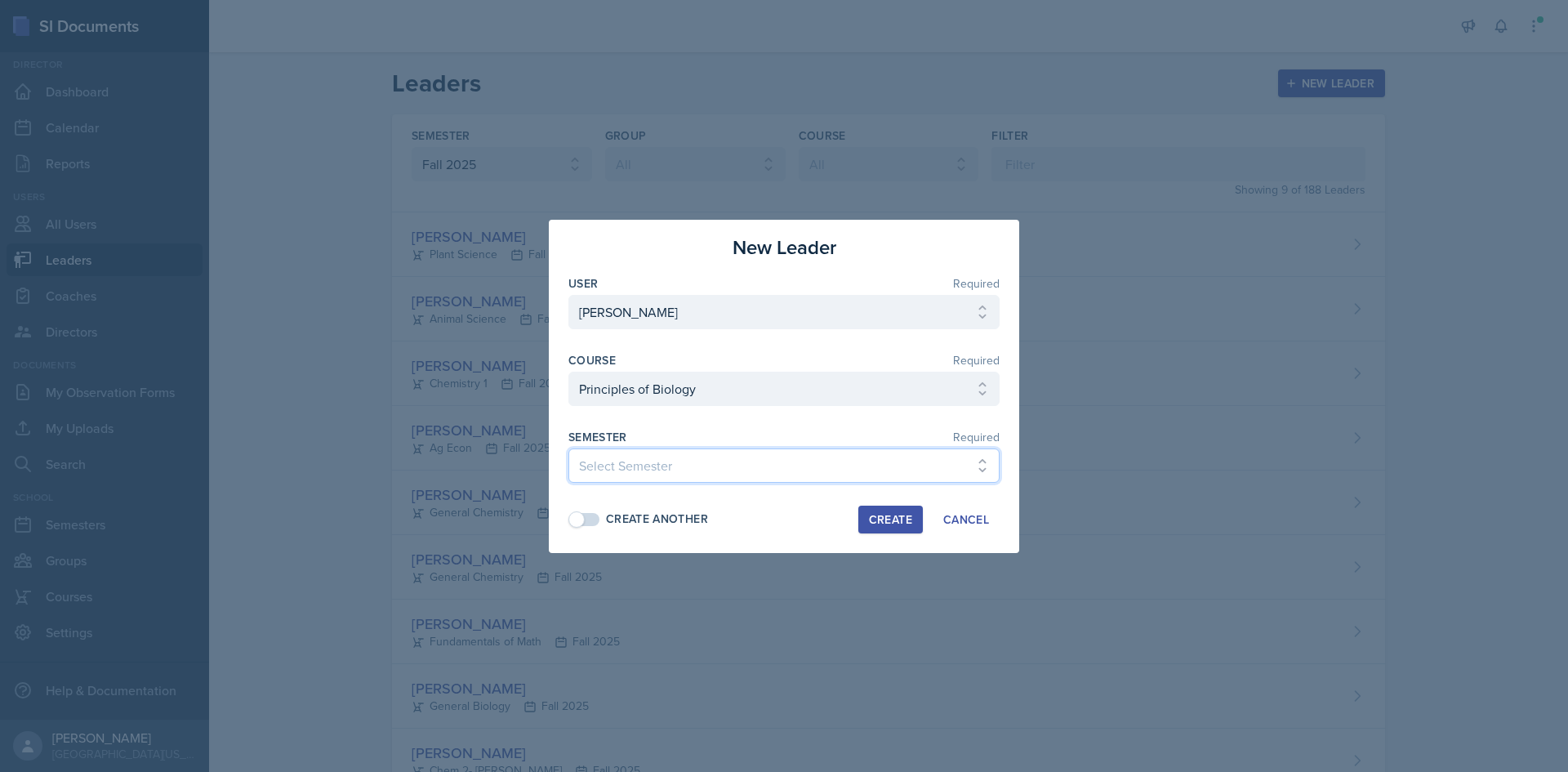
click at [568, 448] on select "Select Semester Fall 2025 Spring 2025 Fall 2024 Spring 2024 Fall 2023 Spring 20…" at bounding box center [784, 466] width 431 height 34
click at [586, 520] on span at bounding box center [585, 519] width 30 height 13
click at [885, 520] on div "Create" at bounding box center [890, 519] width 44 height 13
select select
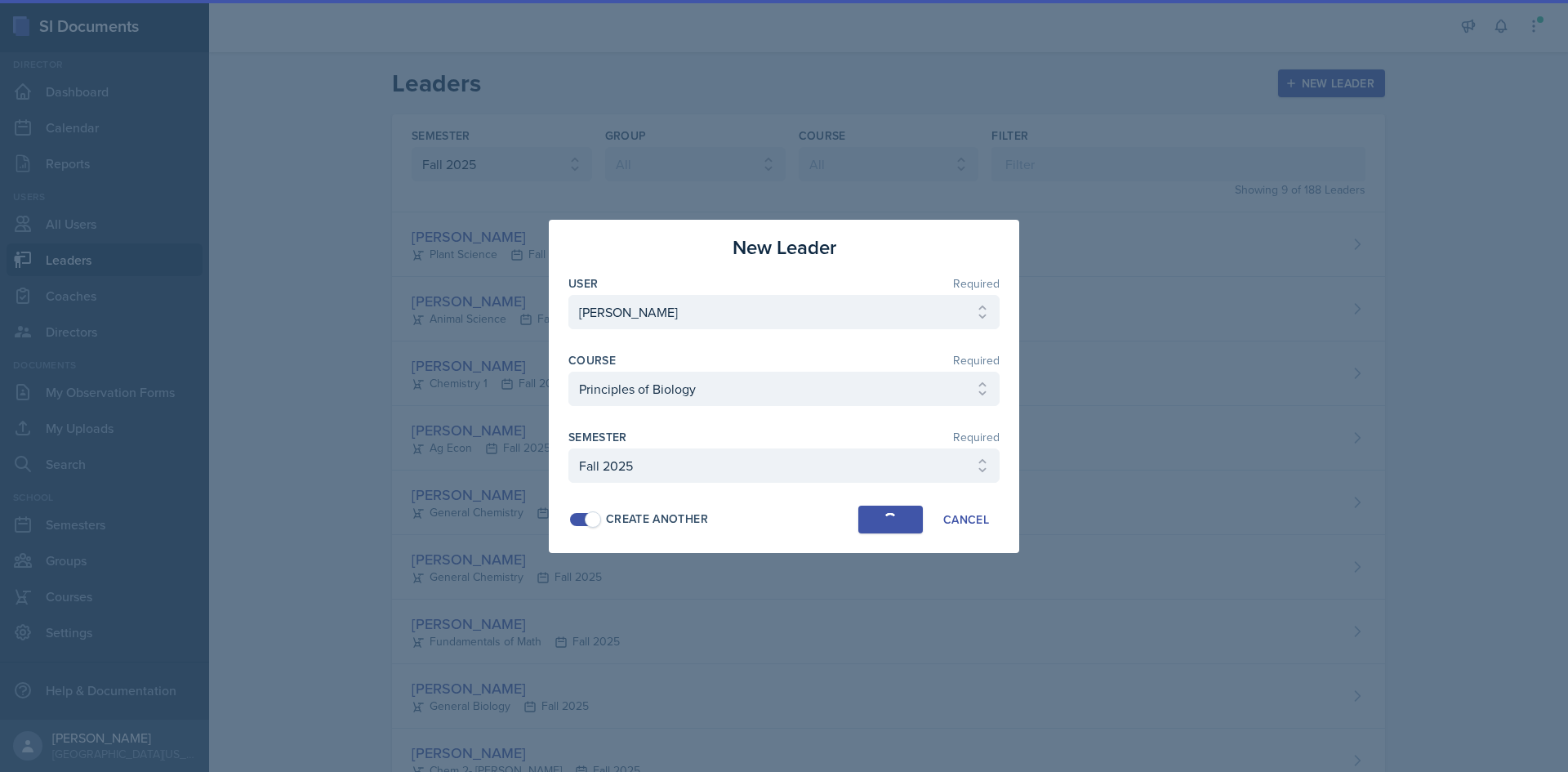
select select
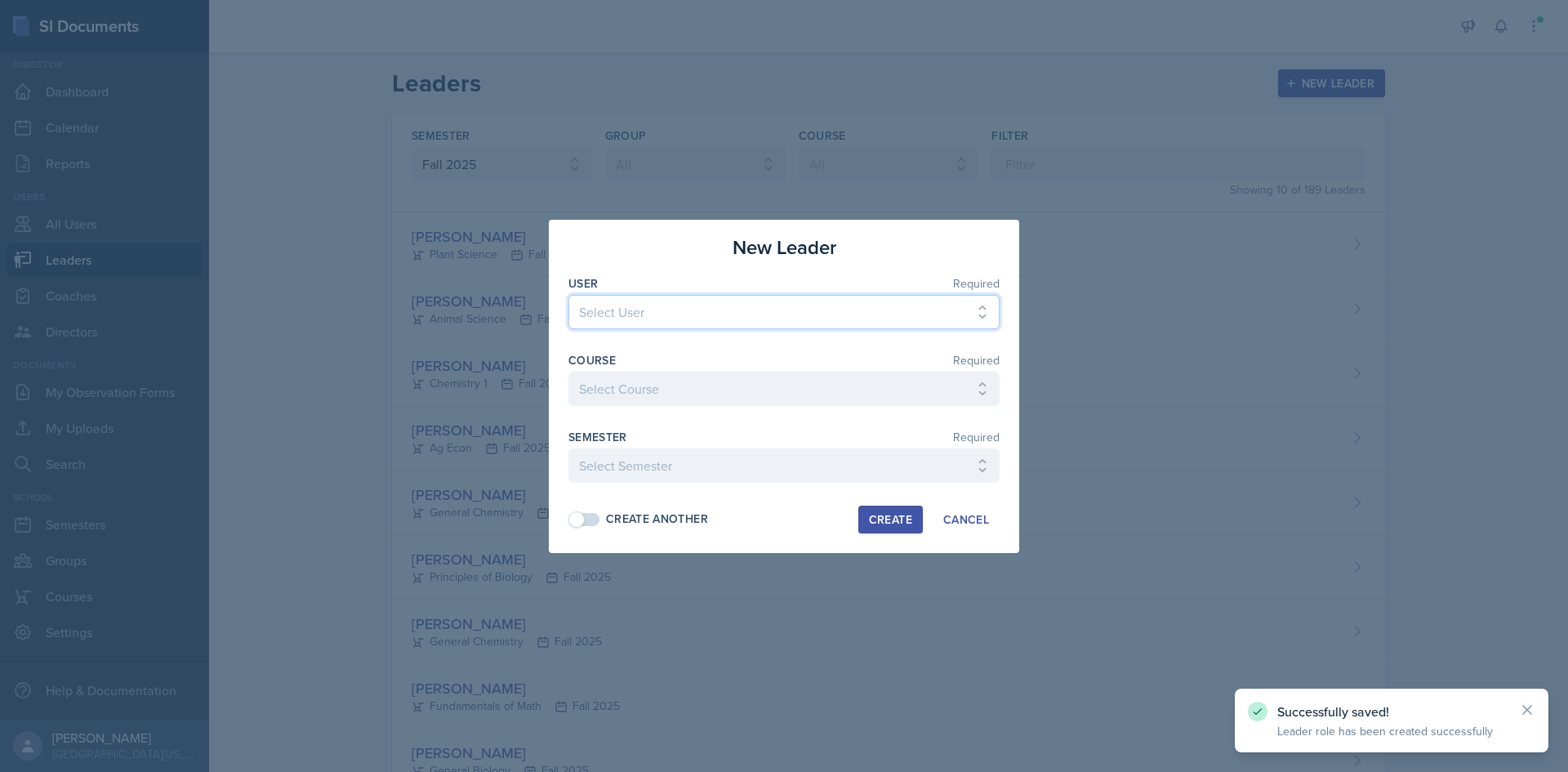
click at [798, 302] on select "Select User [PERSON_NAME] [PERSON_NAME] [PERSON_NAME] [PERSON_NAME] [PERSON_NAM…" at bounding box center [784, 312] width 431 height 34
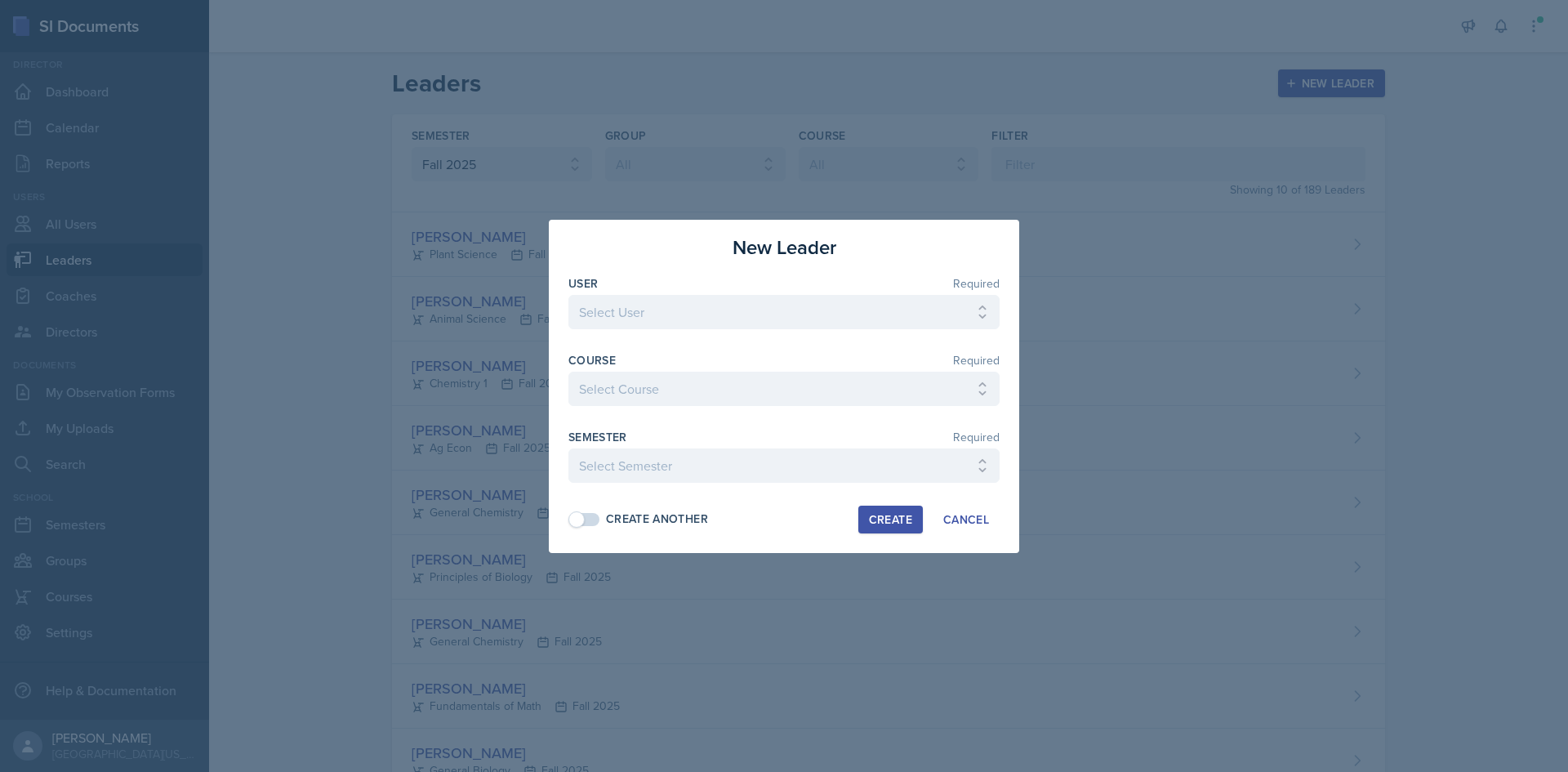
click at [553, 467] on div "New Leader User Required Select User [PERSON_NAME] [PERSON_NAME] [PERSON_NAME] …" at bounding box center [784, 386] width 471 height 333
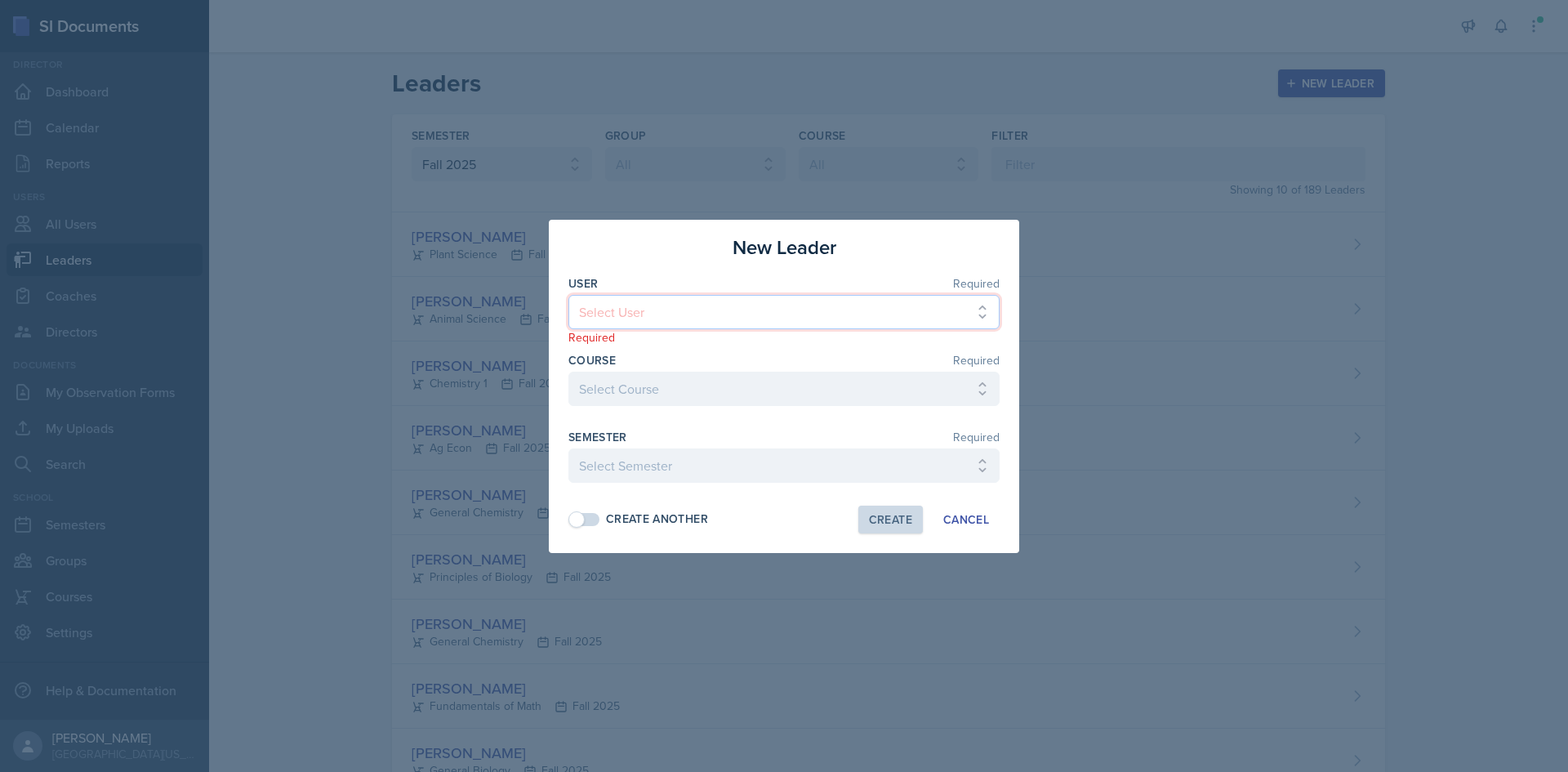
click at [706, 299] on select "Select User [PERSON_NAME] [PERSON_NAME] [PERSON_NAME] [PERSON_NAME] [PERSON_NAM…" at bounding box center [784, 312] width 431 height 34
select select "26bffd1b-1ce4-4e21-a702-08f7709d3922"
click at [568, 295] on select "Select User [PERSON_NAME] [PERSON_NAME] [PERSON_NAME] [PERSON_NAME] [PERSON_NAM…" at bounding box center [784, 312] width 431 height 34
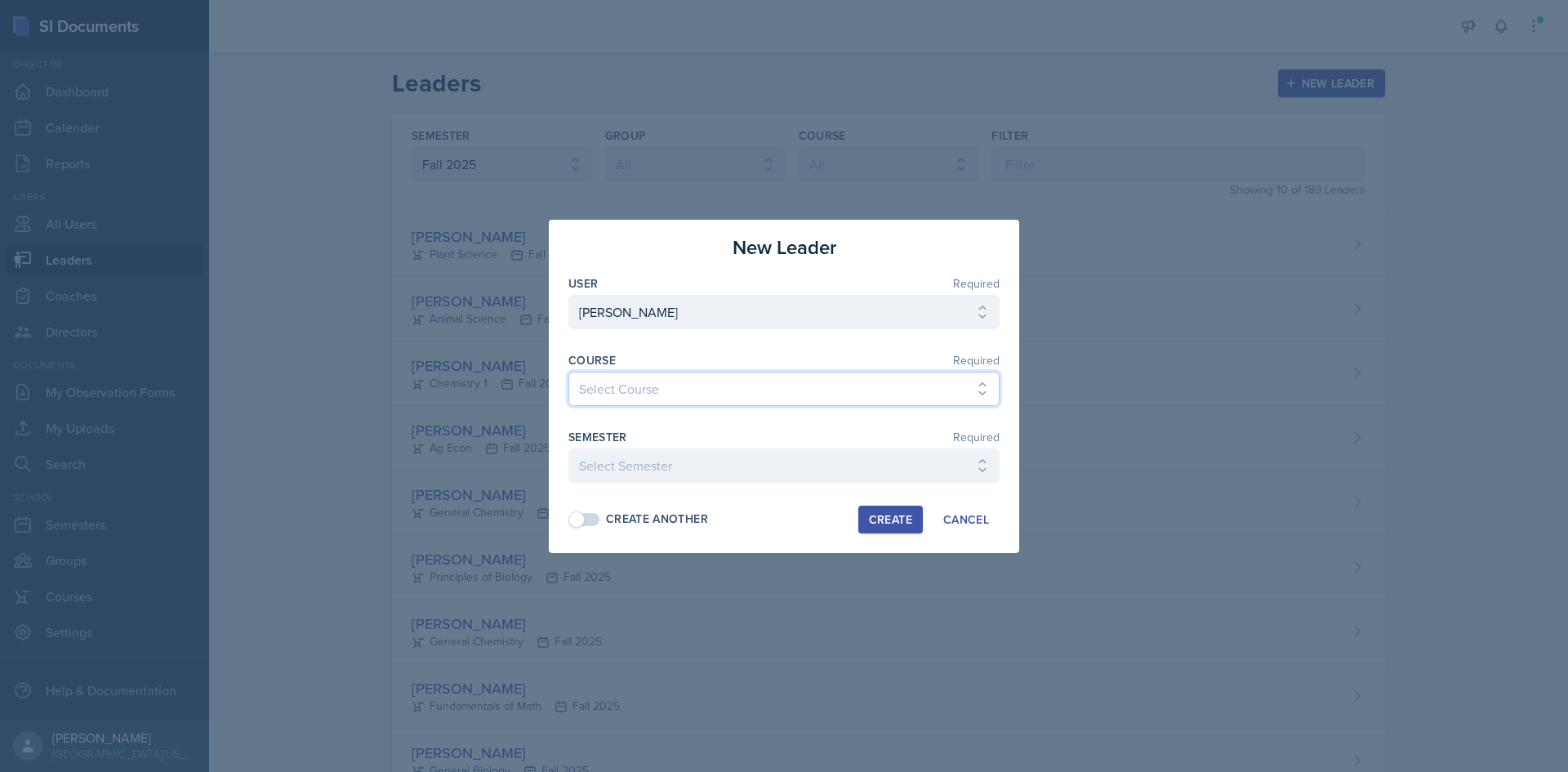
click at [653, 388] on select "Select Course Ag Econ Animal Science Botany Chem 2- [PERSON_NAME] Chem 2- [PERS…" at bounding box center [784, 388] width 431 height 34
select select "1fdb8f72-c0e2-41f8-9062-a6c054faf7e9"
click at [568, 371] on select "Select Course Ag Econ Animal Science Botany Chem 2- [PERSON_NAME] Chem 2- [PERS…" at bounding box center [784, 388] width 431 height 34
click at [641, 471] on select "Select Semester Fall 2025 Spring 2025 Fall 2024 Spring 2024 Fall 2023 Spring 20…" at bounding box center [784, 466] width 431 height 34
select select "c88fb8a2-0ae1-4674-9d8d-93ff3a907138"
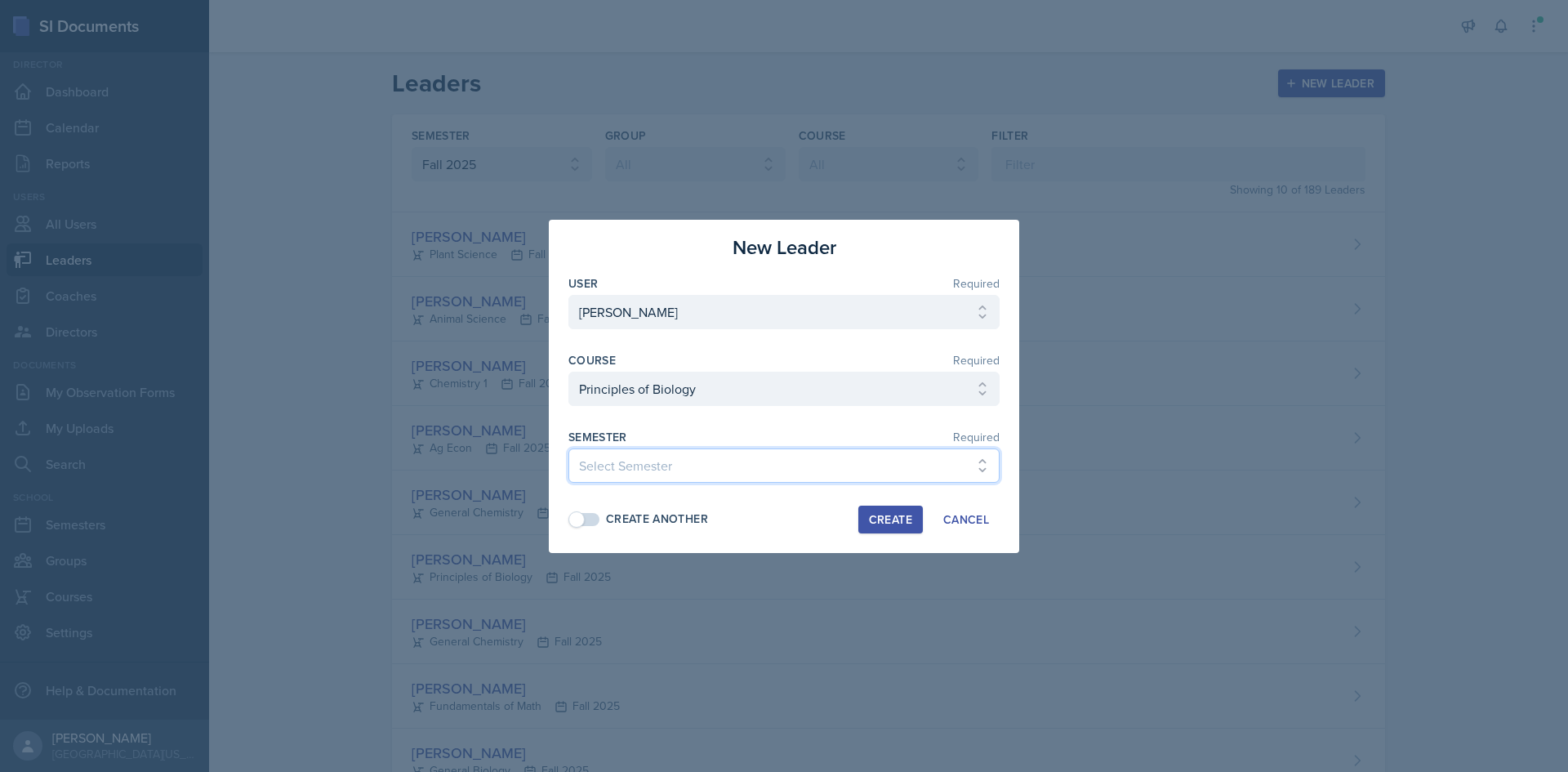
click at [568, 448] on select "Select Semester Fall 2025 Spring 2025 Fall 2024 Spring 2024 Fall 2023 Spring 20…" at bounding box center [784, 466] width 431 height 34
click at [586, 517] on span at bounding box center [585, 519] width 30 height 13
click at [897, 512] on div "Create" at bounding box center [890, 519] width 44 height 13
select select
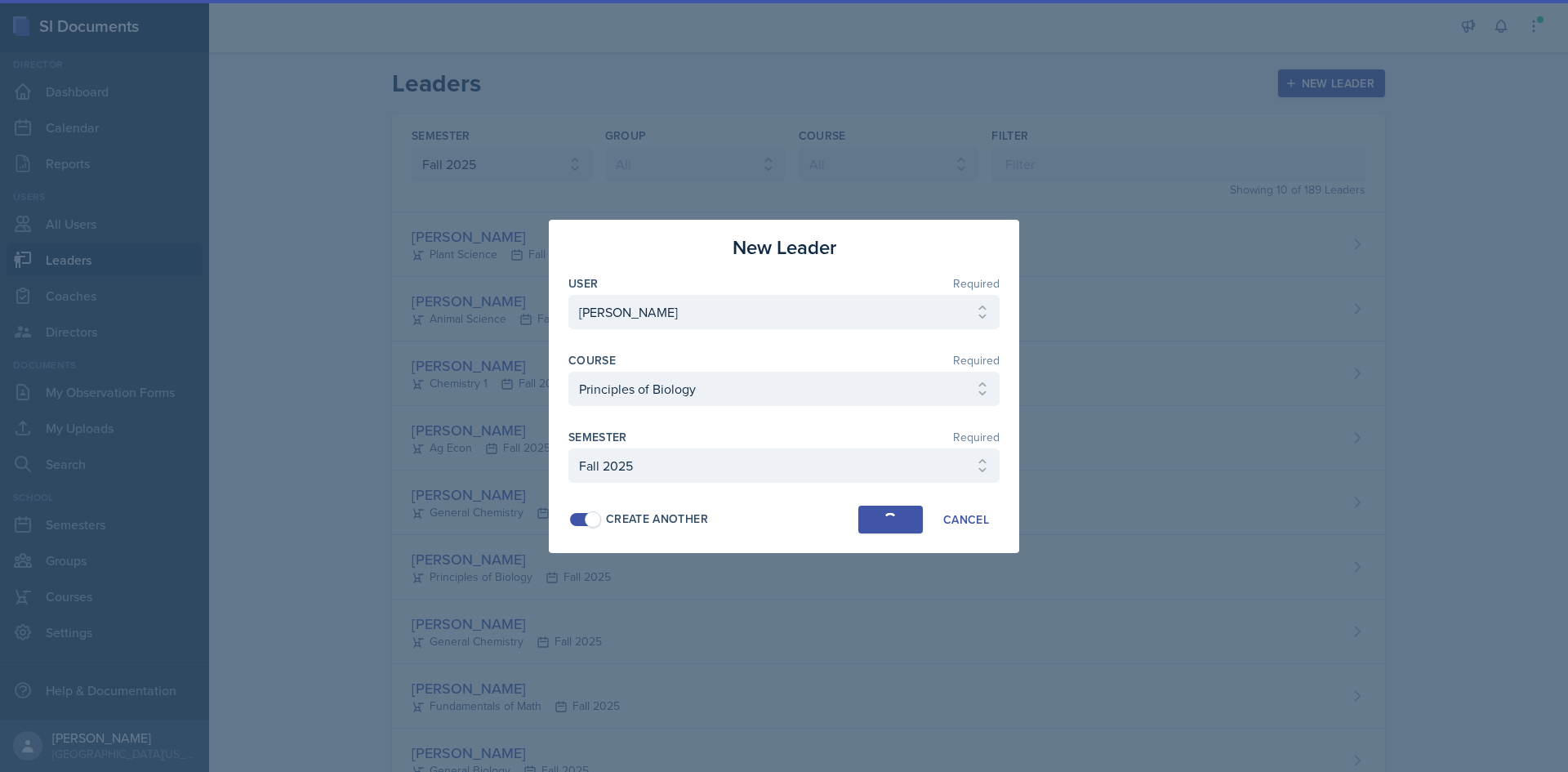
select select
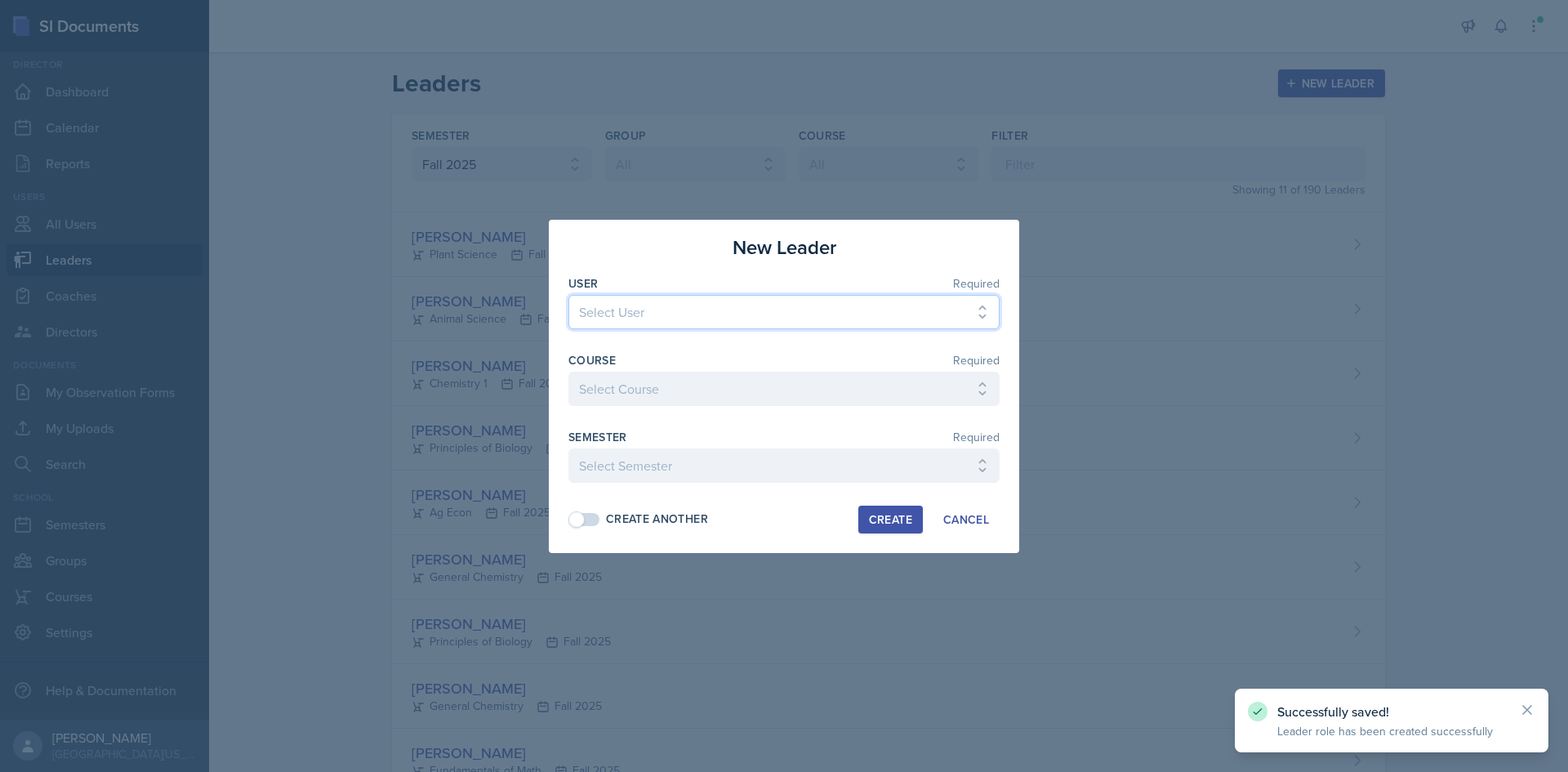
click at [698, 316] on select "Select User [PERSON_NAME] [PERSON_NAME] [PERSON_NAME] [PERSON_NAME] [PERSON_NAM…" at bounding box center [784, 312] width 431 height 34
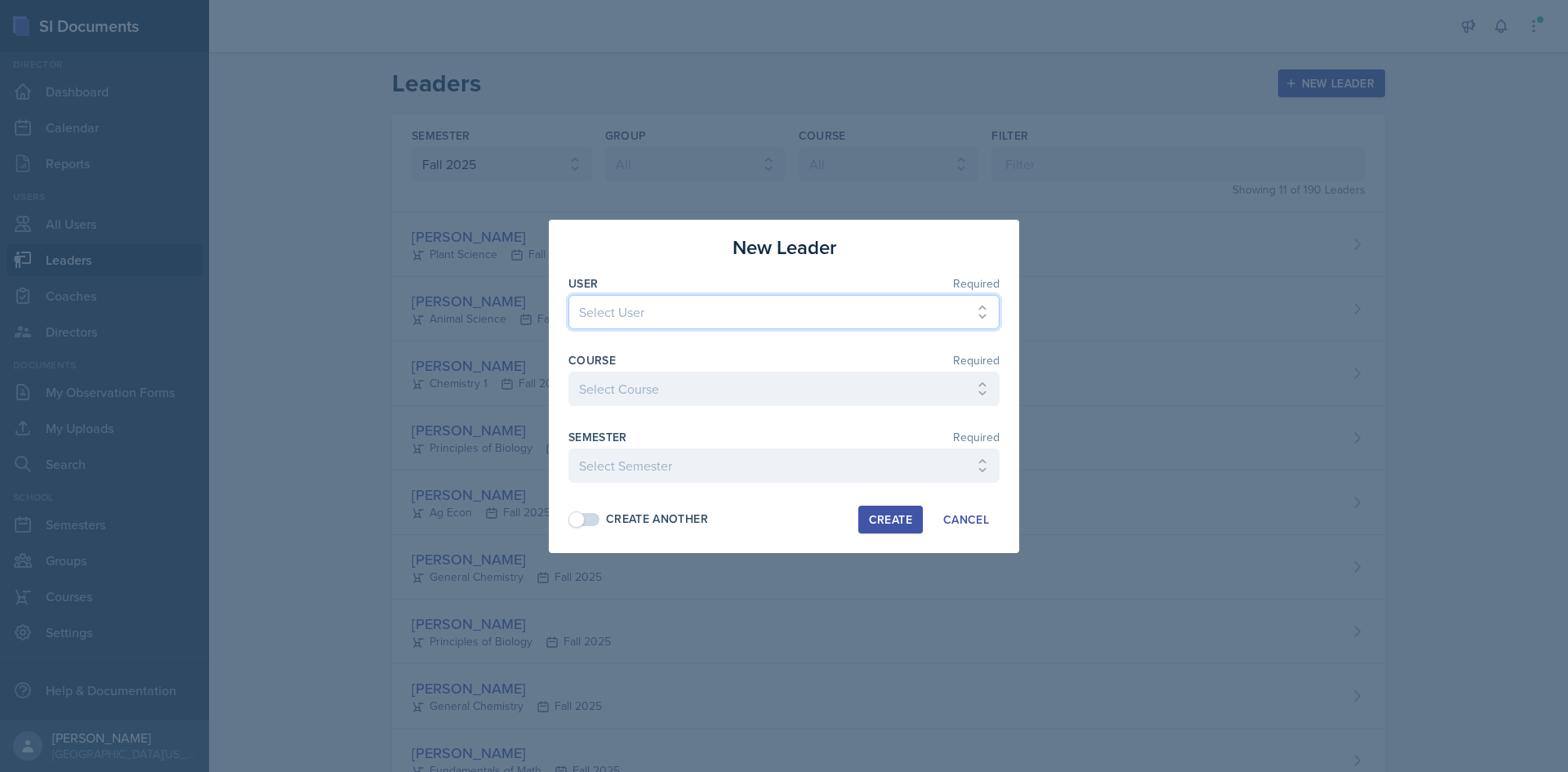
select select "89ce18d6-5838-4c4c-b784-d8652ebf5b96"
click at [568, 295] on select "Select User [PERSON_NAME] [PERSON_NAME] [PERSON_NAME] [PERSON_NAME] [PERSON_NAM…" at bounding box center [784, 312] width 431 height 34
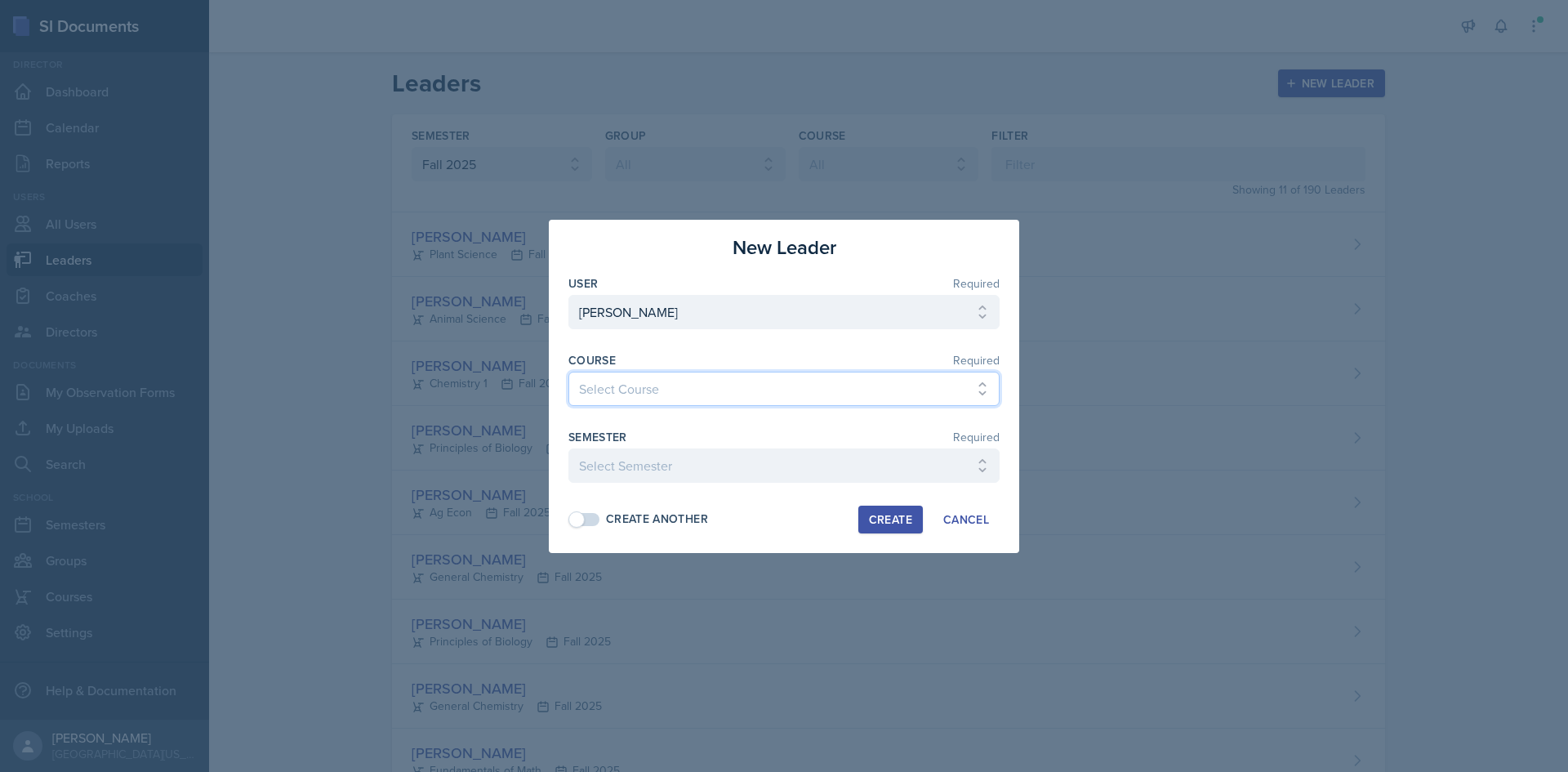
click at [669, 378] on select "Select Course Ag Econ Animal Science Botany Chem 2- [PERSON_NAME] Chem 2- [PERS…" at bounding box center [784, 388] width 431 height 34
select select "bc4c8693-7223-414d-beaf-a6e901f2a304"
click at [568, 371] on select "Select Course Ag Econ Animal Science Botany Chem 2- [PERSON_NAME] Chem 2- [PERS…" at bounding box center [784, 388] width 431 height 34
click at [640, 461] on select "Select Semester Fall 2025 Spring 2025 Fall 2024 Spring 2024 Fall 2023 Spring 20…" at bounding box center [784, 466] width 431 height 34
select select "c88fb8a2-0ae1-4674-9d8d-93ff3a907138"
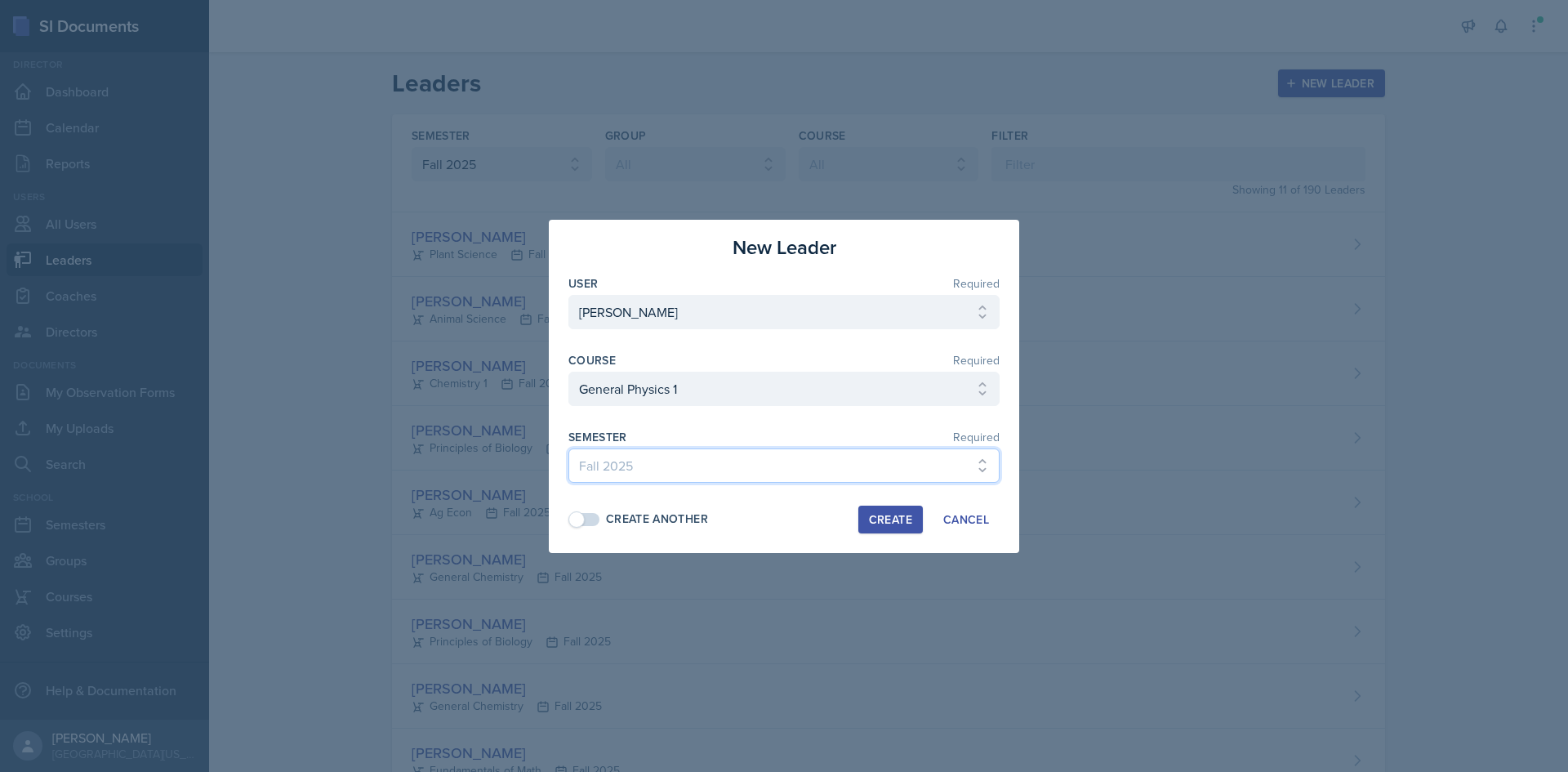
click at [568, 448] on select "Select Semester Fall 2025 Spring 2025 Fall 2024 Spring 2024 Fall 2023 Spring 20…" at bounding box center [784, 466] width 431 height 34
click at [599, 518] on span at bounding box center [585, 519] width 30 height 13
click at [894, 526] on div "Create" at bounding box center [890, 519] width 44 height 13
select select
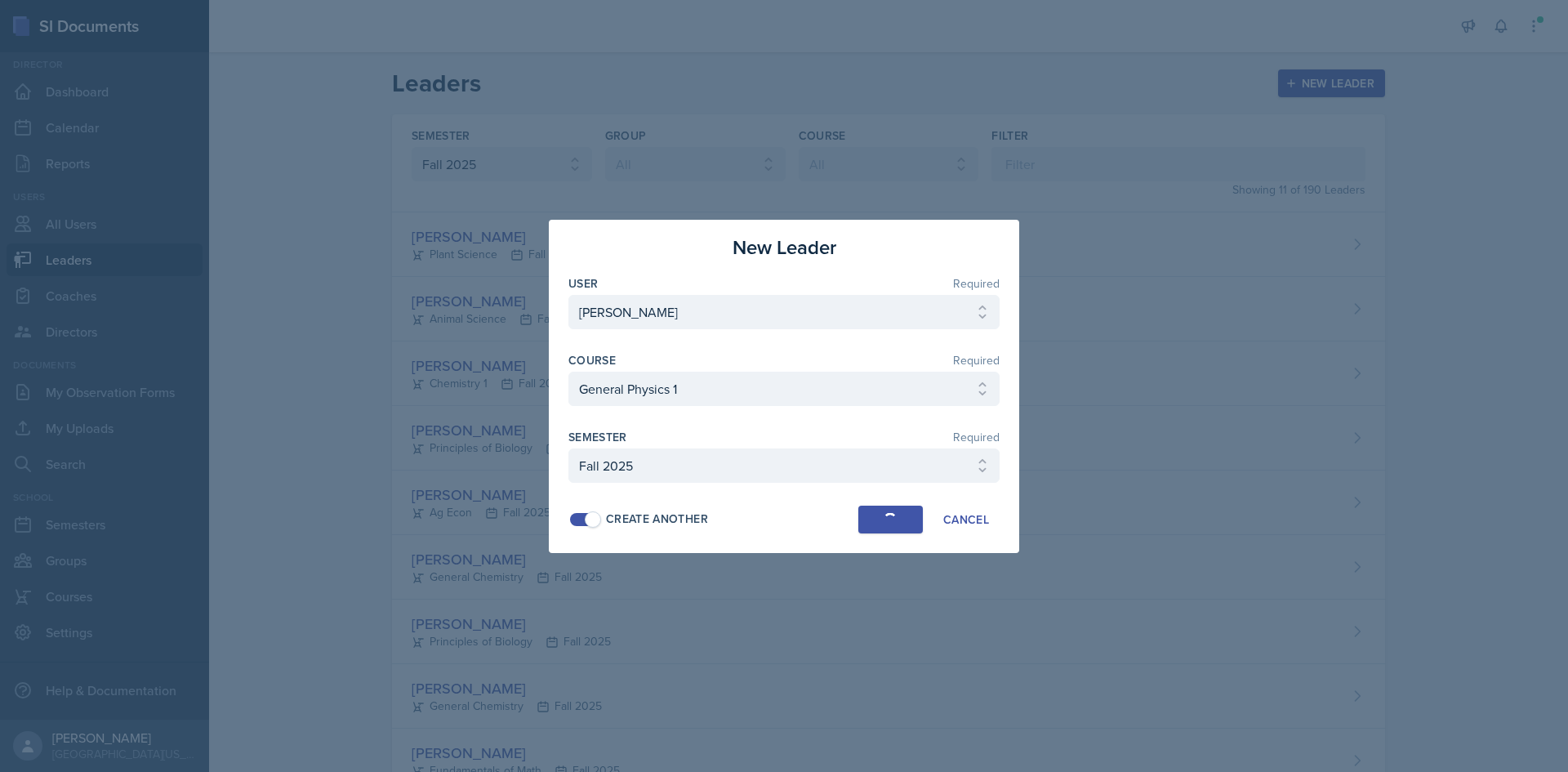
select select
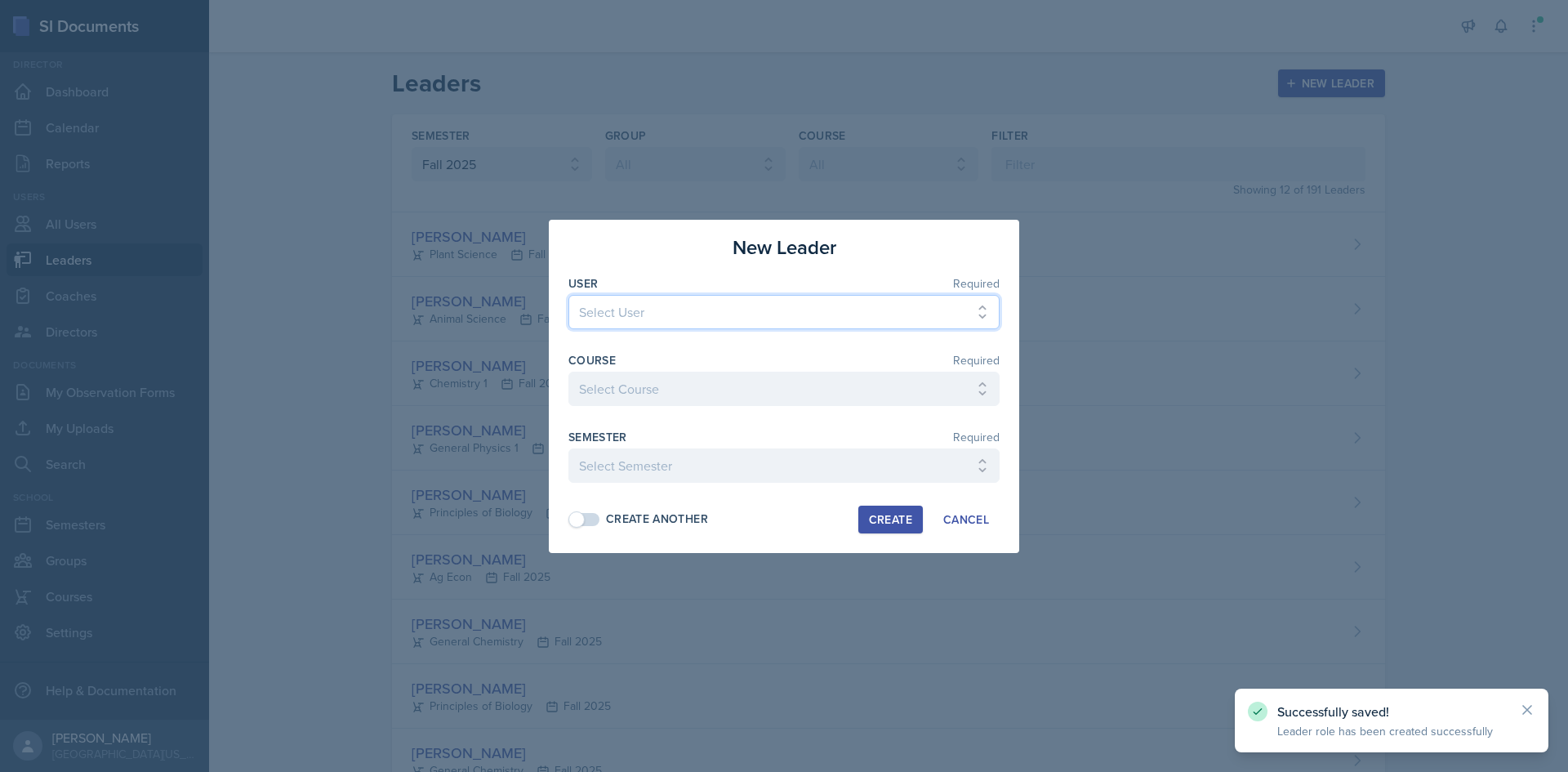
click at [676, 316] on select "Select User [PERSON_NAME] [PERSON_NAME] [PERSON_NAME] [PERSON_NAME] [PERSON_NAM…" at bounding box center [784, 312] width 431 height 34
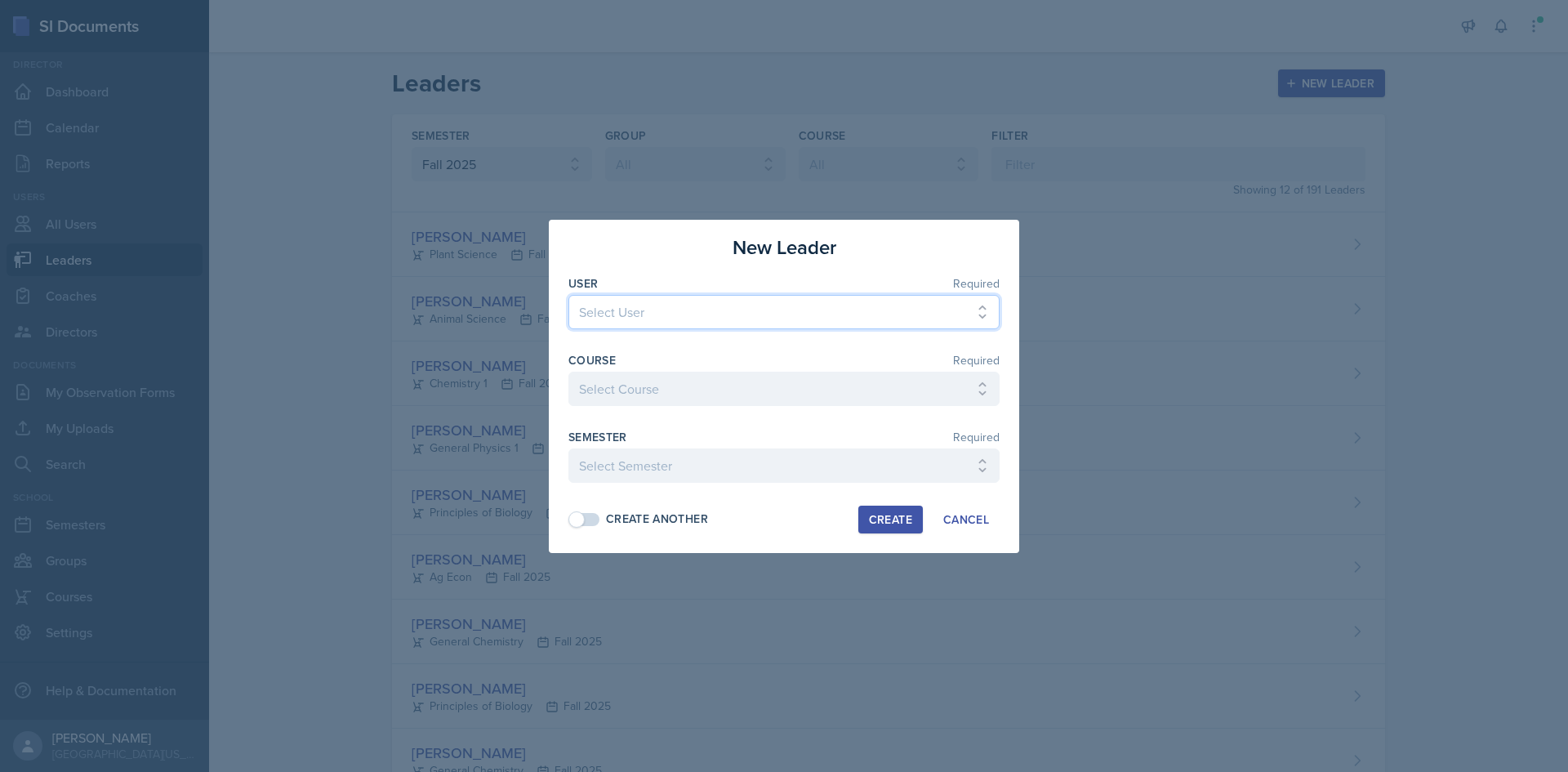
select select "9c1a494b-de0b-450e-8204-b4d6f466e589"
click at [568, 295] on select "Select User [PERSON_NAME] [PERSON_NAME] [PERSON_NAME] [PERSON_NAME] [PERSON_NAM…" at bounding box center [784, 312] width 431 height 34
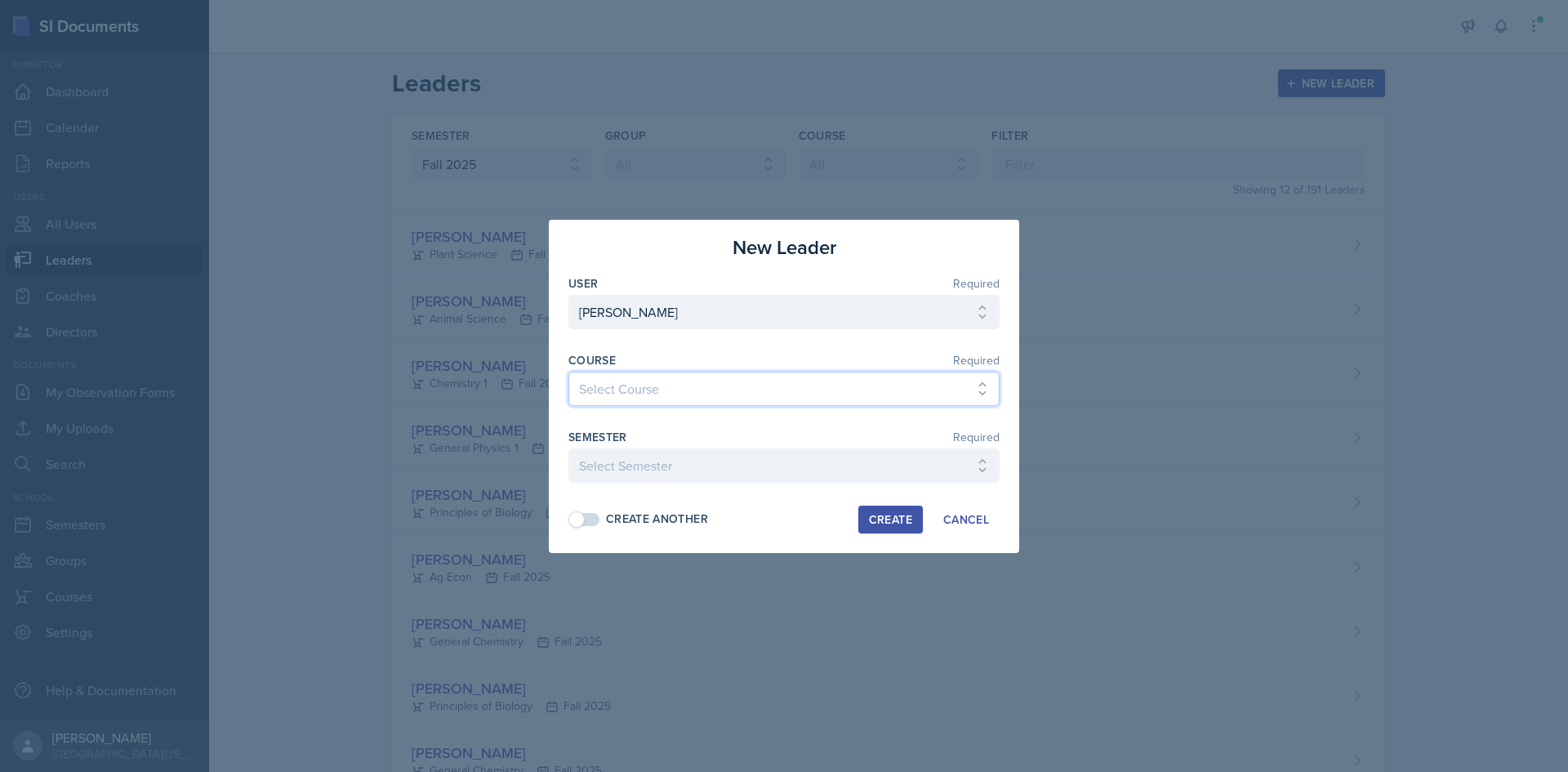
click at [676, 384] on select "Select Course Ag Econ Animal Science Botany Chem 2- [PERSON_NAME] Chem 2- [PERS…" at bounding box center [784, 388] width 431 height 34
select select "89242b8e-dada-4f0e-9d8e-23380a0a2813"
click at [568, 371] on select "Select Course Ag Econ Animal Science Botany Chem 2- [PERSON_NAME] Chem 2- [PERS…" at bounding box center [784, 388] width 431 height 34
click at [605, 461] on select "Select Semester Fall 2025 Spring 2025 Fall 2024 Spring 2024 Fall 2023 Spring 20…" at bounding box center [784, 466] width 431 height 34
select select "c88fb8a2-0ae1-4674-9d8d-93ff3a907138"
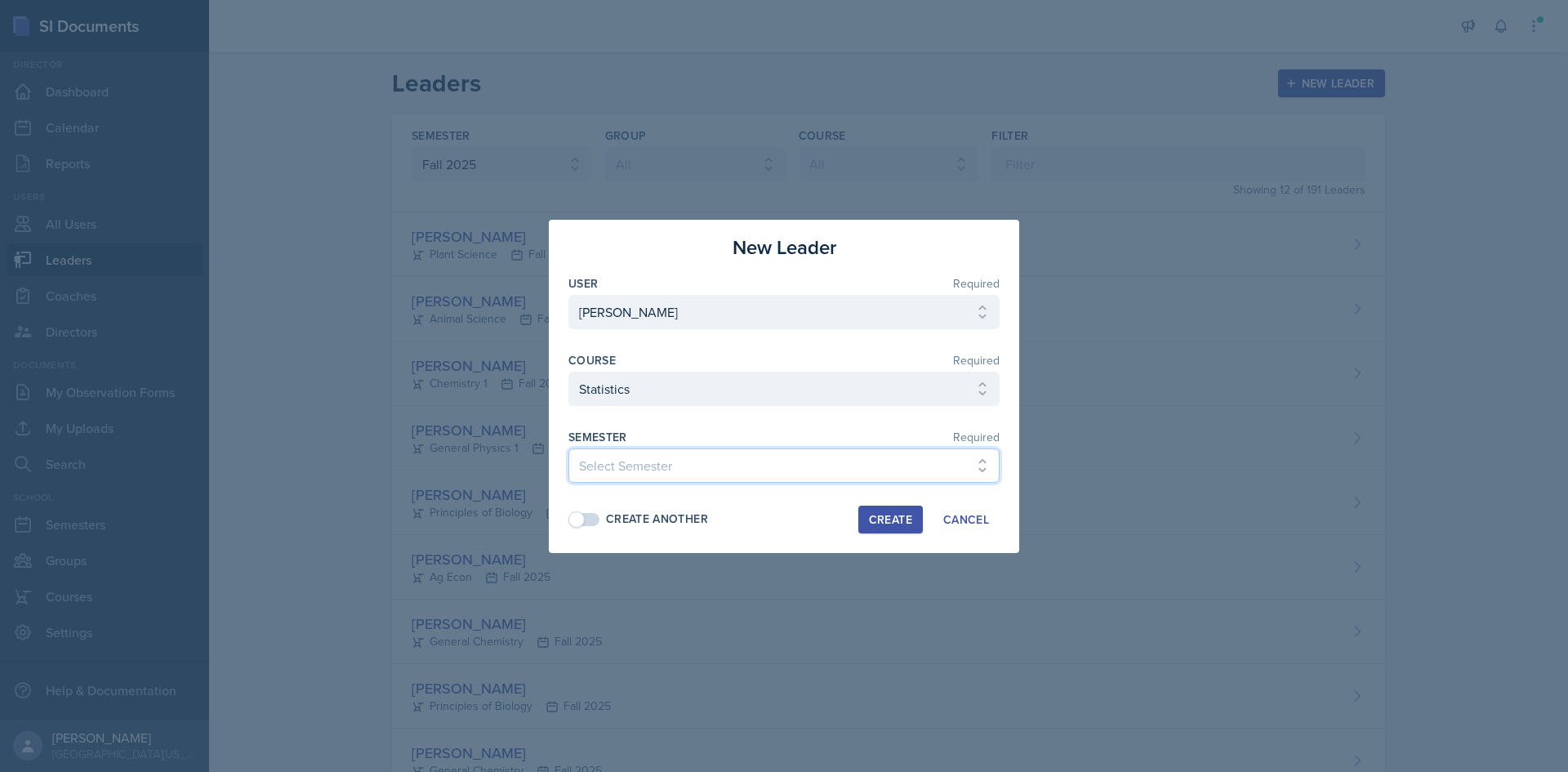
click at [568, 448] on select "Select Semester Fall 2025 Spring 2025 Fall 2024 Spring 2024 Fall 2023 Spring 20…" at bounding box center [784, 466] width 431 height 34
click at [591, 517] on span at bounding box center [585, 519] width 30 height 13
click at [888, 512] on div "Create" at bounding box center [890, 519] width 44 height 13
select select
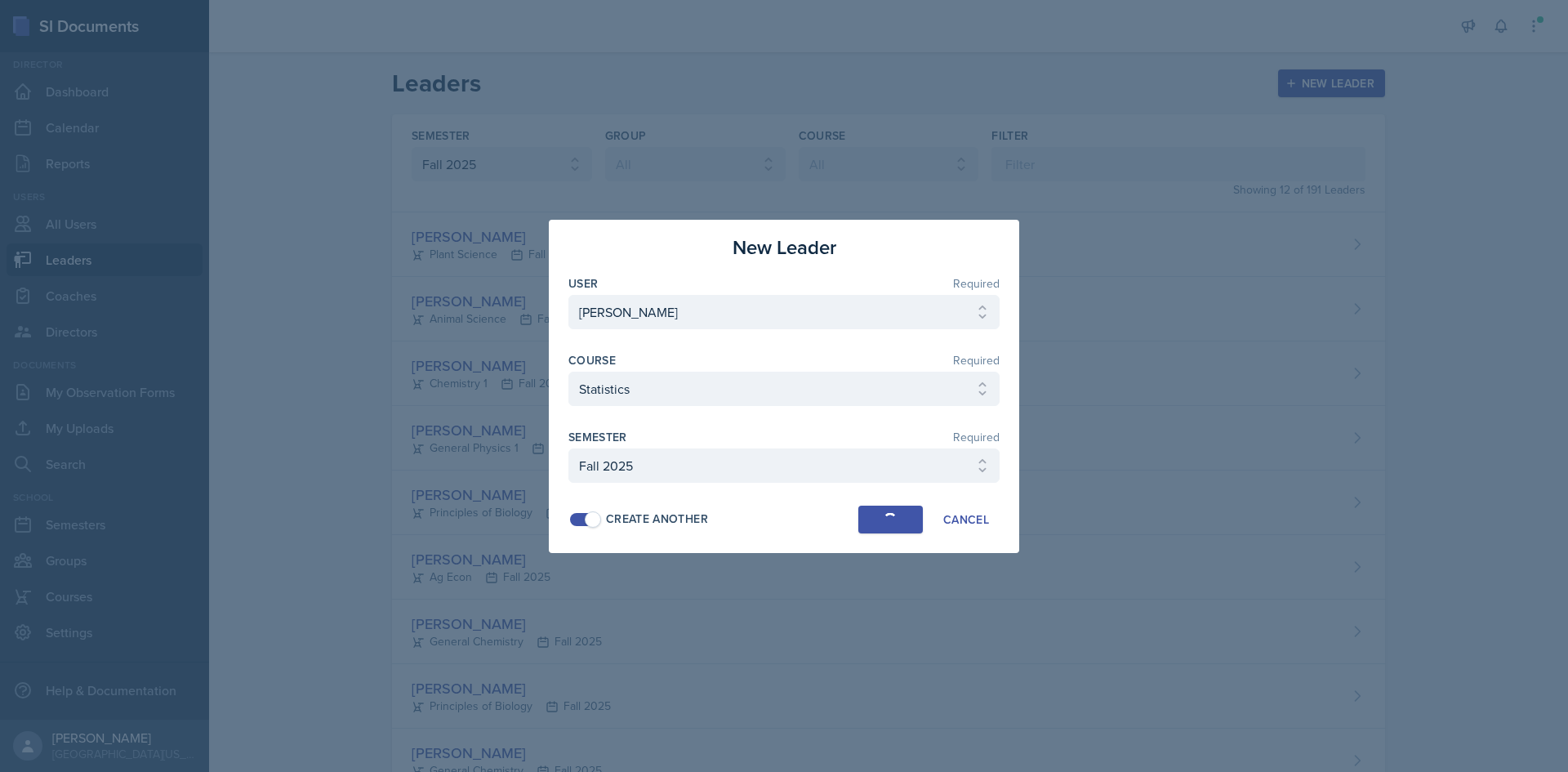
select select
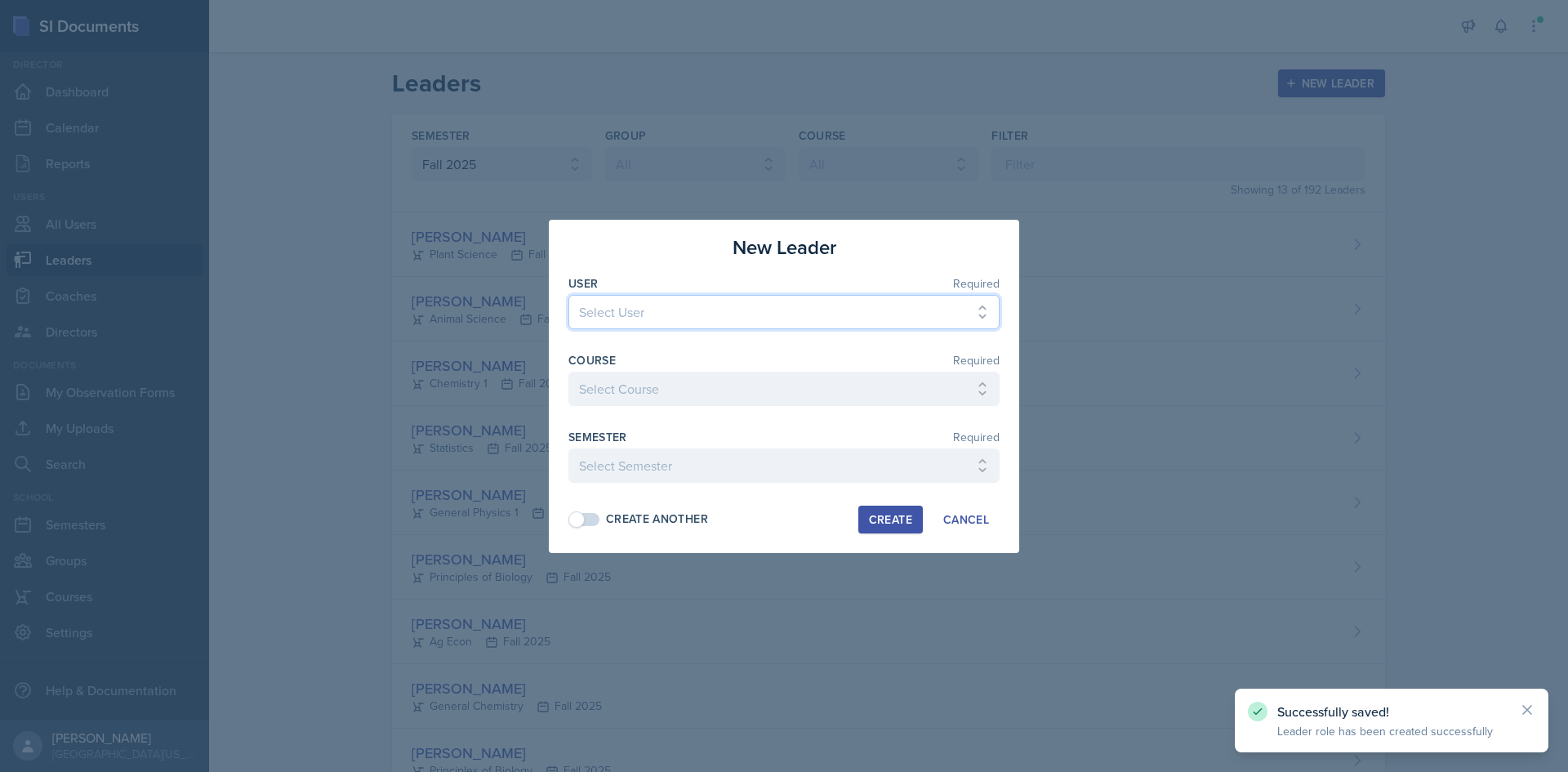
click at [711, 309] on select "Select User [PERSON_NAME] [PERSON_NAME] [PERSON_NAME] [PERSON_NAME] [PERSON_NAM…" at bounding box center [784, 312] width 431 height 34
select select "3b2c32b2-fccf-4138-bc60-214de82bf81a"
click at [568, 295] on select "Select User [PERSON_NAME] [PERSON_NAME] [PERSON_NAME] [PERSON_NAME] [PERSON_NAM…" at bounding box center [784, 312] width 431 height 34
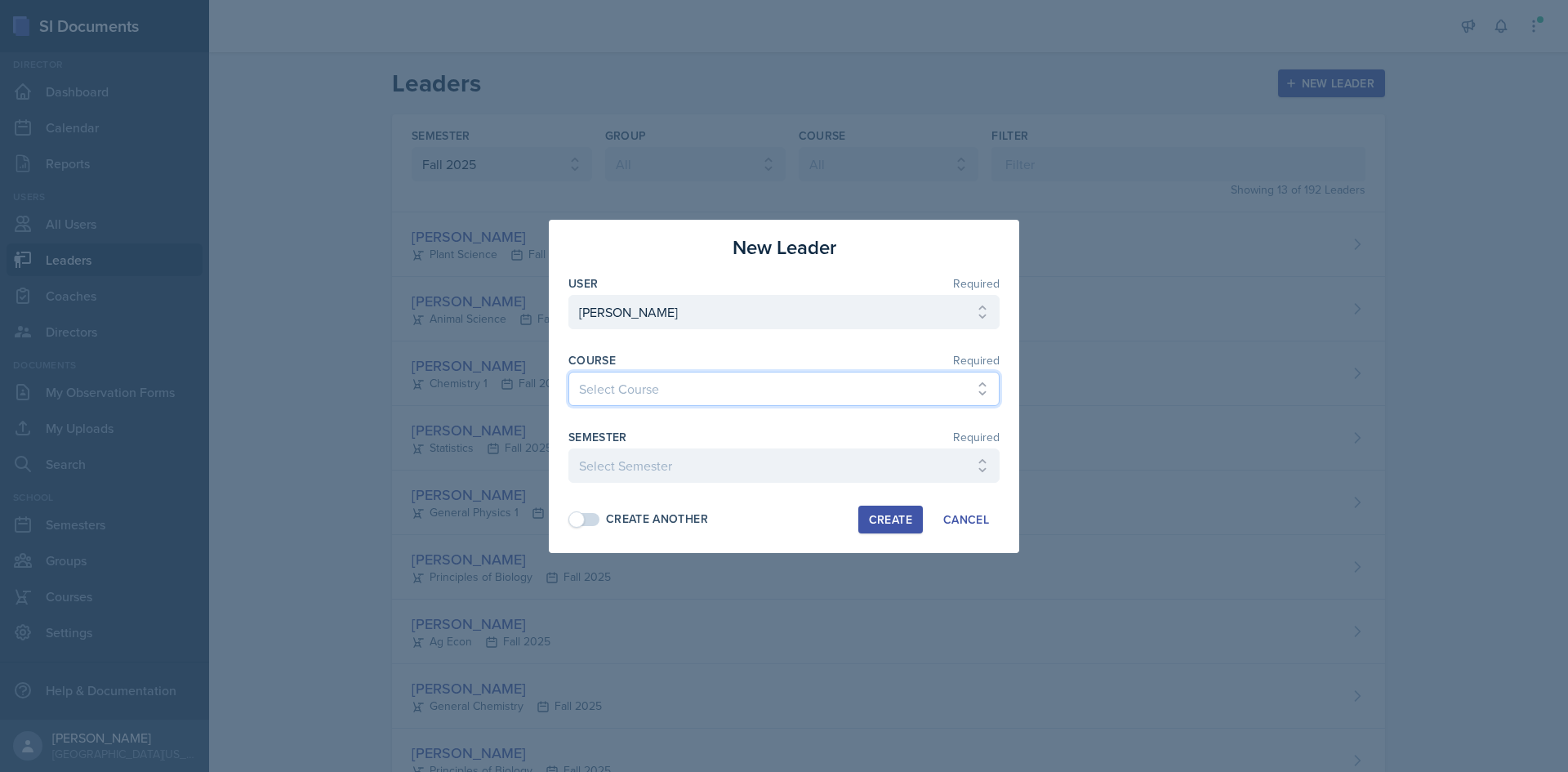
click at [663, 395] on select "Select Course Ag Econ Animal Science Botany Chem 2- [PERSON_NAME] Chem 2- [PERS…" at bounding box center [784, 388] width 431 height 34
select select "1d3d3b51-30a9-468d-914e-201c3c18022a"
click at [568, 371] on select "Select Course Ag Econ Animal Science Botany Chem 2- [PERSON_NAME] Chem 2- [PERS…" at bounding box center [784, 388] width 431 height 34
click at [629, 471] on select "Select Semester Fall 2025 Spring 2025 Fall 2024 Spring 2024 Fall 2023 Spring 20…" at bounding box center [784, 466] width 431 height 34
select select "c88fb8a2-0ae1-4674-9d8d-93ff3a907138"
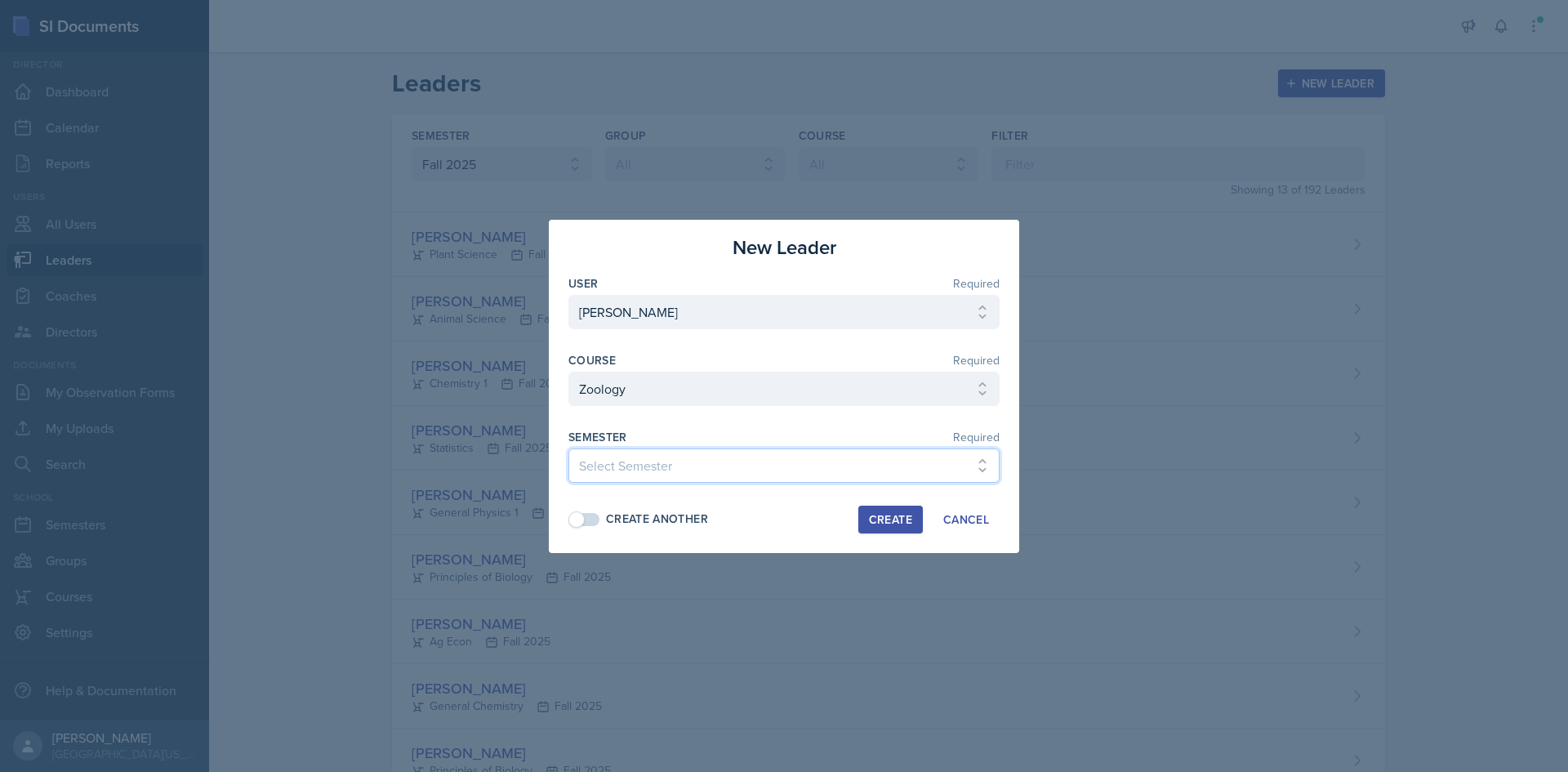
click at [568, 448] on select "Select Semester Fall 2025 Spring 2025 Fall 2024 Spring 2024 Fall 2023 Spring 20…" at bounding box center [784, 466] width 431 height 34
click at [601, 513] on div "Create Another" at bounding box center [638, 518] width 140 height 17
click at [596, 514] on span at bounding box center [585, 519] width 33 height 16
click at [900, 517] on div "Create" at bounding box center [890, 519] width 44 height 13
select select
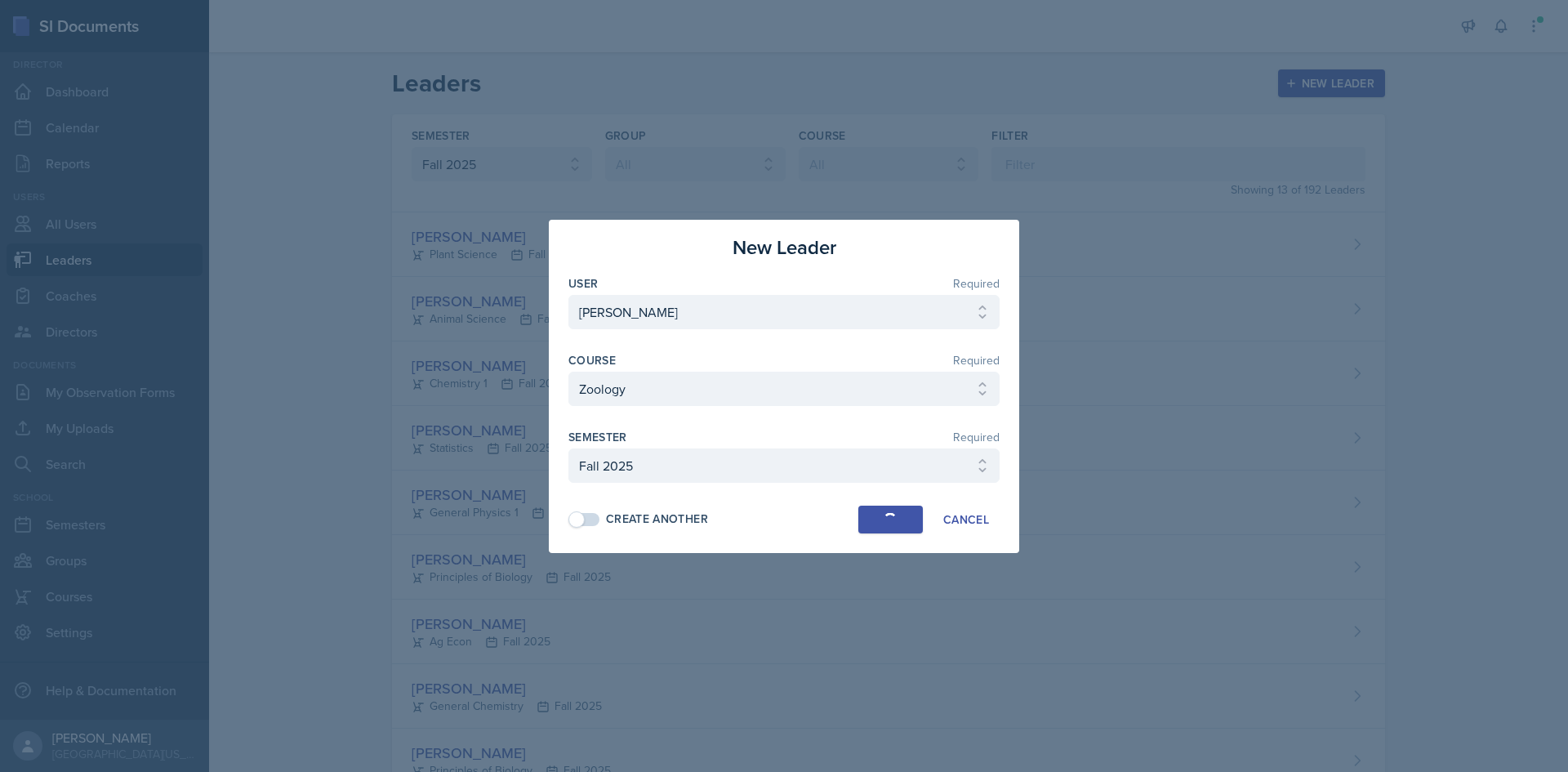
select select
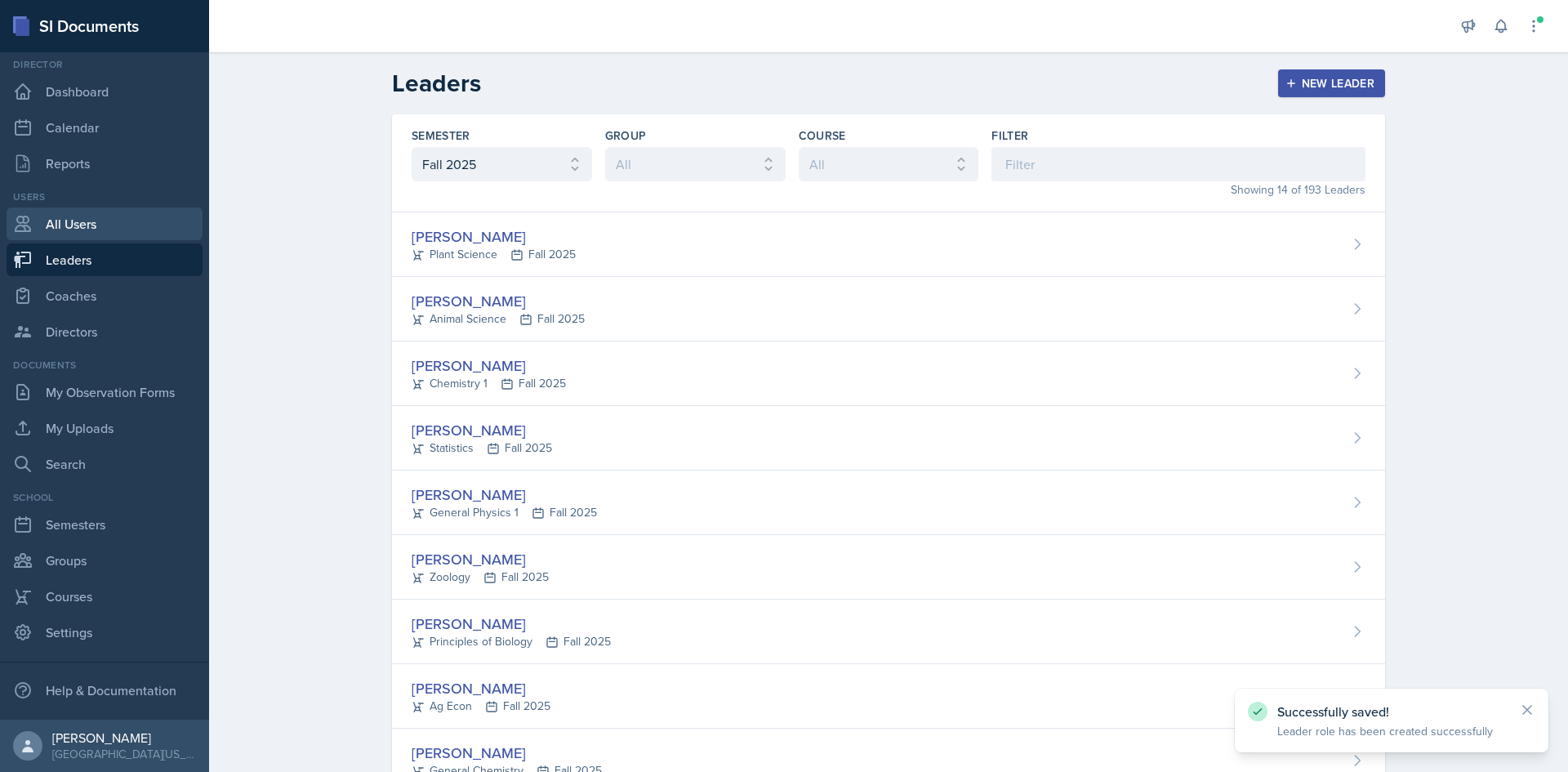
click at [81, 230] on link "All Users" at bounding box center [104, 224] width 196 height 33
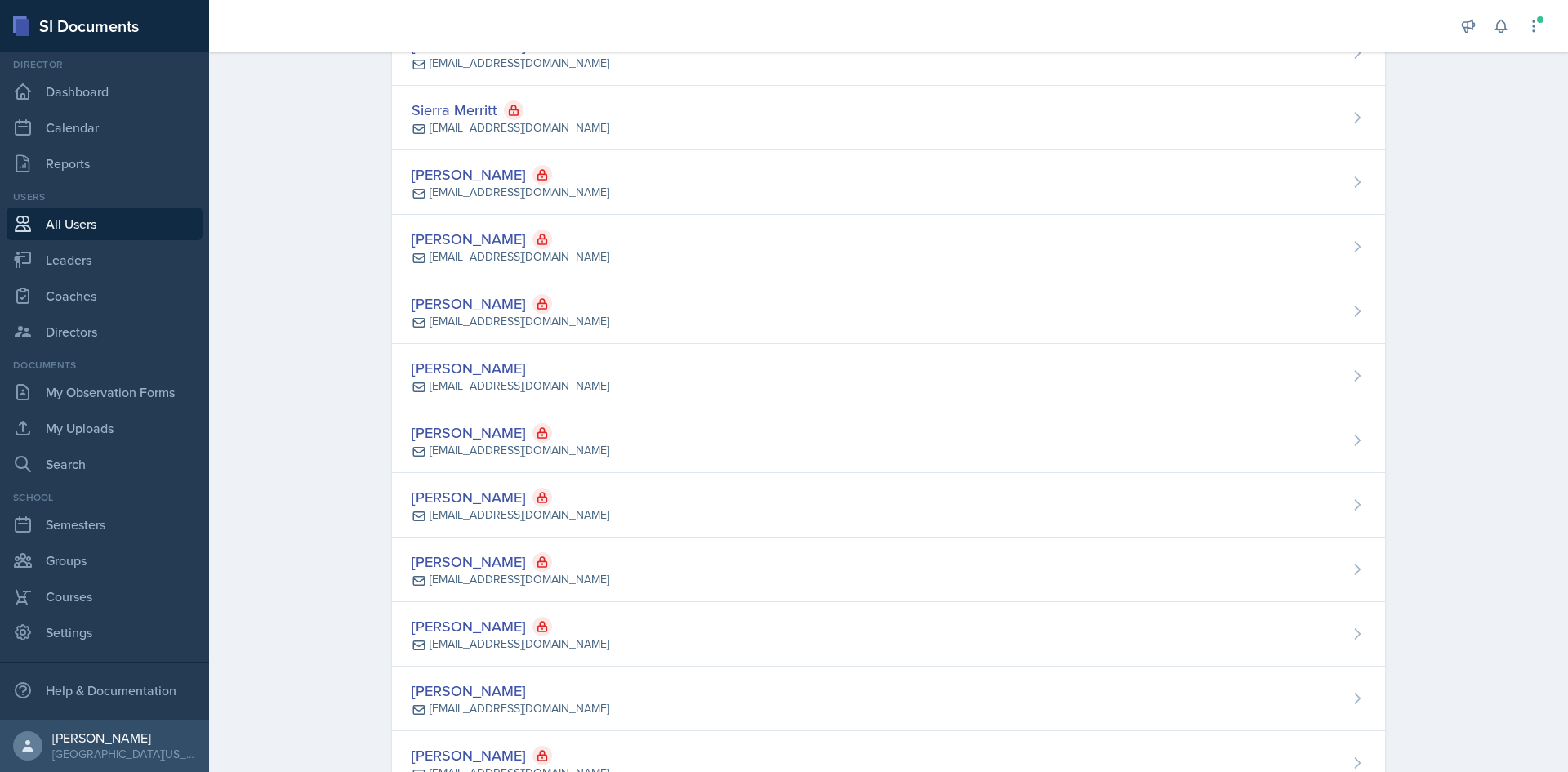
scroll to position [4001, 0]
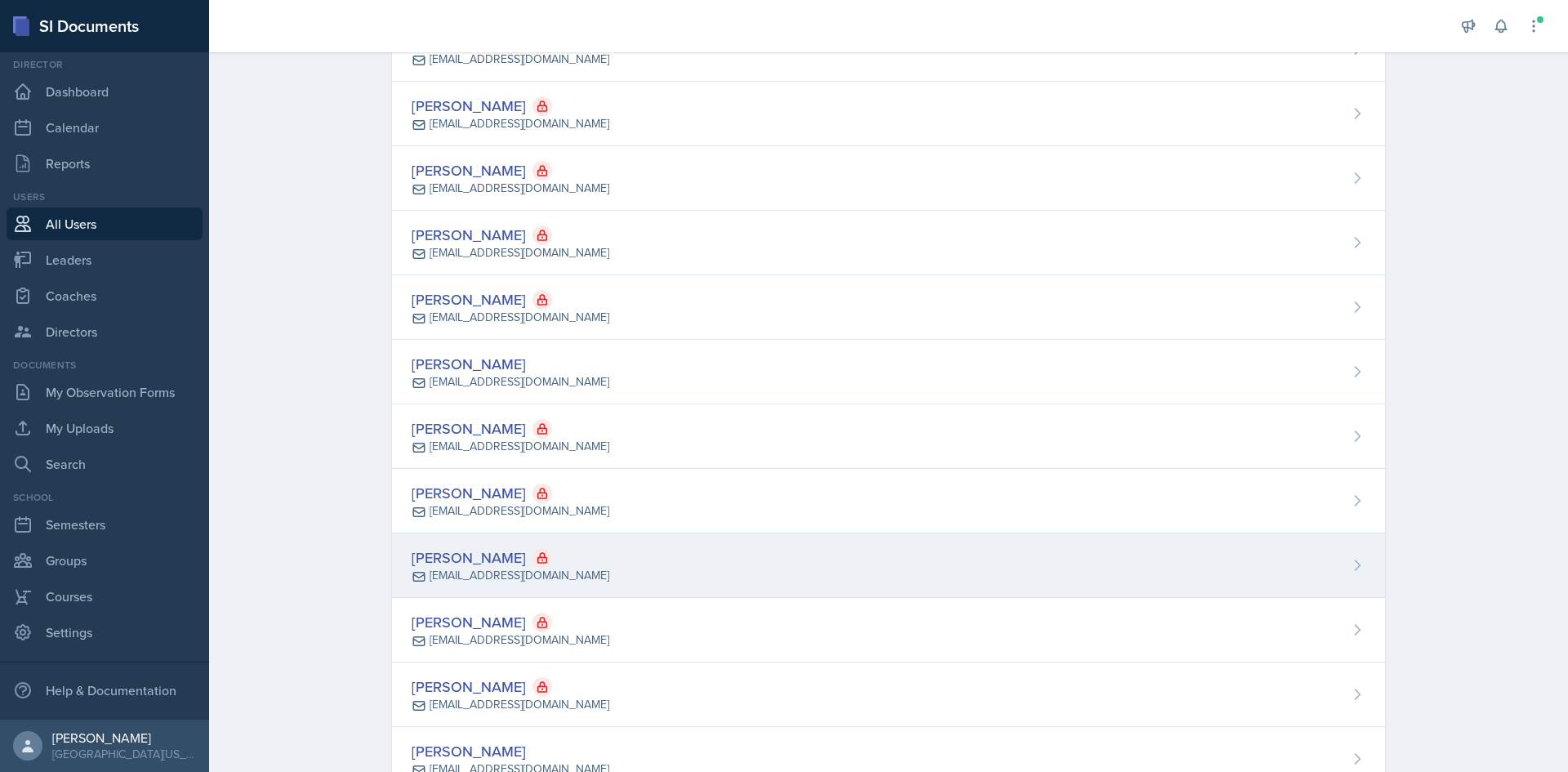
click at [1163, 562] on div "[PERSON_NAME] [EMAIL_ADDRESS][DOMAIN_NAME]" at bounding box center [888, 565] width 993 height 65
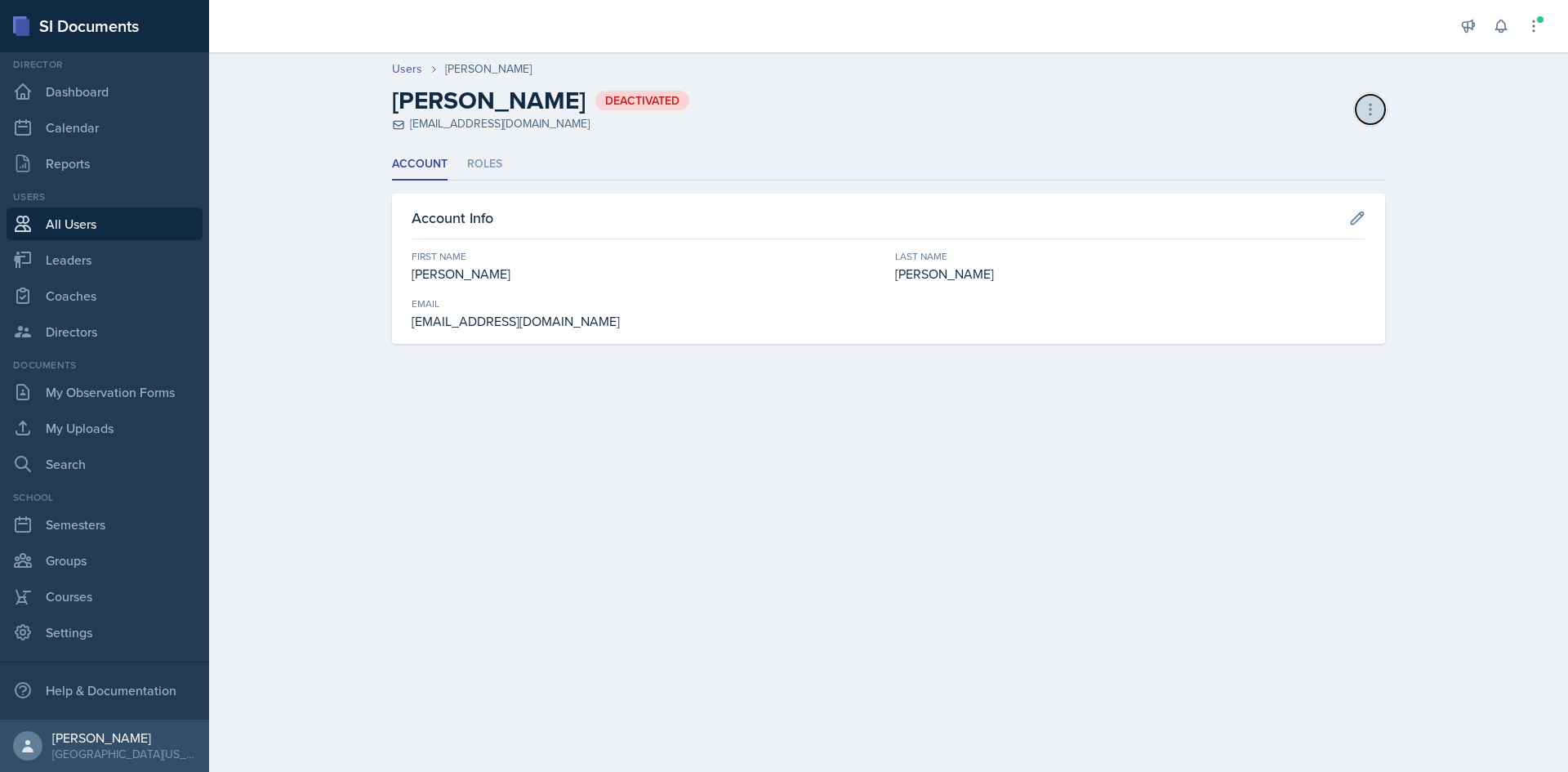
click at [1377, 96] on button at bounding box center [1370, 109] width 30 height 30
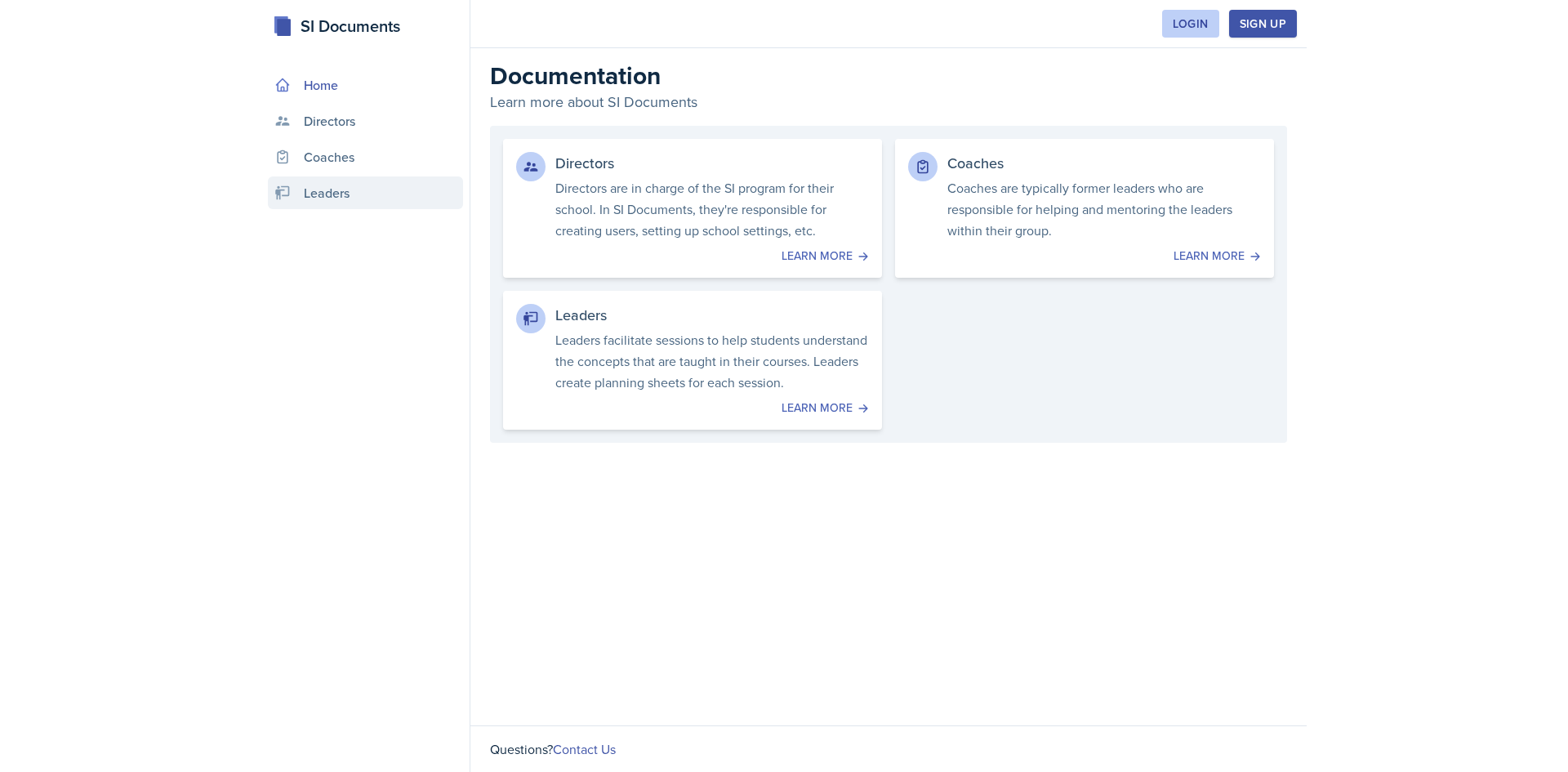
click at [306, 205] on link "Leaders" at bounding box center [366, 193] width 195 height 33
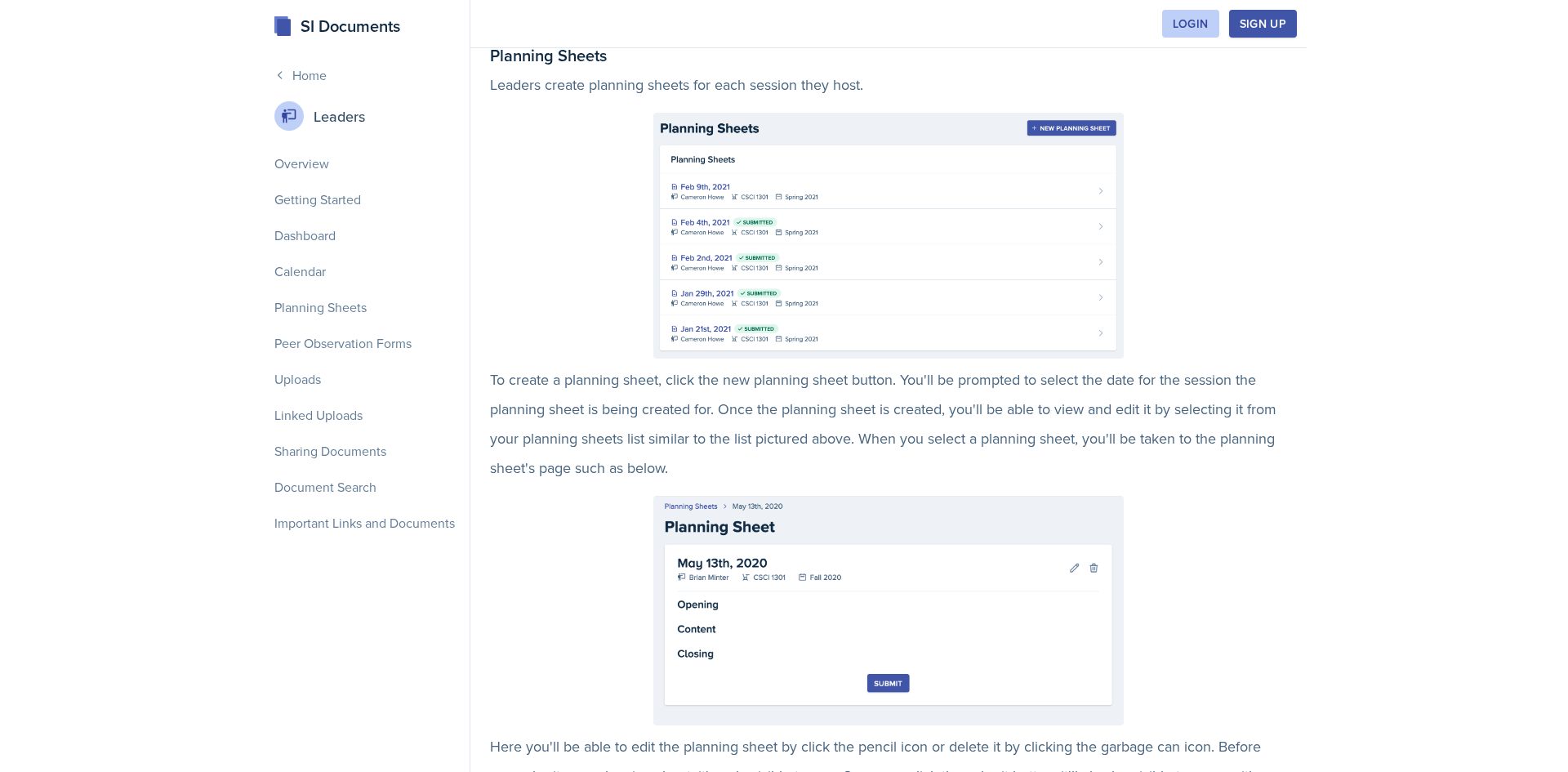
scroll to position [1796, 0]
